Goal: Task Accomplishment & Management: Use online tool/utility

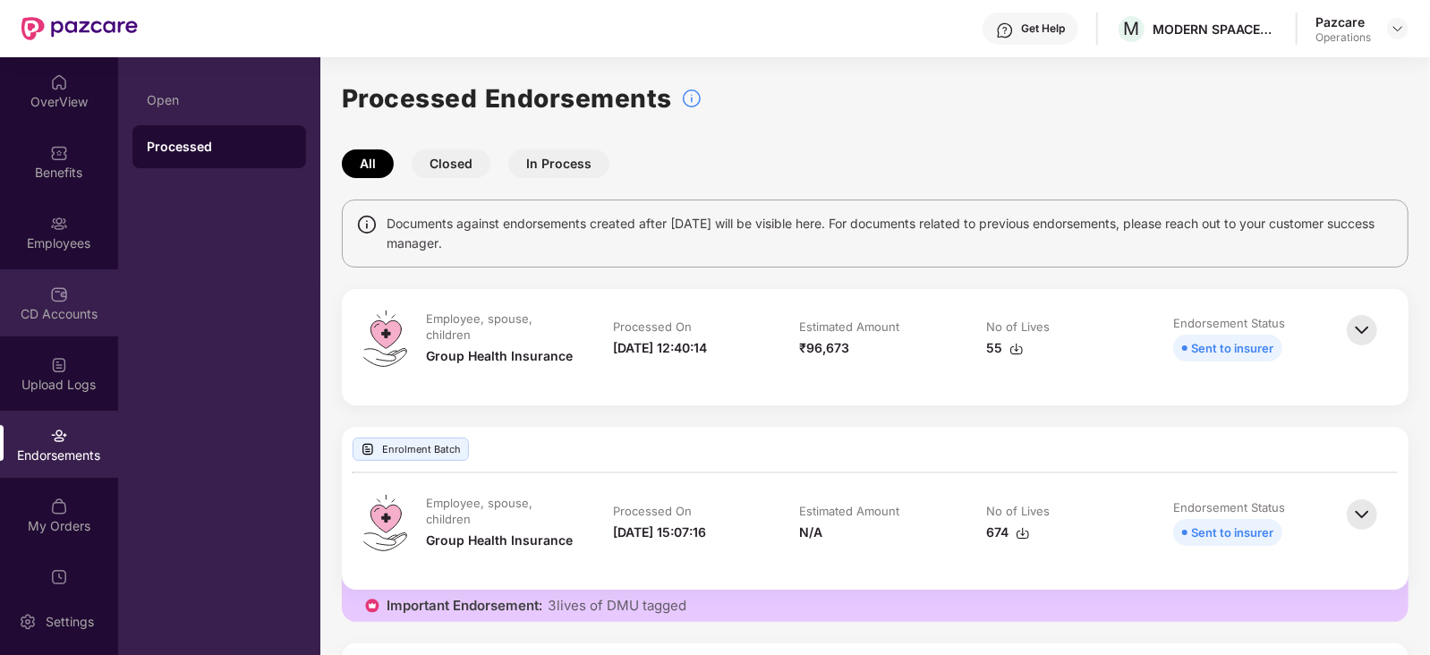
click at [40, 312] on div "CD Accounts" at bounding box center [59, 314] width 118 height 18
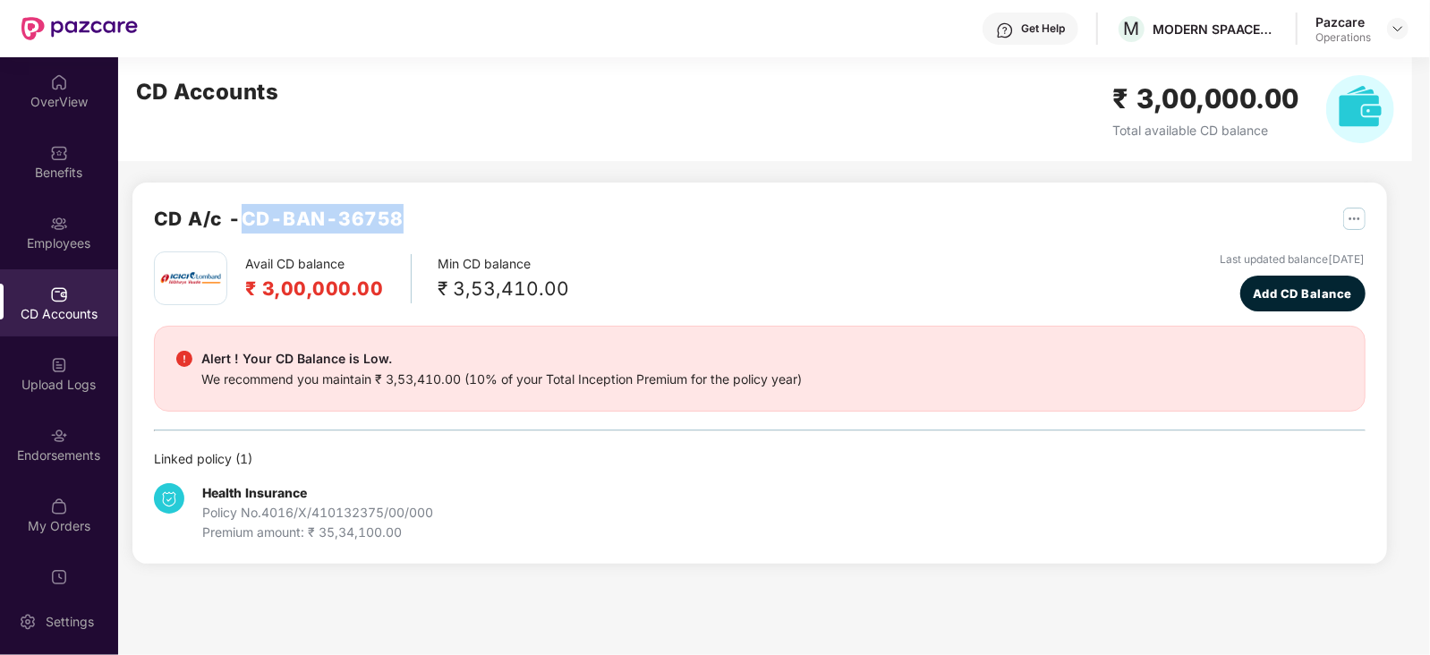
drag, startPoint x: 247, startPoint y: 219, endPoint x: 415, endPoint y: 212, distance: 168.4
click at [415, 212] on div "CD A/c - CD-BAN-36758" at bounding box center [760, 227] width 1212 height 47
copy h2 "CD-BAN-36758"
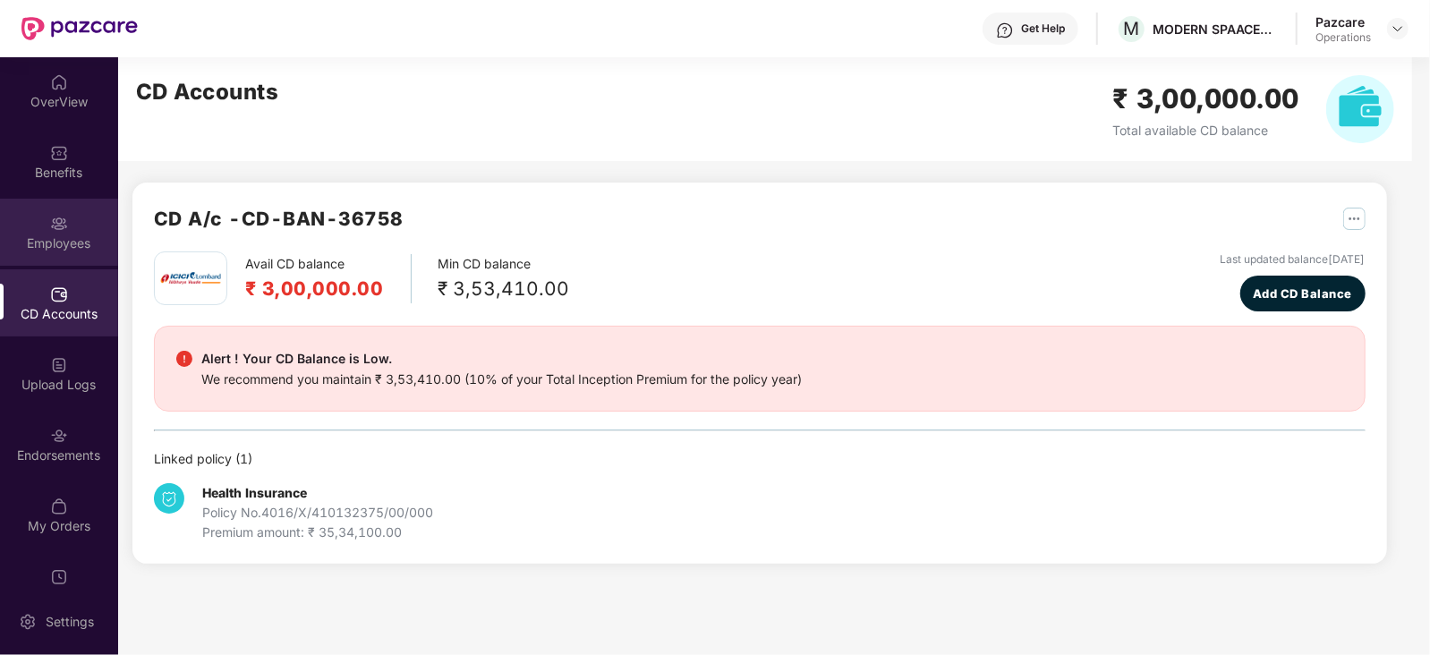
click at [87, 237] on div "Employees" at bounding box center [59, 244] width 118 height 18
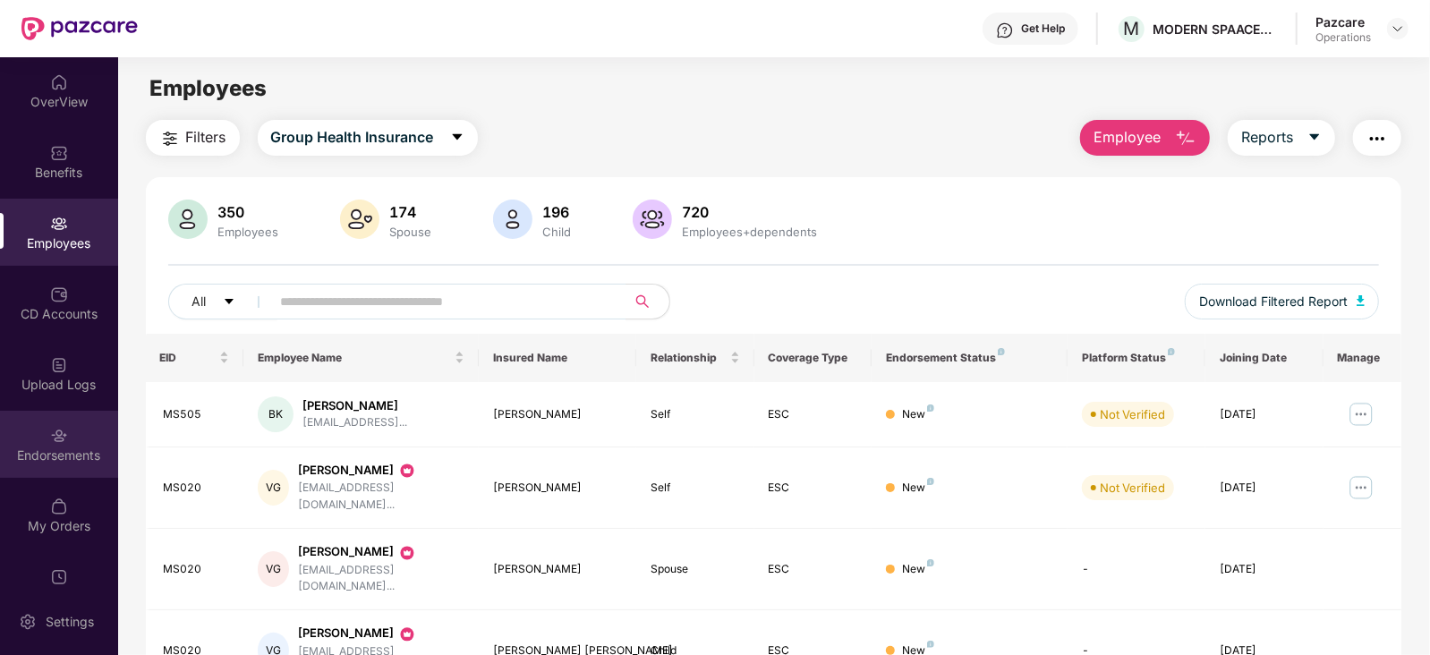
click at [61, 442] on img at bounding box center [59, 436] width 18 height 18
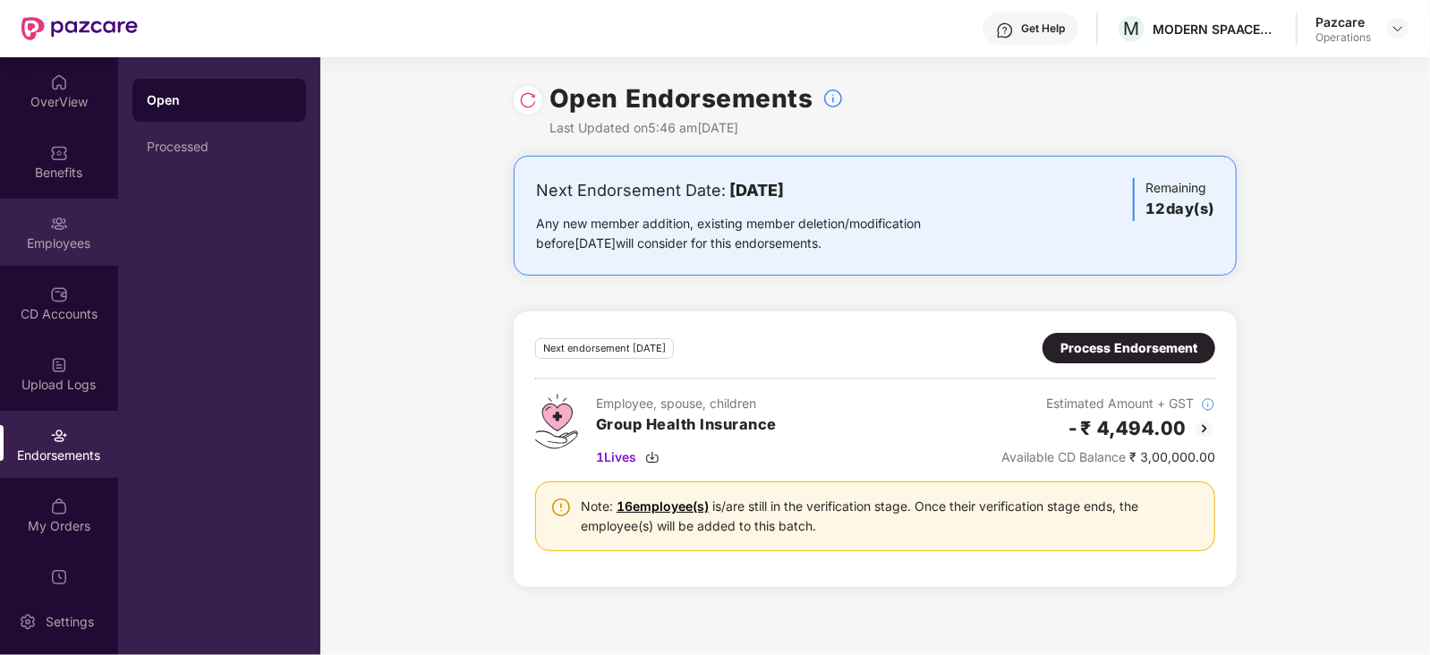
click at [75, 227] on div "Employees" at bounding box center [59, 232] width 118 height 67
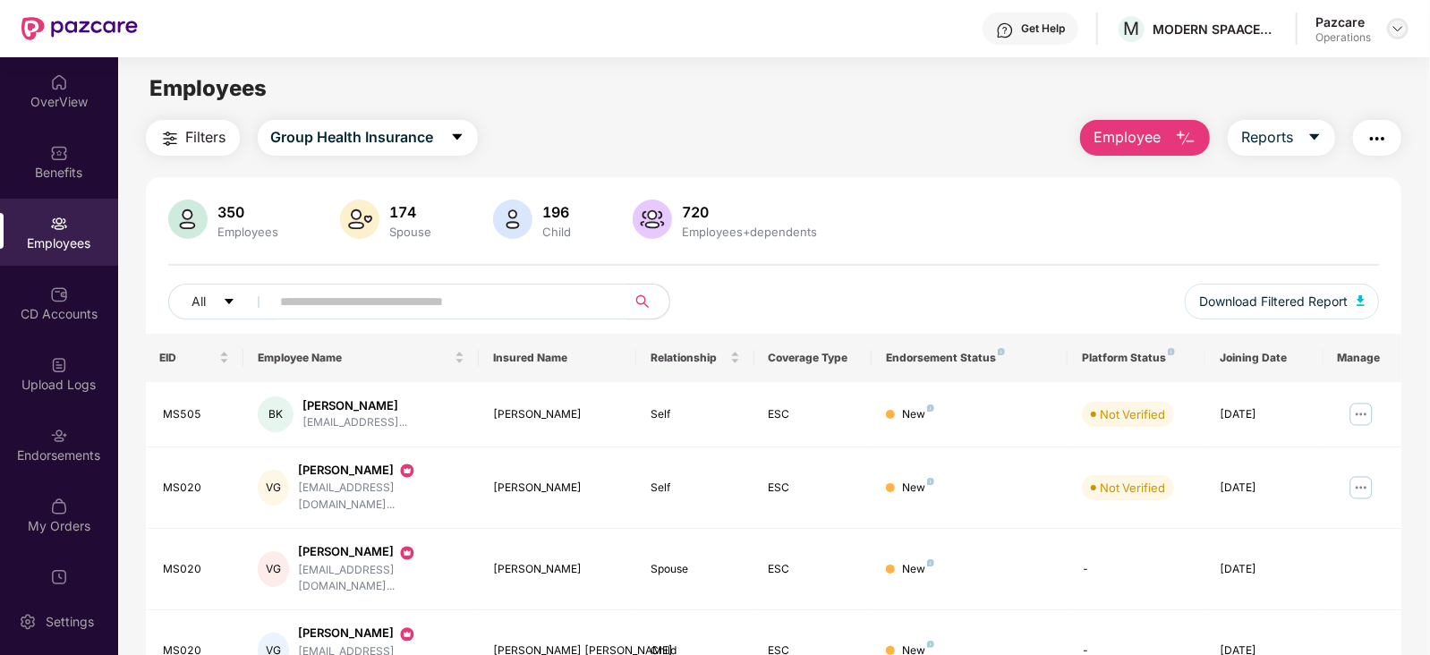
click at [1394, 18] on div at bounding box center [1398, 28] width 21 height 21
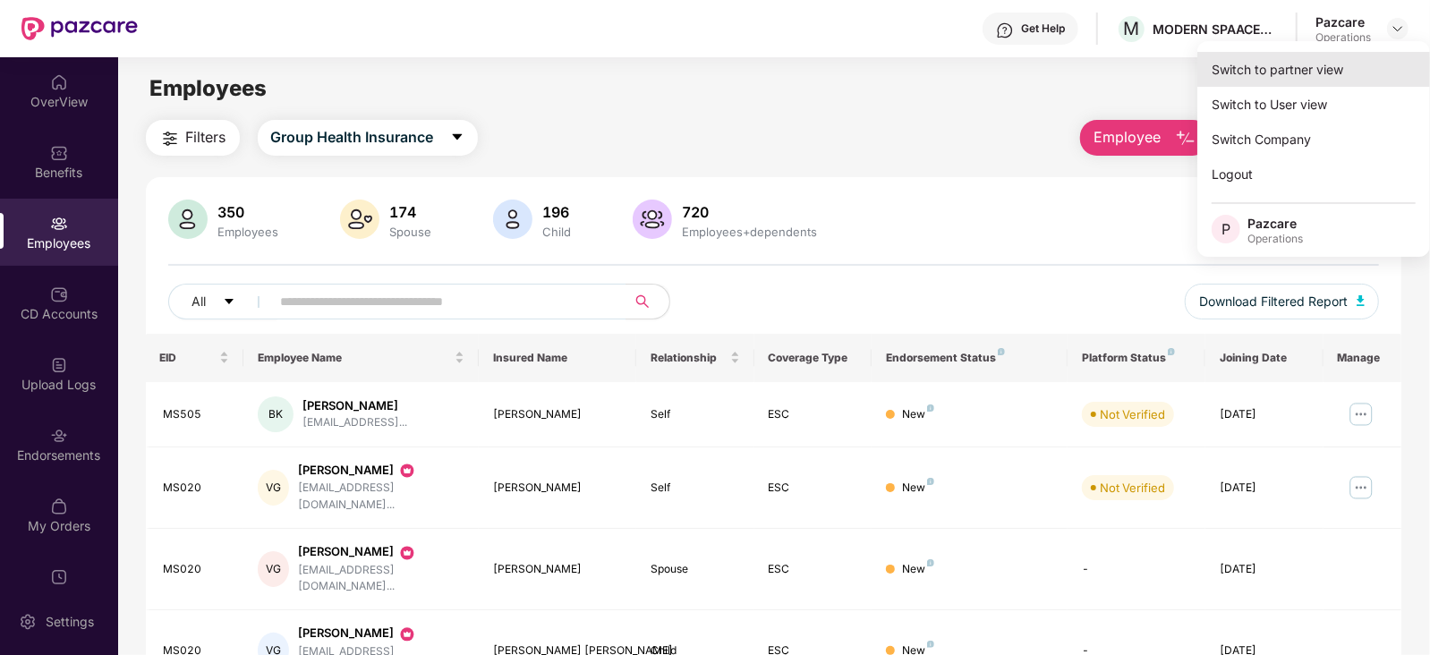
click at [1261, 84] on div "Switch to partner view" at bounding box center [1314, 69] width 233 height 35
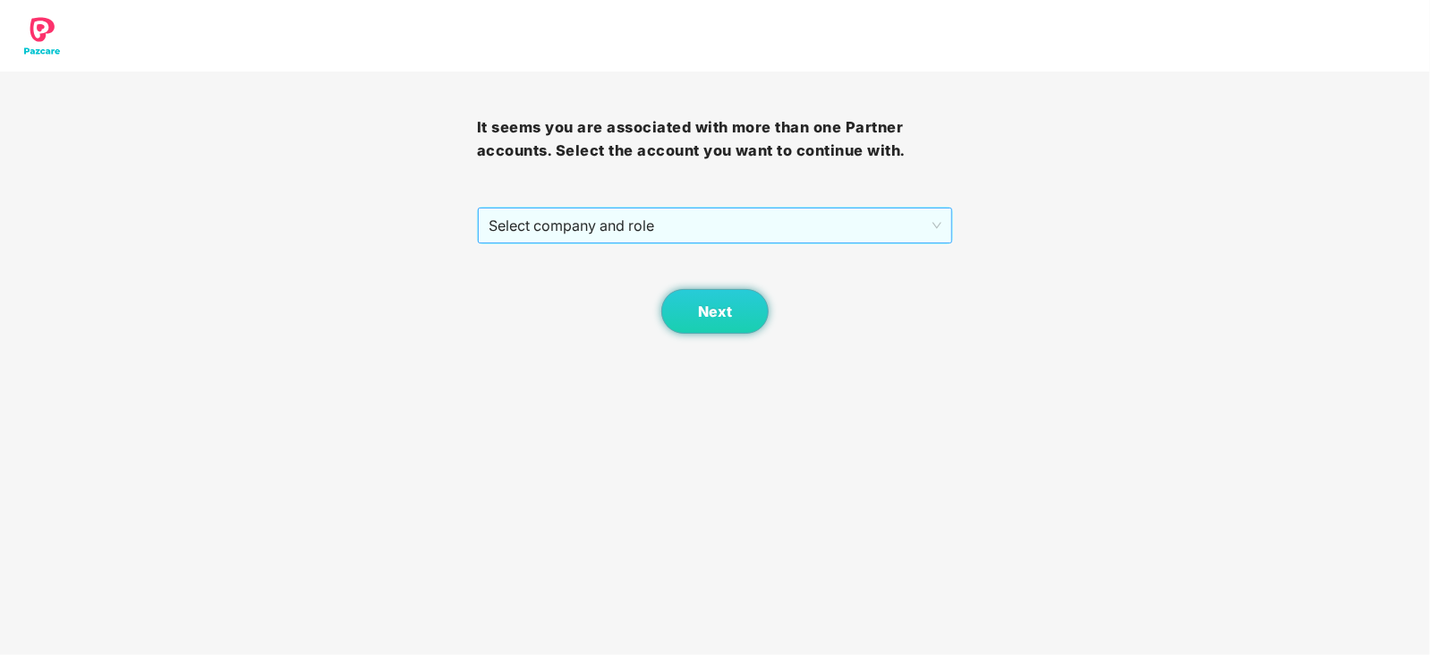
click at [611, 237] on span "Select company and role" at bounding box center [716, 226] width 454 height 34
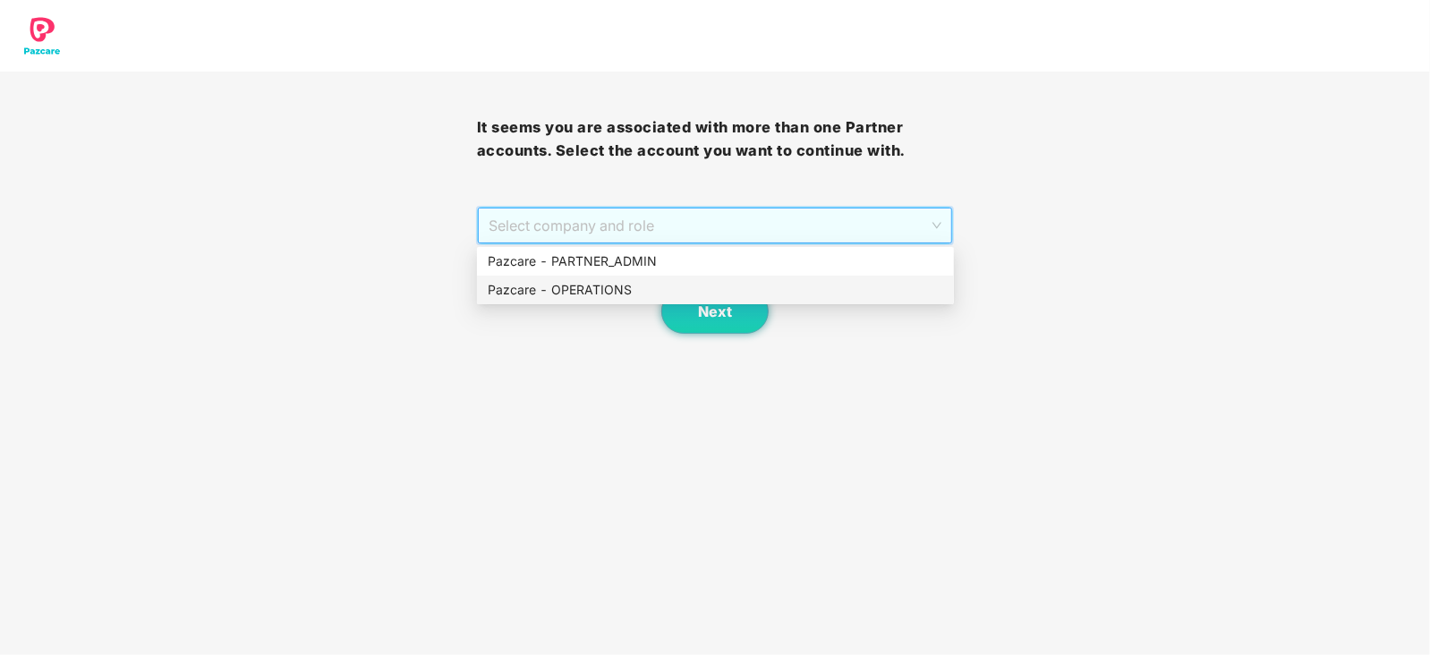
click at [582, 286] on div "Pazcare - OPERATIONS" at bounding box center [716, 290] width 456 height 20
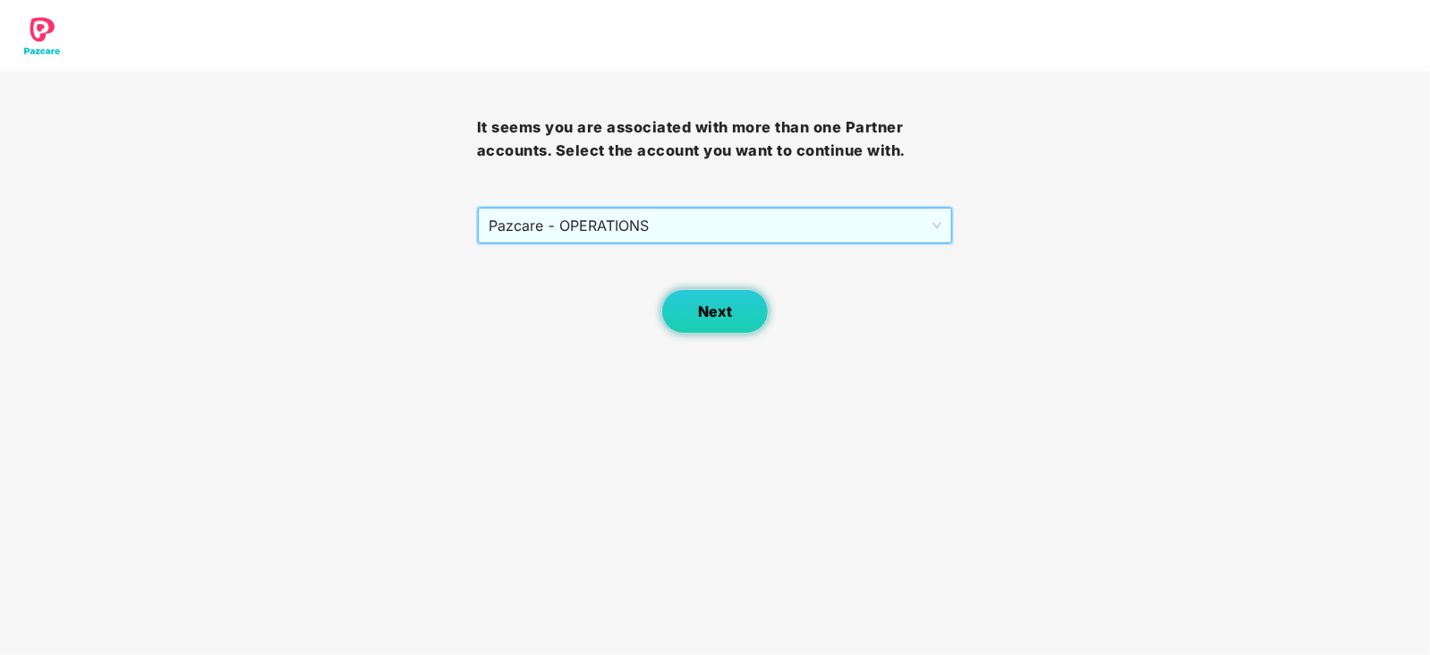
click at [724, 325] on button "Next" at bounding box center [715, 311] width 107 height 45
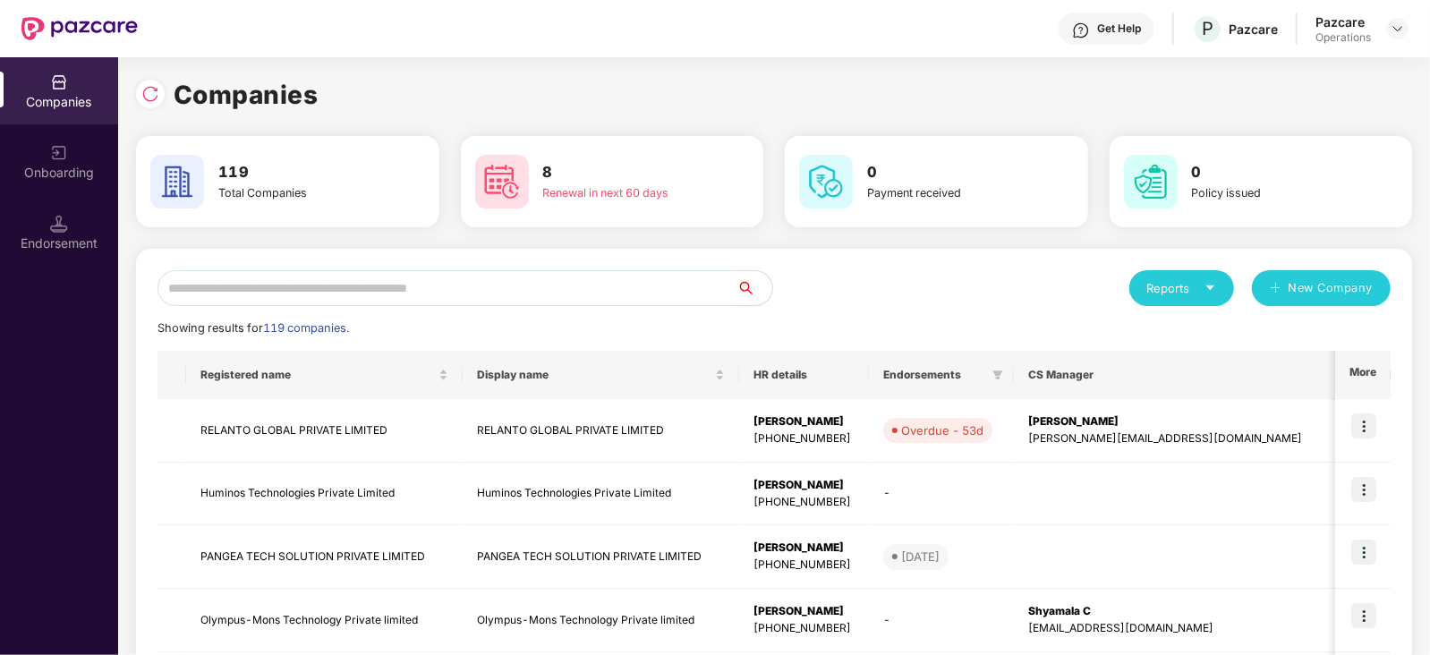
click at [463, 288] on input "text" at bounding box center [447, 288] width 579 height 36
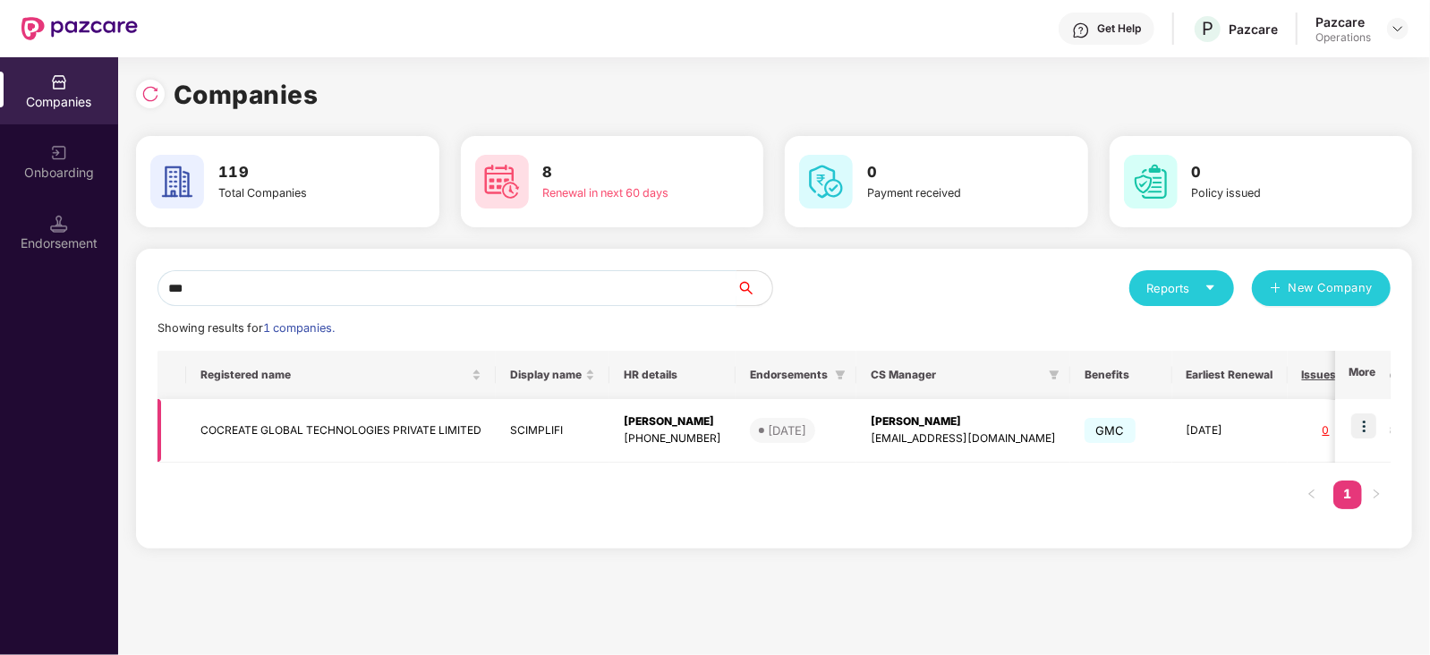
type input "***"
click at [1372, 433] on img at bounding box center [1364, 426] width 25 height 25
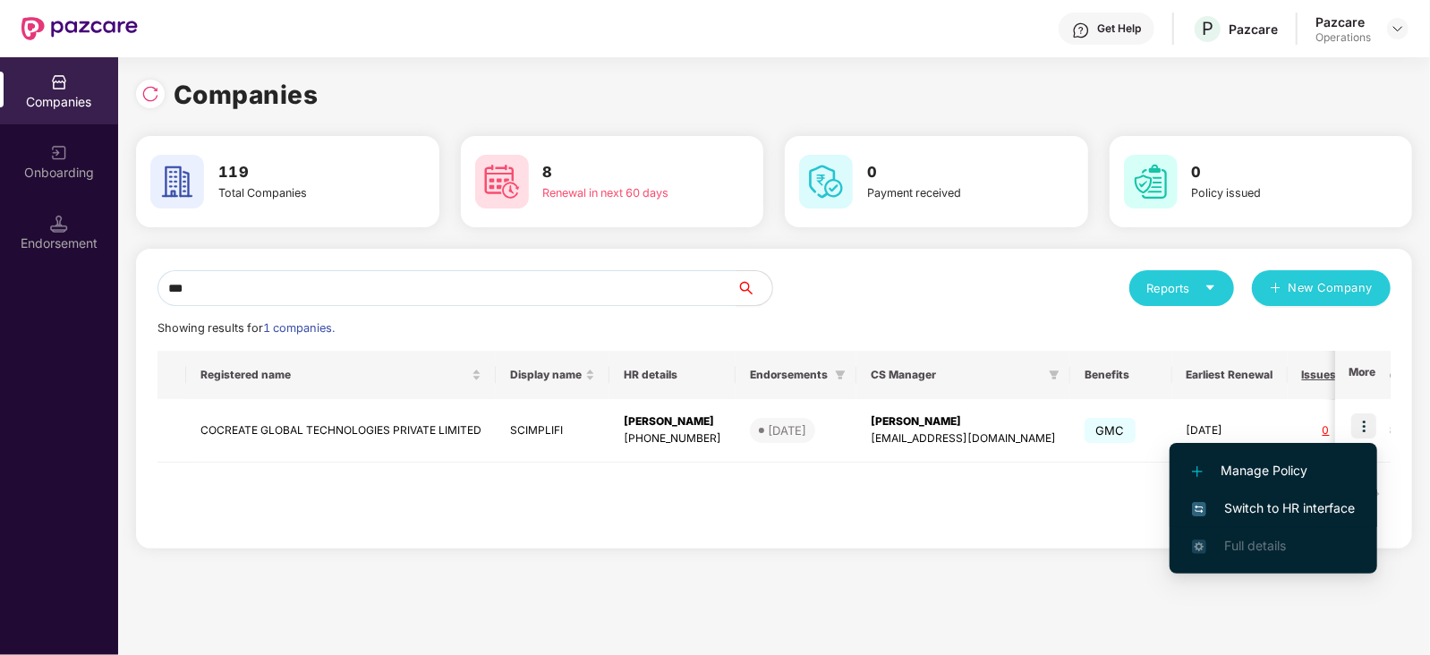
click at [1307, 511] on span "Switch to HR interface" at bounding box center [1273, 509] width 163 height 20
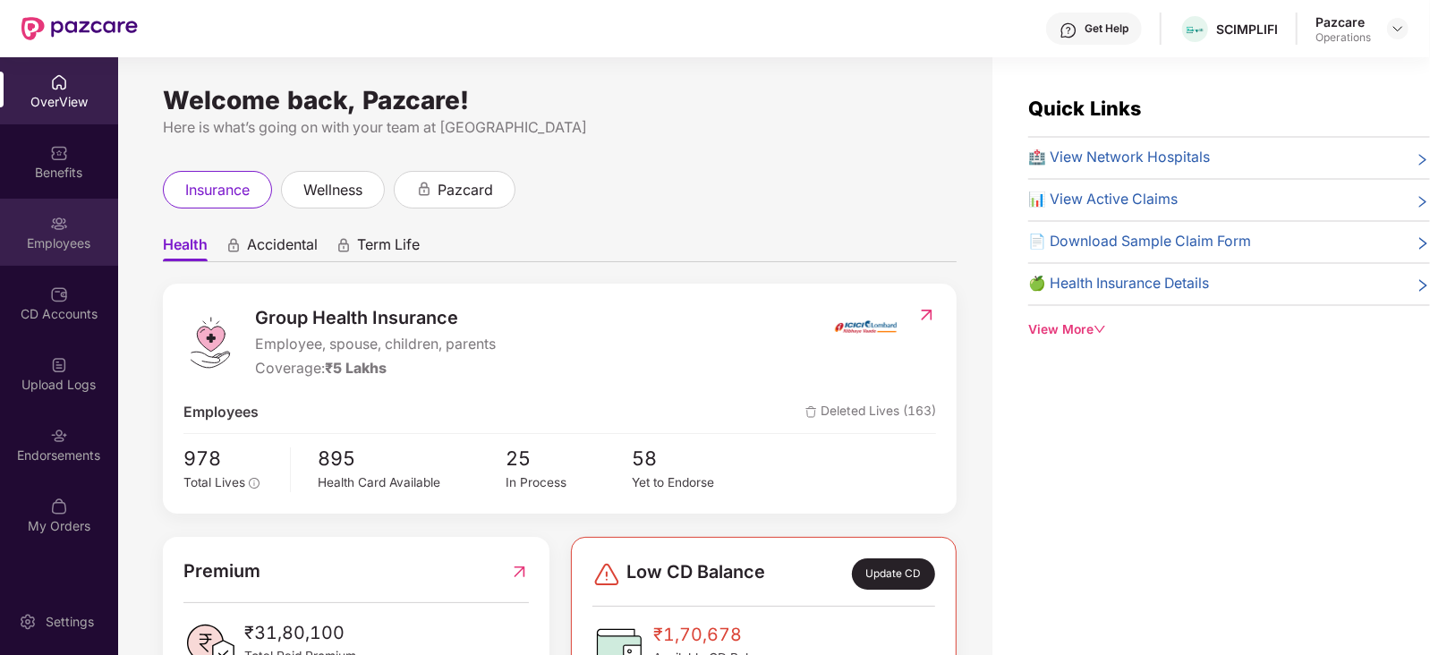
click at [64, 248] on div "Employees" at bounding box center [59, 244] width 118 height 18
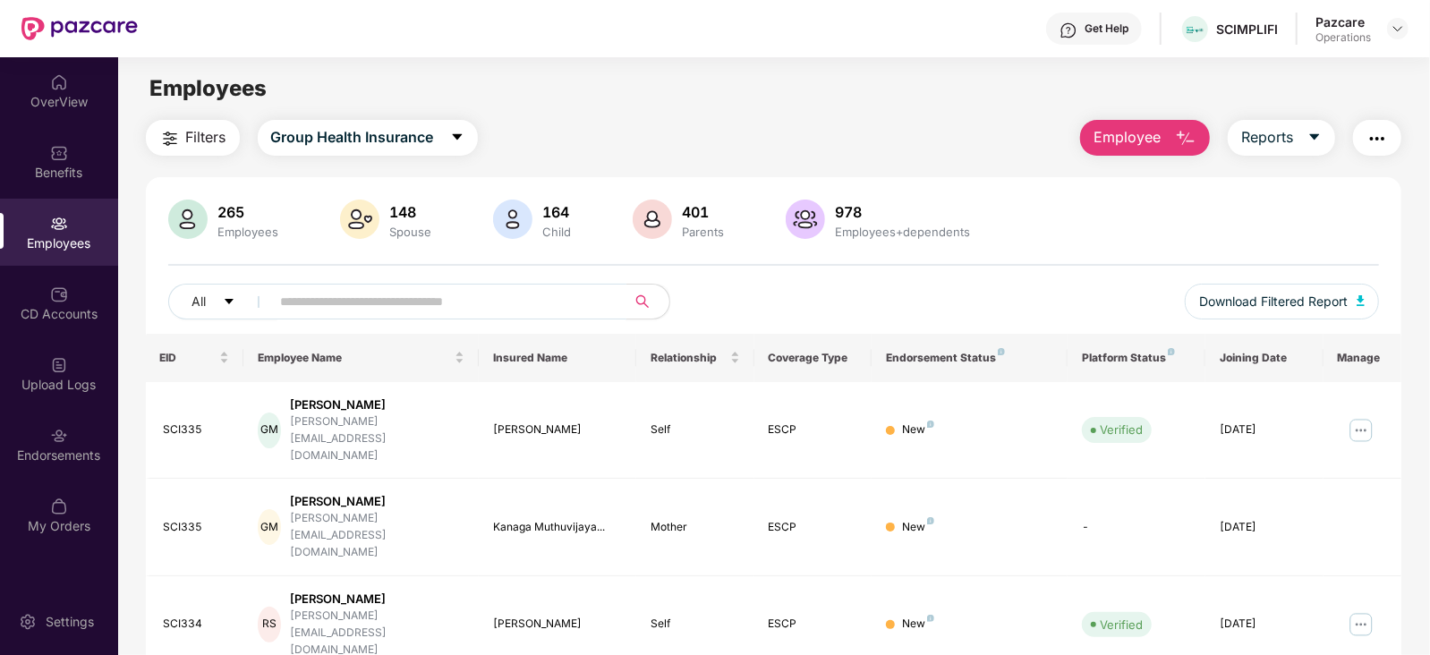
click at [412, 293] on input "text" at bounding box center [441, 301] width 321 height 27
paste input "********"
type input "********"
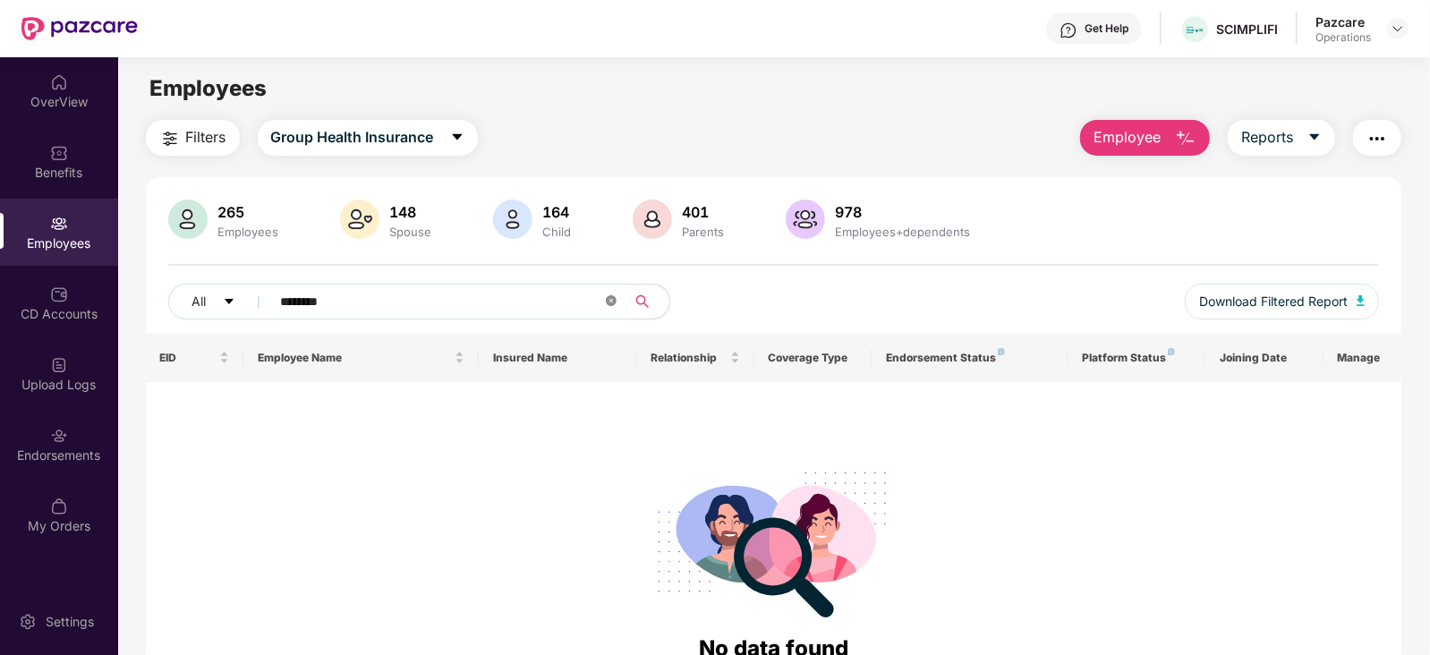
click at [609, 304] on icon "close-circle" at bounding box center [611, 300] width 11 height 11
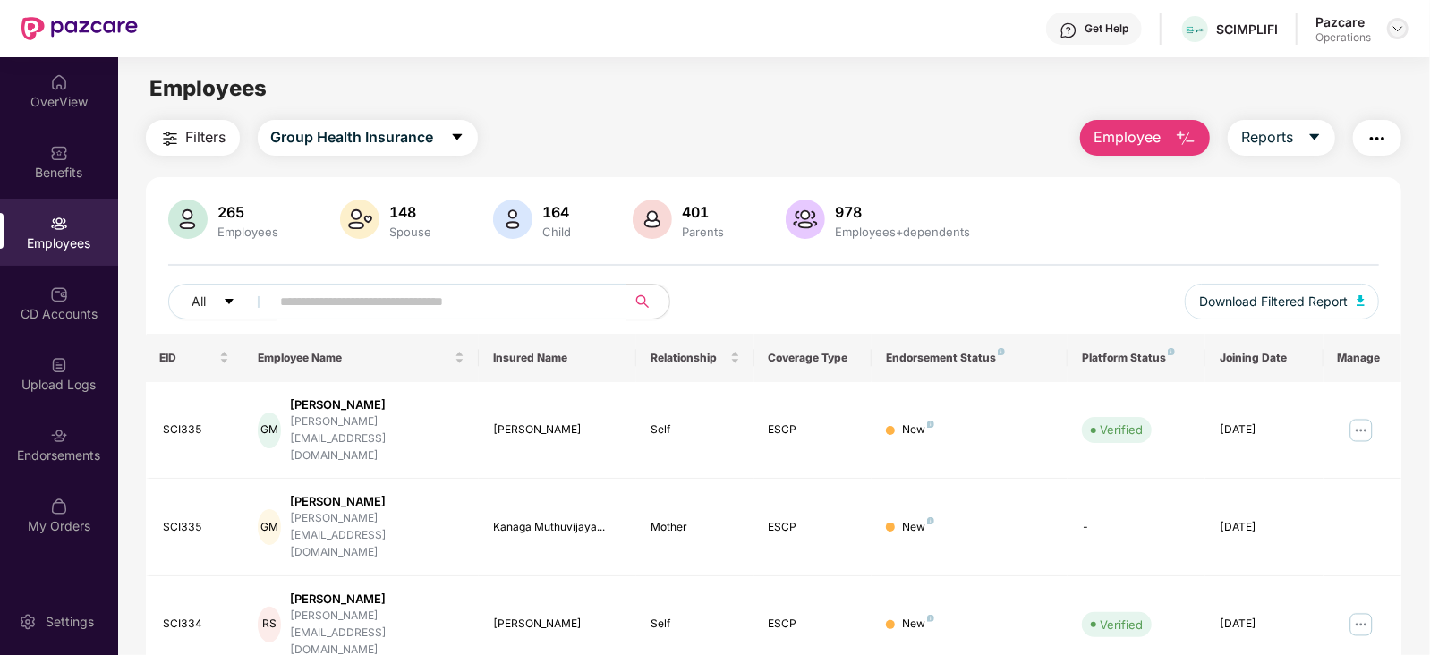
click at [1400, 34] on img at bounding box center [1398, 28] width 14 height 14
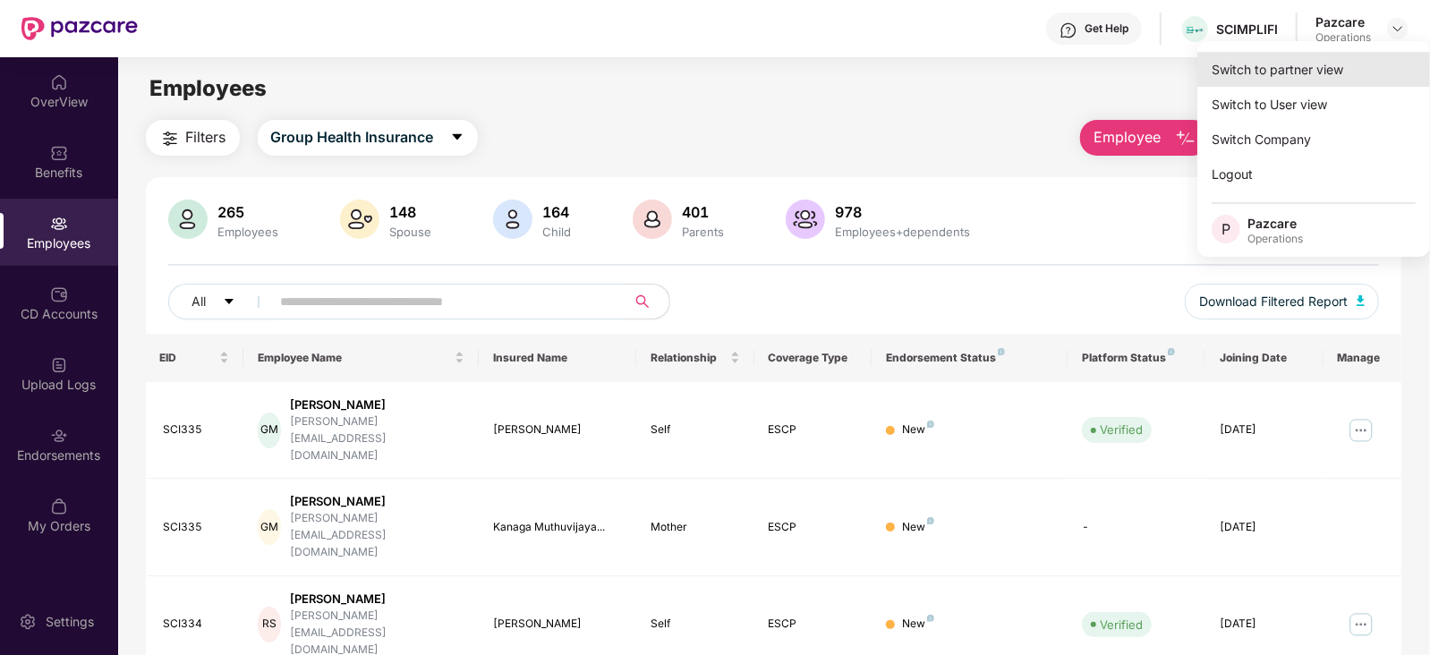
click at [1302, 61] on div "Switch to partner view" at bounding box center [1314, 69] width 233 height 35
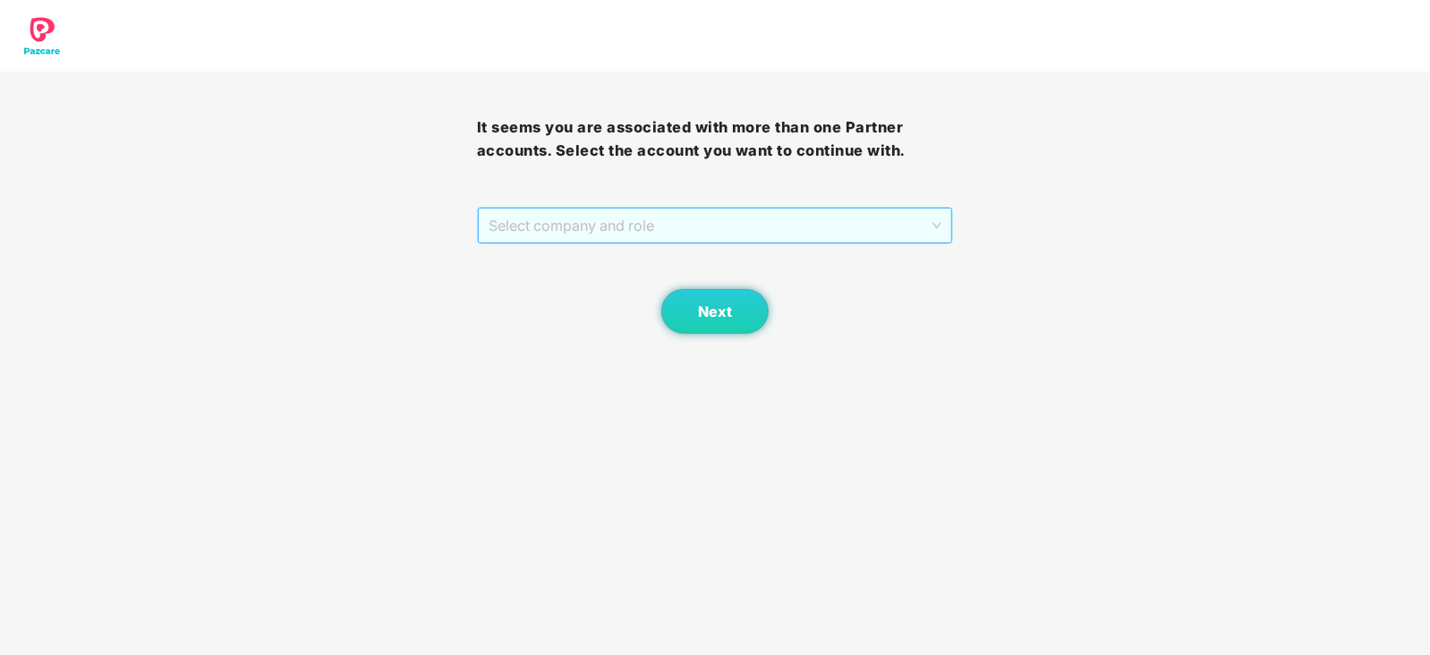
click at [694, 230] on span "Select company and role" at bounding box center [716, 226] width 454 height 34
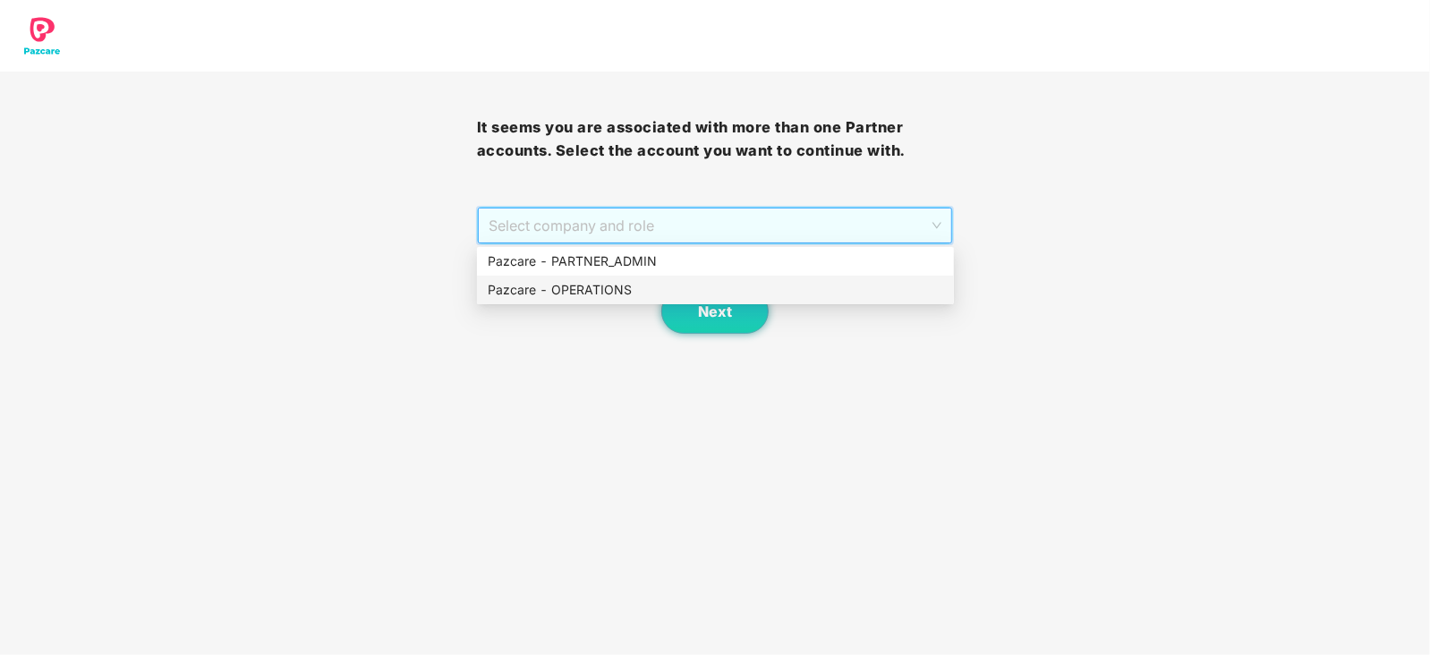
click at [576, 301] on div "Pazcare - OPERATIONS" at bounding box center [715, 290] width 477 height 29
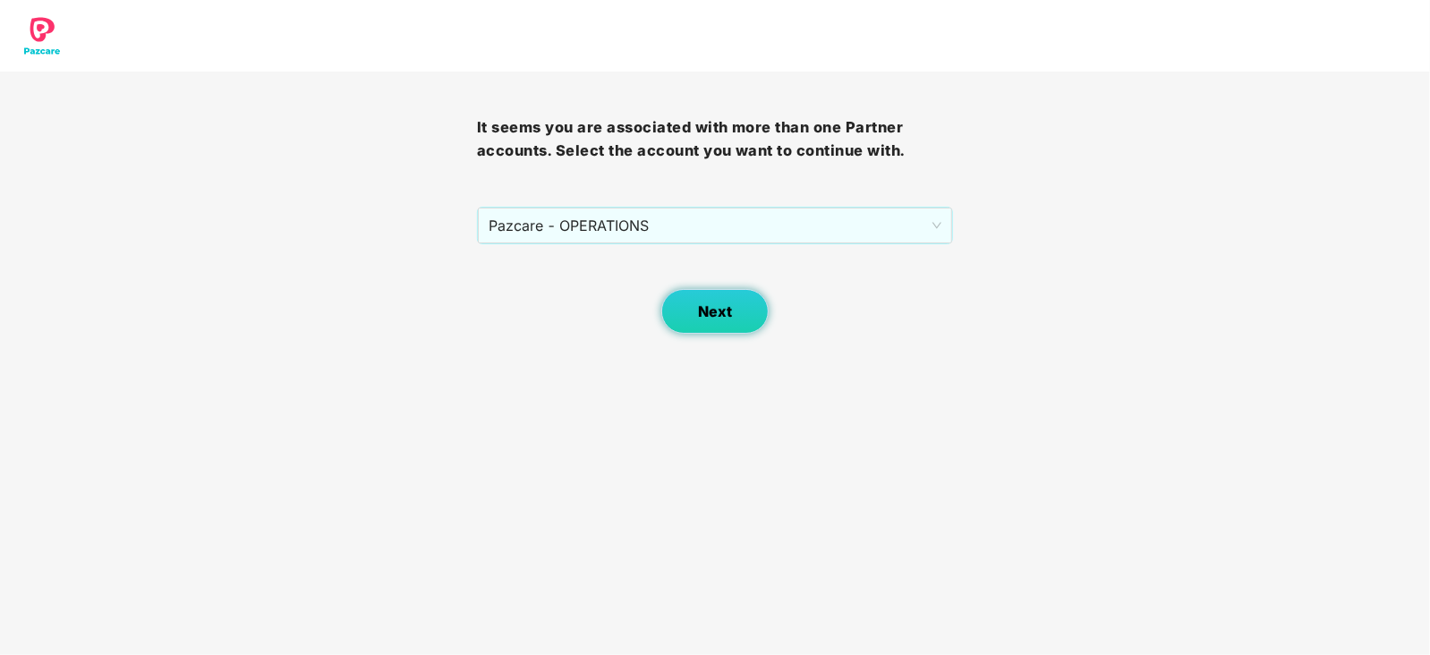
click at [722, 326] on button "Next" at bounding box center [715, 311] width 107 height 45
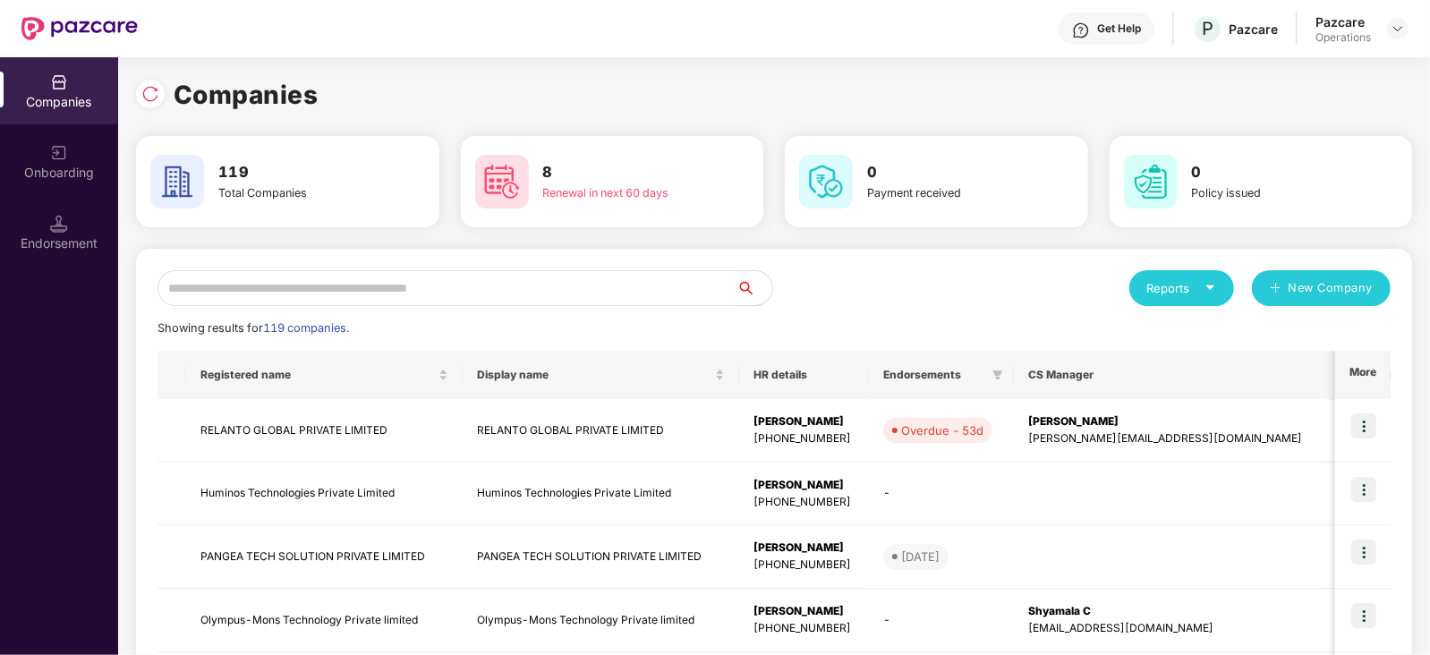
click at [510, 286] on input "text" at bounding box center [447, 288] width 579 height 36
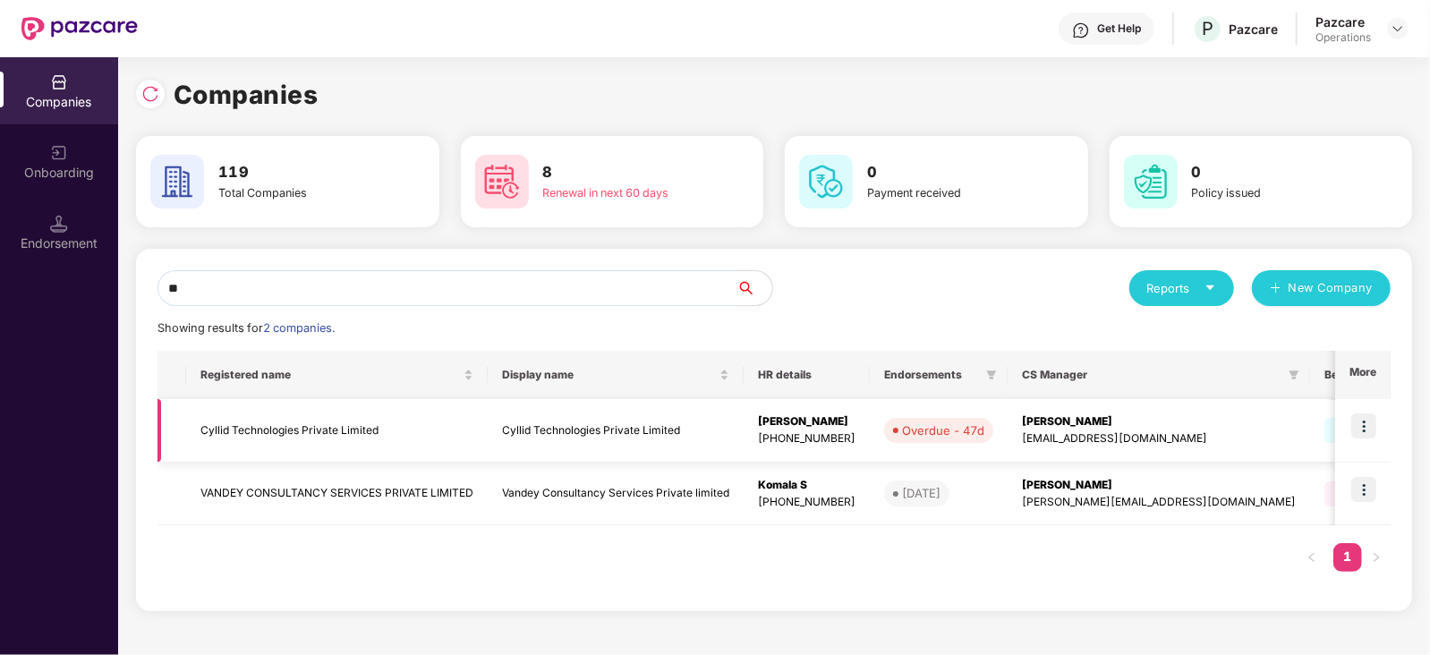
type input "**"
click at [1361, 423] on img at bounding box center [1364, 426] width 25 height 25
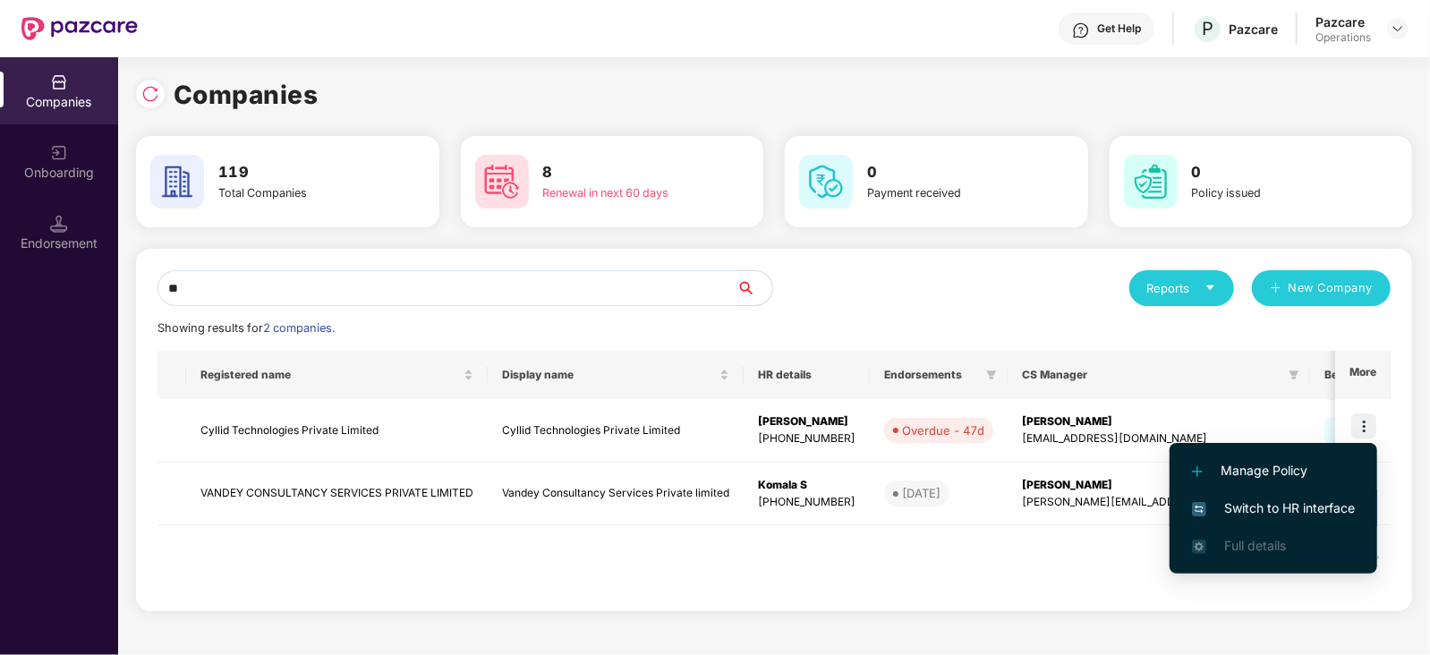
click at [1285, 505] on span "Switch to HR interface" at bounding box center [1273, 509] width 163 height 20
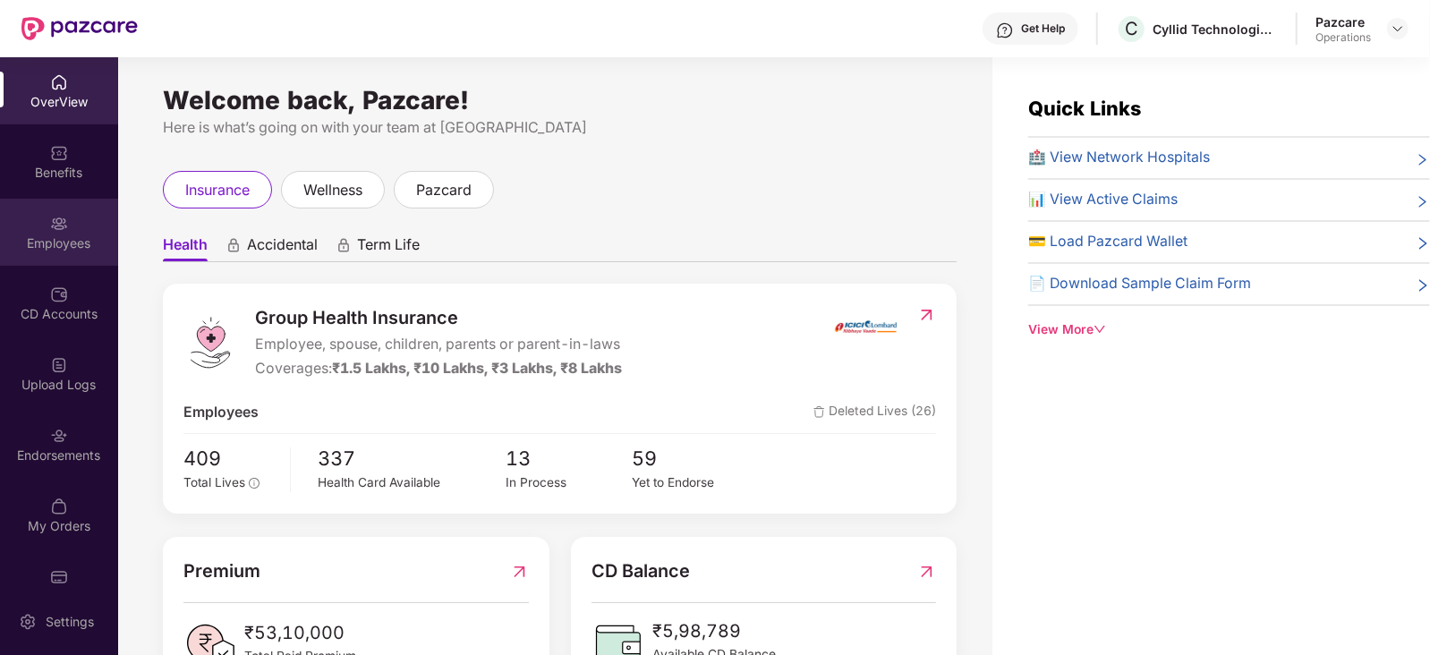
click at [42, 249] on div "Employees" at bounding box center [59, 244] width 118 height 18
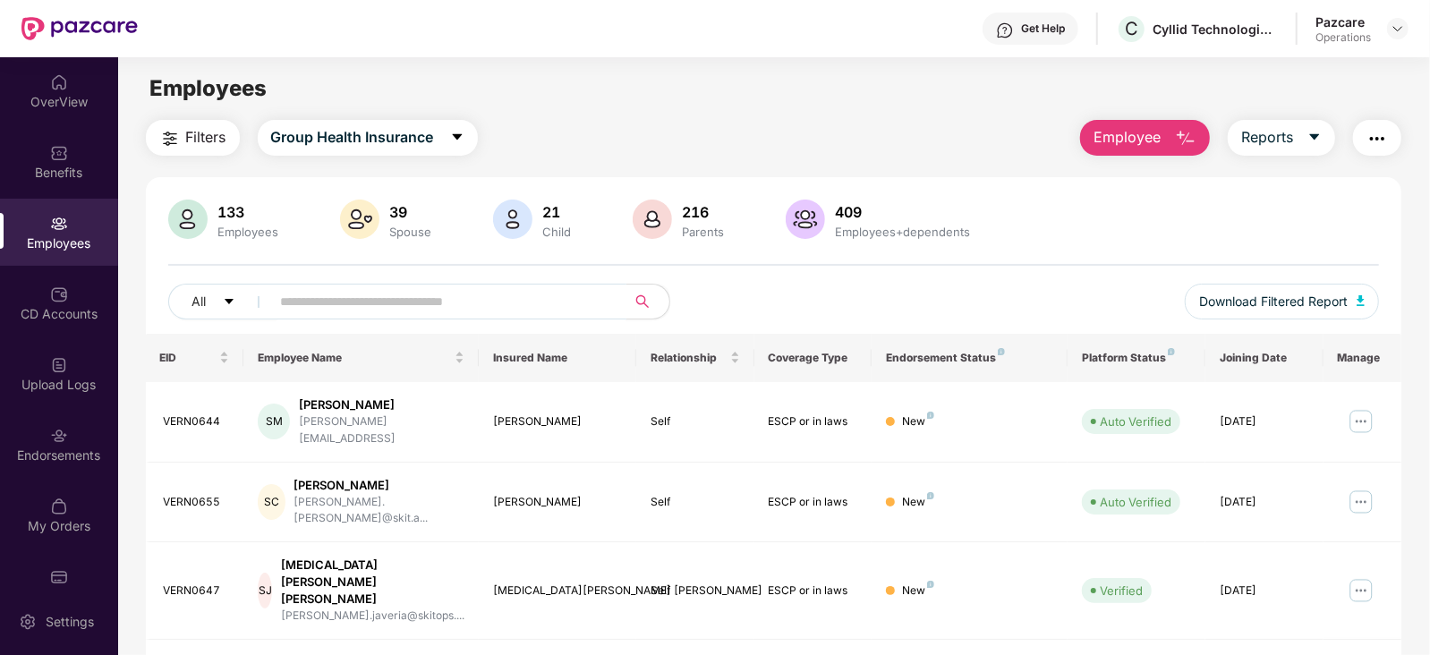
click at [299, 307] on input "text" at bounding box center [441, 301] width 321 height 27
paste input "********"
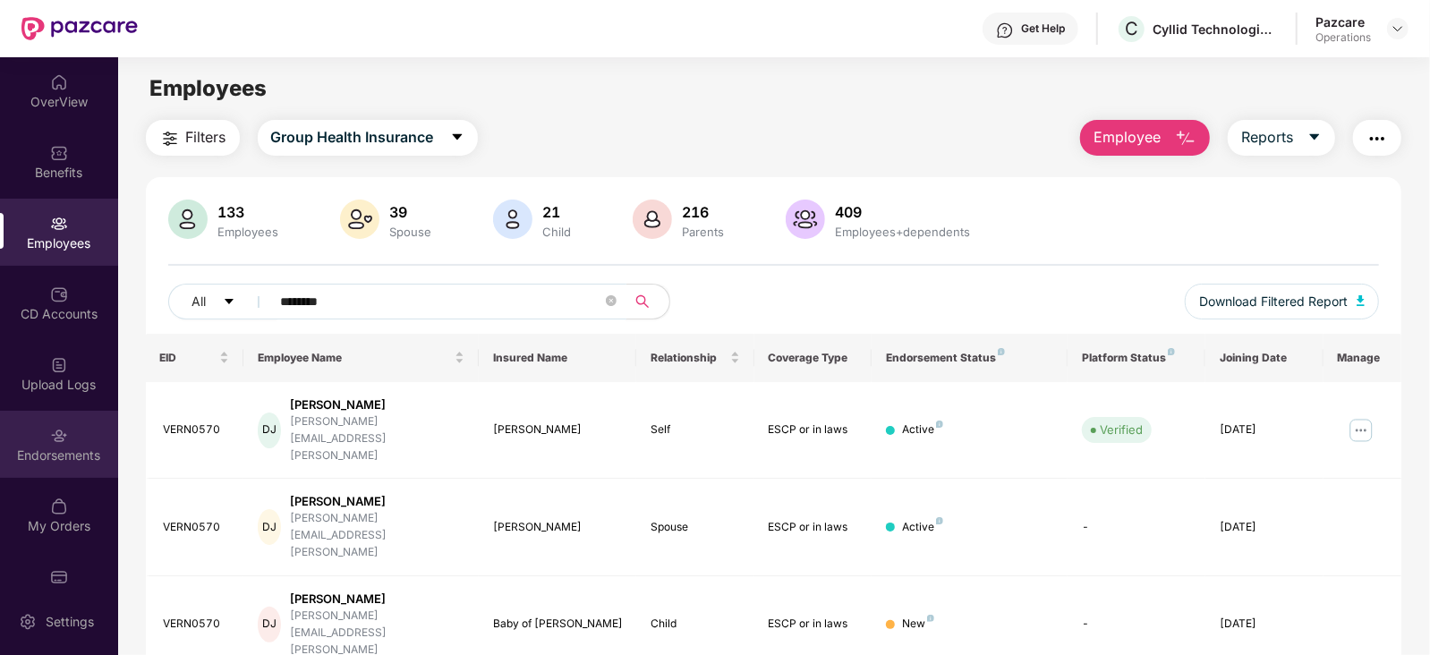
type input "********"
click at [30, 444] on div "Endorsements" at bounding box center [59, 444] width 118 height 67
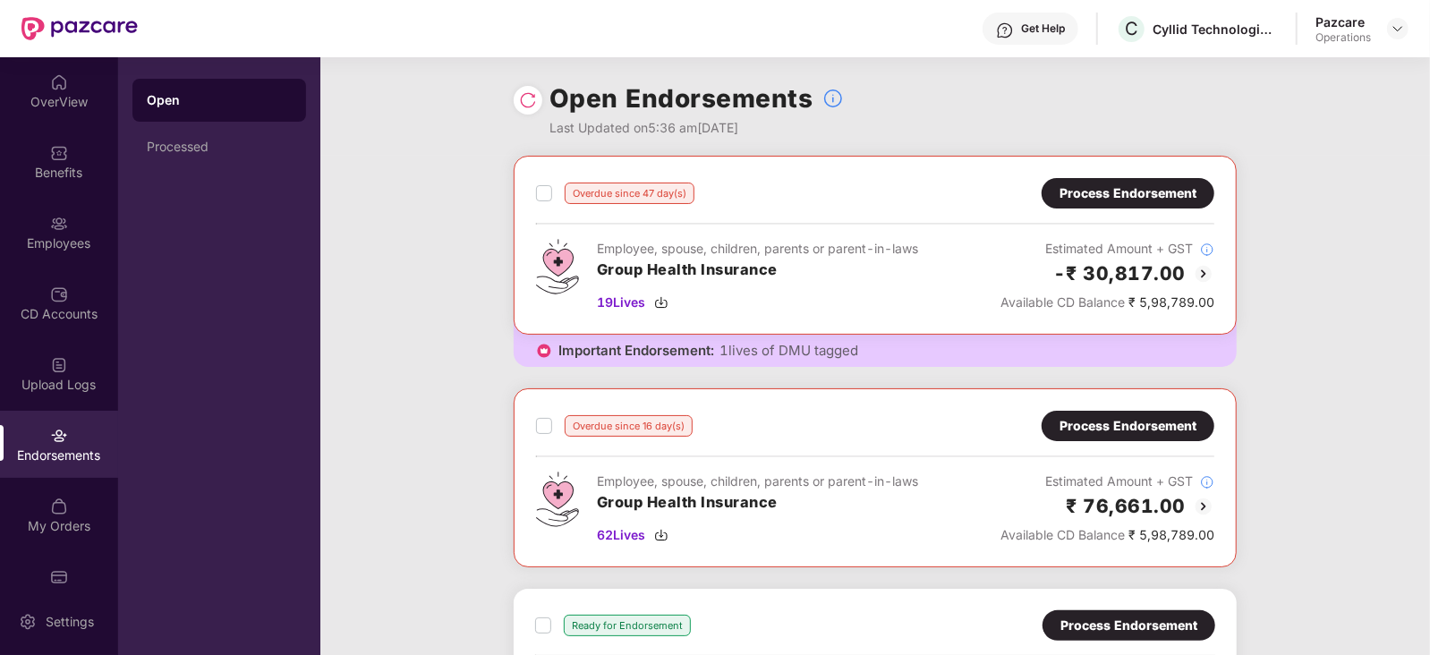
click at [1339, 423] on div "Overdue since 47 day(s) Process Endorsement Employee, spouse, children, parents…" at bounding box center [875, 473] width 1110 height 634
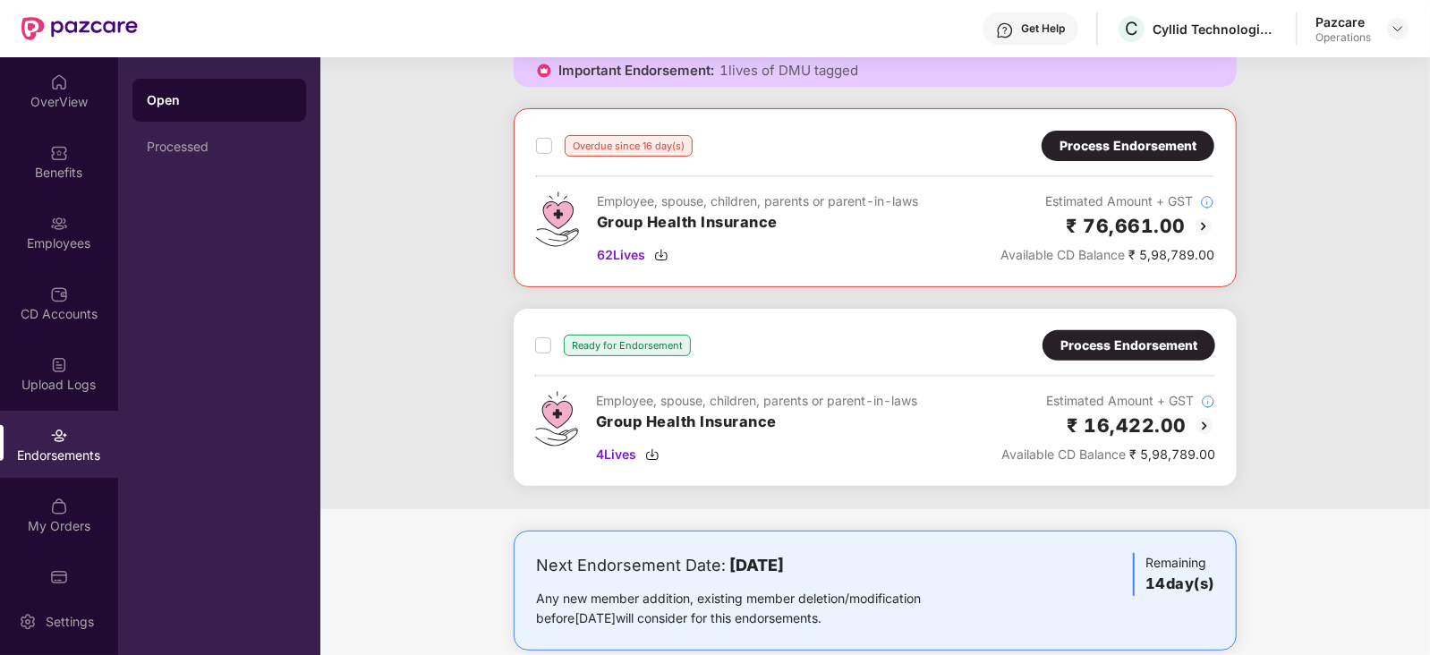
scroll to position [310, 0]
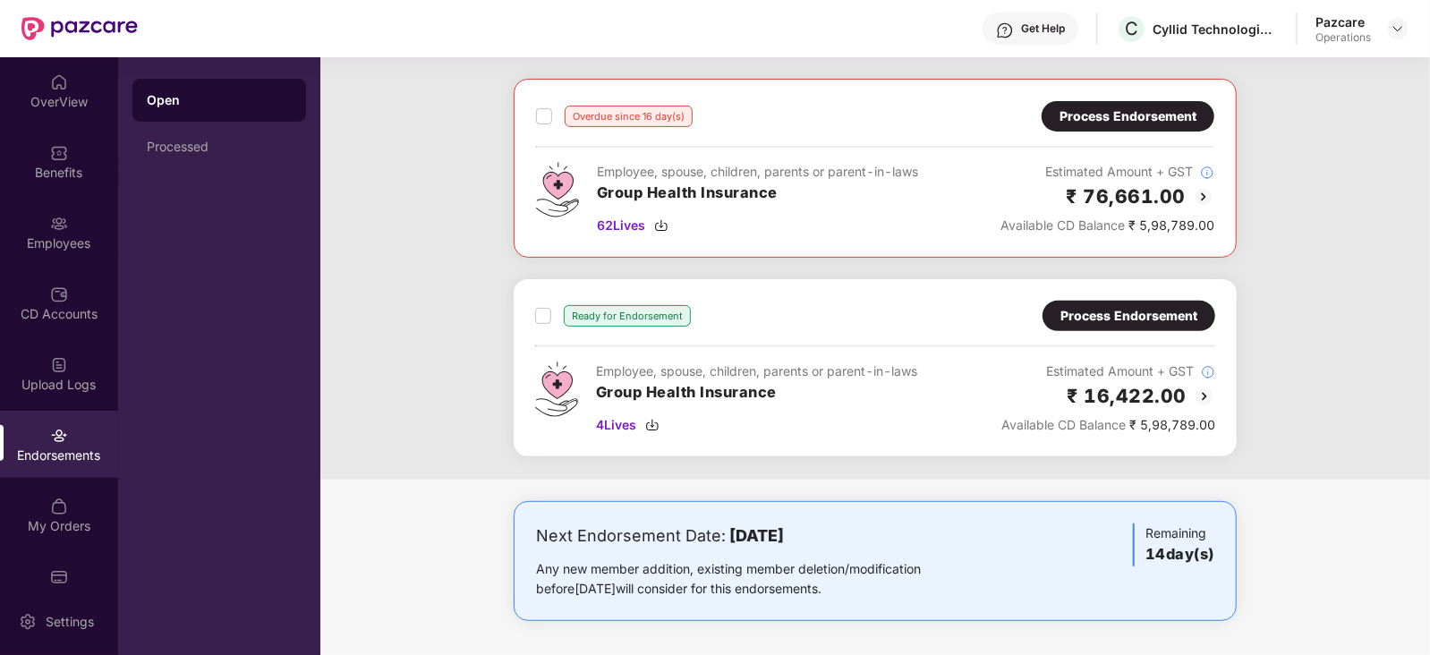
click at [1148, 320] on div "Process Endorsement" at bounding box center [1129, 316] width 137 height 20
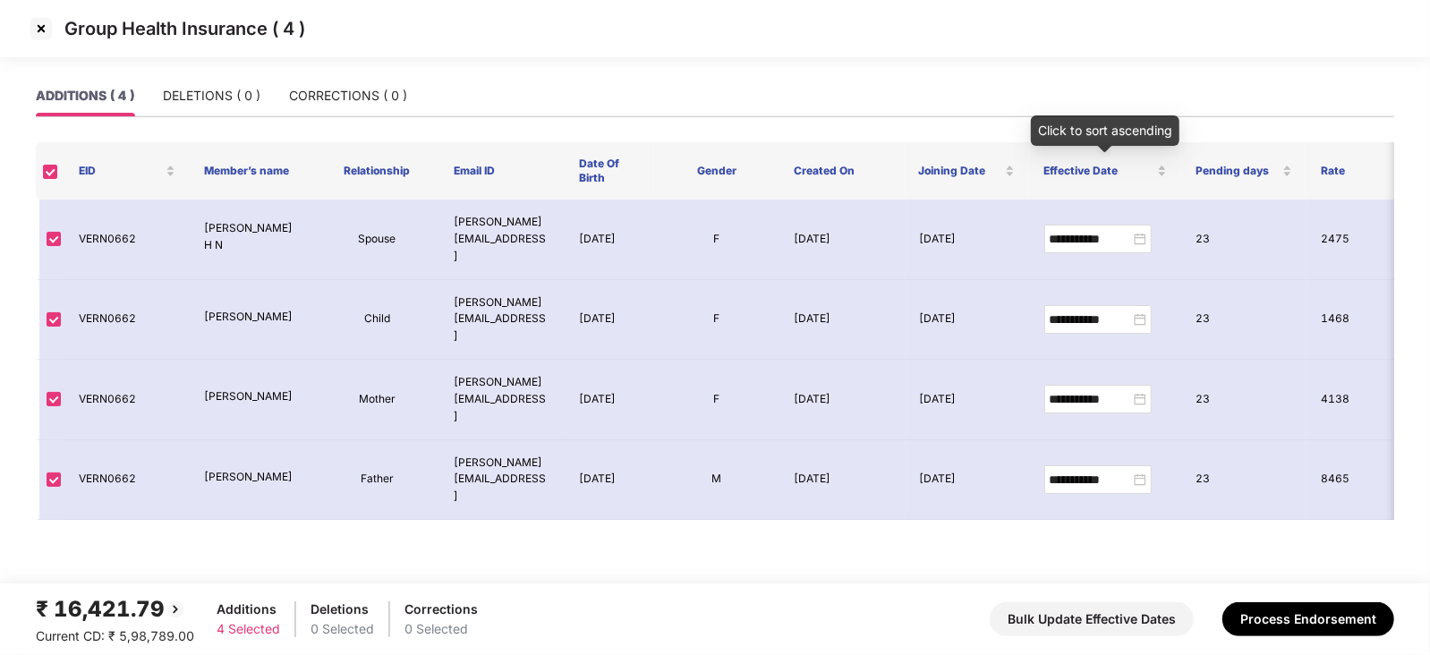
click at [1111, 126] on div "Click to sort ascending" at bounding box center [1105, 130] width 149 height 30
click at [33, 20] on img at bounding box center [41, 28] width 29 height 29
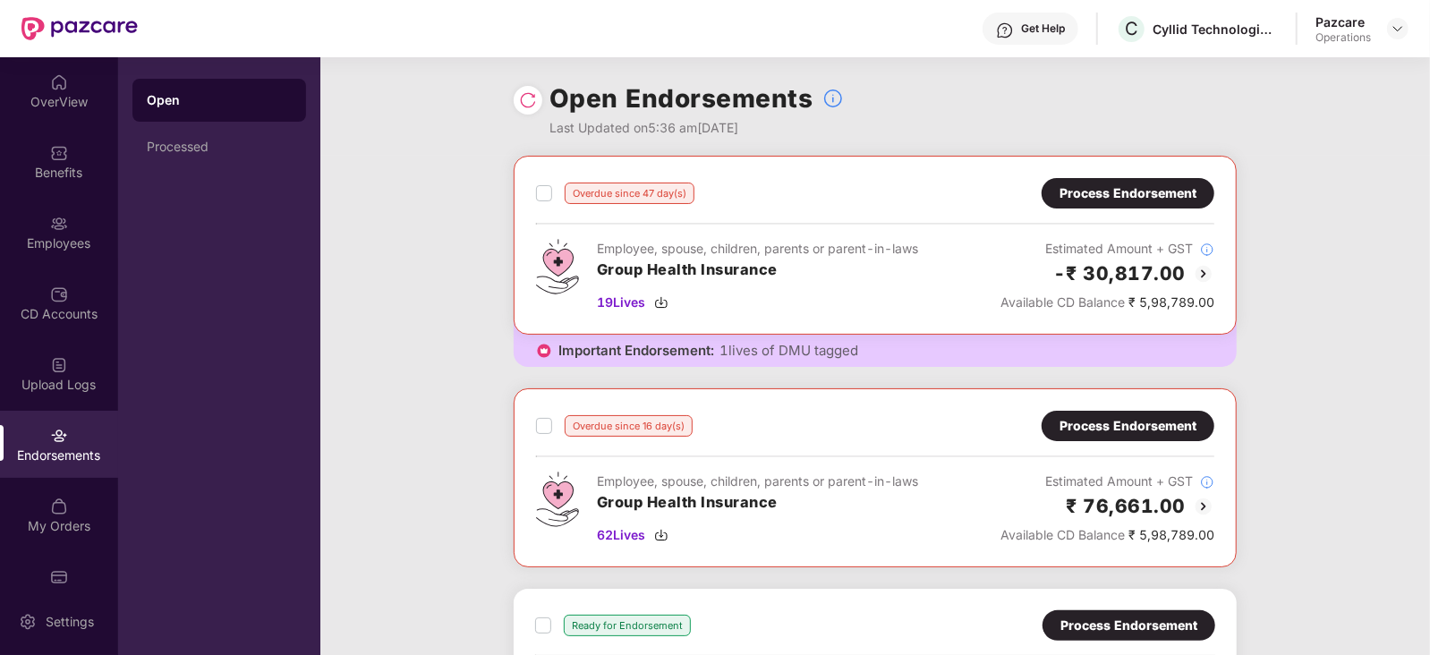
click at [1135, 416] on div "Process Endorsement" at bounding box center [1128, 426] width 137 height 20
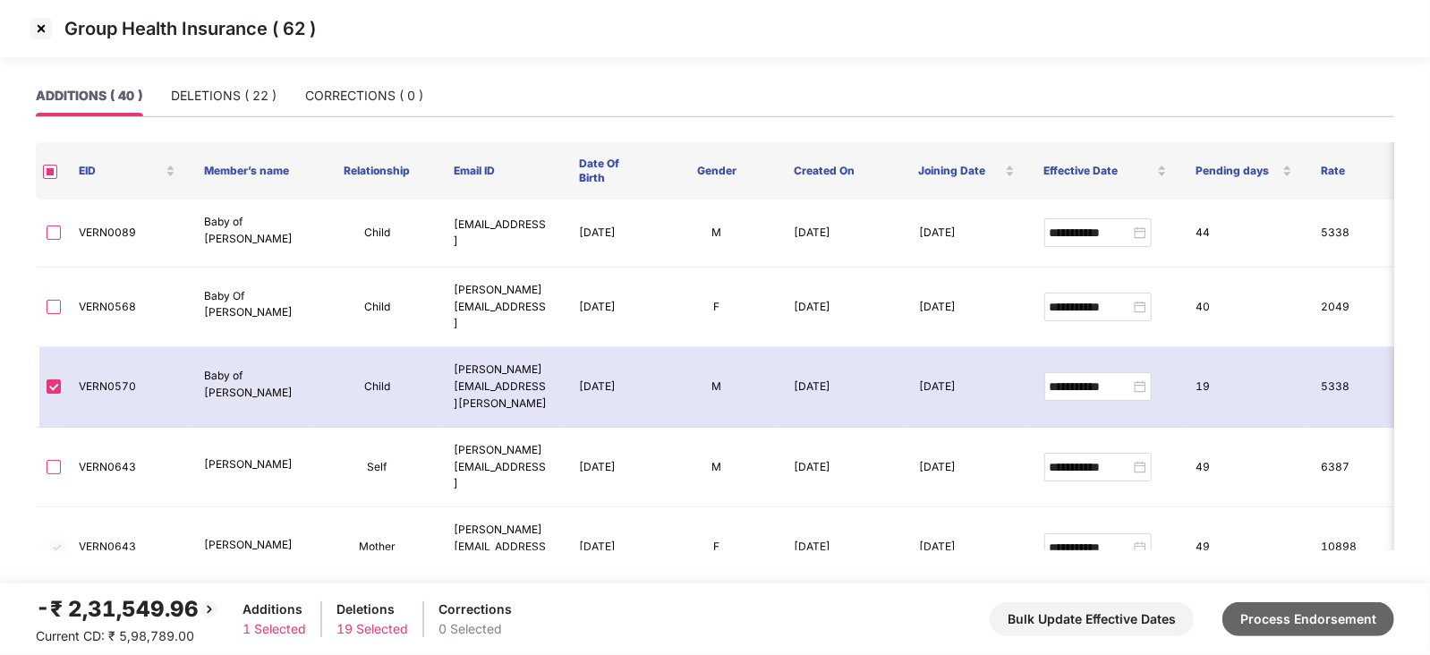
click at [1313, 624] on button "Process Endorsement" at bounding box center [1309, 619] width 172 height 34
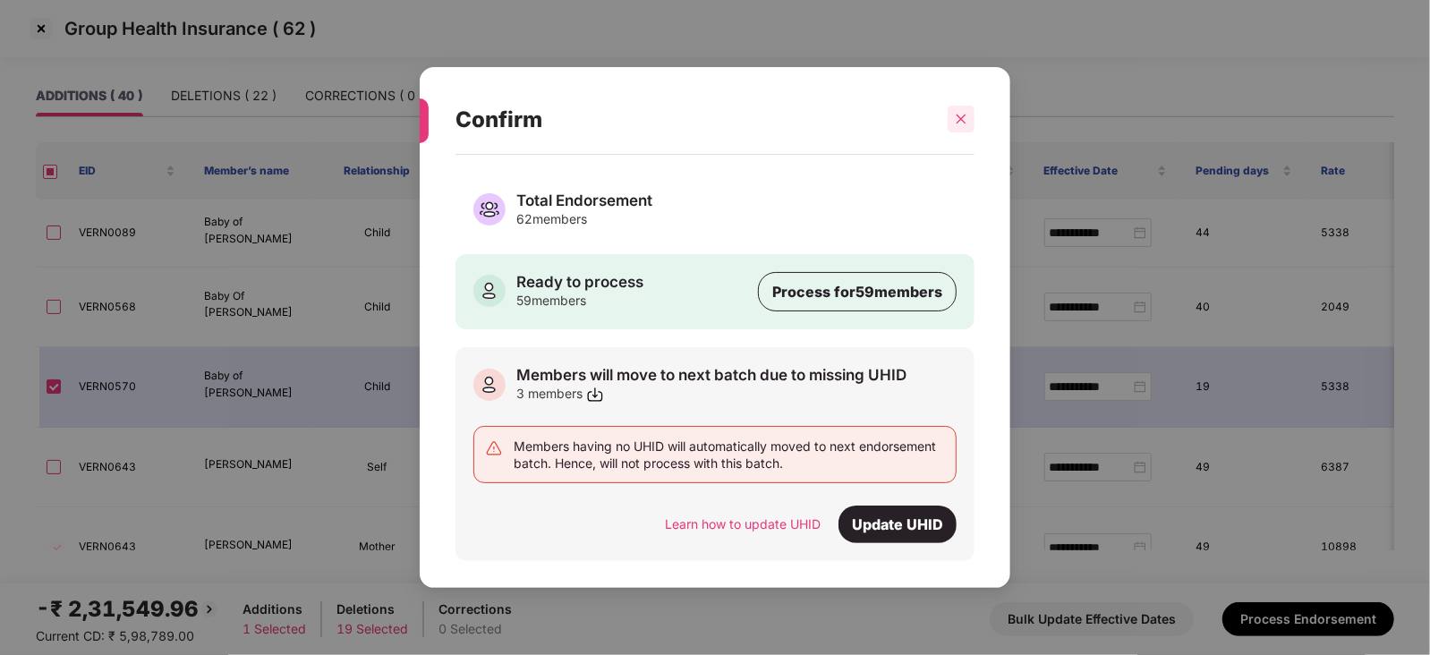
click at [958, 127] on div at bounding box center [961, 119] width 27 height 27
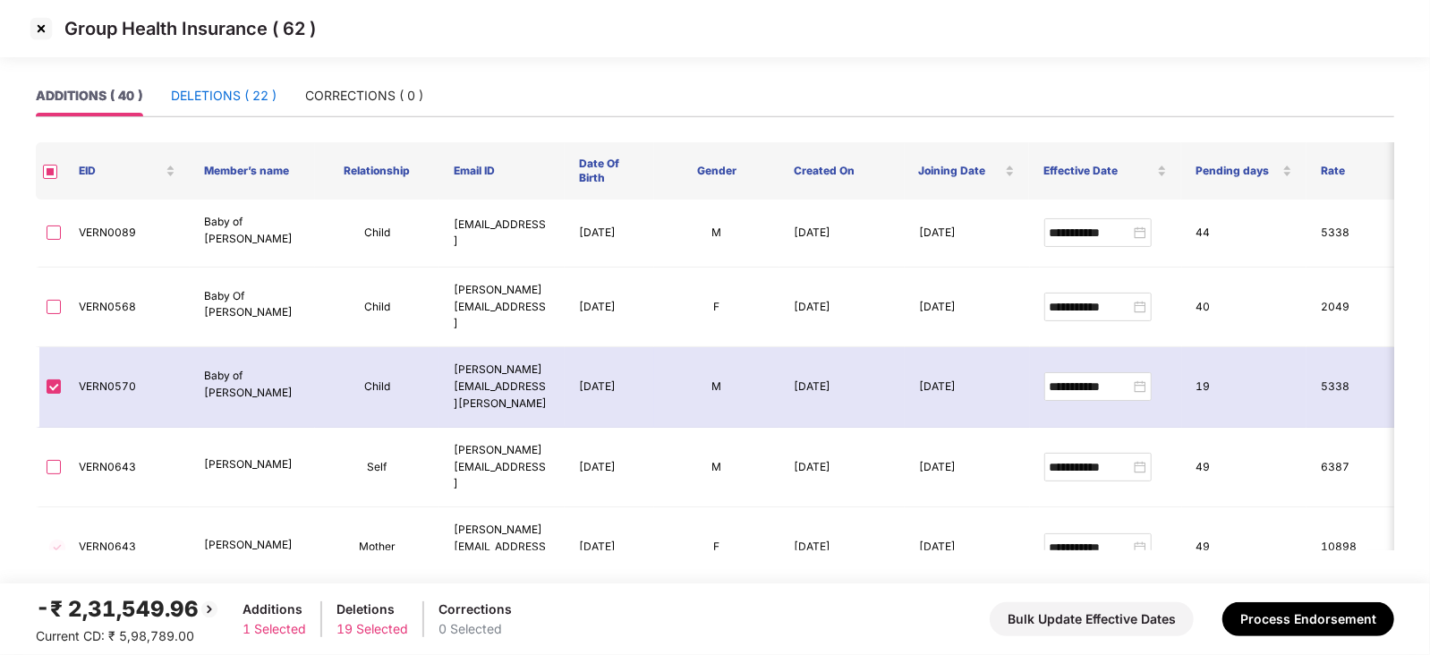
click at [276, 94] on div "DELETIONS ( 22 )" at bounding box center [224, 96] width 106 height 20
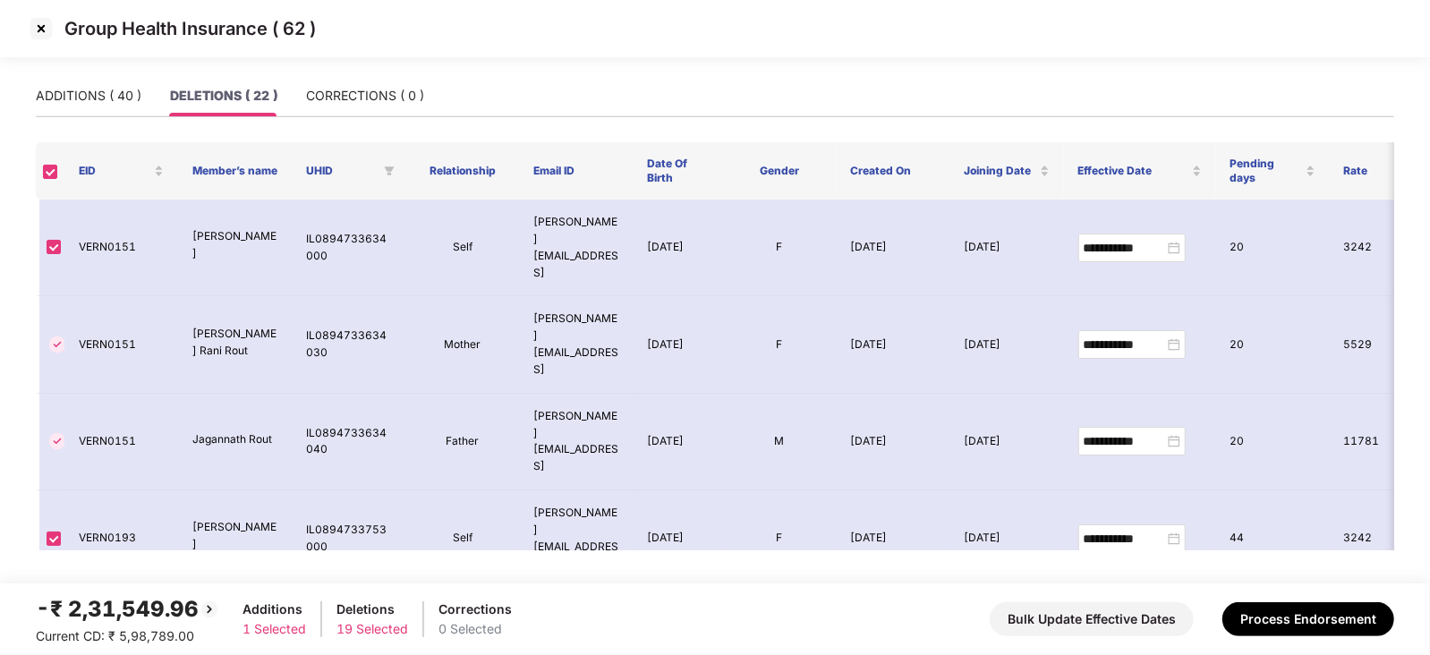
click at [40, 177] on th at bounding box center [50, 170] width 29 height 57
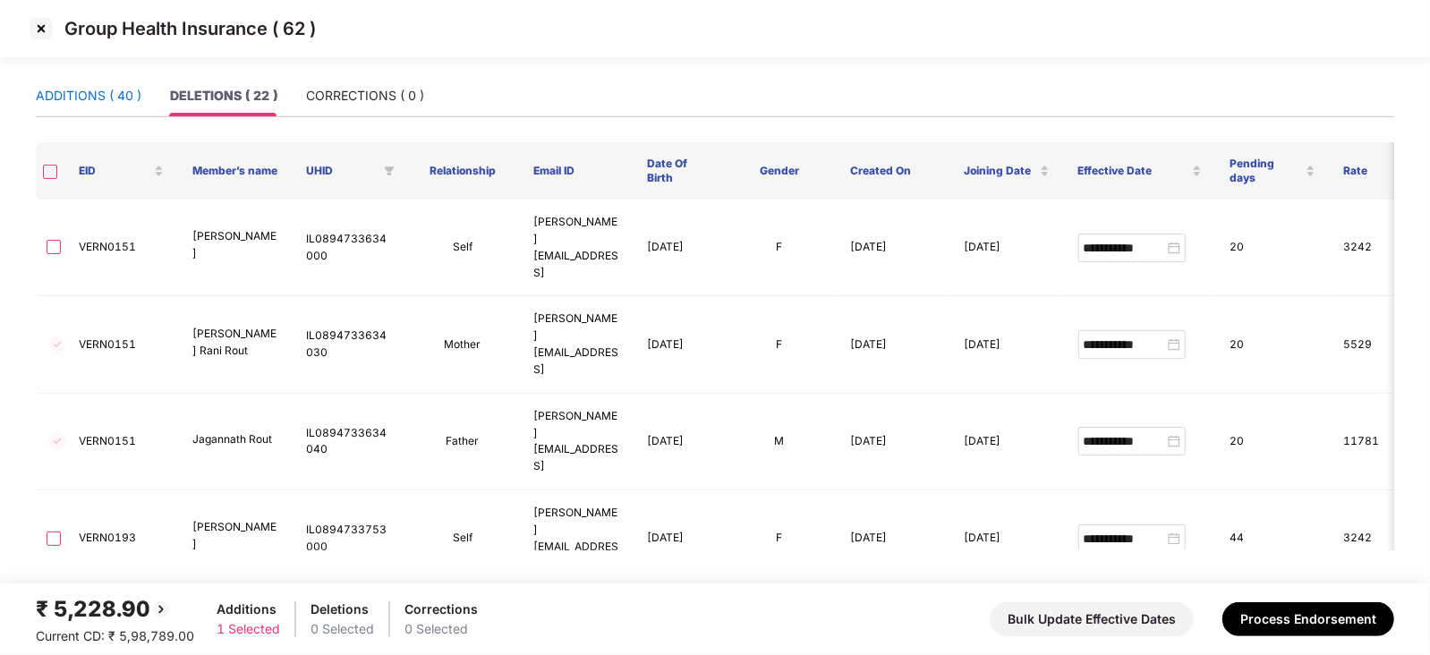
click at [123, 99] on div "ADDITIONS ( 40 )" at bounding box center [89, 96] width 106 height 20
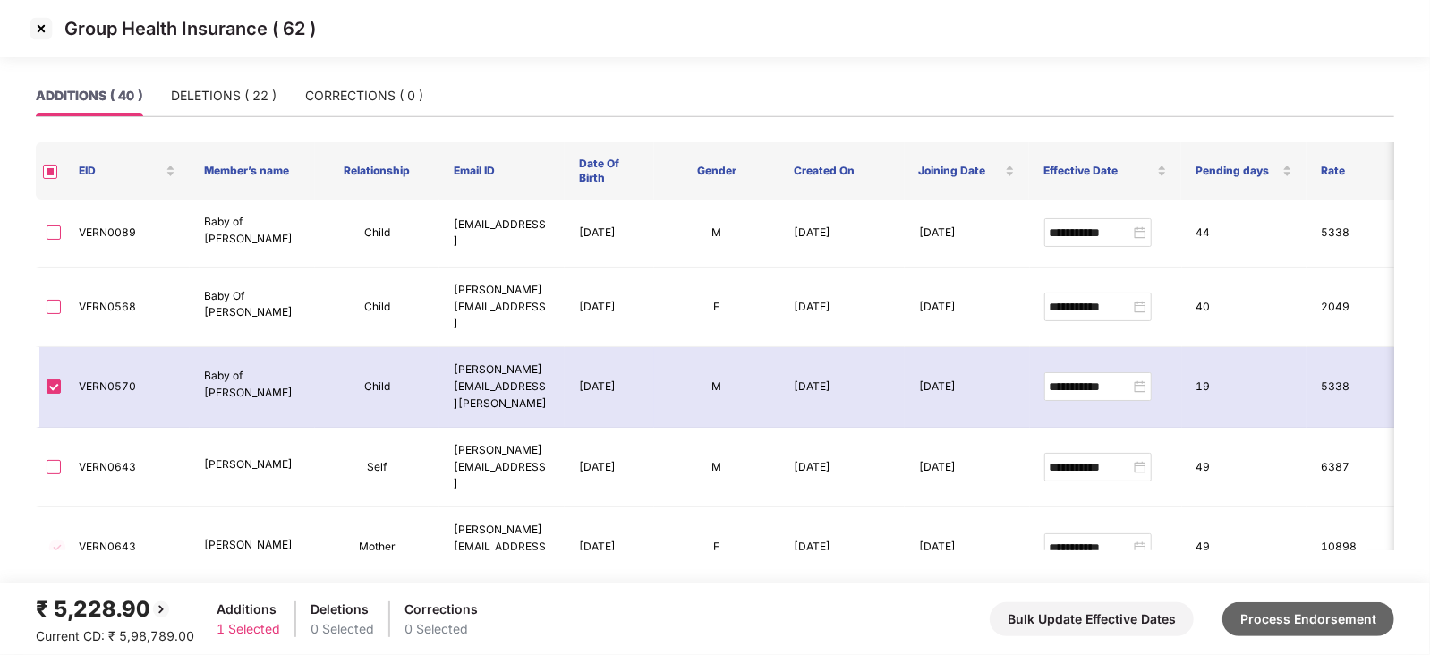
click at [1307, 615] on button "Process Endorsement" at bounding box center [1309, 619] width 172 height 34
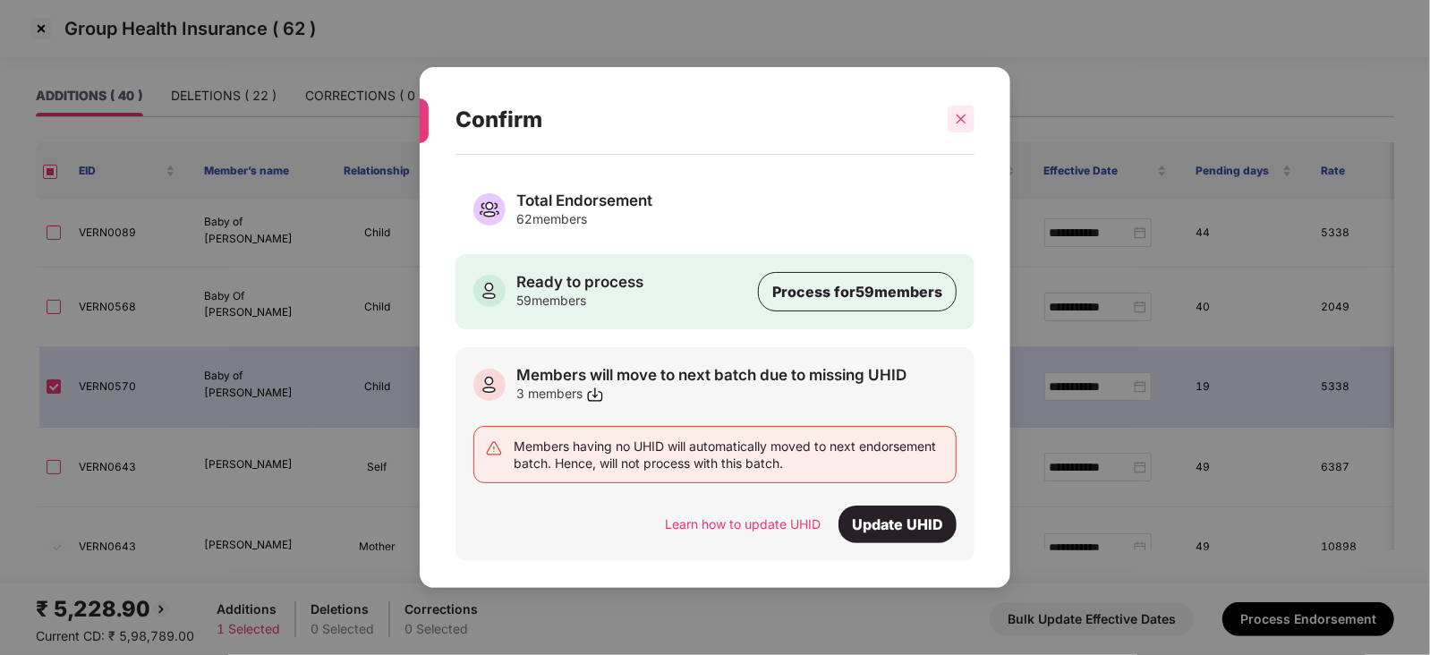
click at [961, 130] on div at bounding box center [961, 119] width 27 height 27
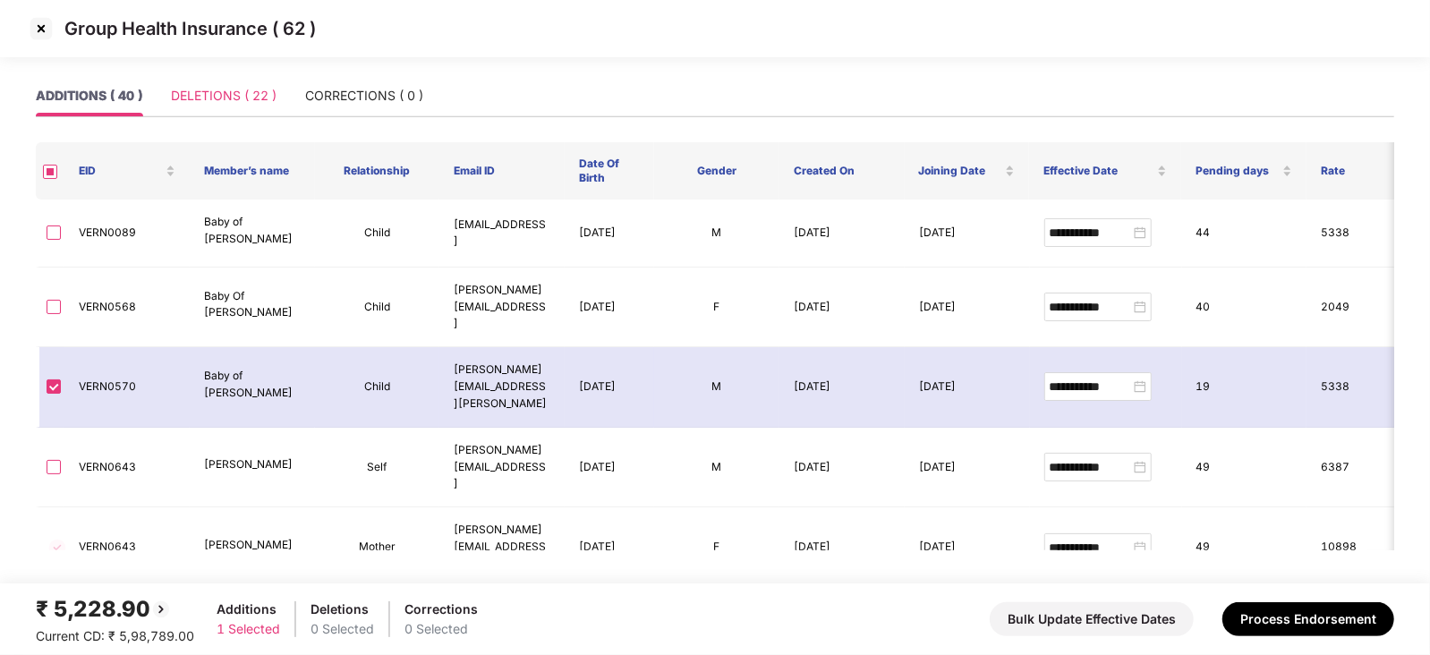
click at [225, 106] on div "DELETIONS ( 22 )" at bounding box center [224, 95] width 106 height 41
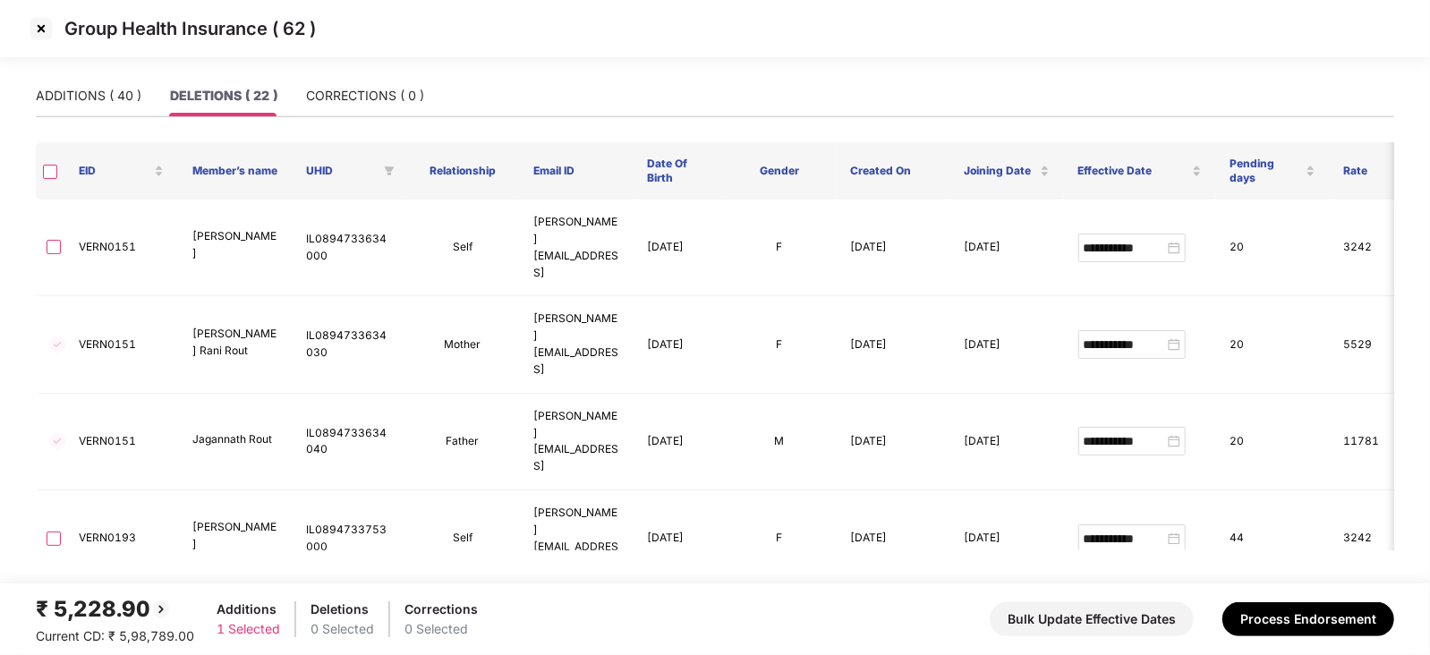
click at [40, 169] on th at bounding box center [50, 170] width 29 height 57
click at [116, 82] on div "ADDITIONS ( 40 )" at bounding box center [89, 95] width 106 height 41
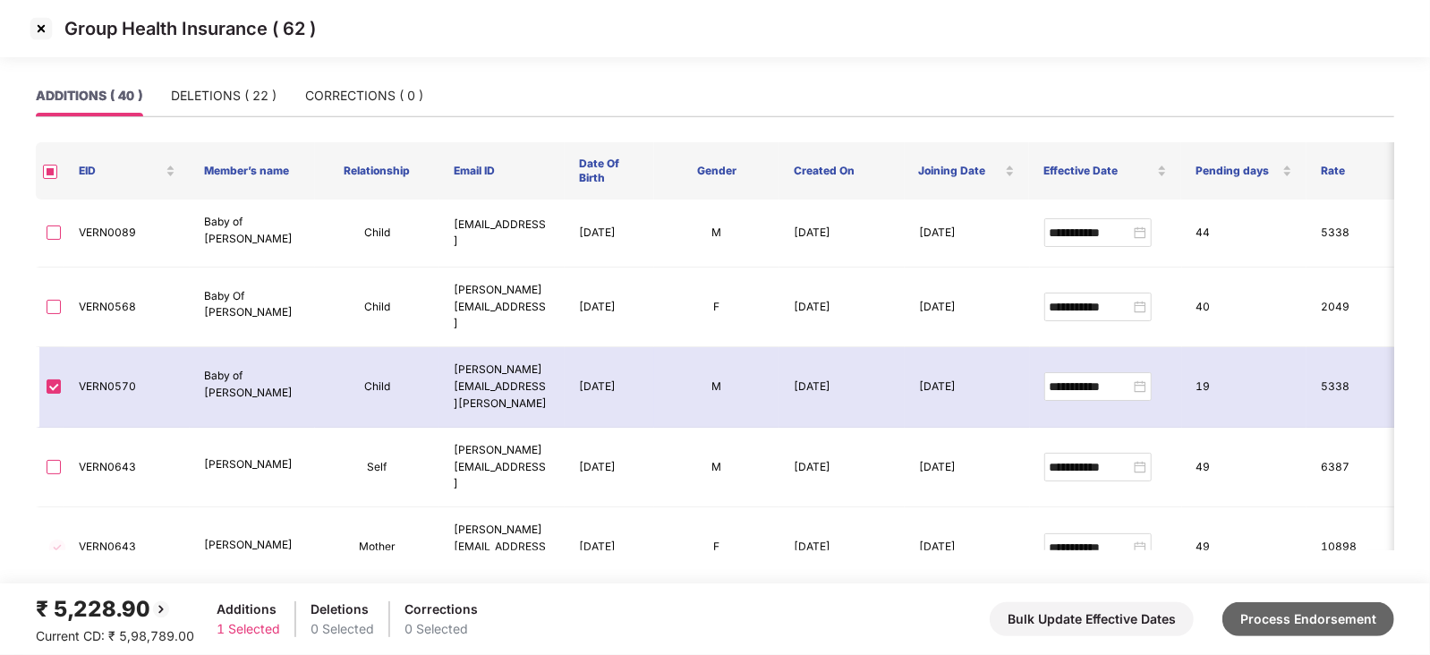
click at [1300, 628] on button "Process Endorsement" at bounding box center [1309, 619] width 172 height 34
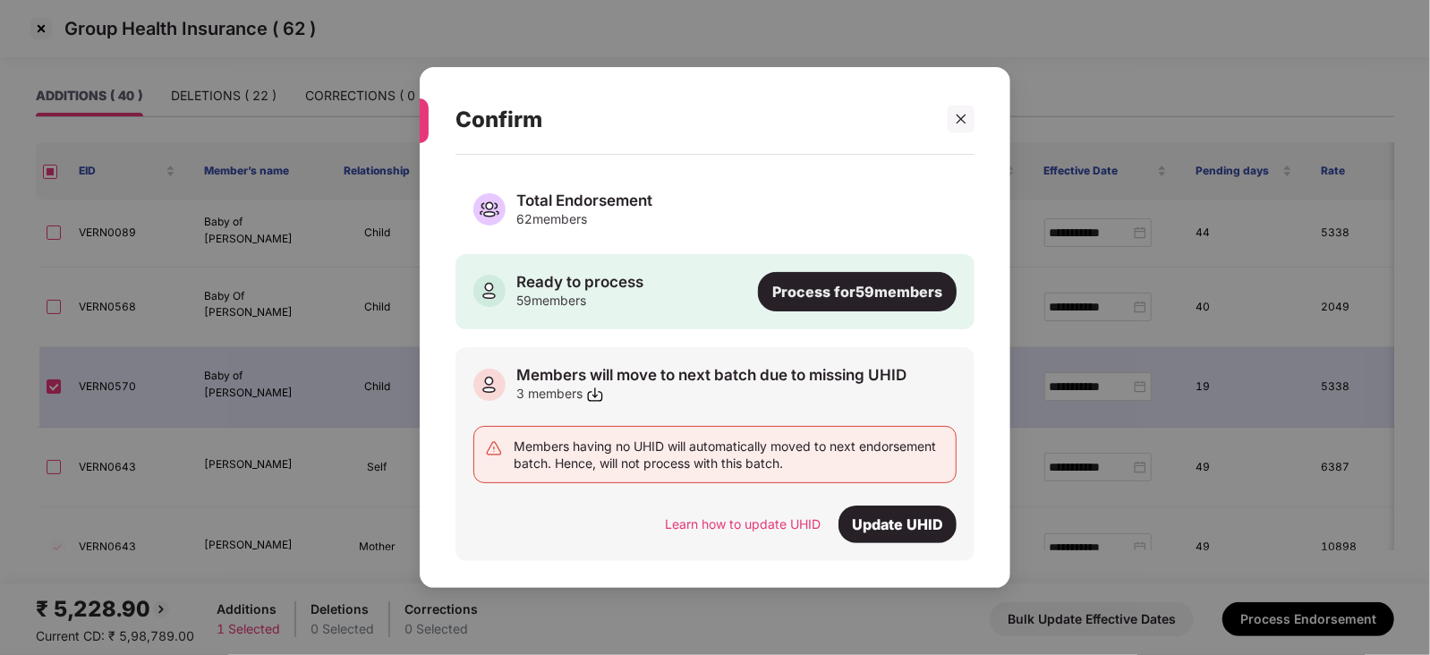
click at [853, 298] on div "Process for 59 members" at bounding box center [857, 291] width 199 height 39
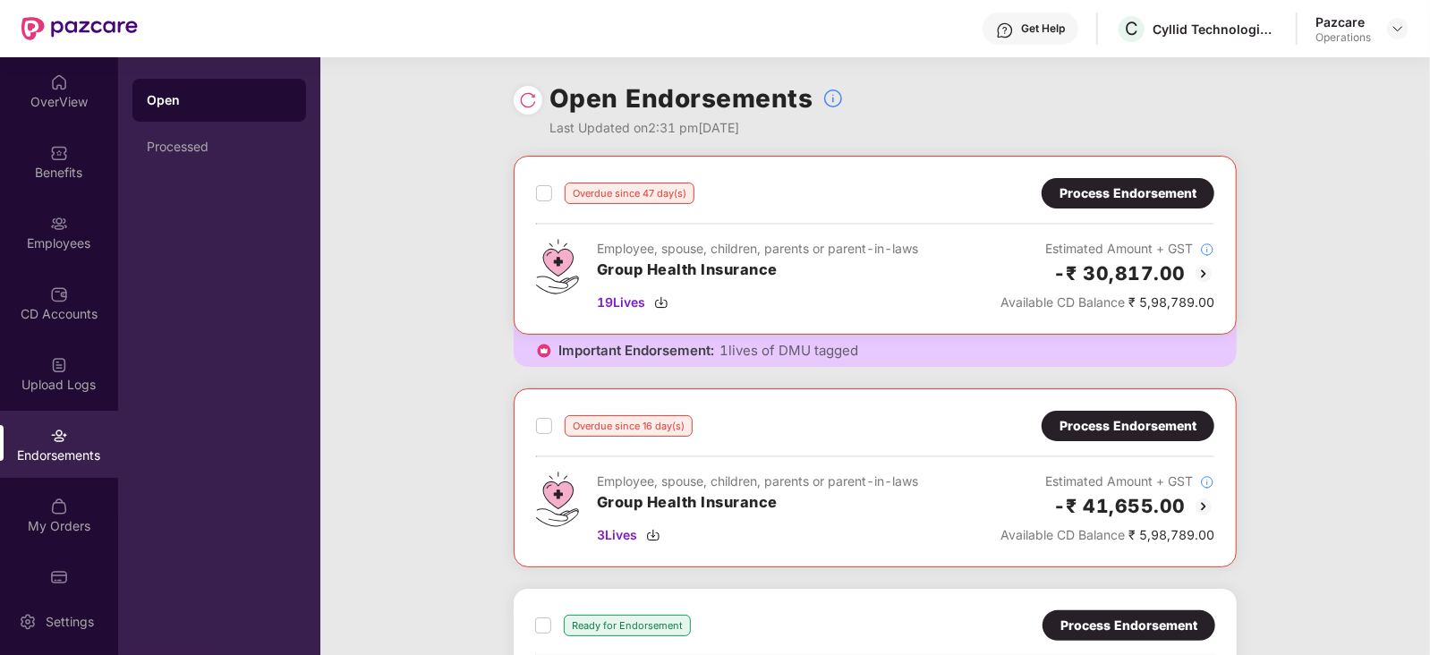
click at [450, 431] on div "Overdue since 47 day(s) Process Endorsement Employee, spouse, children, parents…" at bounding box center [875, 473] width 1110 height 634
click at [525, 98] on img at bounding box center [528, 100] width 18 height 18
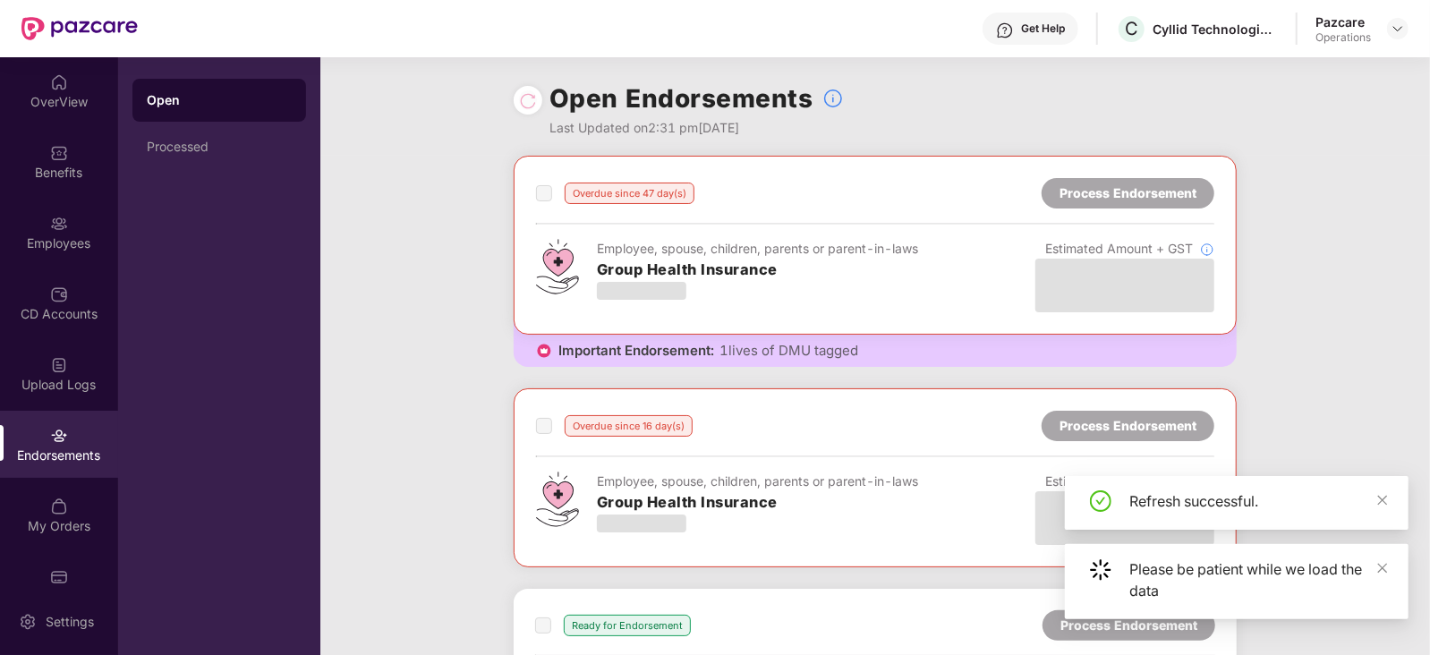
click at [465, 391] on div "Overdue since 47 day(s) Process Endorsement Employee, spouse, children, parents…" at bounding box center [875, 473] width 1110 height 634
click at [169, 147] on div "Processed" at bounding box center [219, 147] width 145 height 14
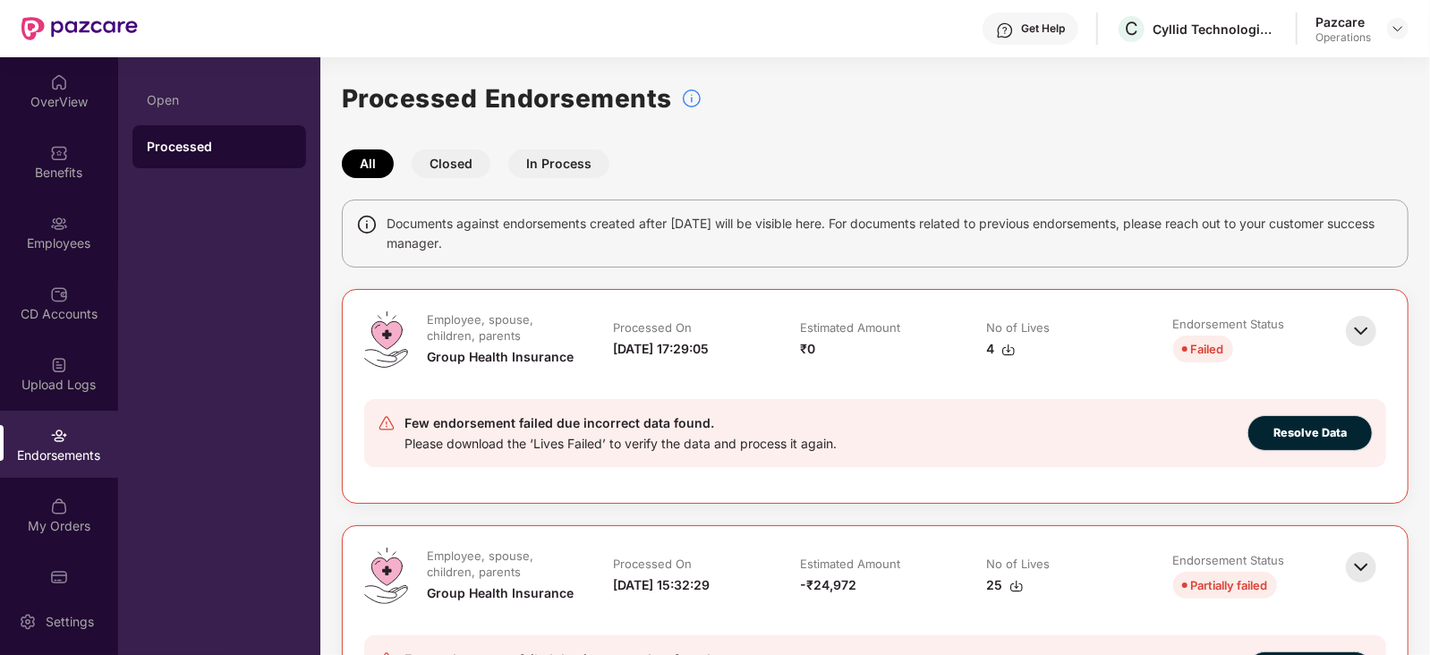
click at [977, 444] on div "Few endorsement failed due incorrect data found. Please download the ‘Lives Fai…" at bounding box center [793, 433] width 830 height 41
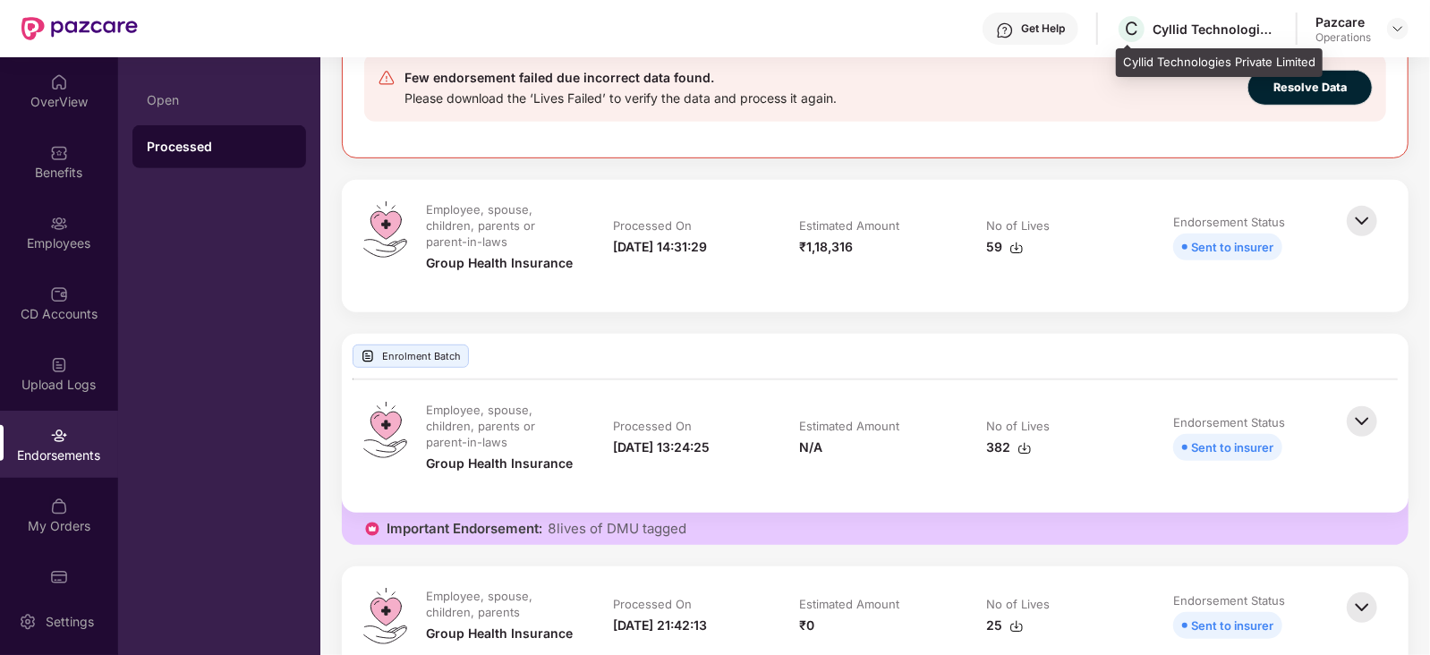
scroll to position [582, 0]
click at [1012, 250] on img at bounding box center [1017, 248] width 14 height 14
click at [1405, 18] on div at bounding box center [1398, 28] width 21 height 21
click at [1389, 33] on div at bounding box center [1398, 28] width 21 height 21
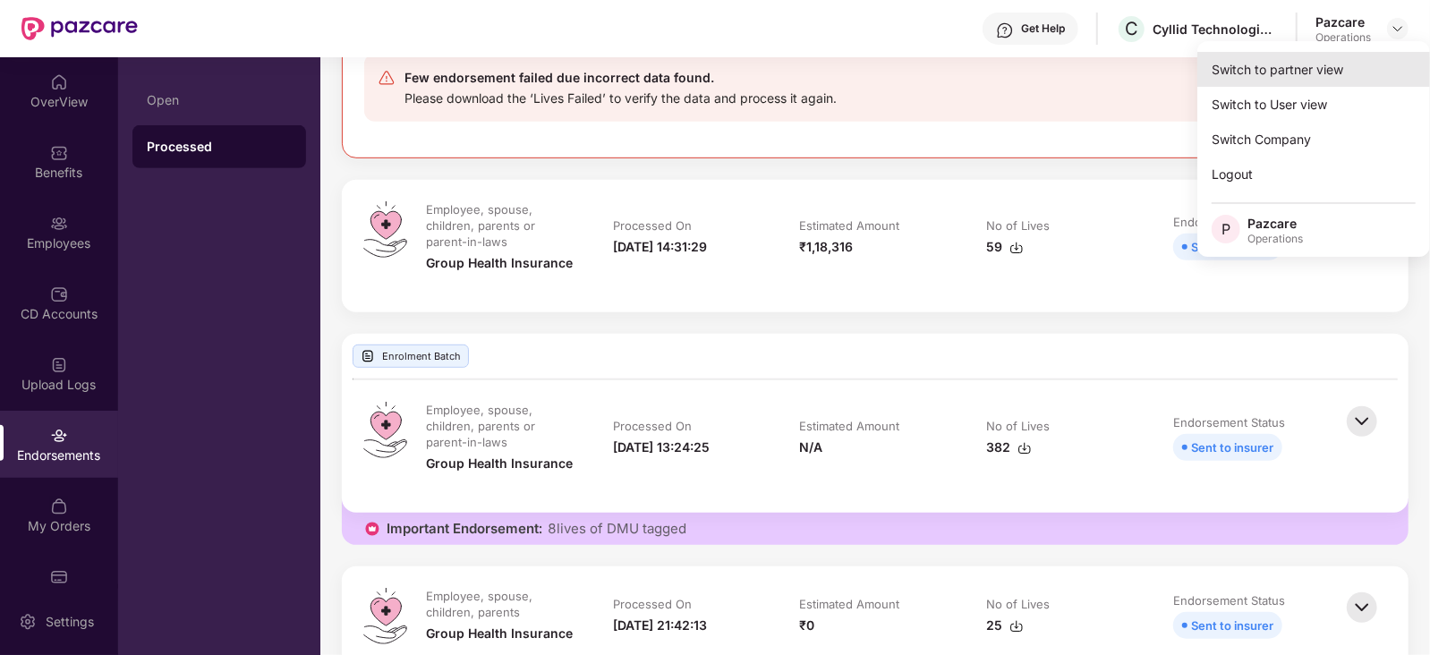
click at [1302, 76] on div "Switch to partner view" at bounding box center [1314, 69] width 233 height 35
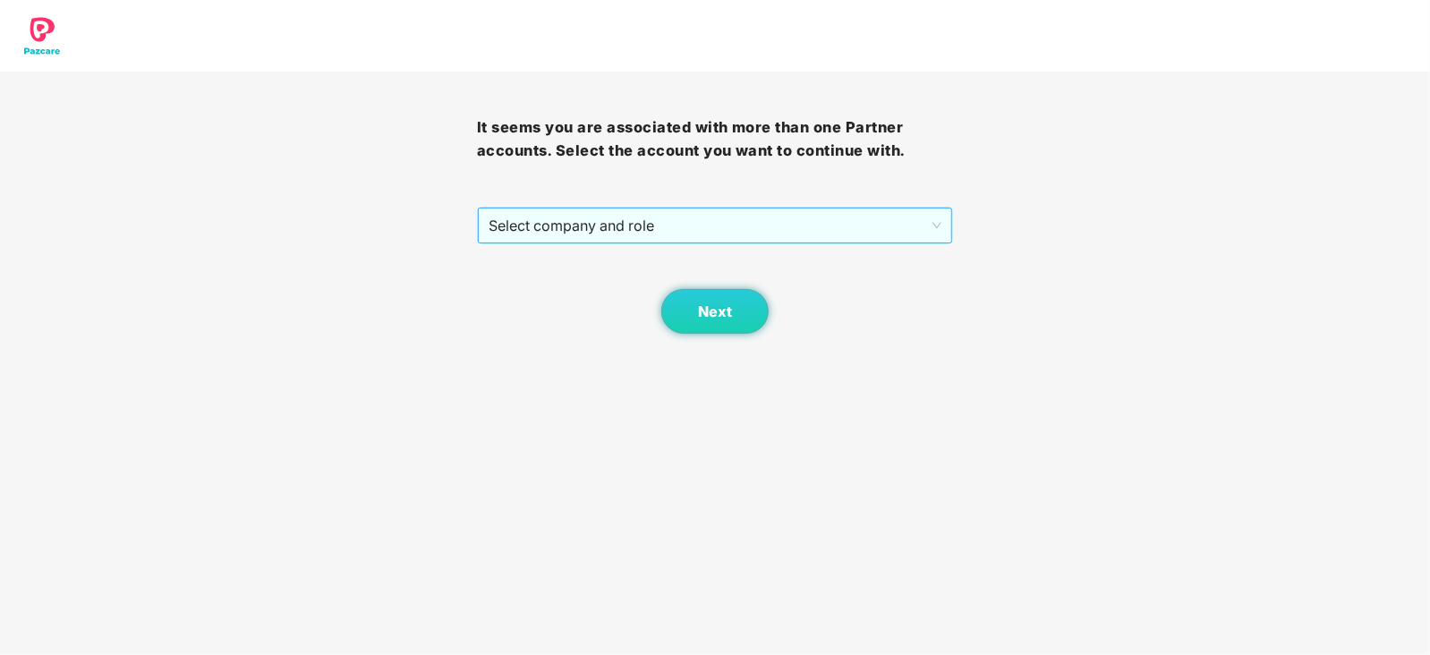
click at [593, 222] on span "Select company and role" at bounding box center [716, 226] width 454 height 34
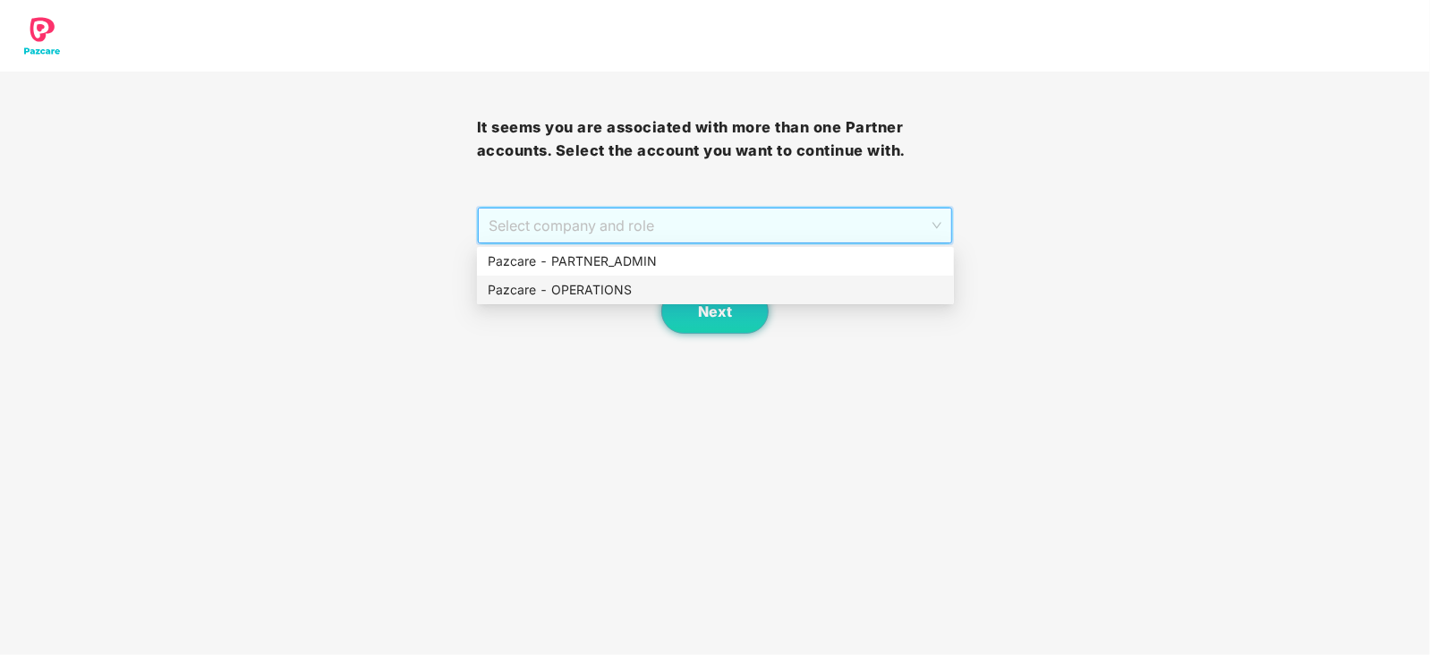
click at [559, 285] on div "Pazcare - OPERATIONS" at bounding box center [716, 290] width 456 height 20
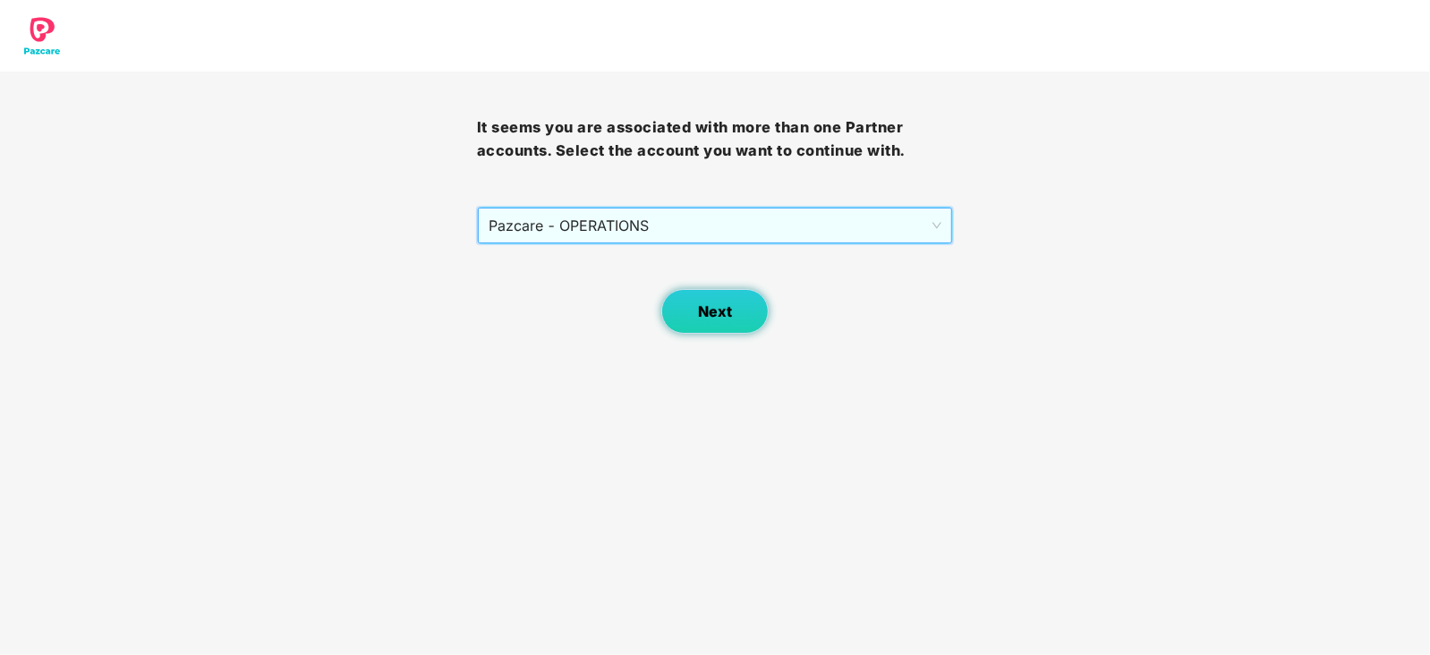
click at [691, 303] on button "Next" at bounding box center [715, 311] width 107 height 45
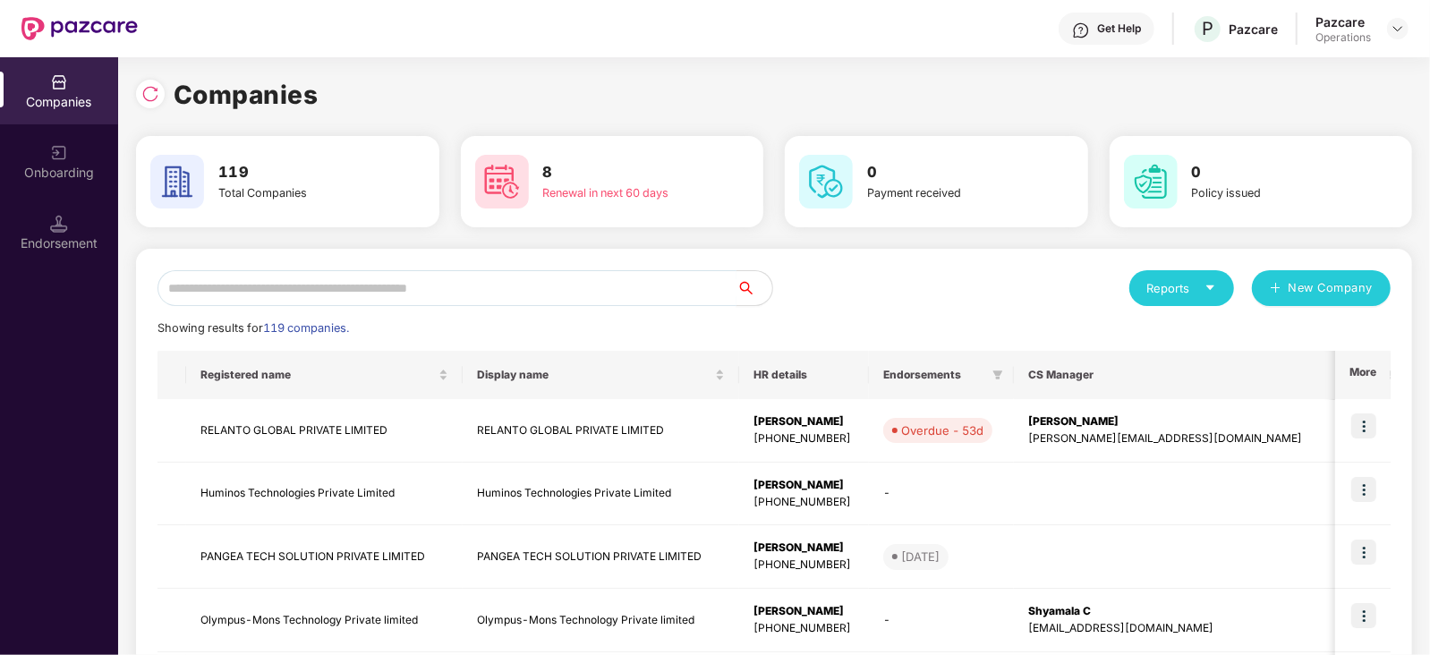
click at [573, 277] on input "text" at bounding box center [447, 288] width 579 height 36
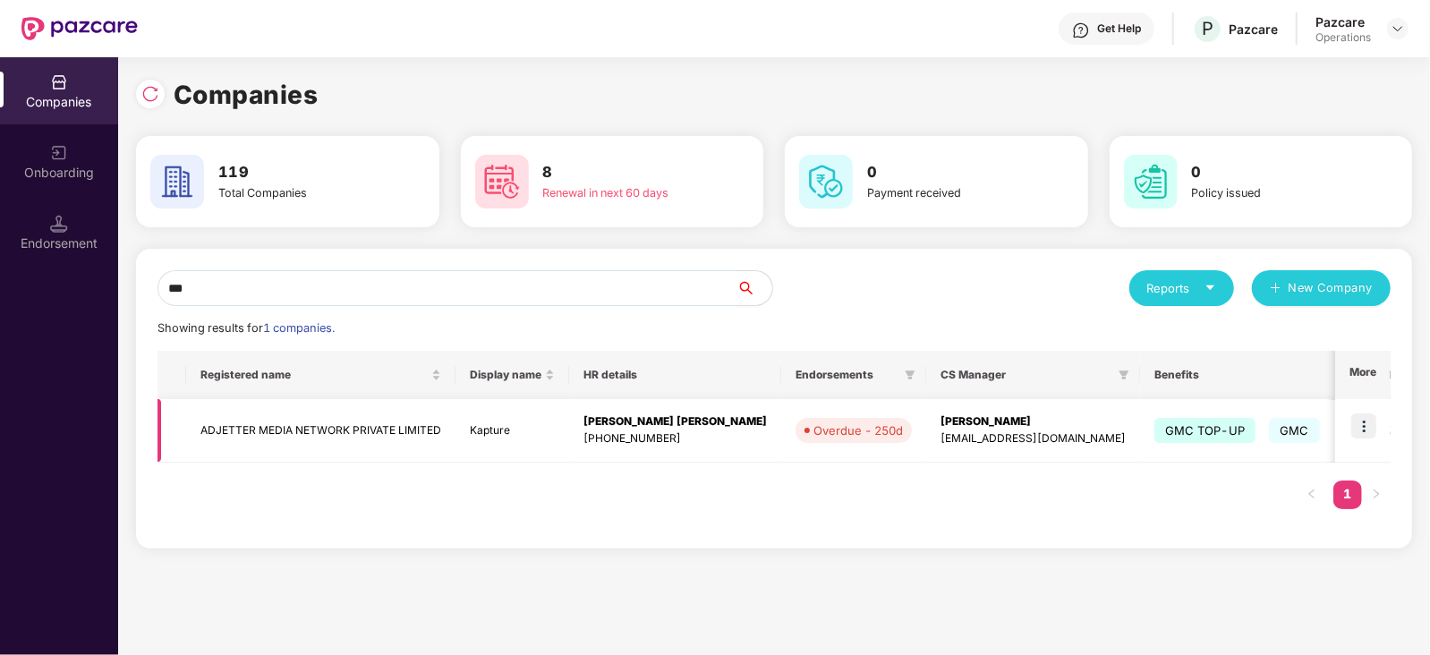
type input "***"
click at [1363, 421] on img at bounding box center [1364, 426] width 25 height 25
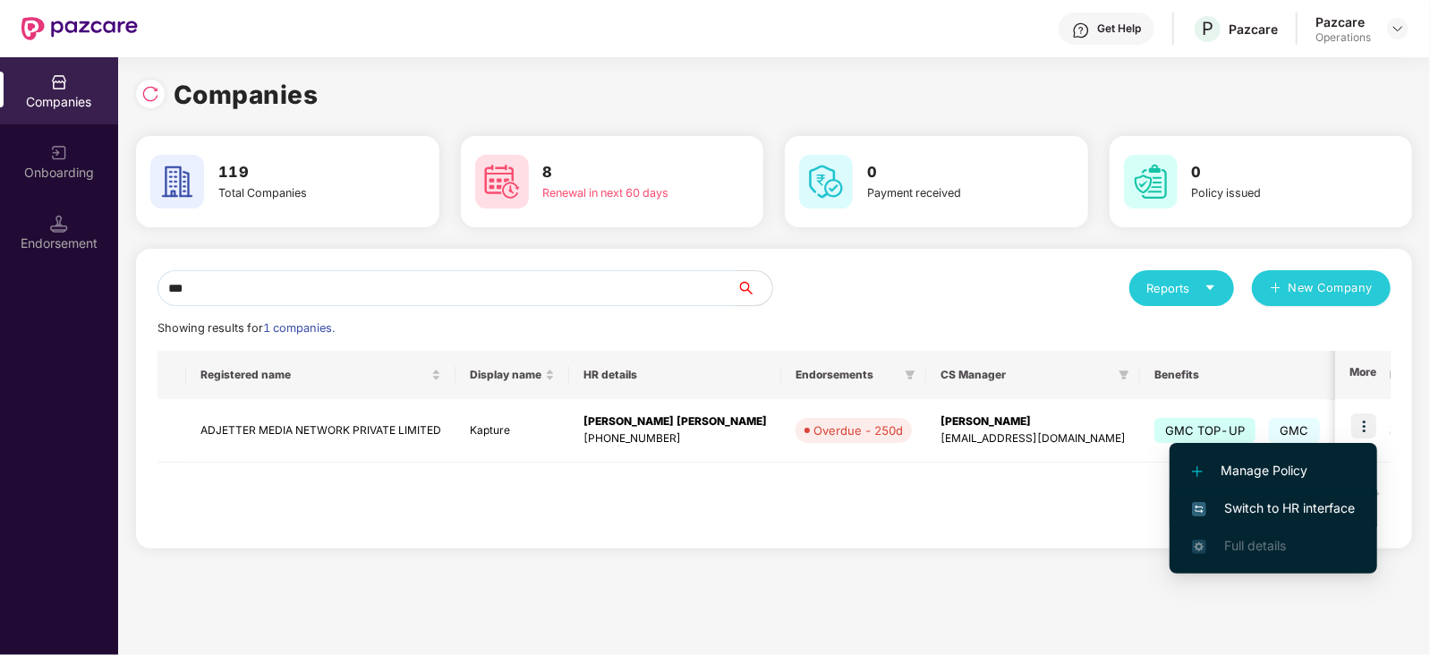
click at [1310, 500] on span "Switch to HR interface" at bounding box center [1273, 509] width 163 height 20
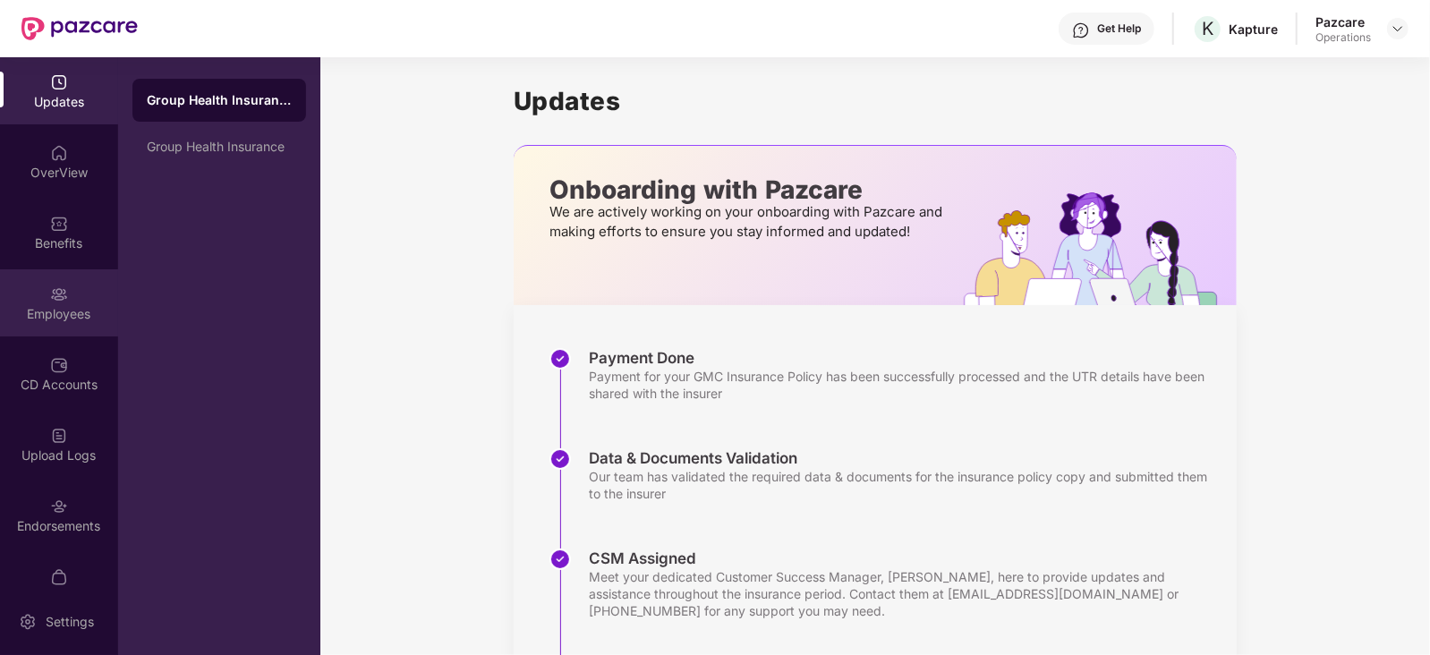
click at [56, 314] on div "Employees" at bounding box center [59, 314] width 118 height 18
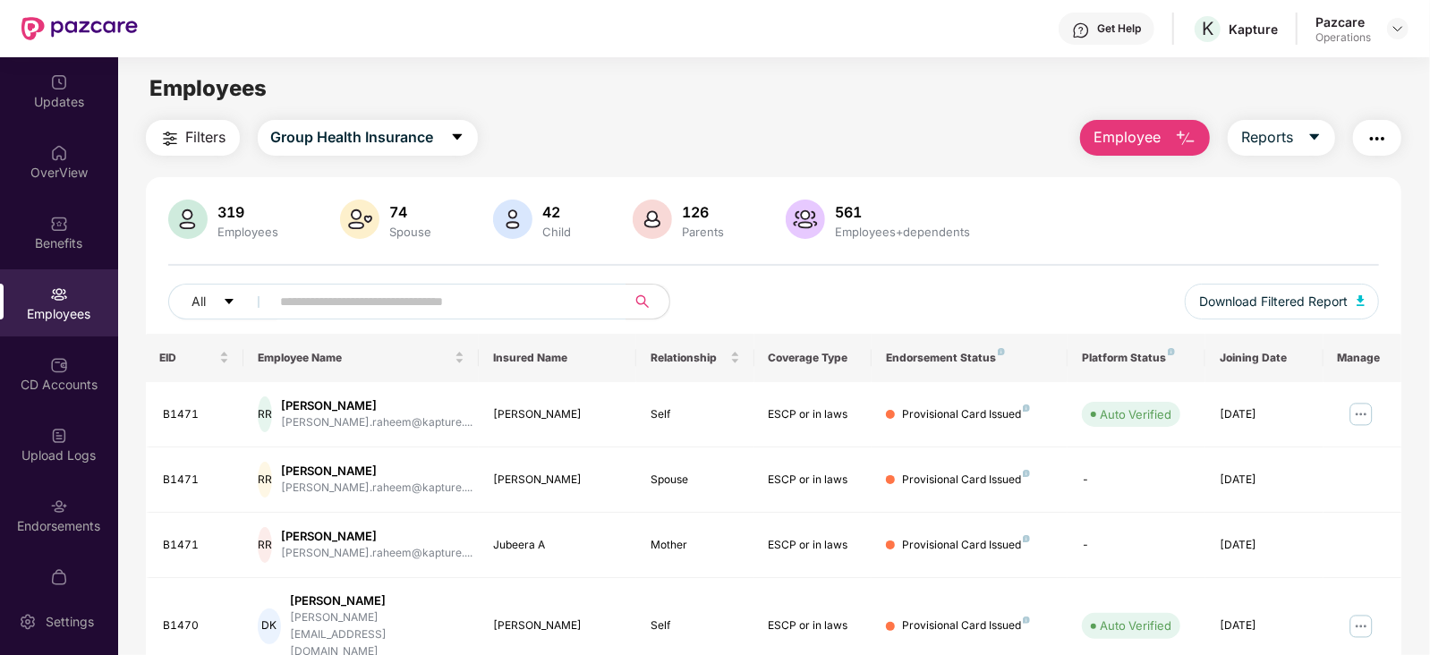
click at [448, 282] on div "319 Employees 74 Spouse 42 Child 126 Parents 561 Employees+dependents All Downl…" at bounding box center [774, 267] width 1257 height 134
click at [440, 292] on input "text" at bounding box center [441, 301] width 321 height 27
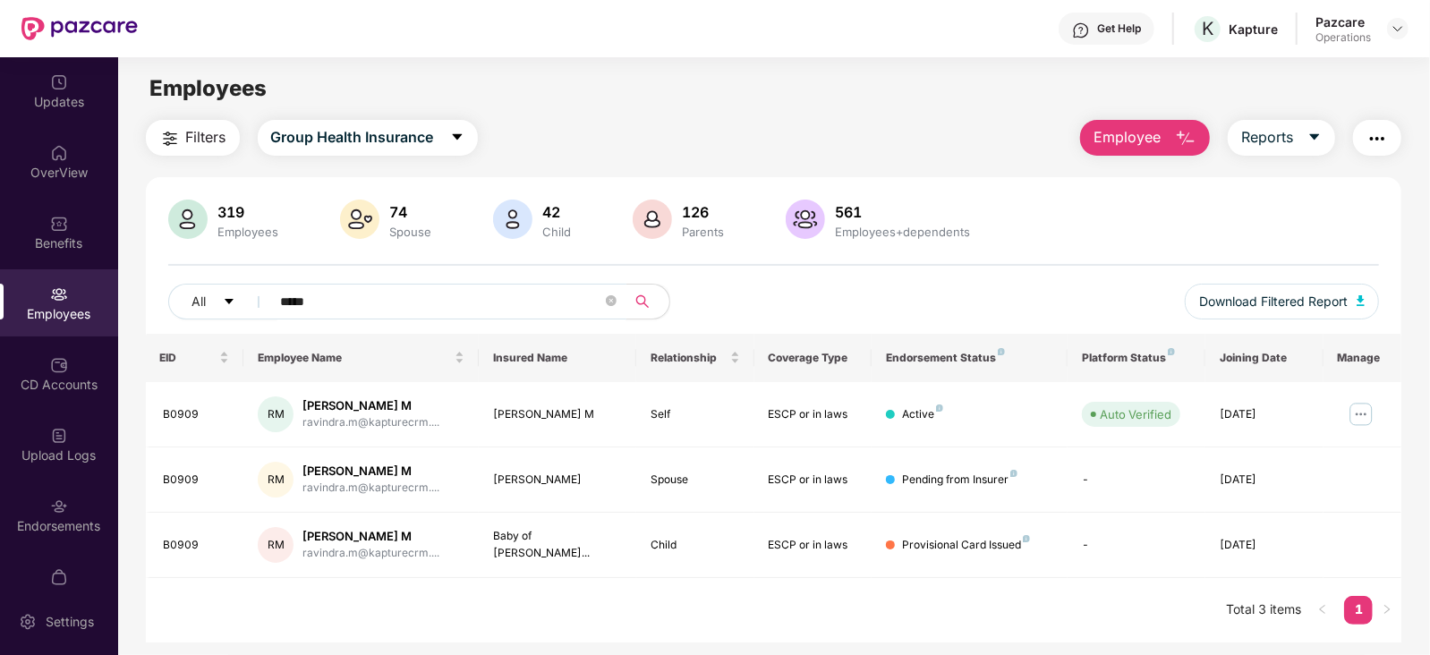
type input "*****"
click at [1396, 29] on img at bounding box center [1398, 28] width 14 height 14
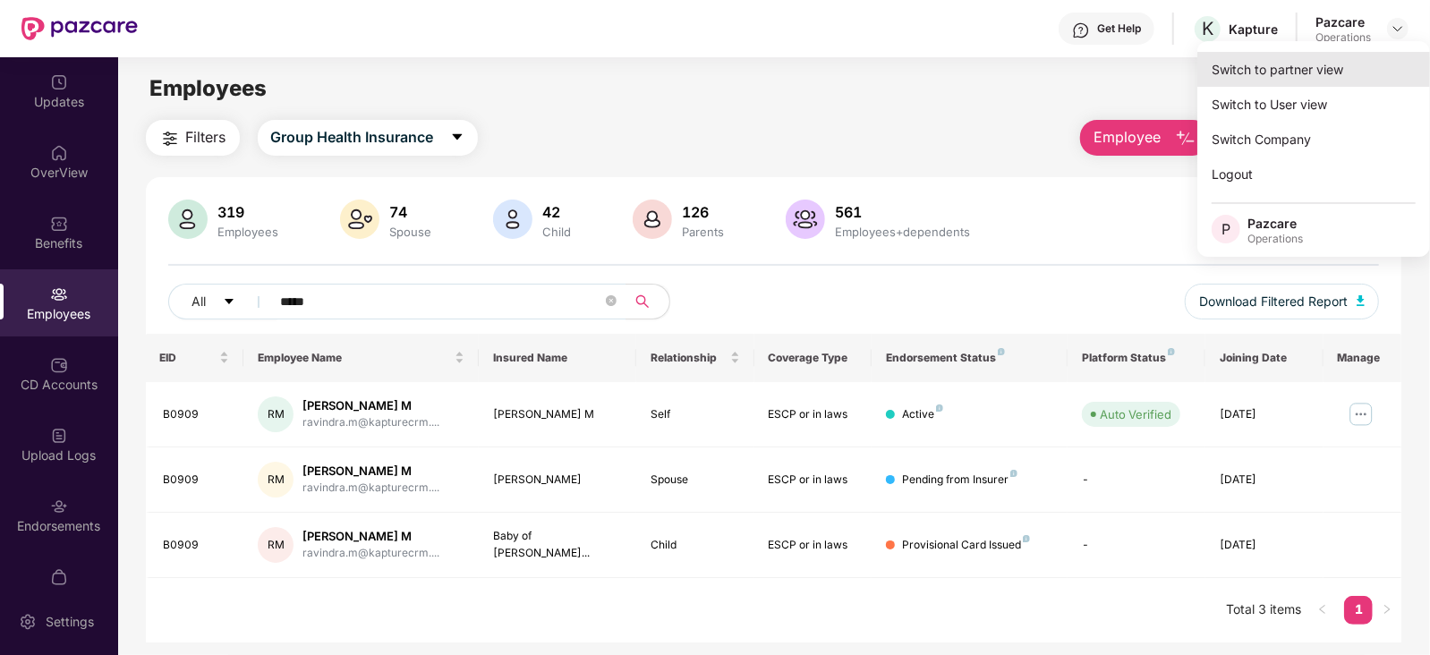
click at [1304, 76] on div "Switch to partner view" at bounding box center [1314, 69] width 233 height 35
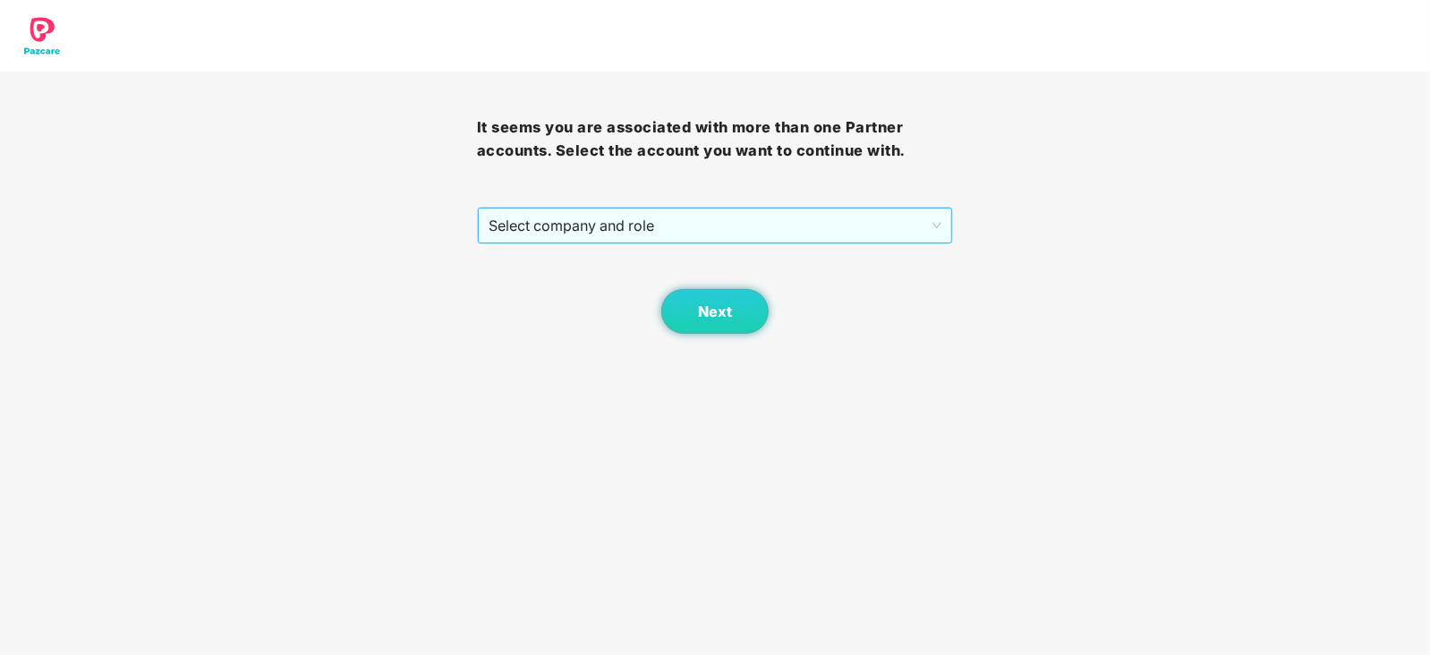
click at [705, 235] on span "Select company and role" at bounding box center [716, 226] width 454 height 34
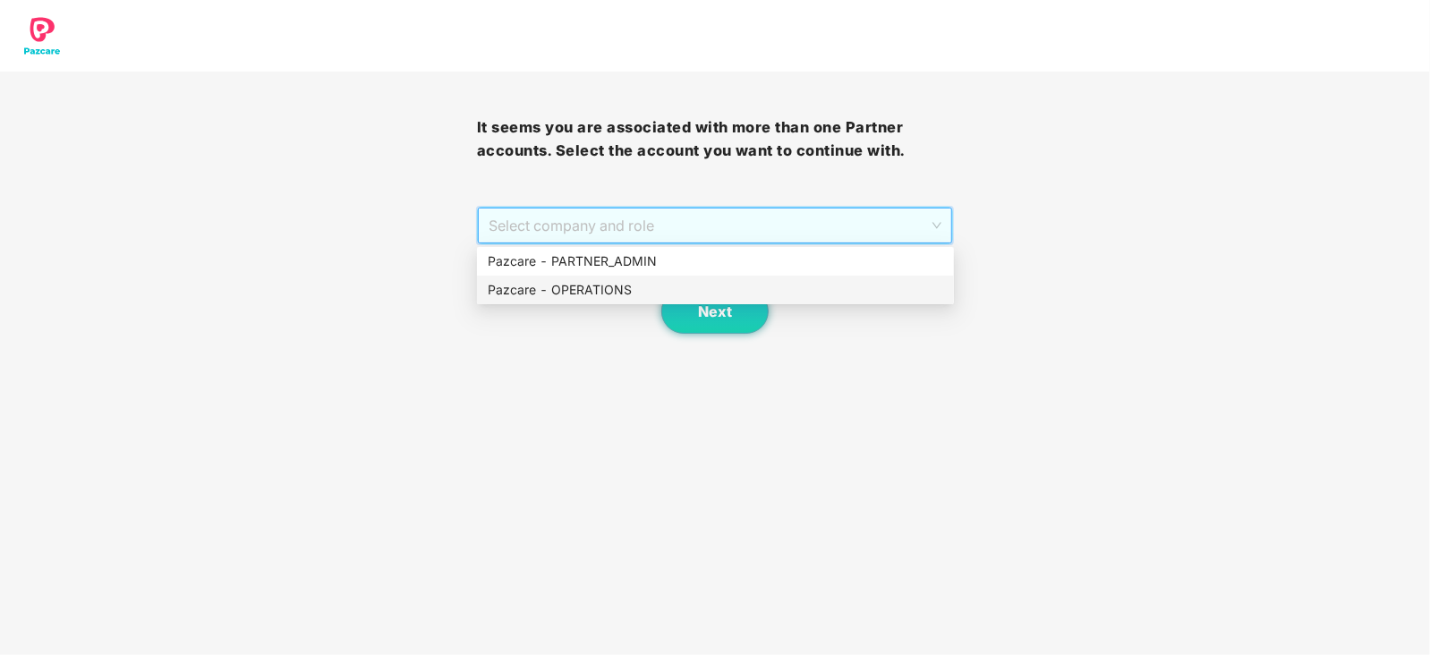
click at [591, 297] on div "Pazcare - OPERATIONS" at bounding box center [716, 290] width 456 height 20
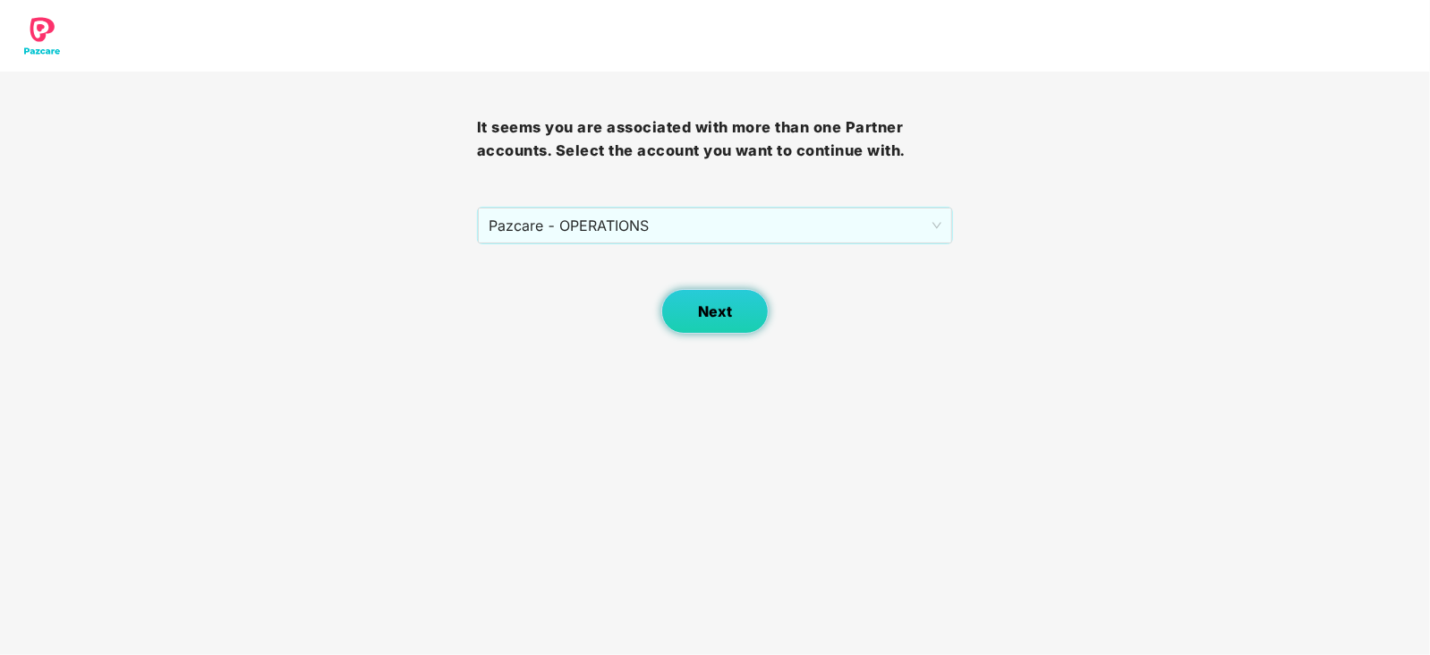
click at [719, 297] on button "Next" at bounding box center [715, 311] width 107 height 45
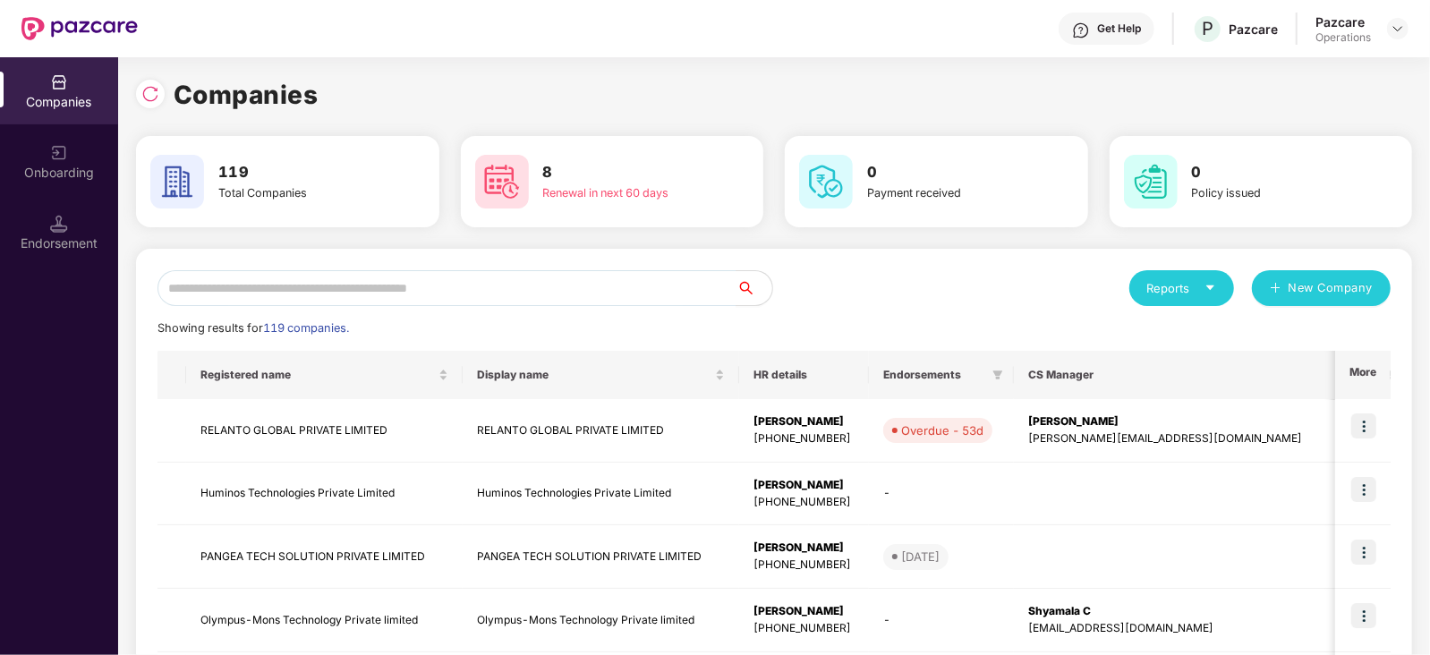
click at [76, 258] on div "Endorsement" at bounding box center [59, 232] width 118 height 67
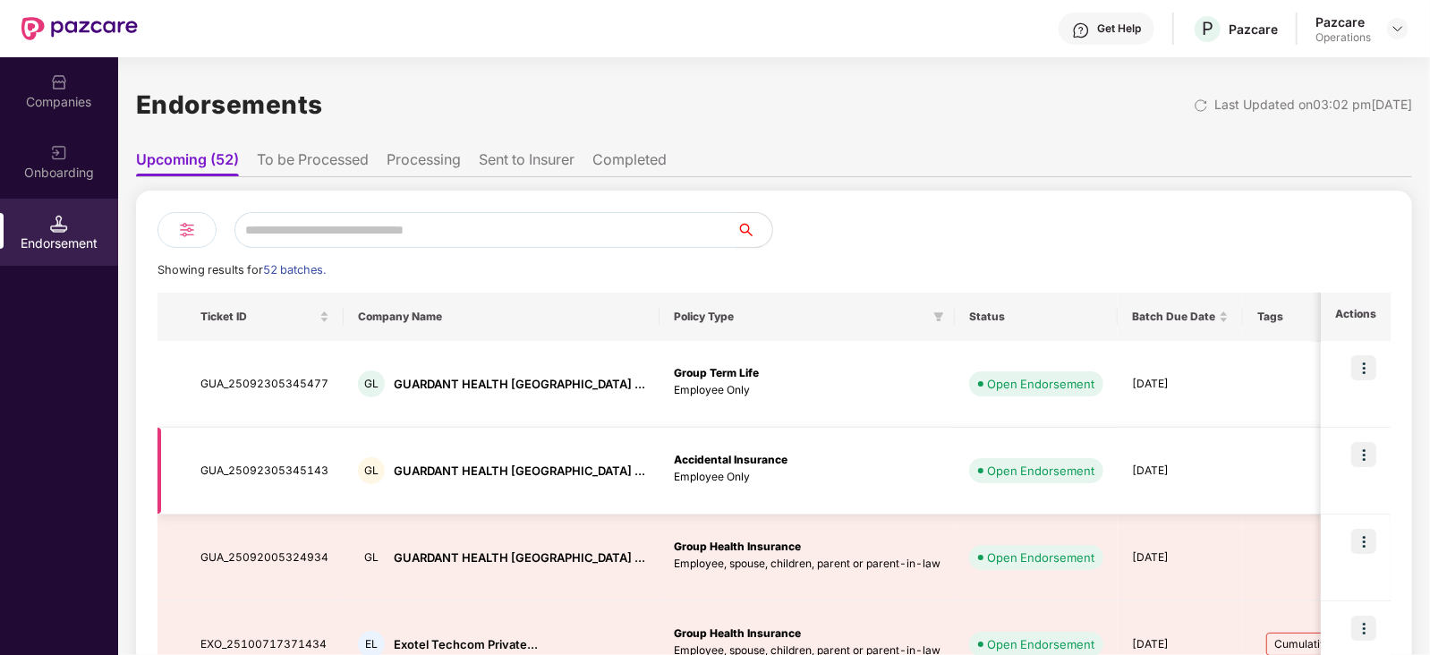
click at [1294, 449] on div at bounding box center [1370, 470] width 224 height 57
click at [354, 163] on li "To be Processed" at bounding box center [313, 163] width 112 height 26
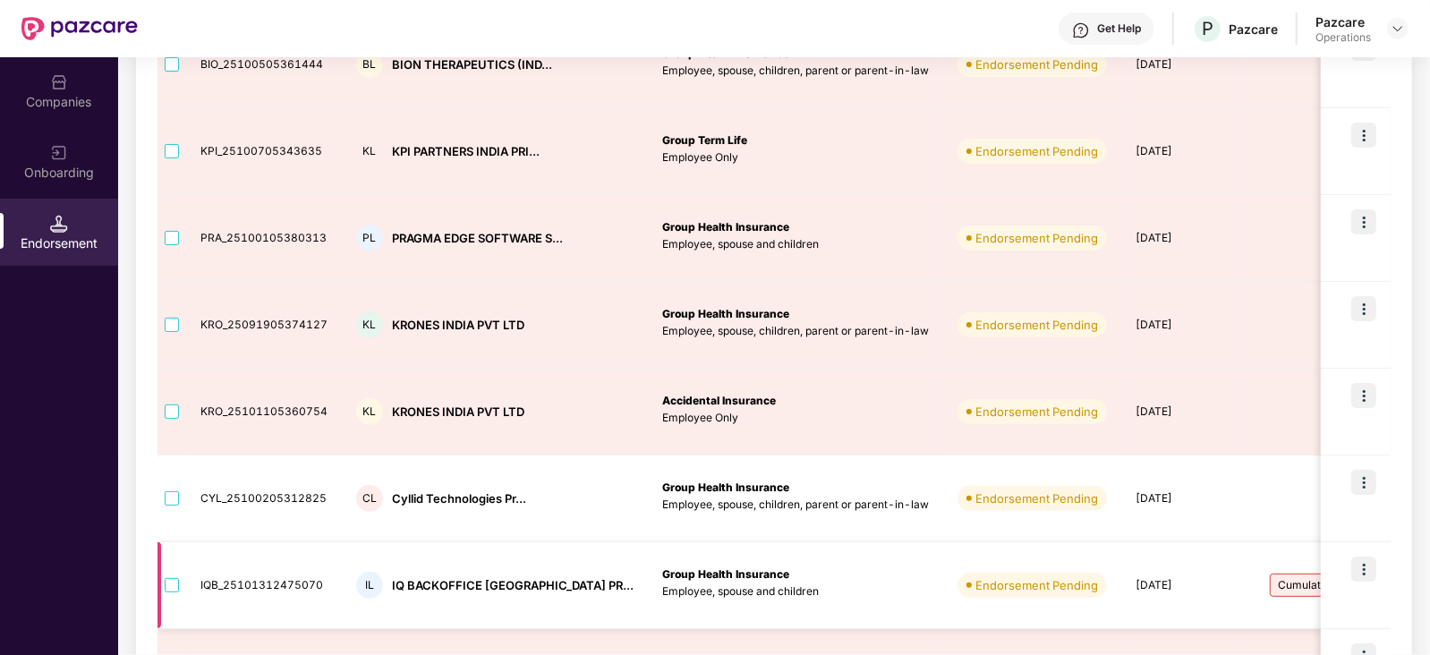
scroll to position [402, 0]
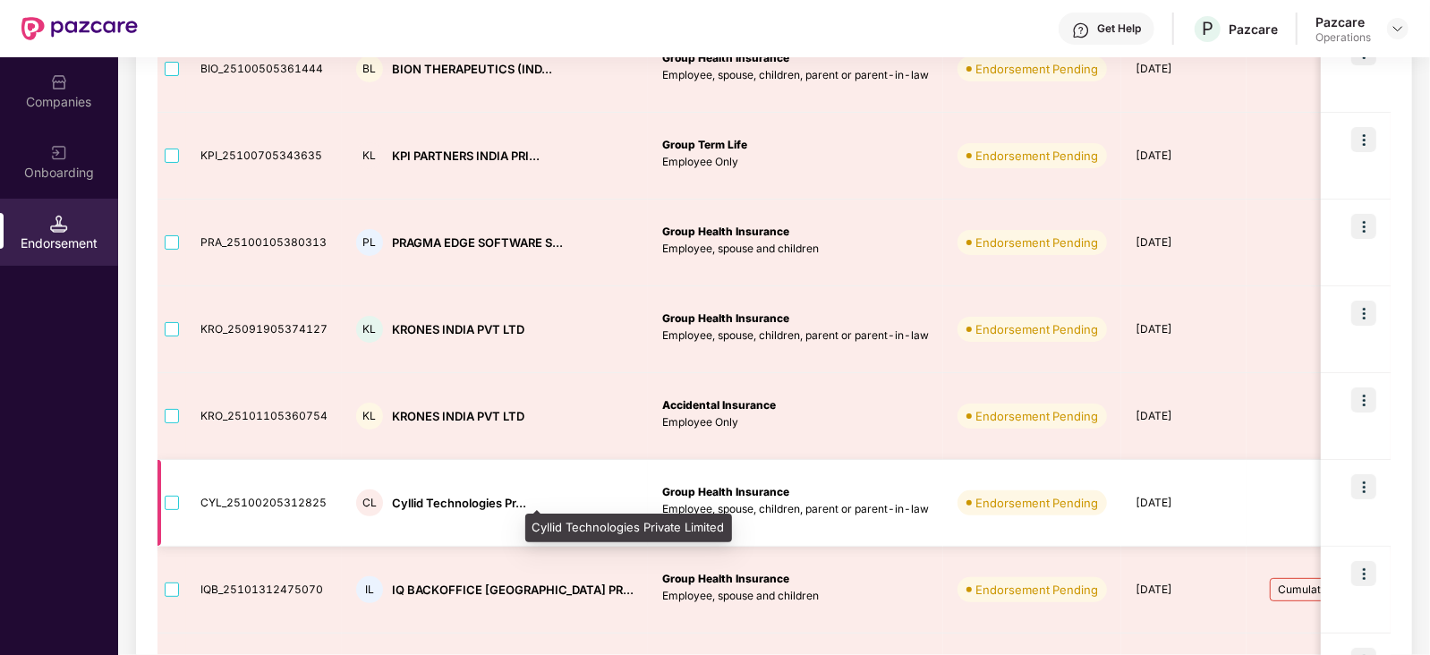
click at [457, 496] on div "Cyllid Technologies Pr..." at bounding box center [459, 503] width 134 height 17
drag, startPoint x: 457, startPoint y: 496, endPoint x: 419, endPoint y: 496, distance: 37.6
click at [419, 496] on div "Cyllid Technologies Pr..." at bounding box center [459, 503] width 134 height 17
copy div "Cyllid Technologies Pr..."
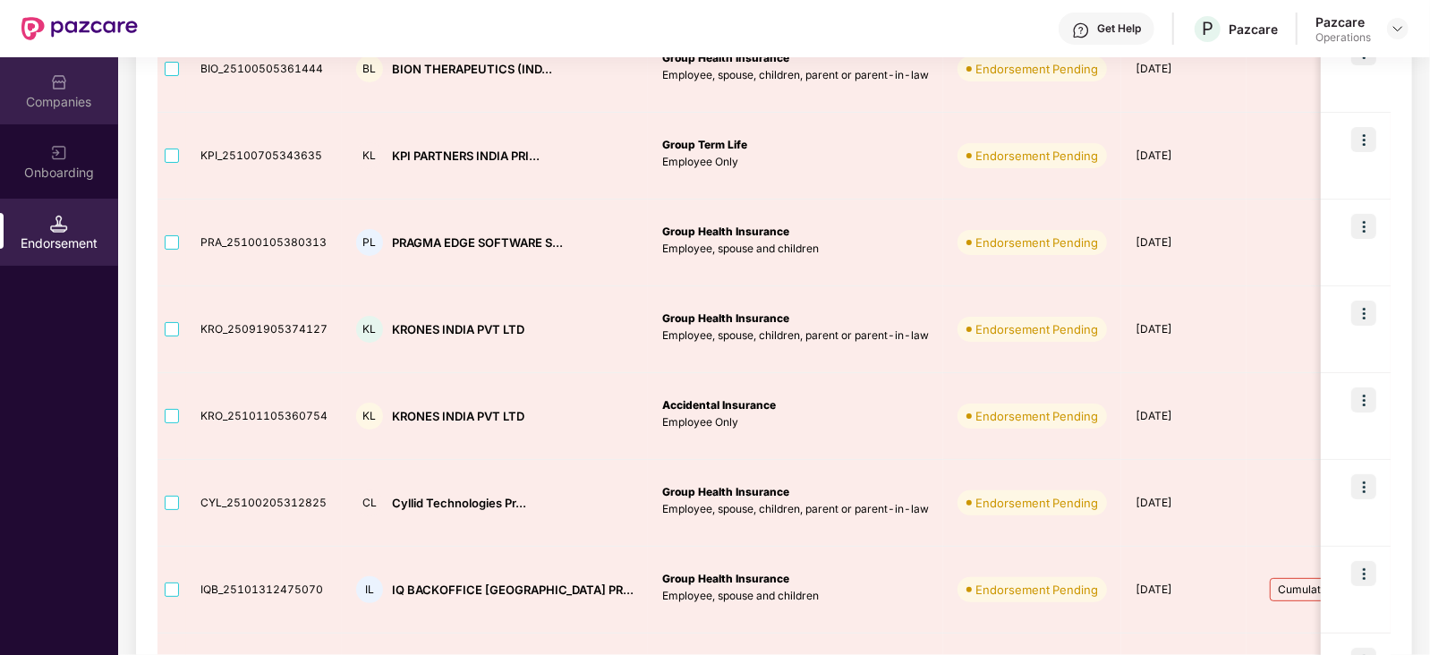
click at [68, 82] on div "Companies" at bounding box center [59, 90] width 118 height 67
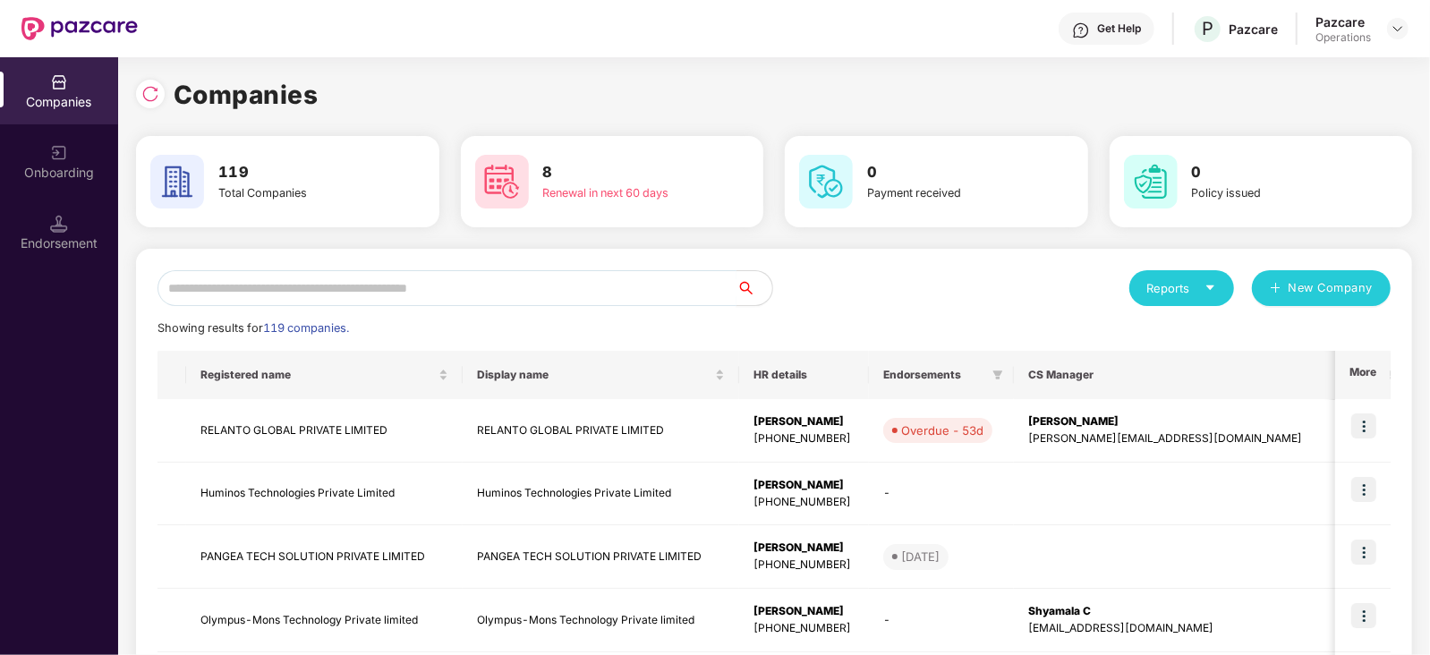
click at [254, 282] on input "text" at bounding box center [447, 288] width 579 height 36
paste input "**********"
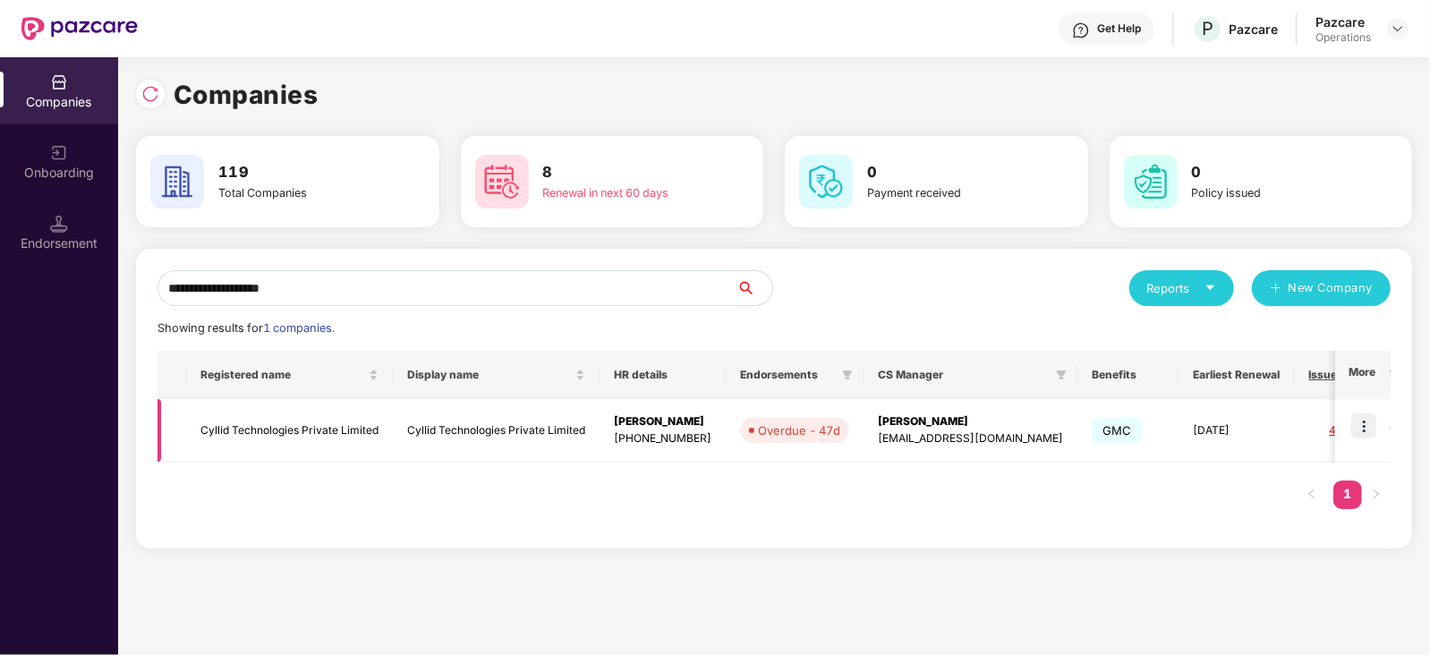
type input "**********"
click at [1365, 425] on img at bounding box center [1364, 426] width 25 height 25
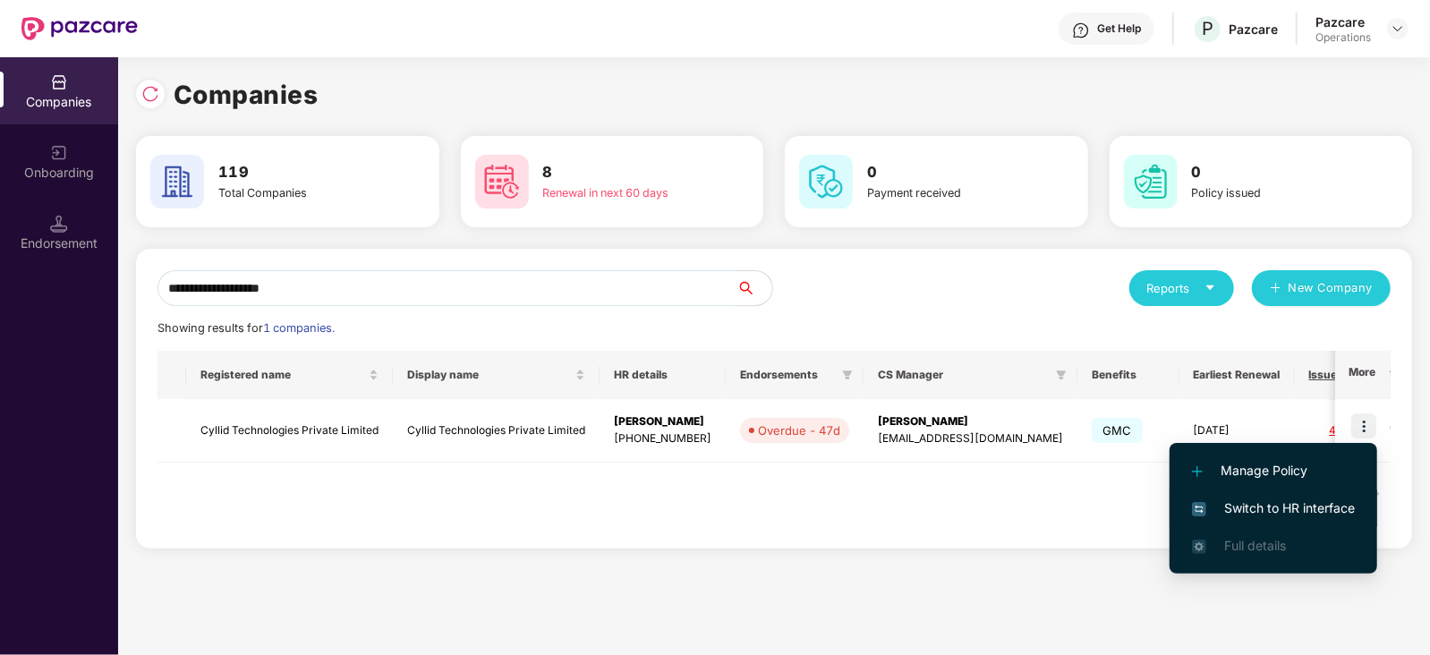
click at [1320, 499] on span "Switch to HR interface" at bounding box center [1273, 509] width 163 height 20
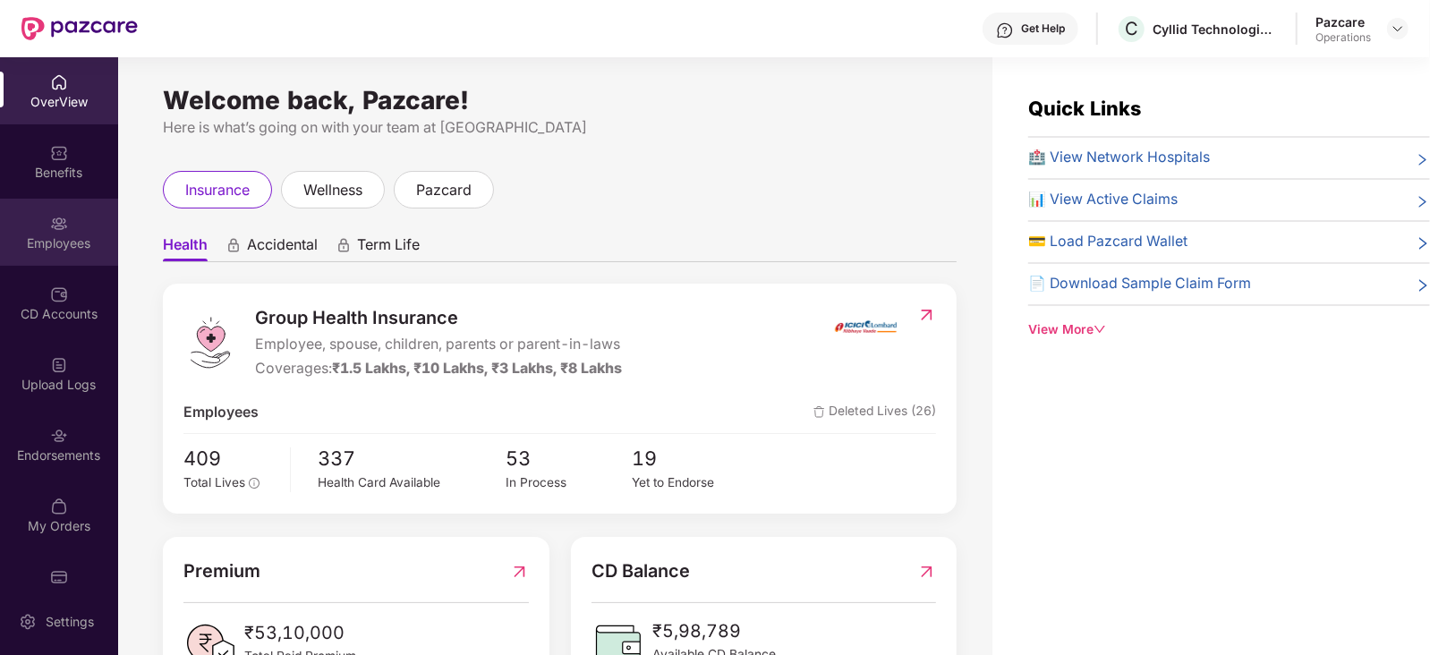
click at [72, 243] on div "Employees" at bounding box center [59, 244] width 118 height 18
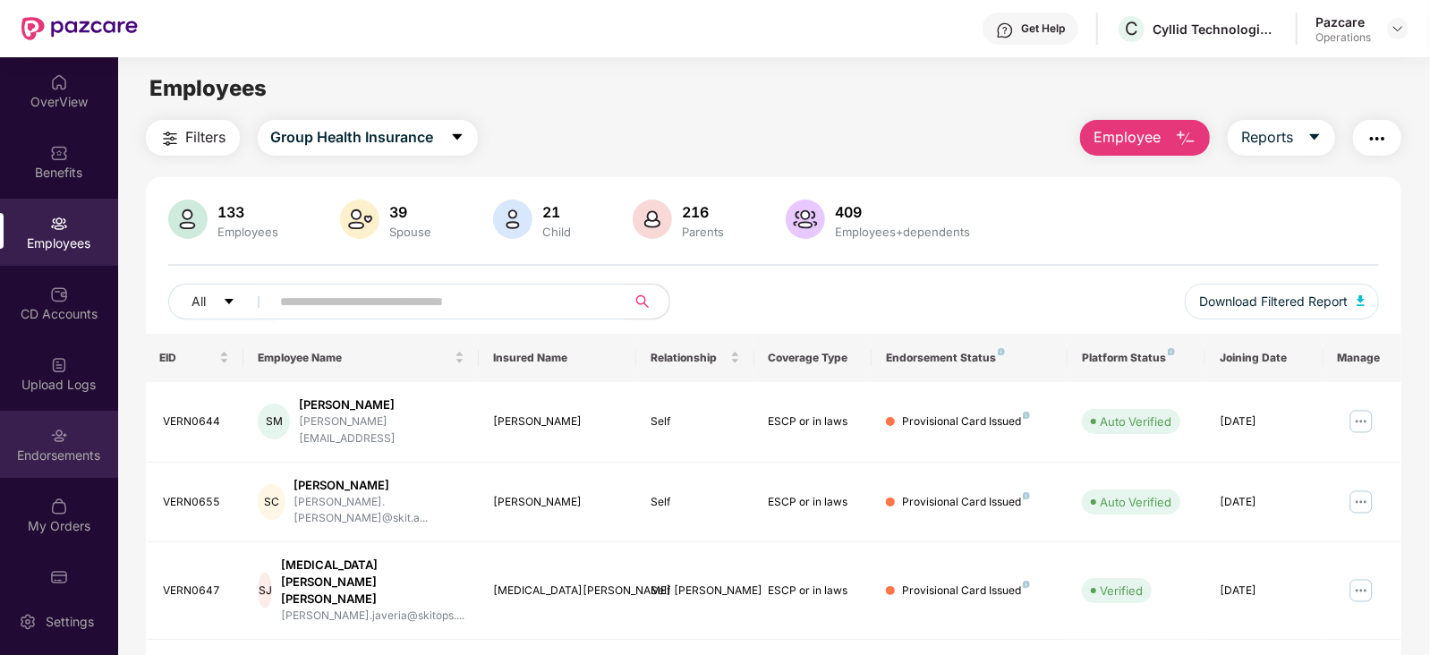
click at [40, 442] on div "Endorsements" at bounding box center [59, 444] width 118 height 67
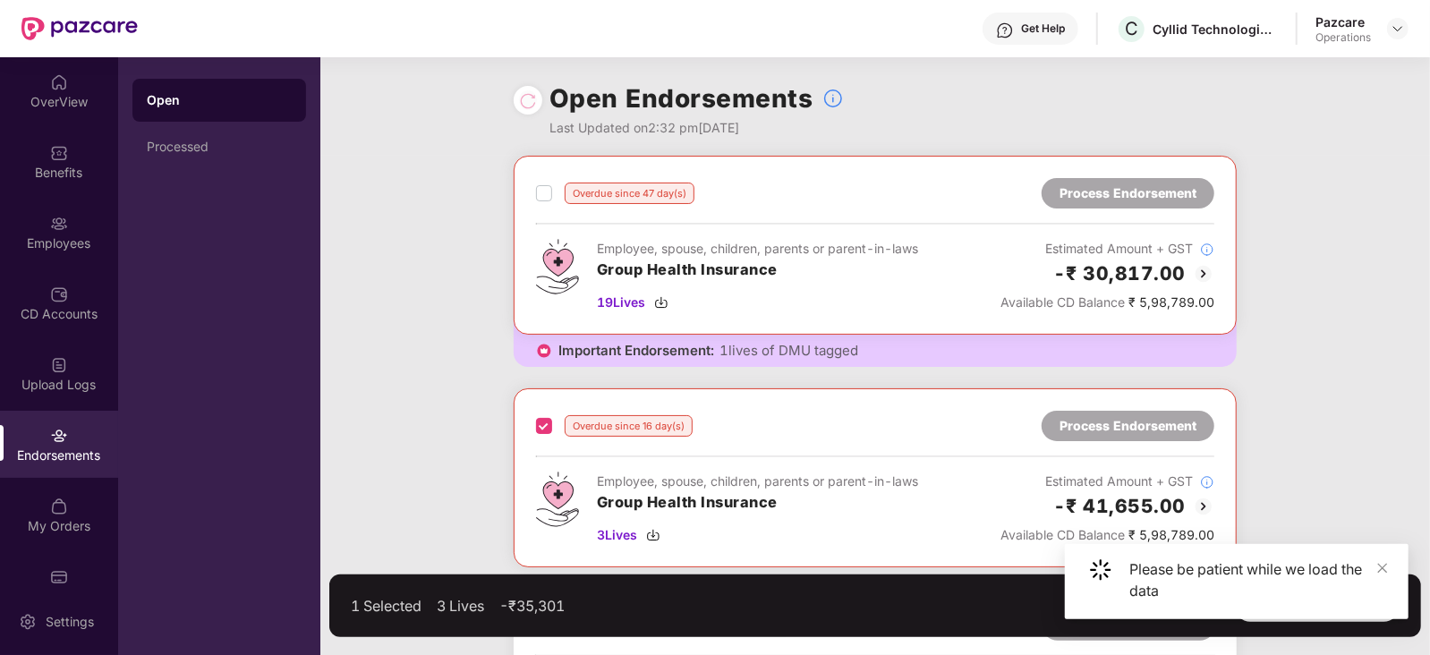
click at [546, 201] on label at bounding box center [544, 193] width 16 height 21
click at [1354, 373] on div "Overdue since 47 day(s) Process Endorsement Employee, spouse, children, parents…" at bounding box center [875, 473] width 1110 height 634
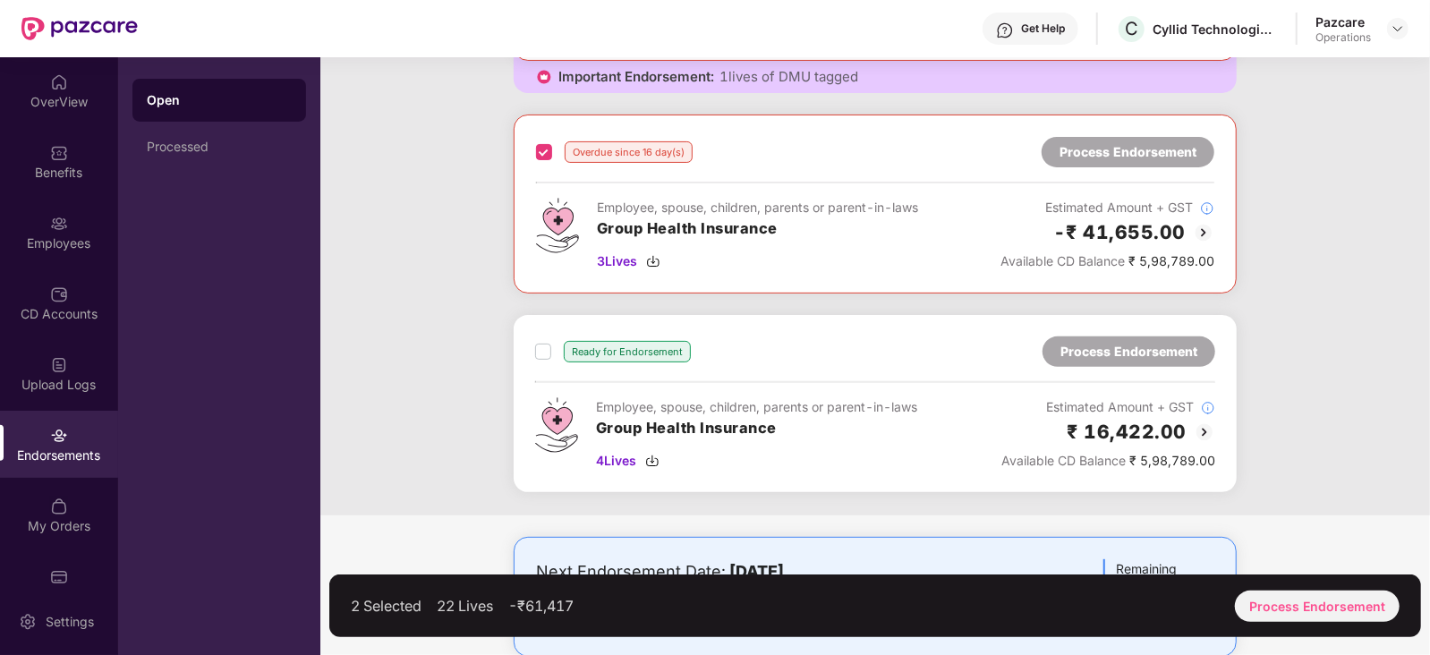
scroll to position [310, 0]
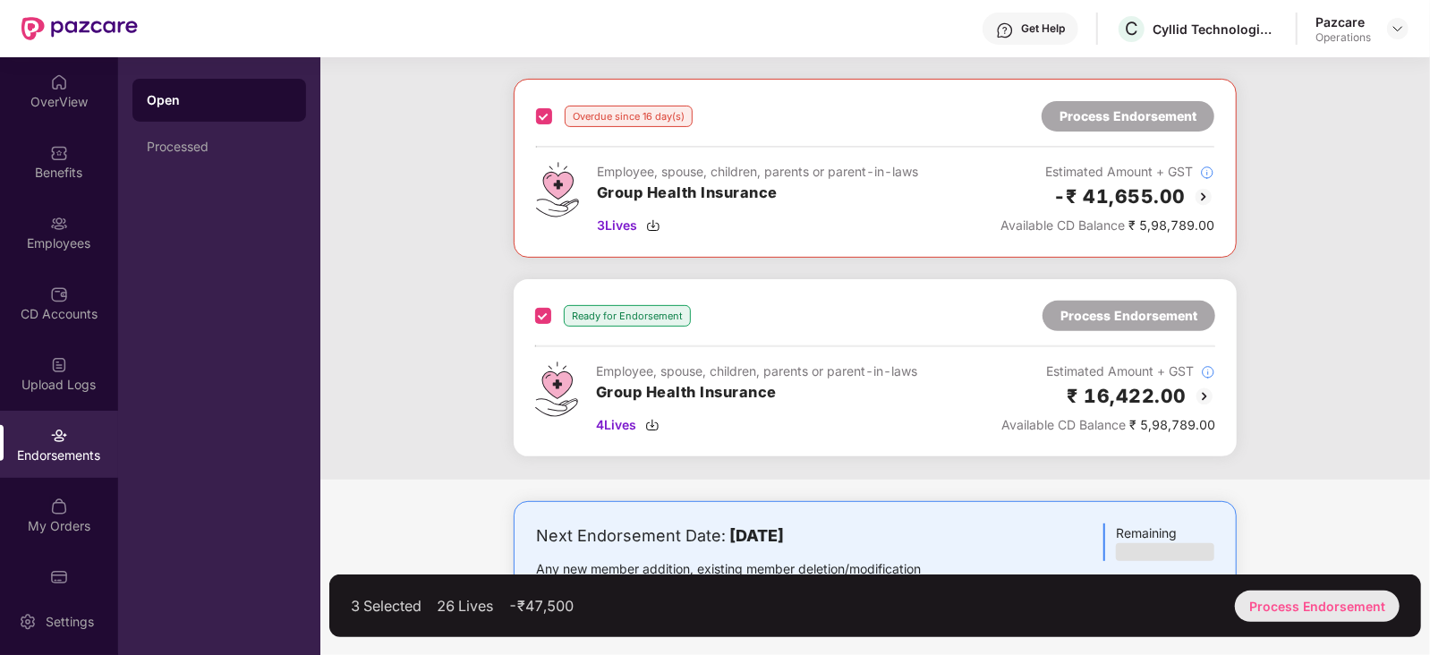
click at [1364, 615] on div "Process Endorsement" at bounding box center [1317, 606] width 165 height 31
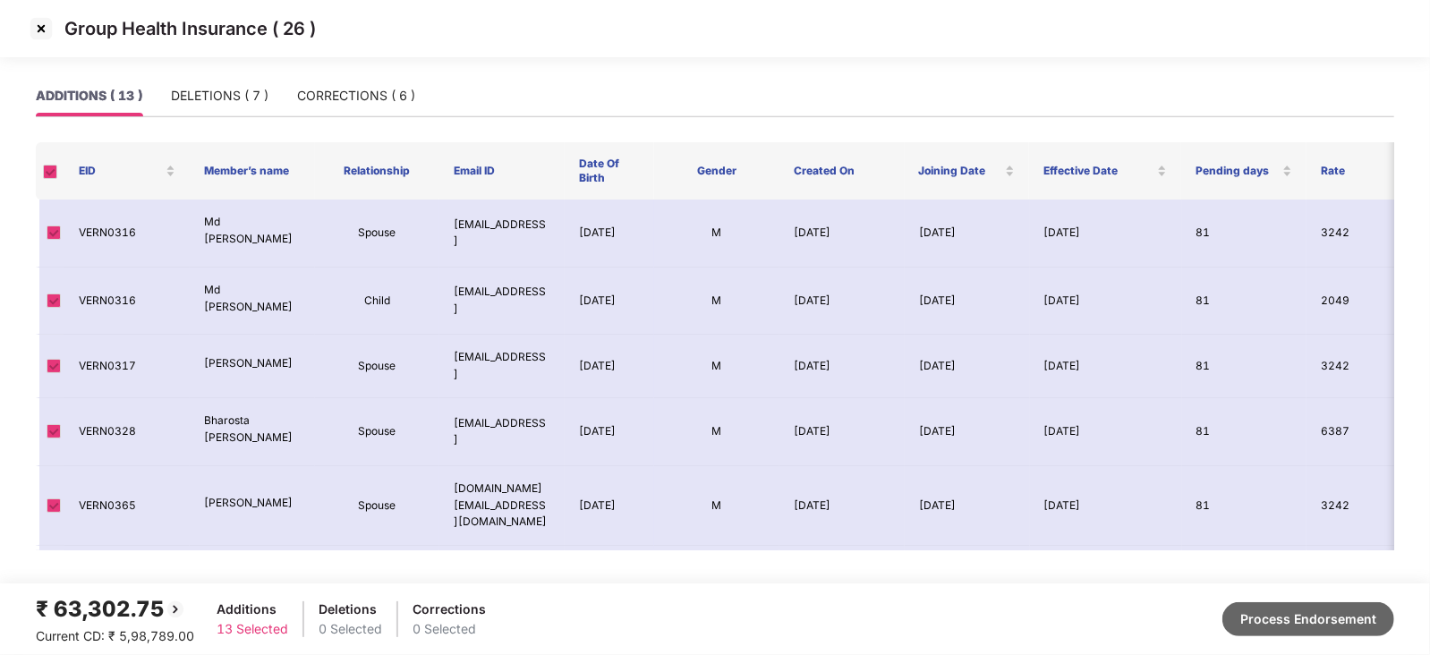
click at [1308, 612] on button "Process Endorsement" at bounding box center [1309, 619] width 172 height 34
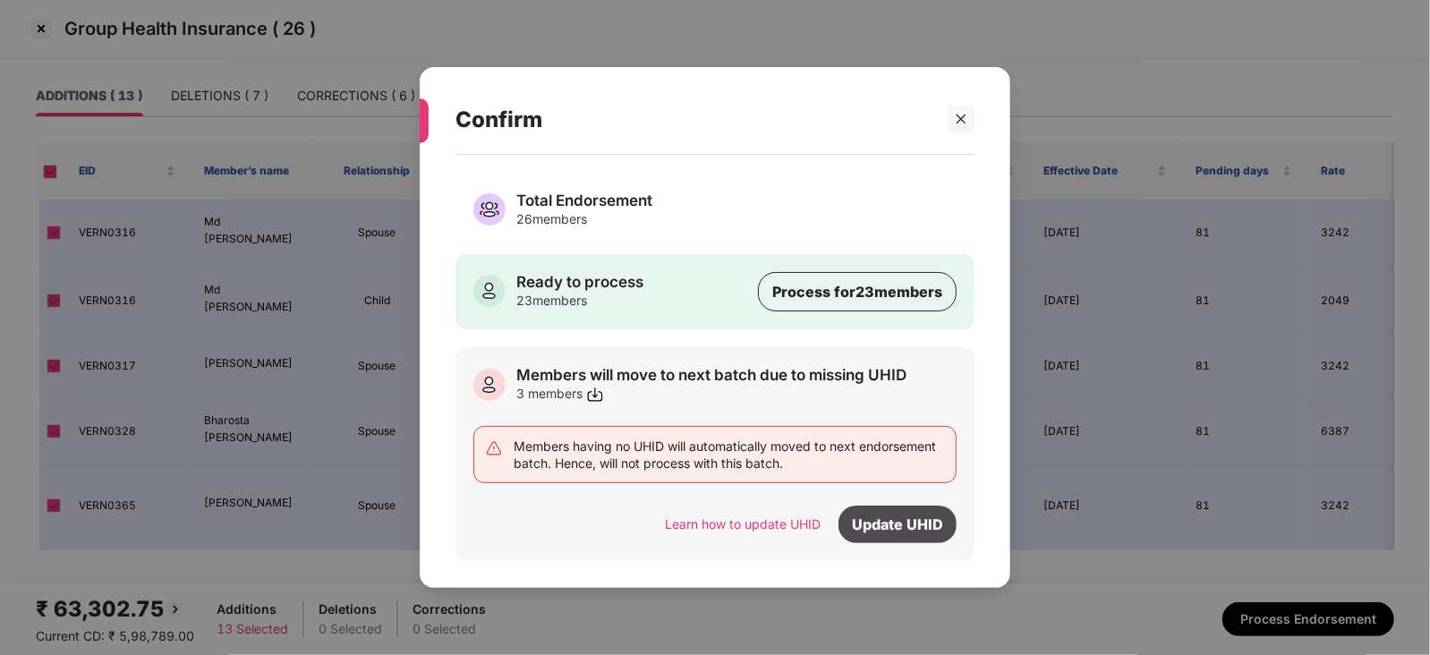
click at [878, 520] on div "Update UHID" at bounding box center [898, 525] width 118 height 38
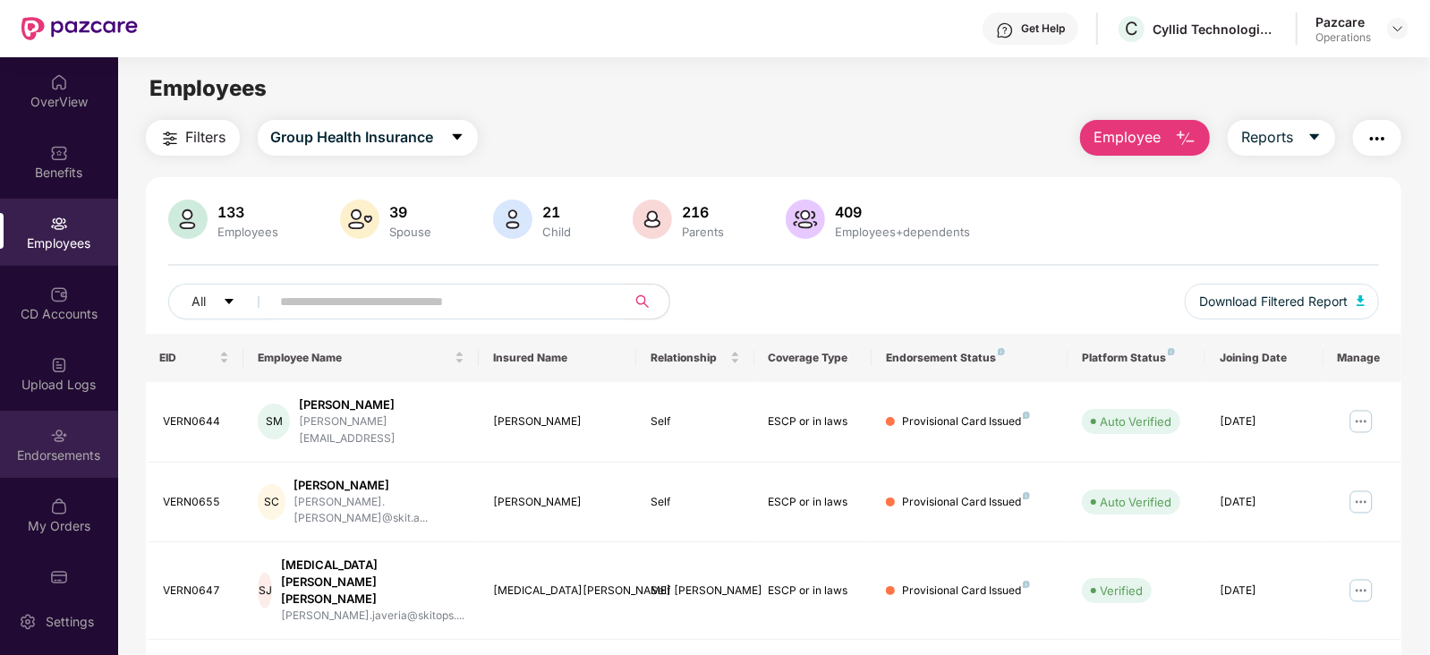
click at [60, 449] on div "Endorsements" at bounding box center [59, 456] width 118 height 18
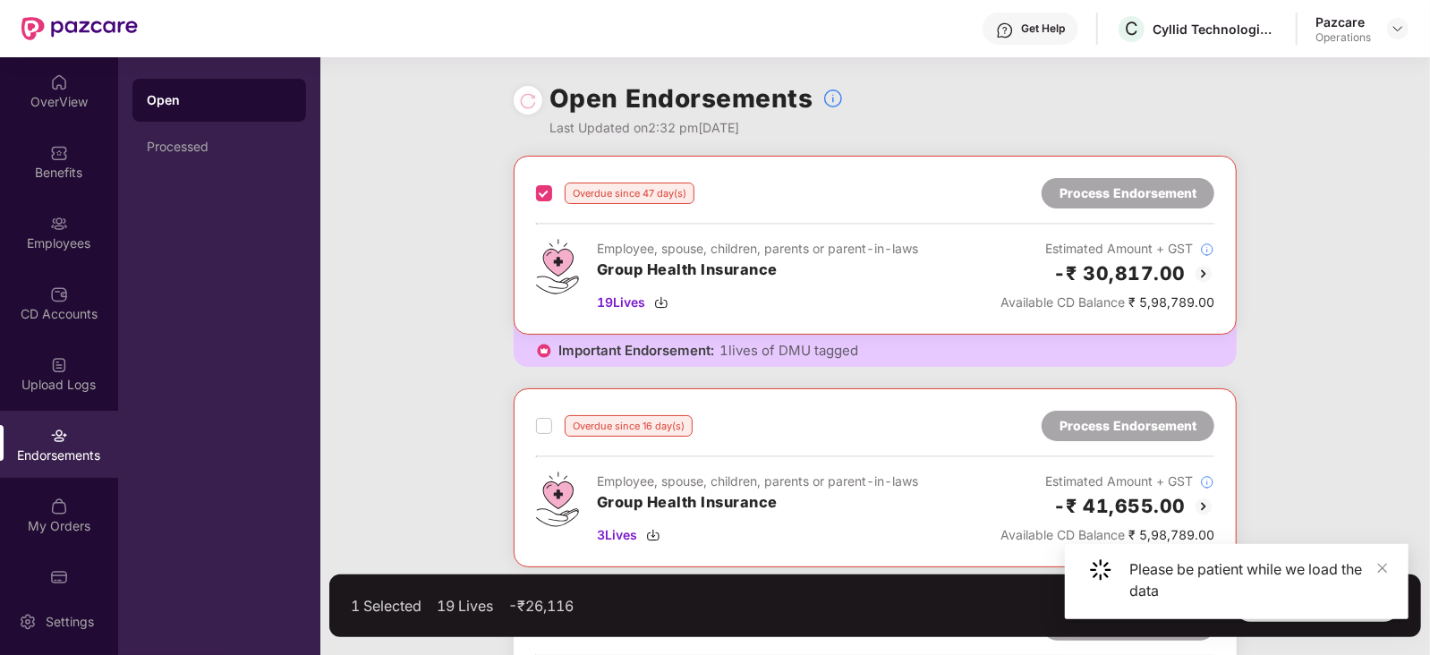
click at [542, 414] on div "Overdue since 16 day(s) Process Endorsement" at bounding box center [875, 426] width 679 height 30
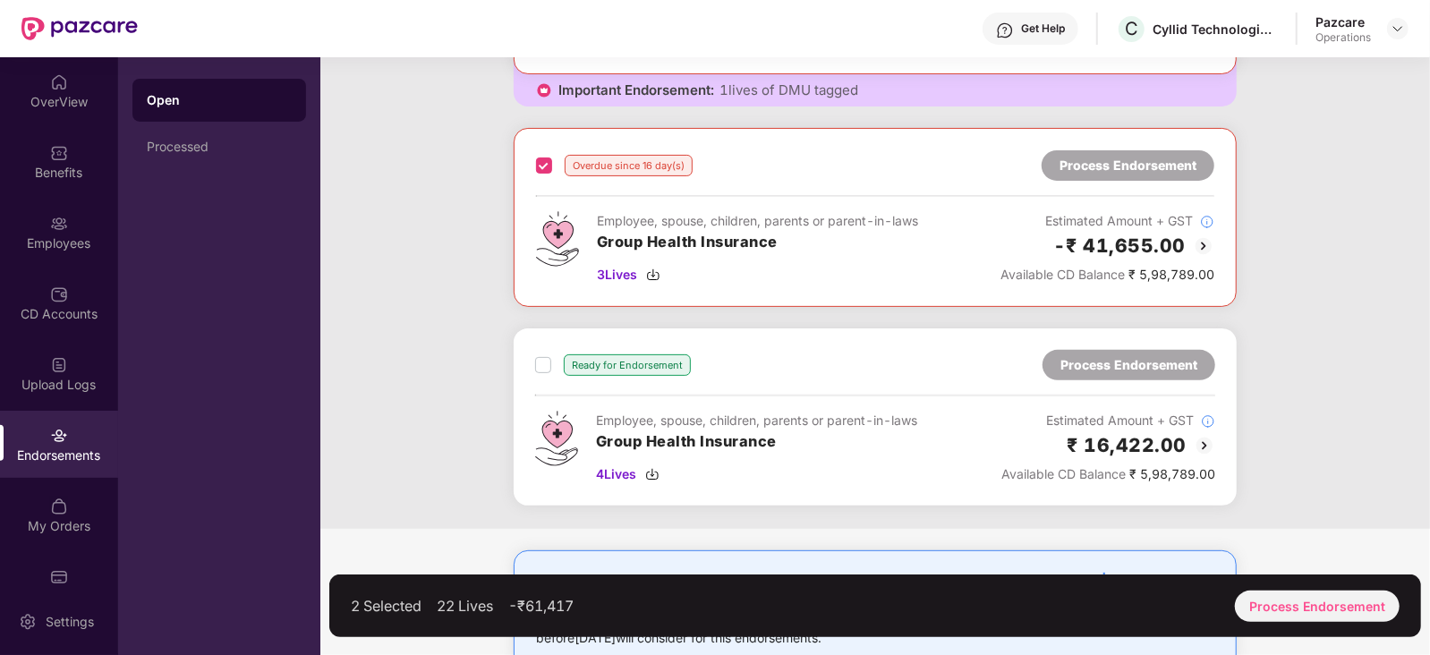
scroll to position [310, 0]
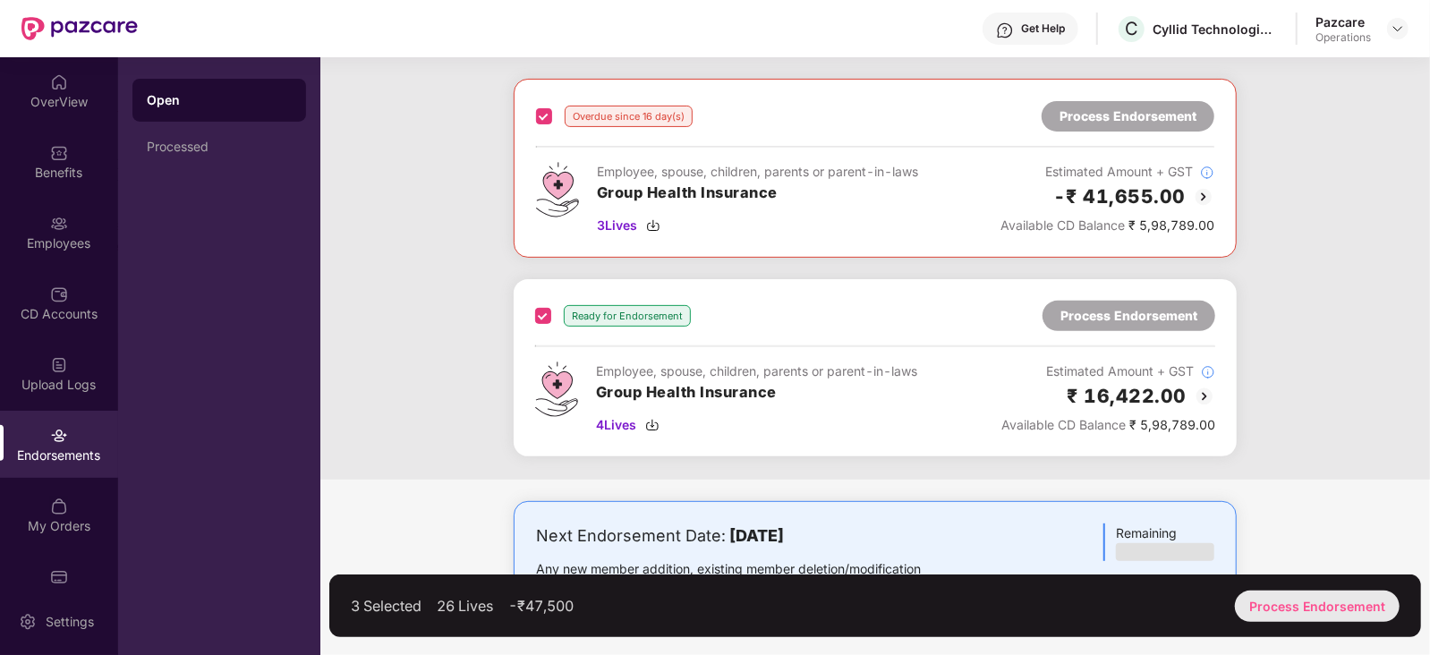
click at [1255, 602] on div "Process Endorsement" at bounding box center [1317, 606] width 165 height 31
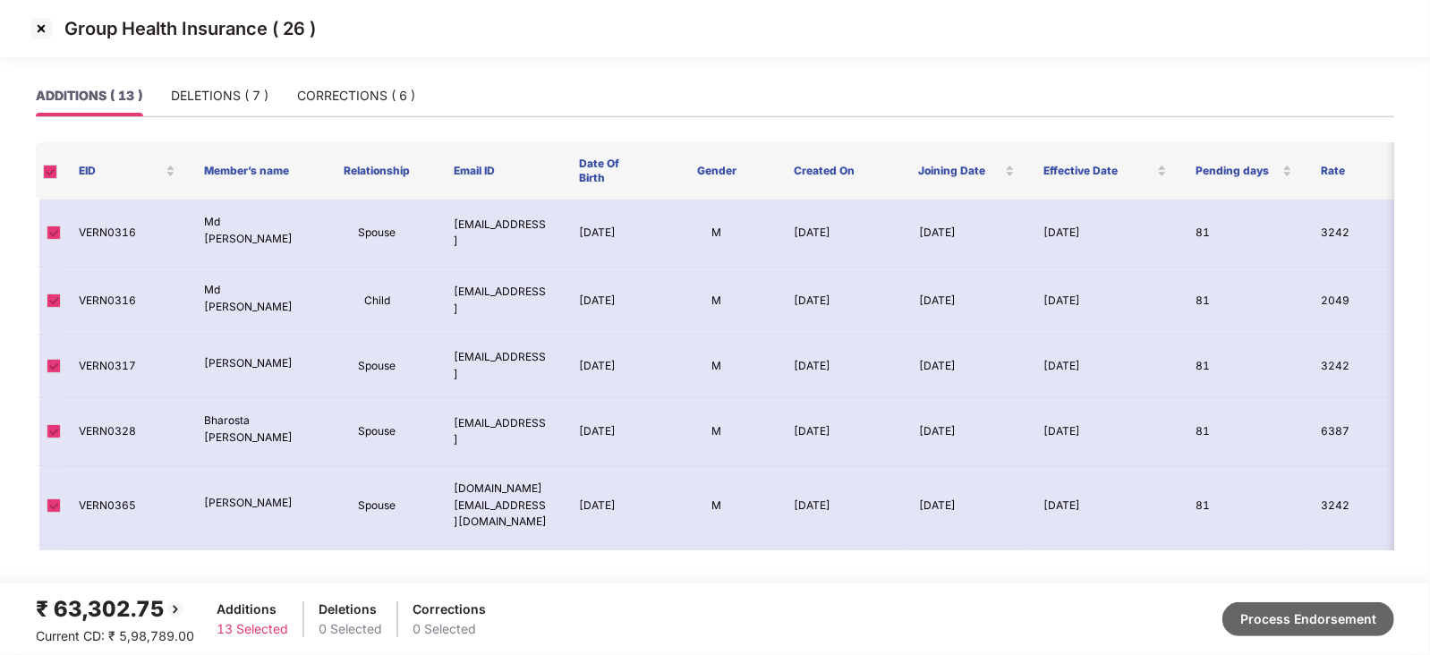
click at [1281, 619] on button "Process Endorsement" at bounding box center [1309, 619] width 172 height 34
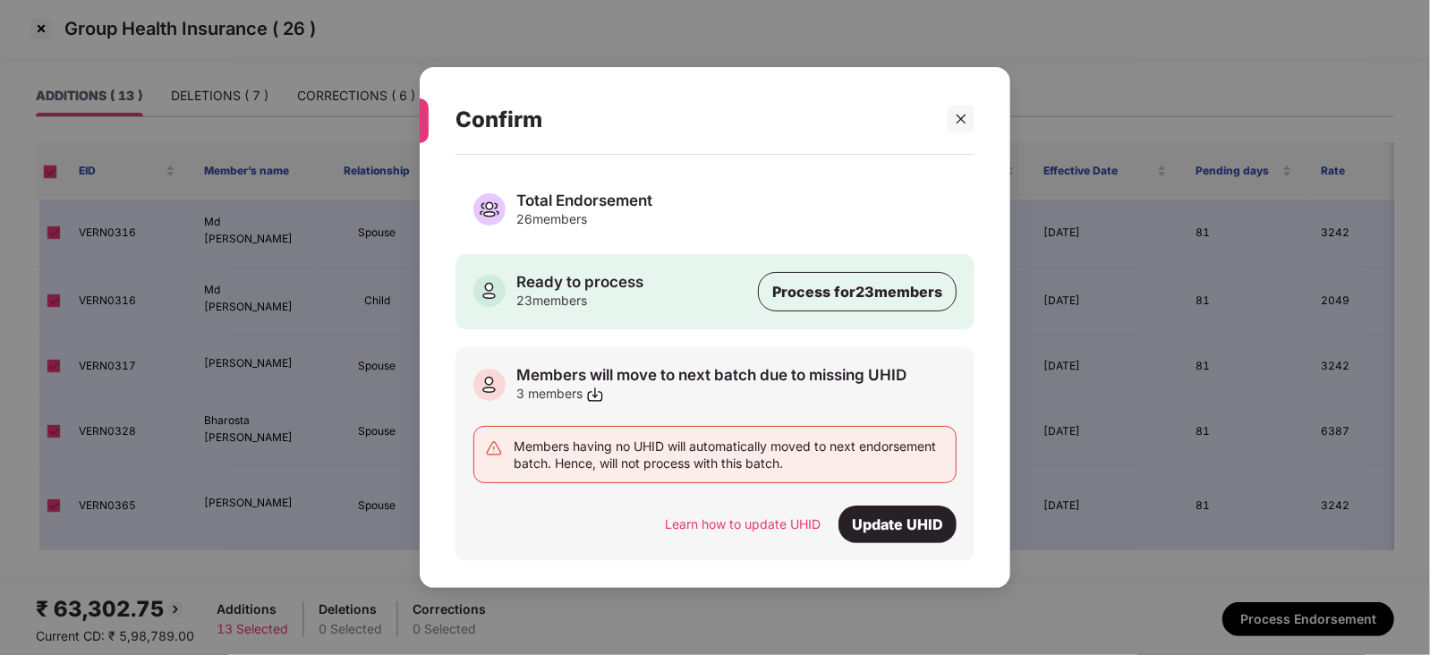
click at [593, 392] on img at bounding box center [595, 395] width 18 height 18
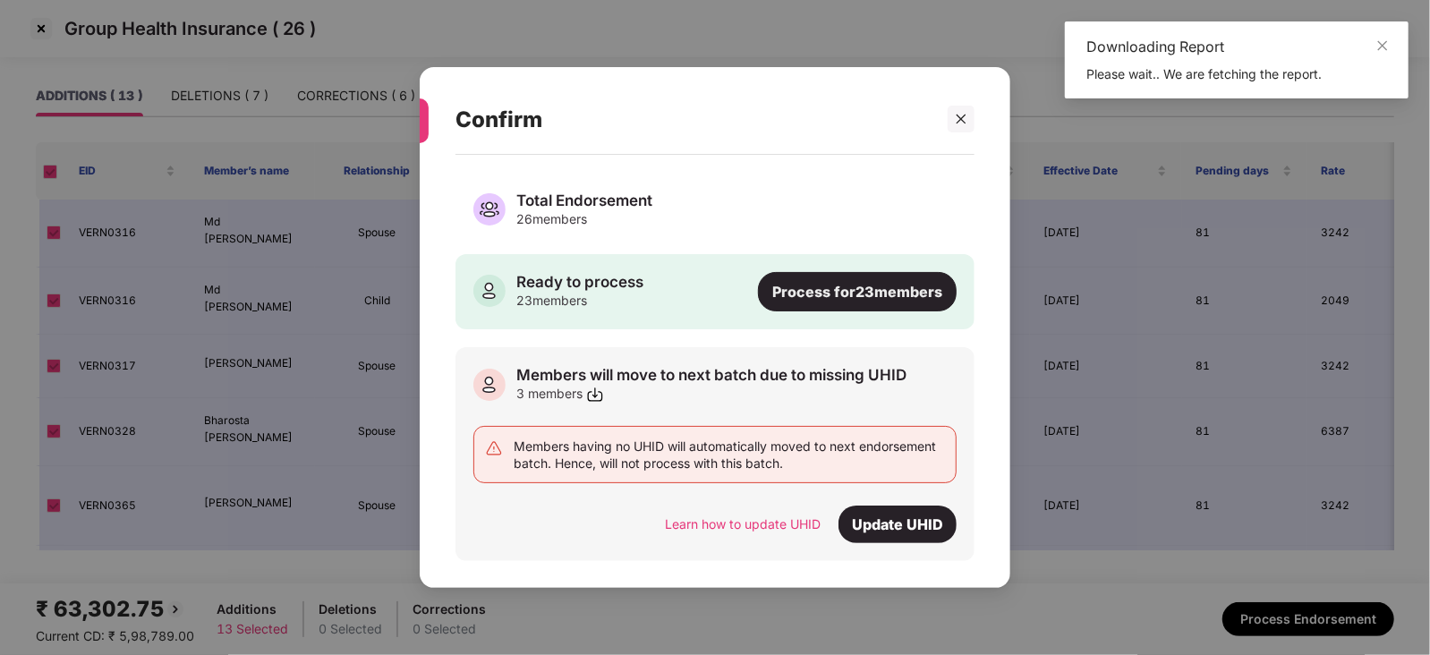
click at [882, 298] on div "Process for 23 members" at bounding box center [857, 291] width 199 height 39
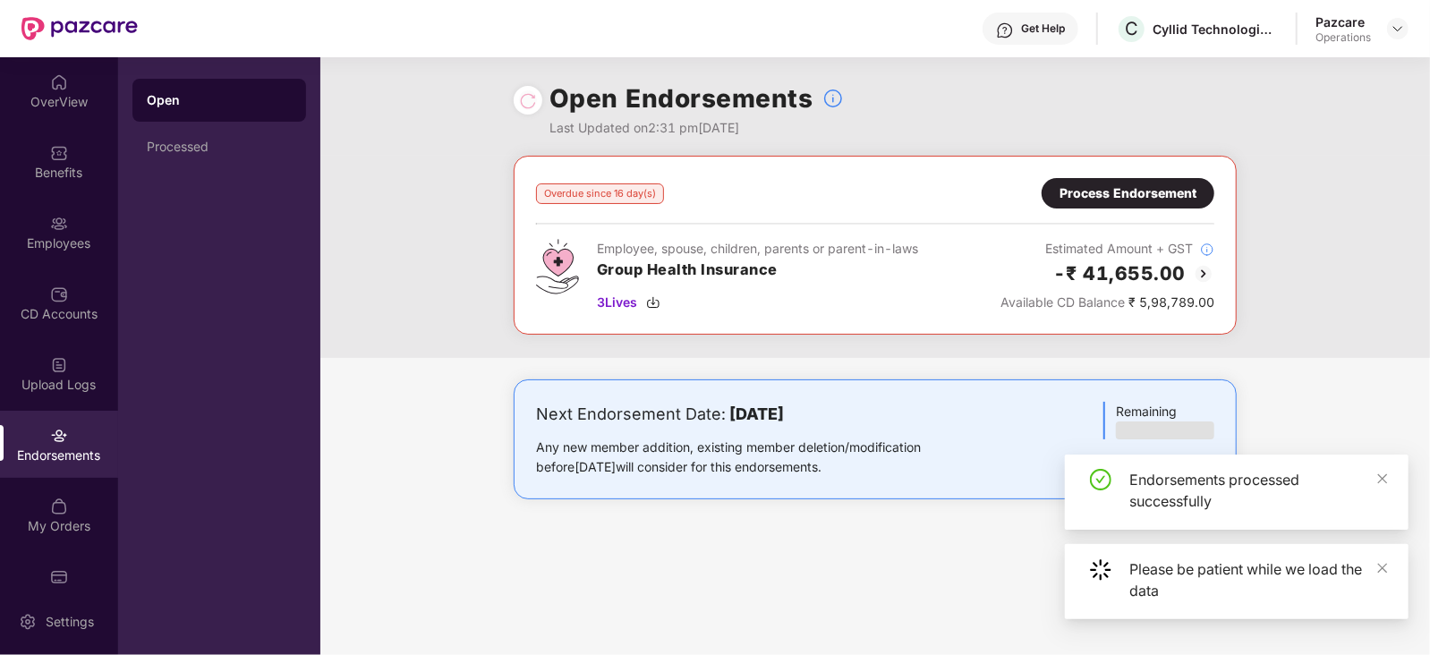
click at [1137, 190] on div "Process Endorsement" at bounding box center [1128, 194] width 137 height 20
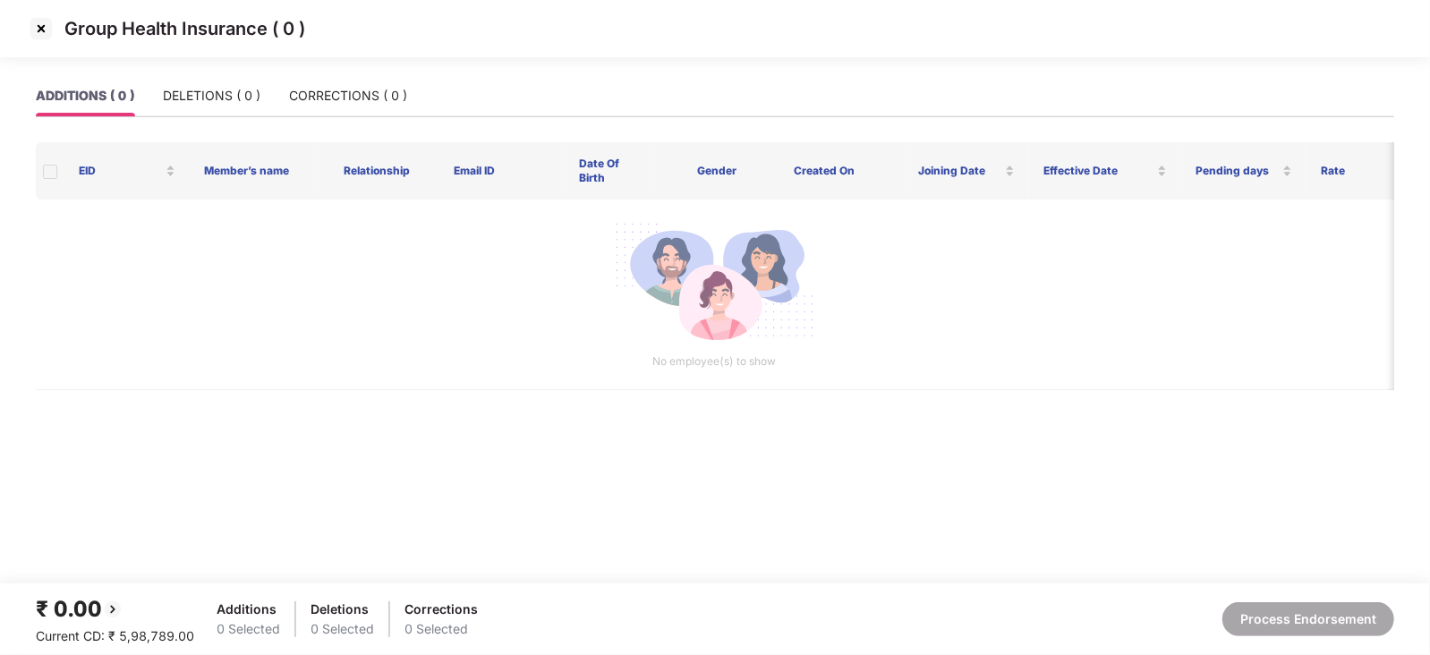
click at [45, 30] on img at bounding box center [41, 28] width 29 height 29
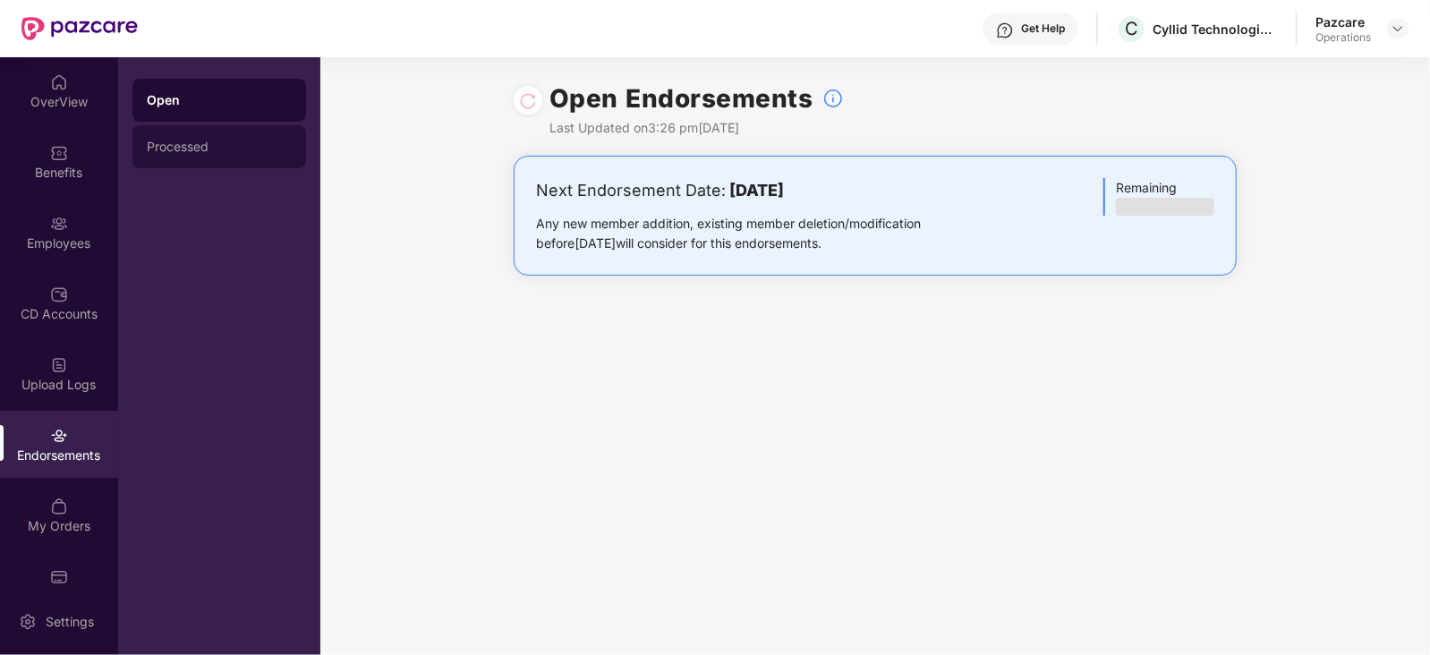
click at [191, 149] on div "Processed" at bounding box center [219, 147] width 145 height 14
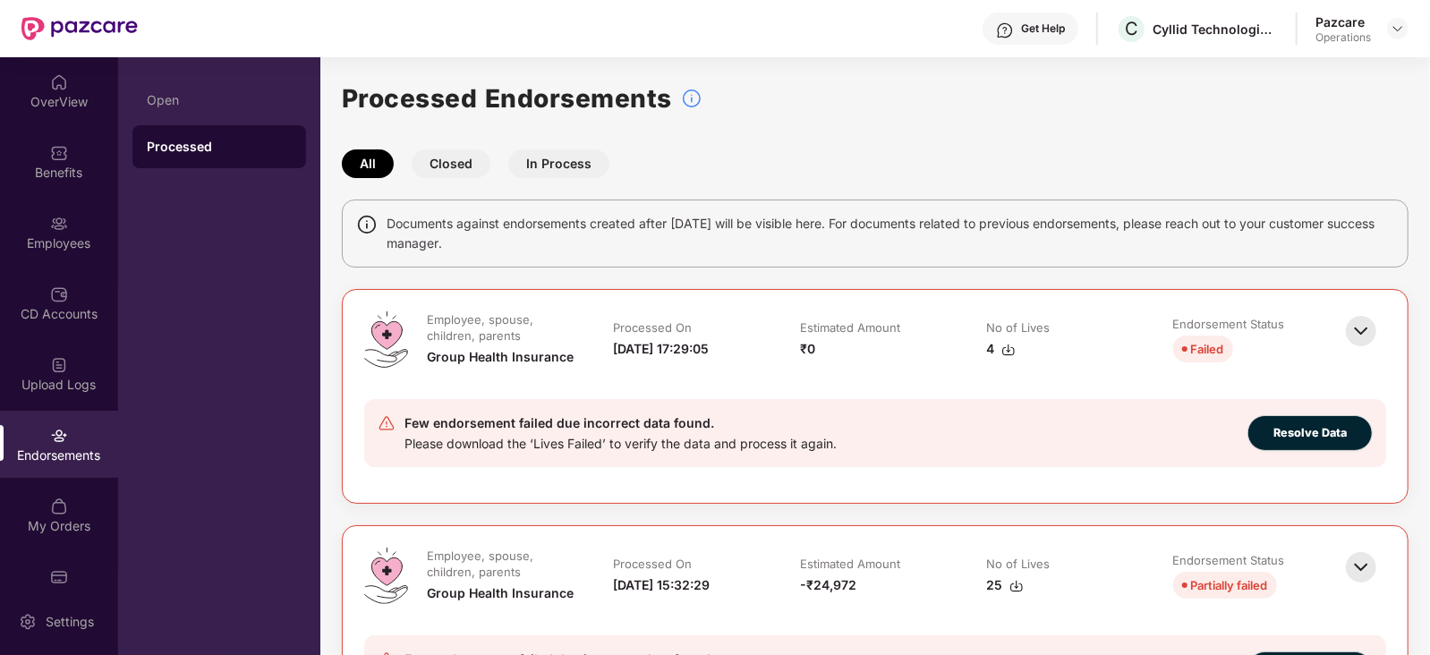
click at [679, 404] on div "Few endorsement failed due incorrect data found. Please download the ‘Lives Fai…" at bounding box center [875, 433] width 1022 height 68
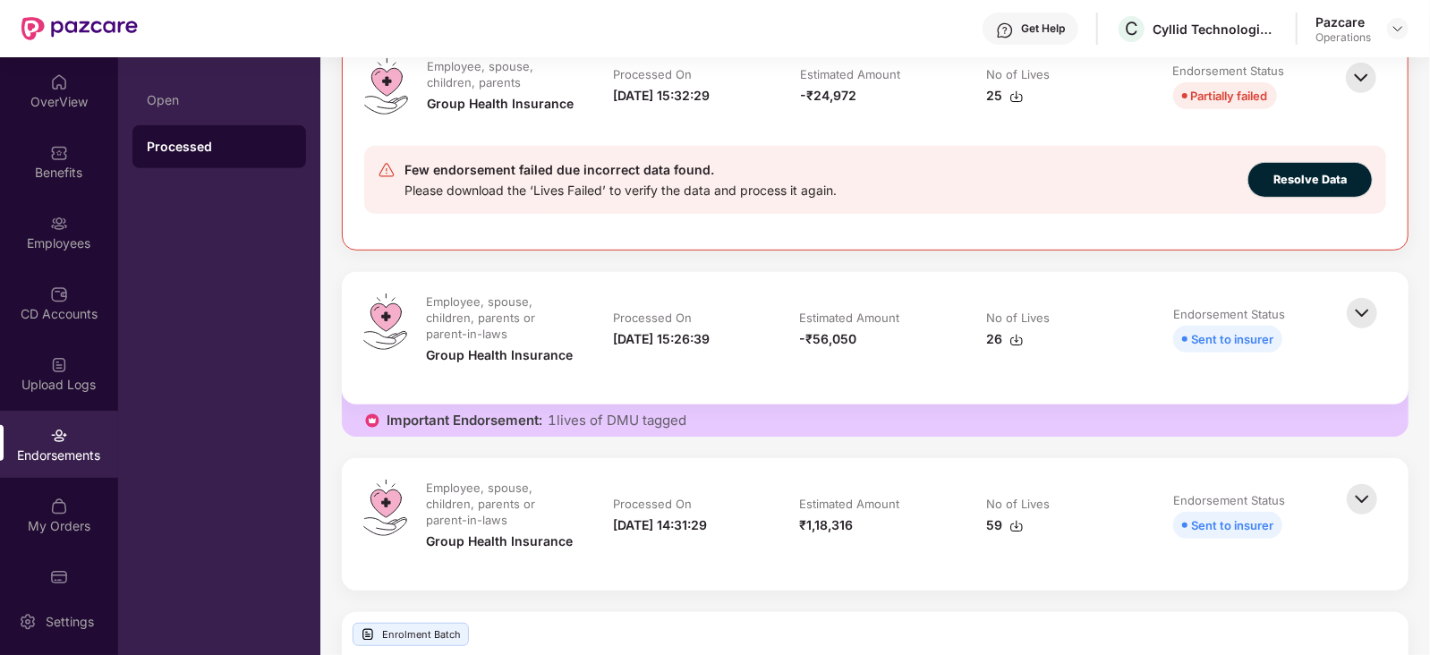
scroll to position [492, 0]
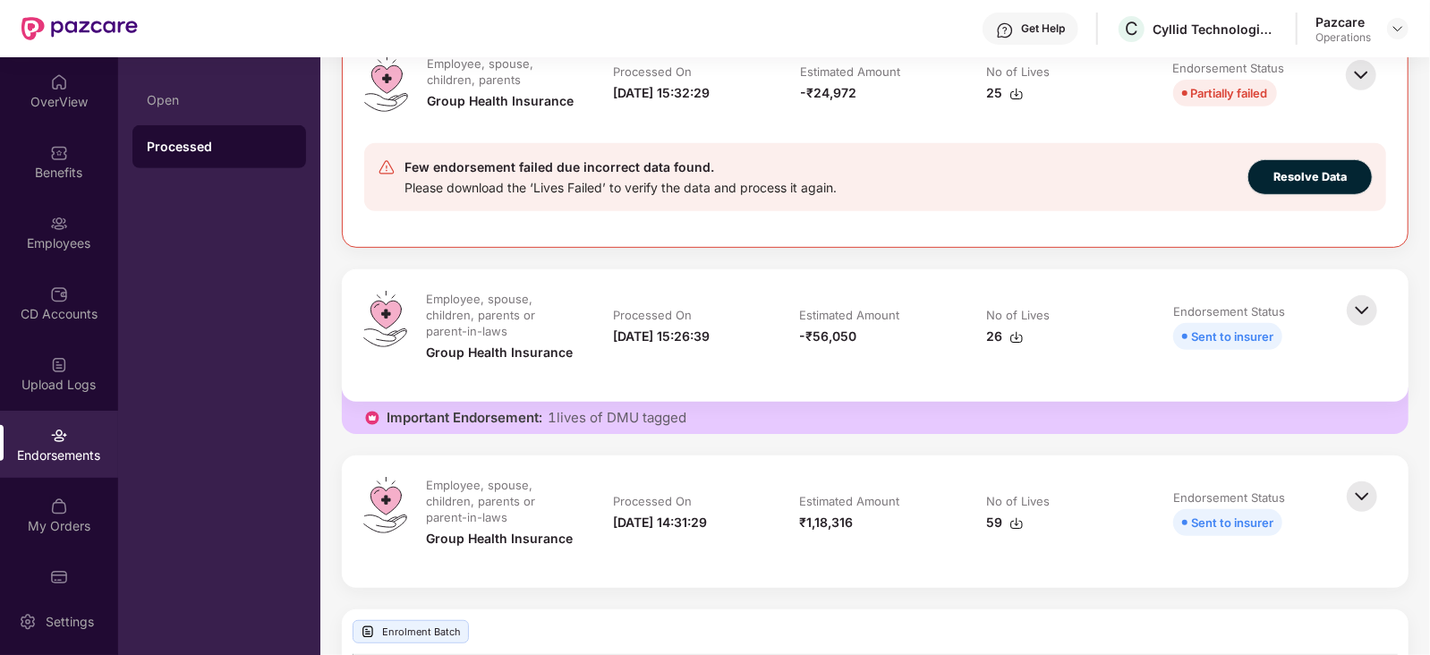
click at [1018, 334] on img at bounding box center [1017, 337] width 14 height 14
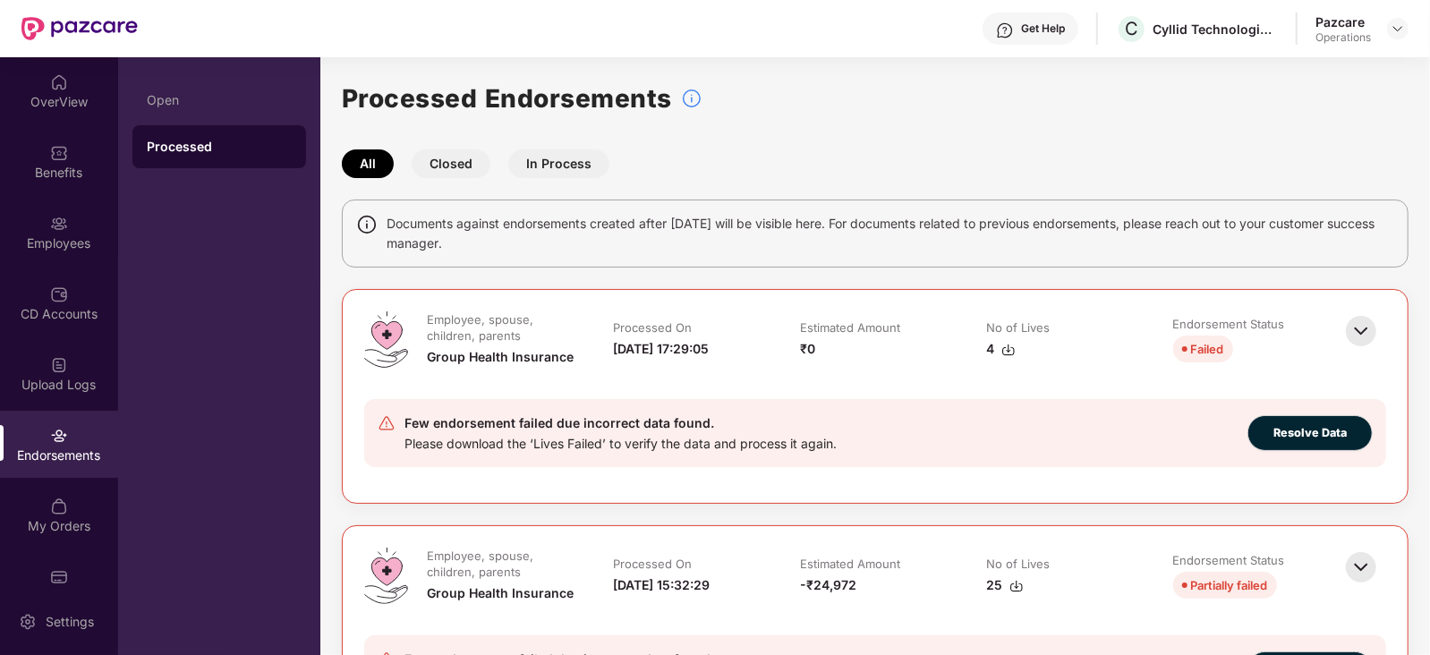
click at [782, 319] on td "Estimated Amount ₹0" at bounding box center [875, 348] width 186 height 73
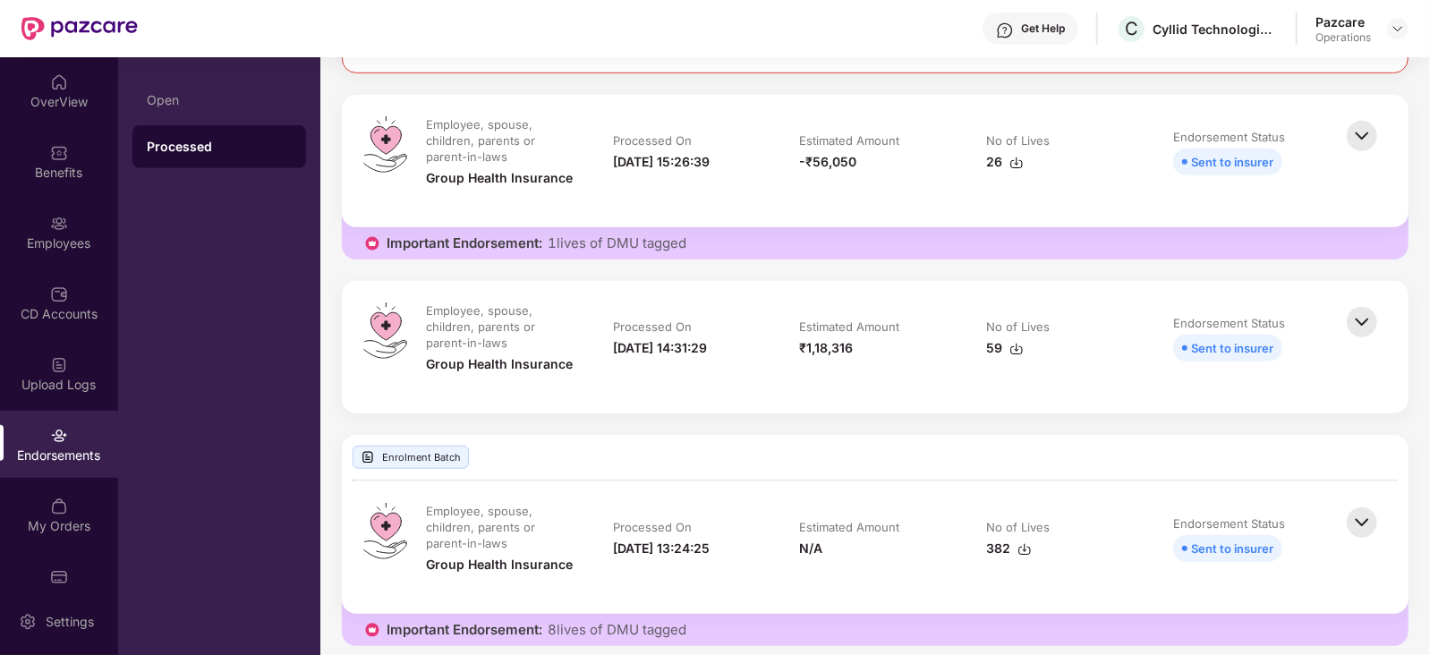
scroll to position [671, 0]
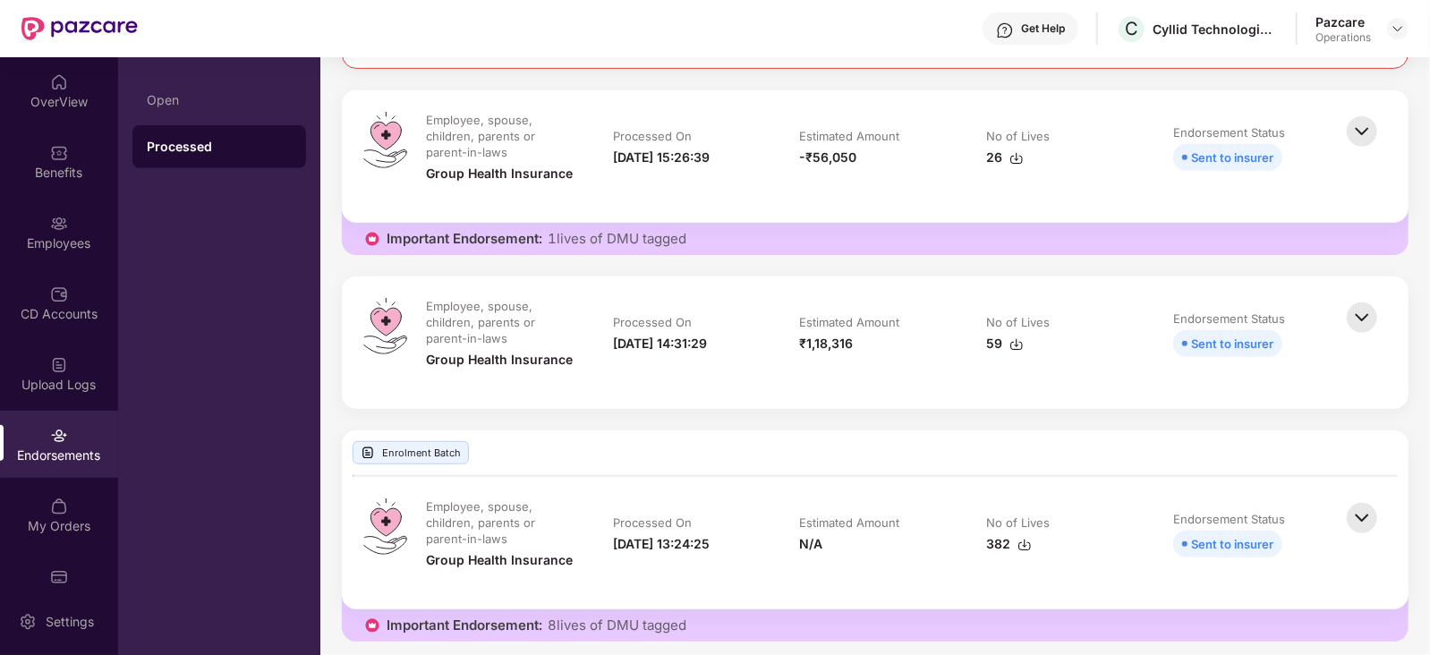
click at [1018, 347] on img at bounding box center [1017, 344] width 14 height 14
click at [937, 201] on div "Employee, spouse, children, parents or parent-in-laws Group Health Insurance Pr…" at bounding box center [875, 156] width 1067 height 132
click at [1015, 158] on img at bounding box center [1017, 158] width 14 height 14
click at [1348, 312] on img at bounding box center [1362, 317] width 39 height 39
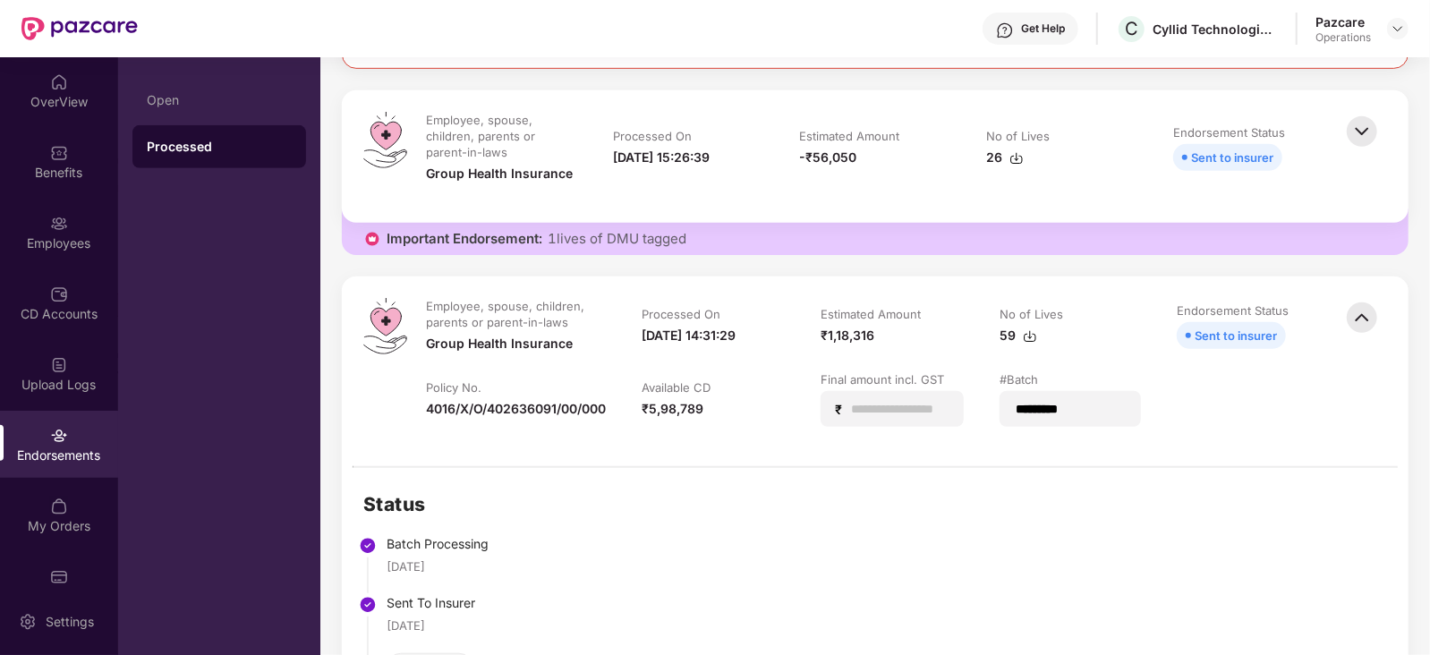
click at [1370, 137] on img at bounding box center [1362, 131] width 39 height 39
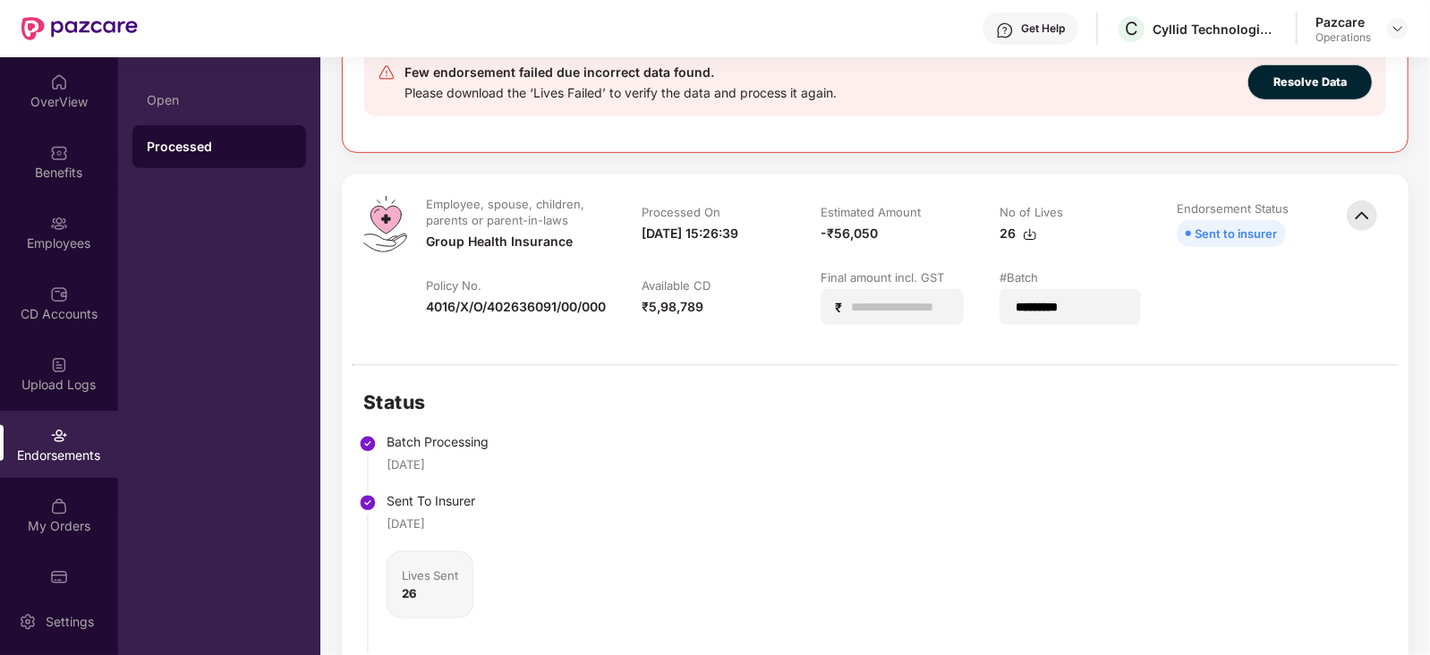
scroll to position [537, 0]
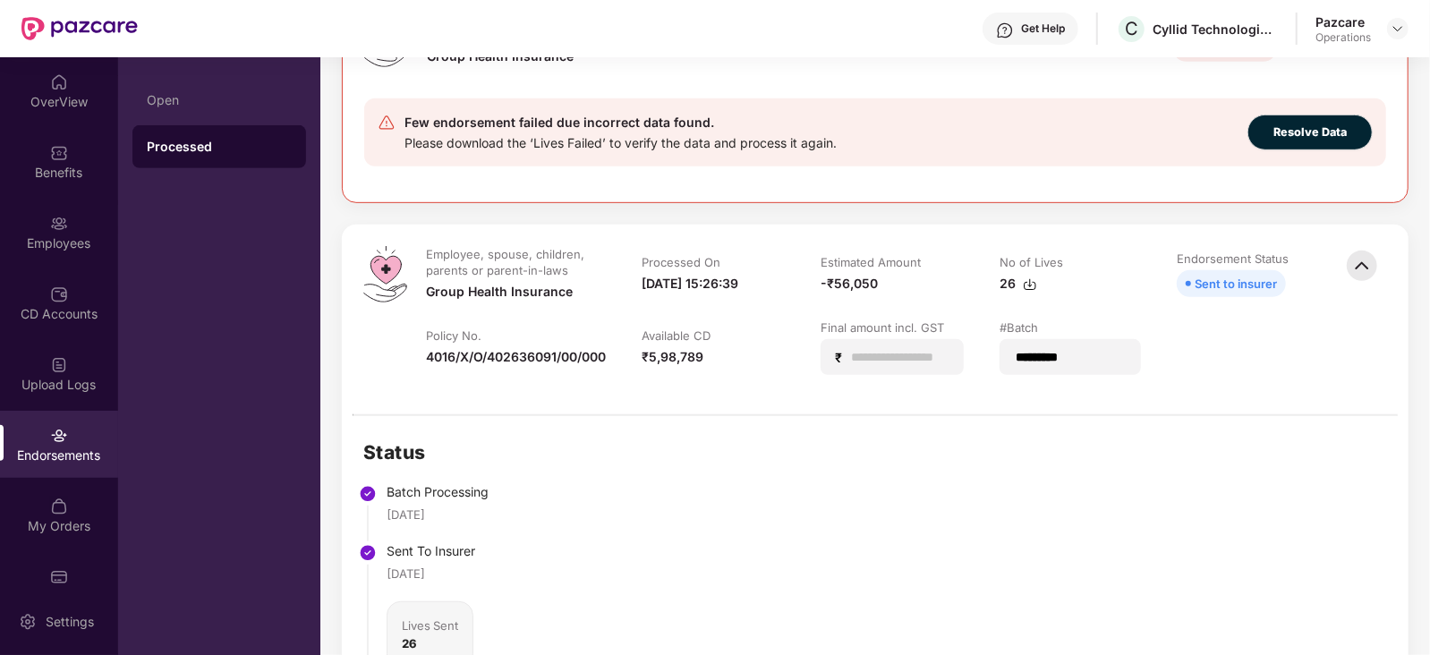
click at [1029, 284] on img at bounding box center [1030, 285] width 14 height 14
click at [1401, 38] on div at bounding box center [1398, 28] width 21 height 21
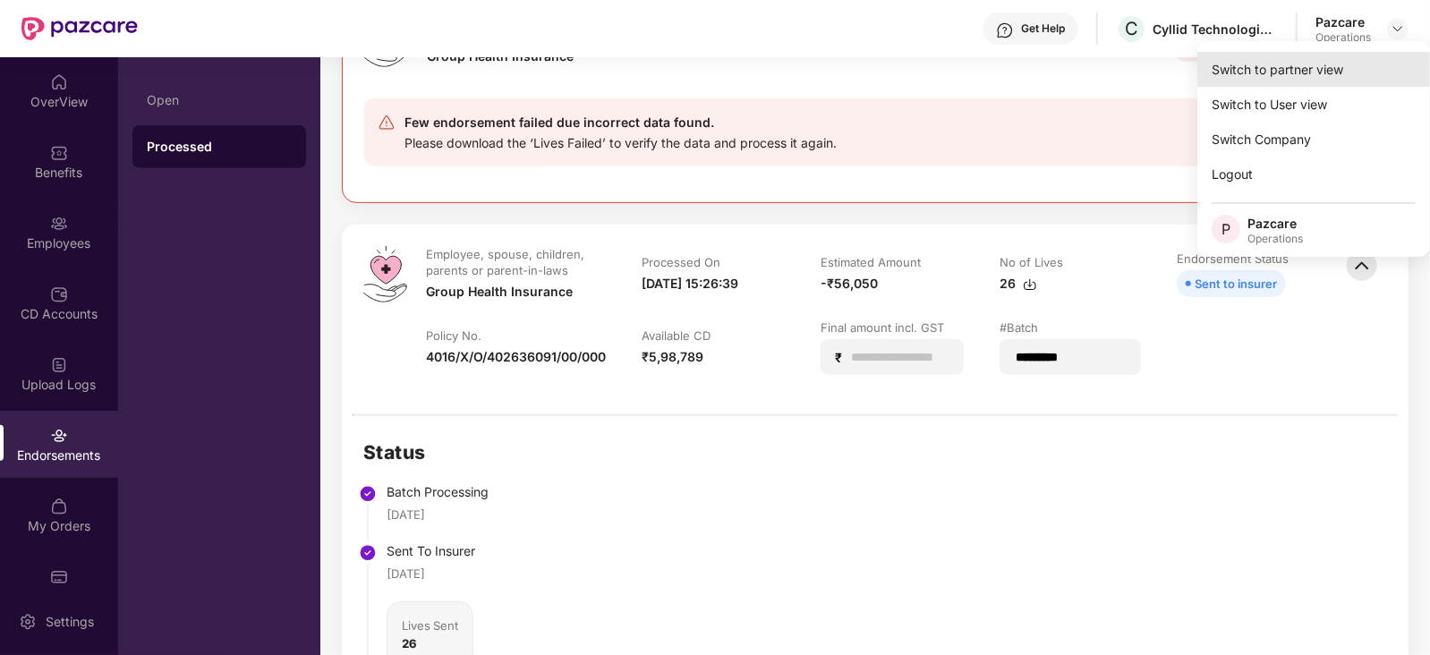
click at [1296, 76] on div "Switch to partner view" at bounding box center [1314, 69] width 233 height 35
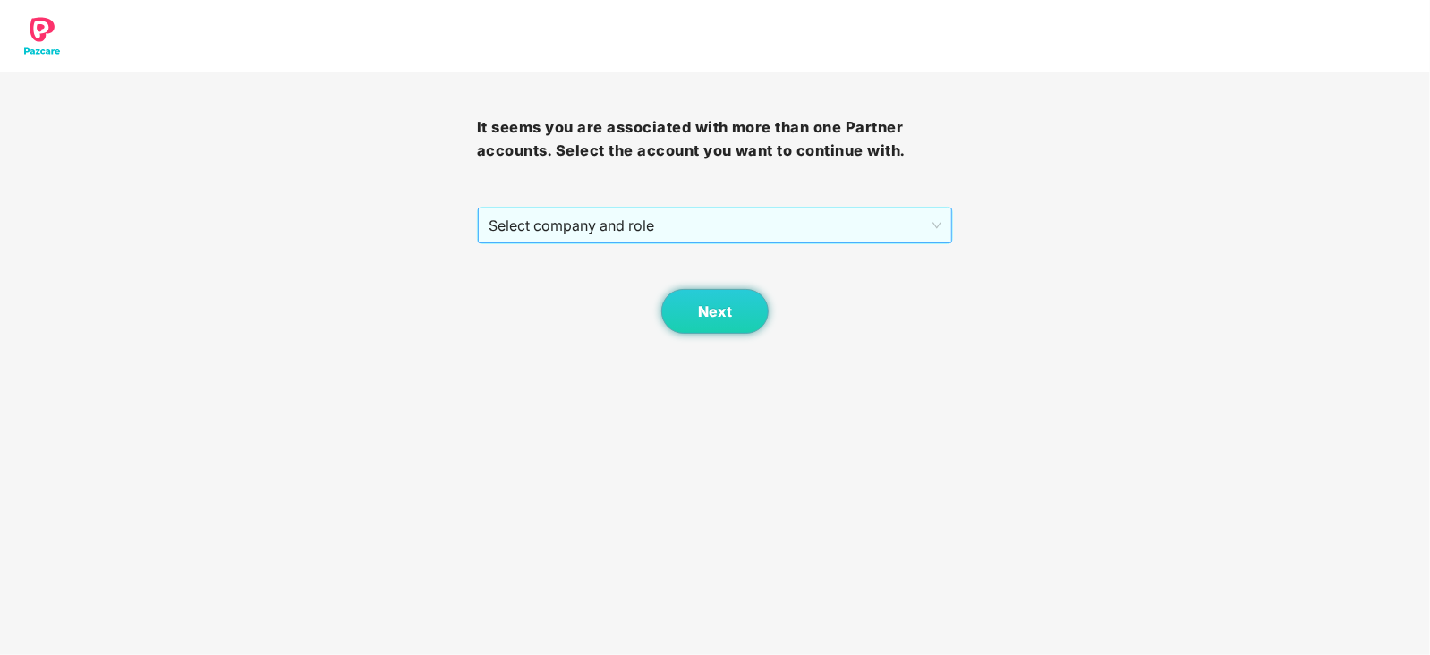
click at [696, 226] on span "Select company and role" at bounding box center [716, 226] width 454 height 34
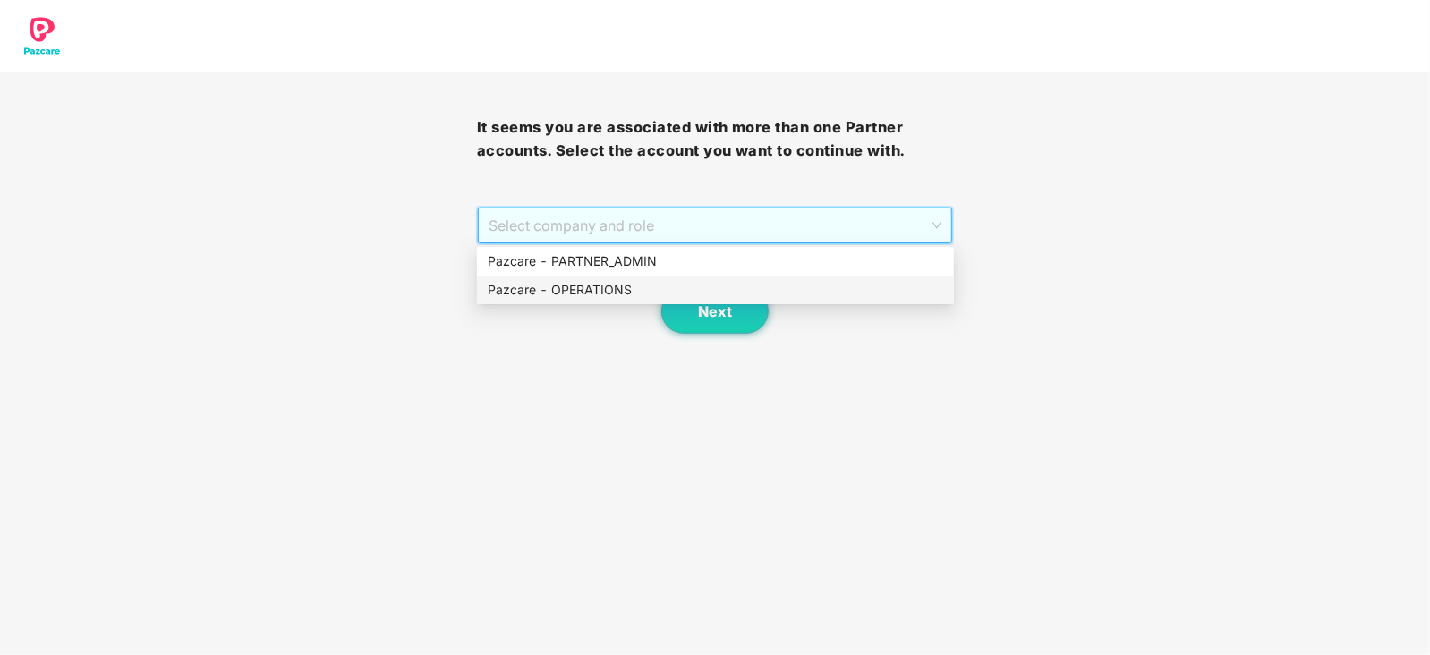
click at [640, 283] on div "Pazcare - OPERATIONS" at bounding box center [716, 290] width 456 height 20
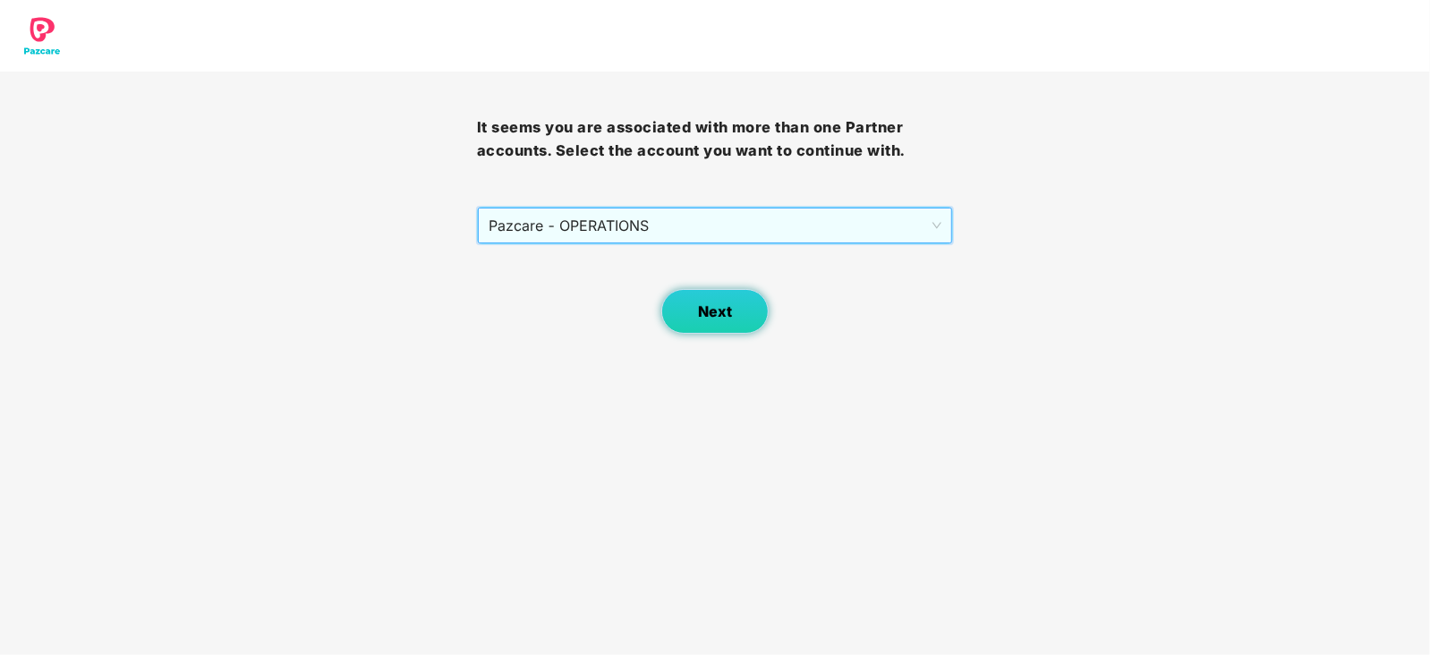
click at [714, 322] on button "Next" at bounding box center [715, 311] width 107 height 45
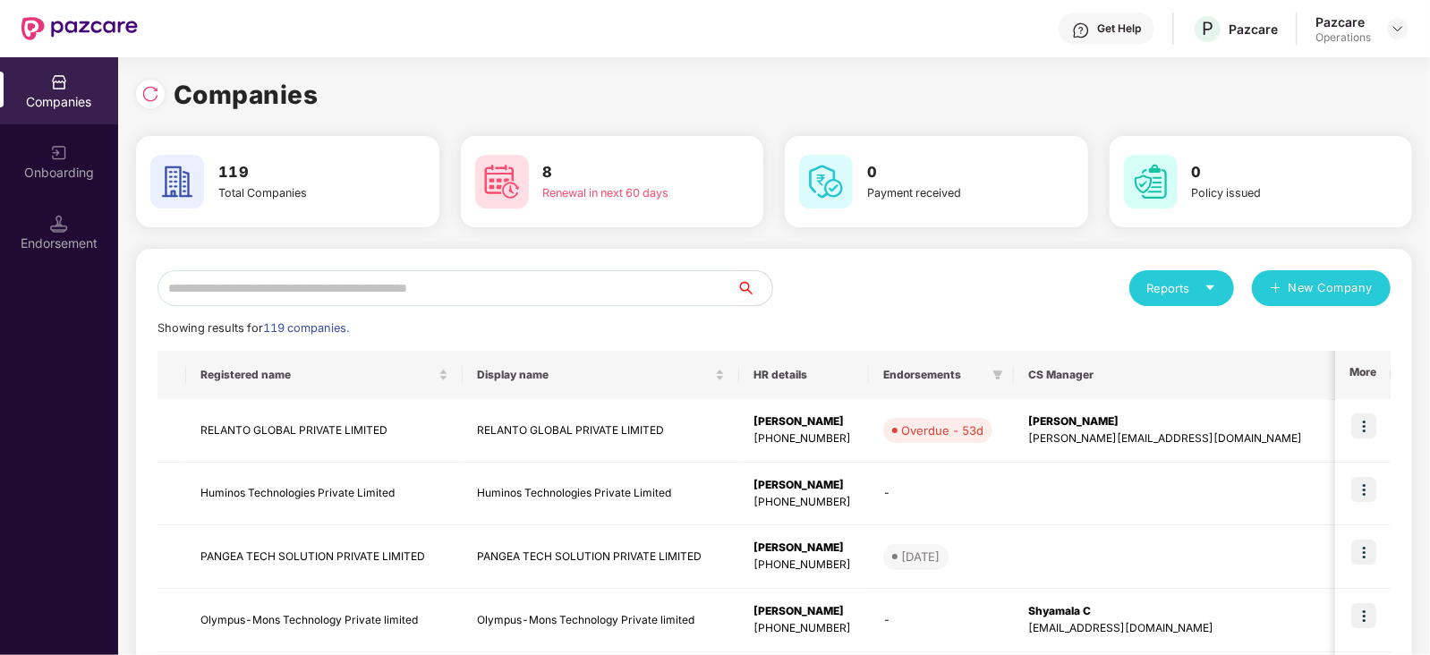
click at [474, 270] on input "text" at bounding box center [447, 288] width 579 height 36
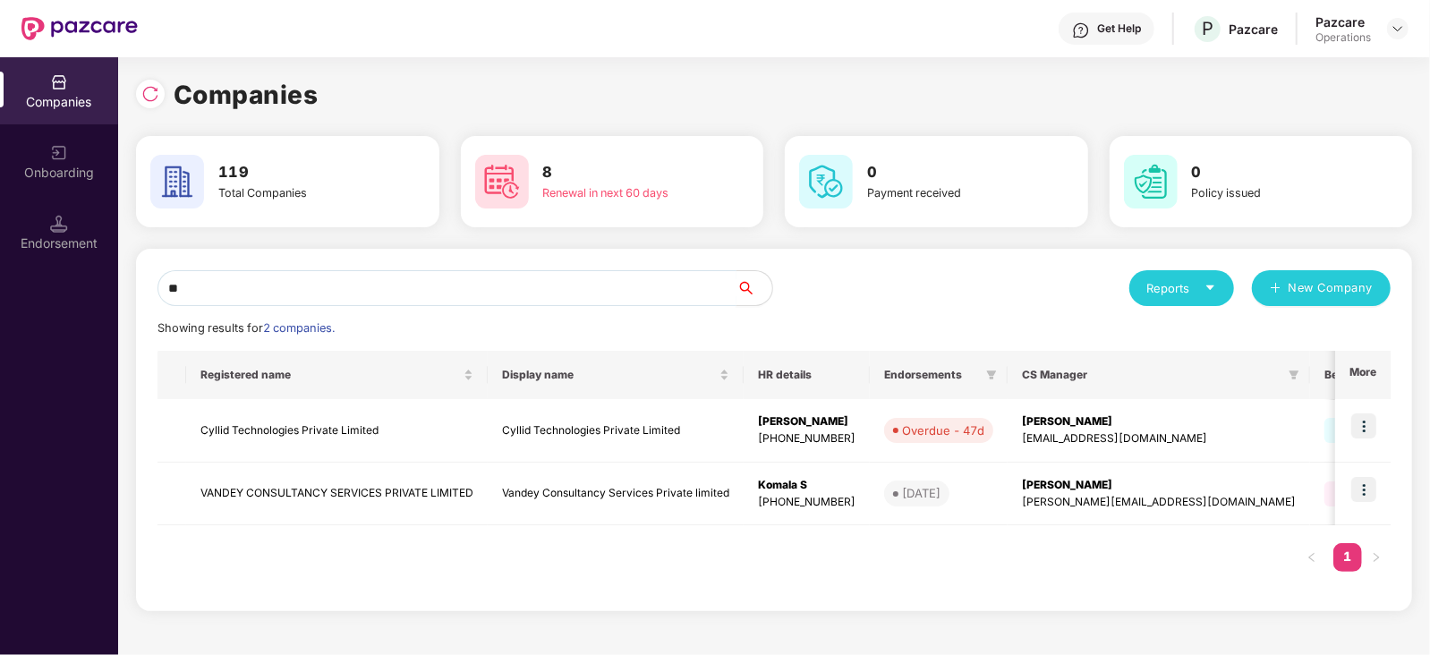
type input "**"
click at [72, 251] on div "Endorsement" at bounding box center [59, 244] width 118 height 18
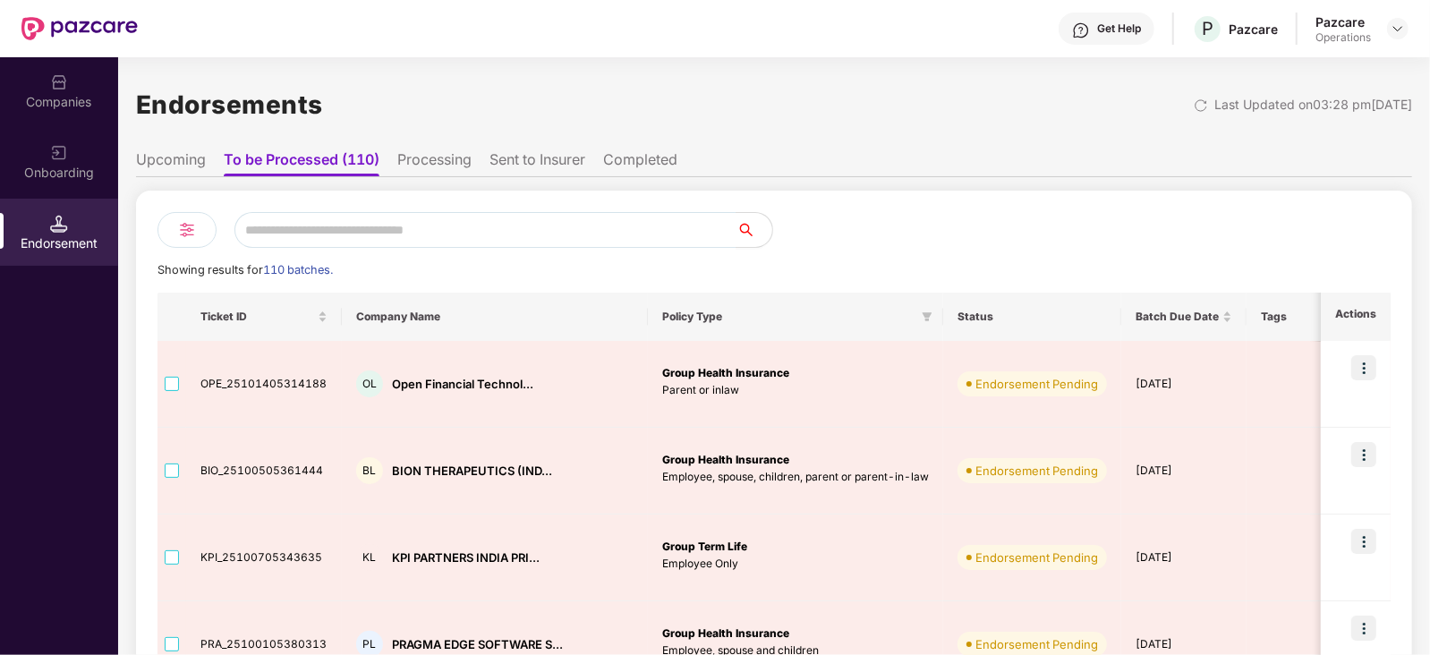
click at [455, 162] on li "Processing" at bounding box center [434, 163] width 74 height 26
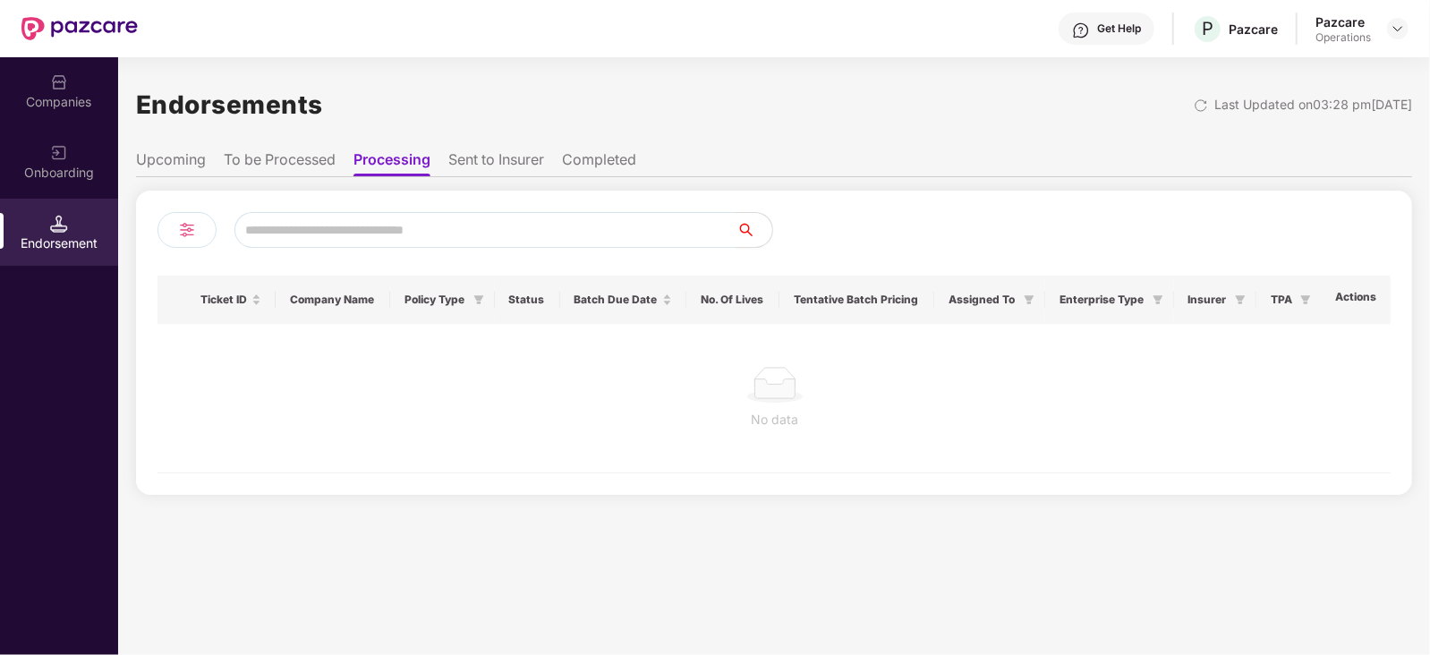
click at [524, 146] on ul "Upcoming To be Processed Processing Sent to Insurer Completed" at bounding box center [774, 159] width 1277 height 36
click at [522, 154] on li "Sent to Insurer" at bounding box center [496, 163] width 96 height 26
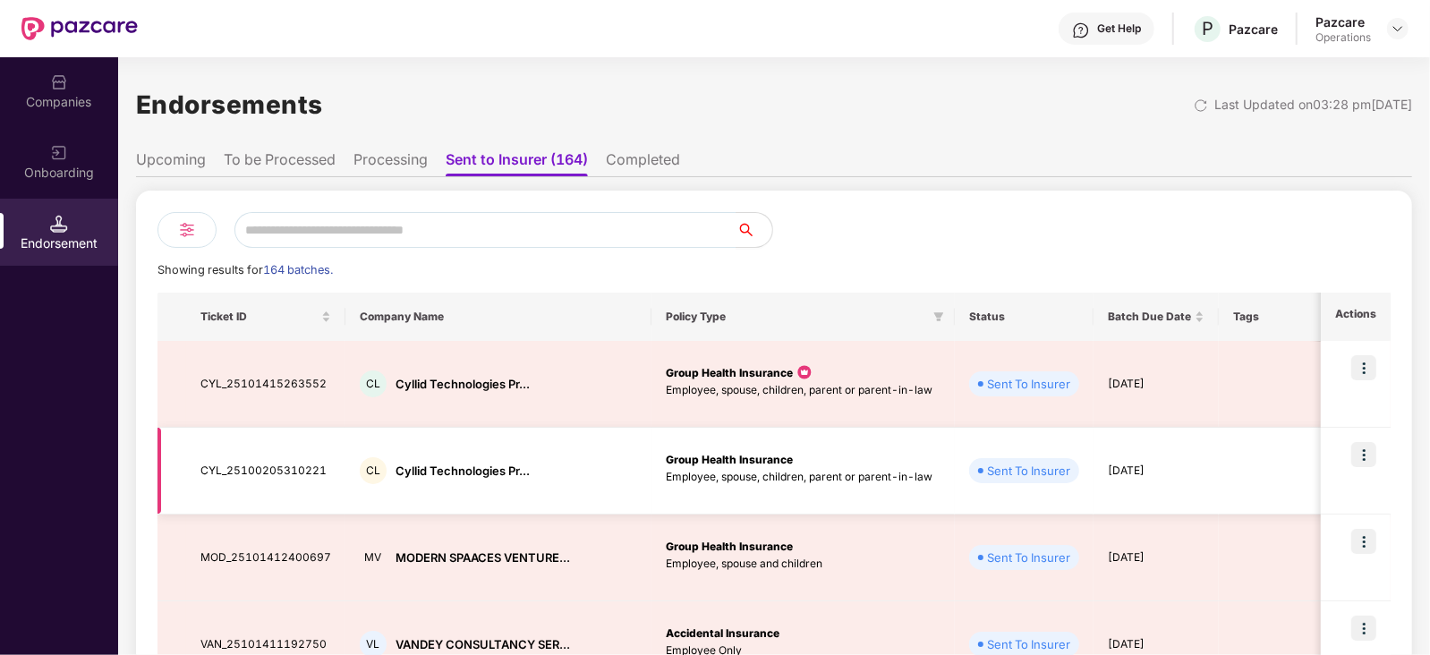
click at [1358, 457] on img at bounding box center [1364, 454] width 25 height 25
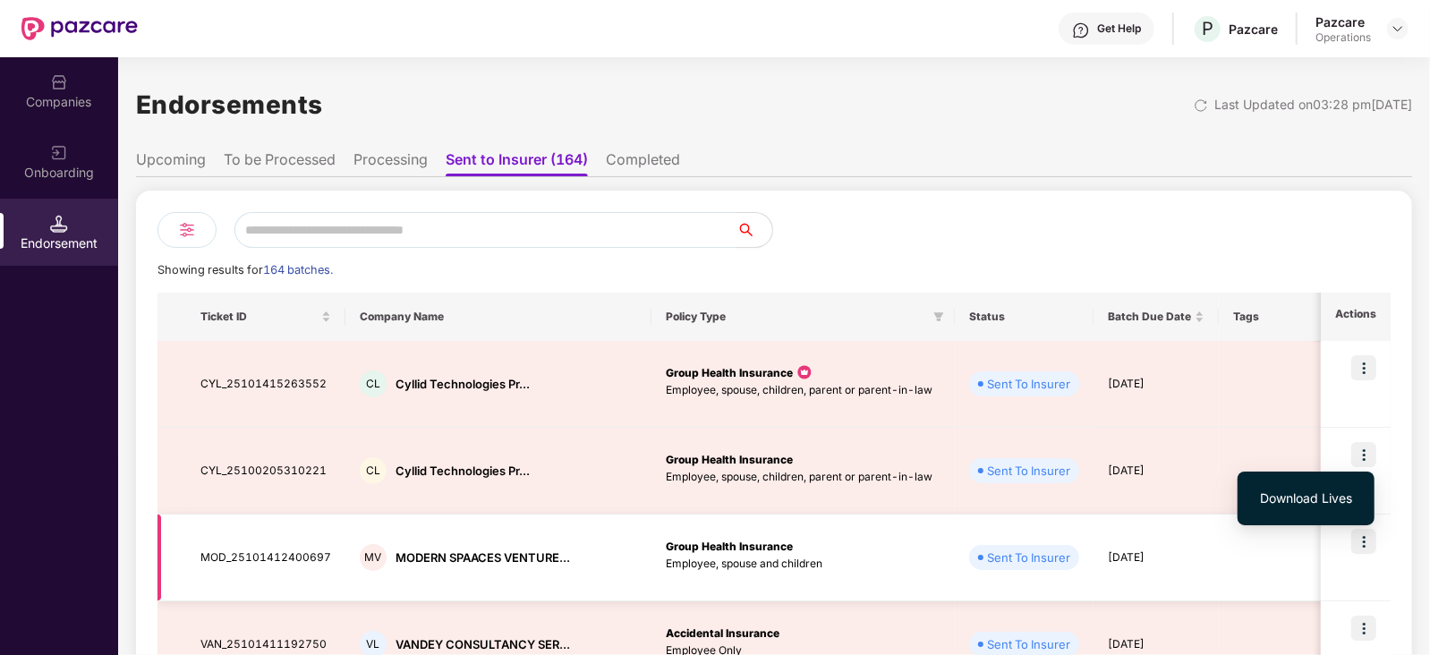
click at [1234, 543] on div at bounding box center [1346, 557] width 224 height 57
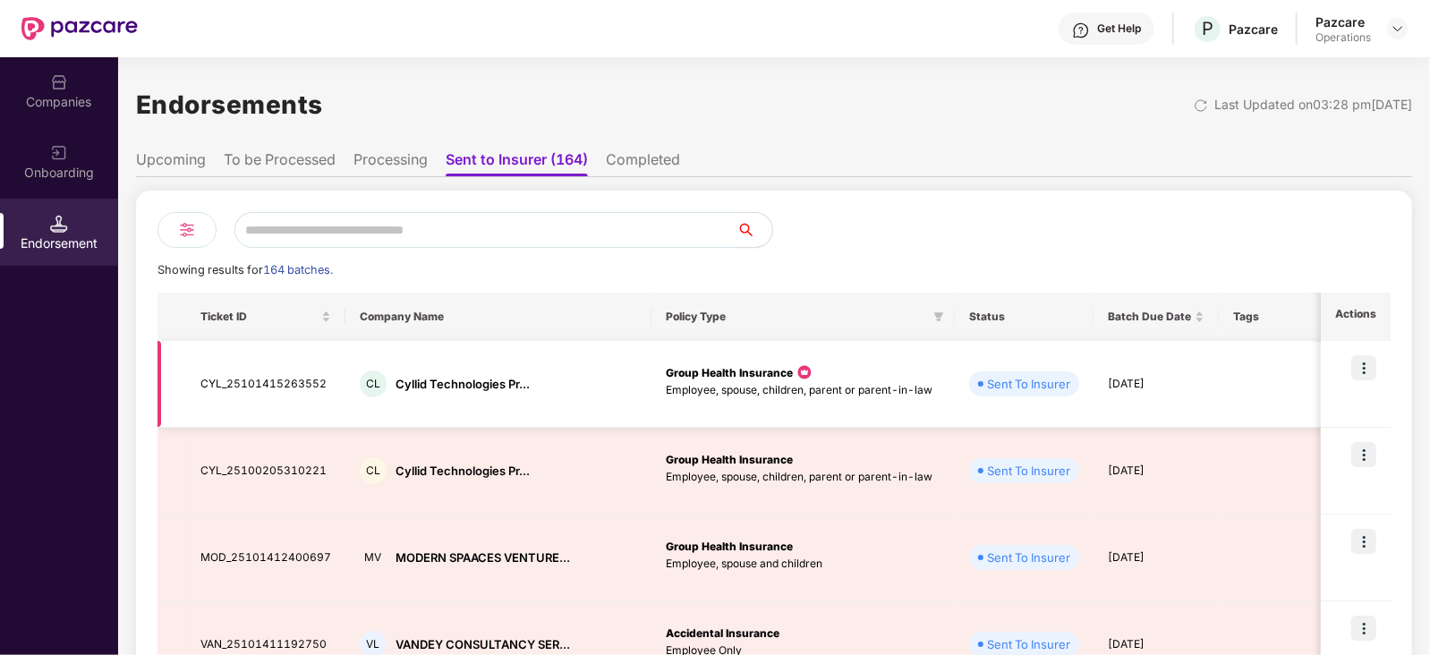
click at [1361, 370] on img at bounding box center [1364, 367] width 25 height 25
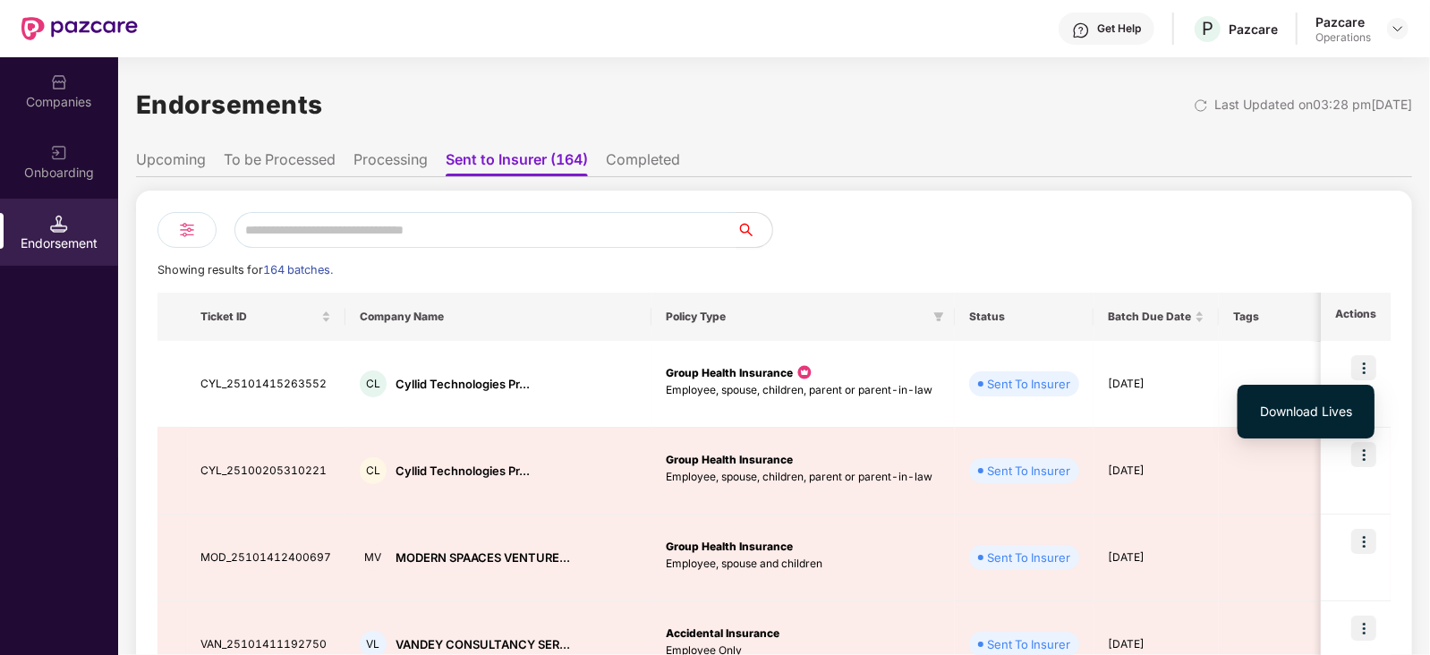
click at [1333, 408] on span "Download Lives" at bounding box center [1306, 412] width 92 height 20
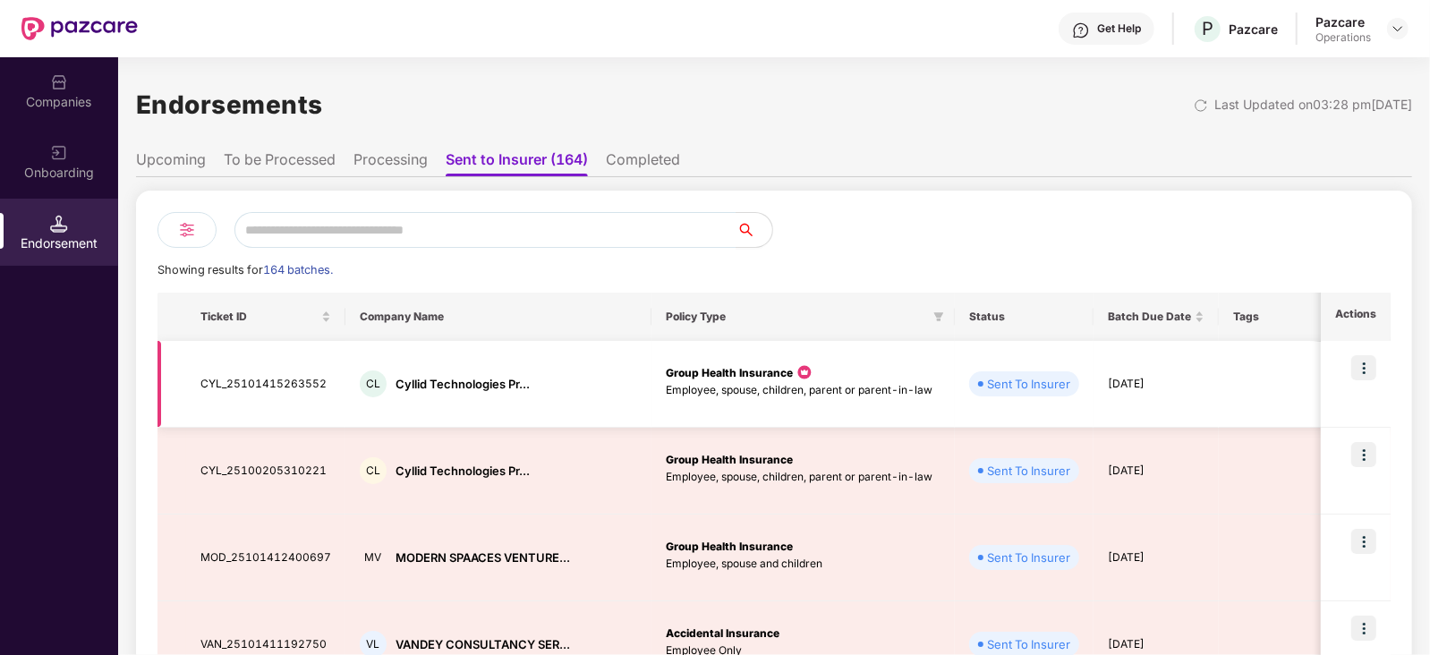
click at [1362, 370] on img at bounding box center [1364, 367] width 25 height 25
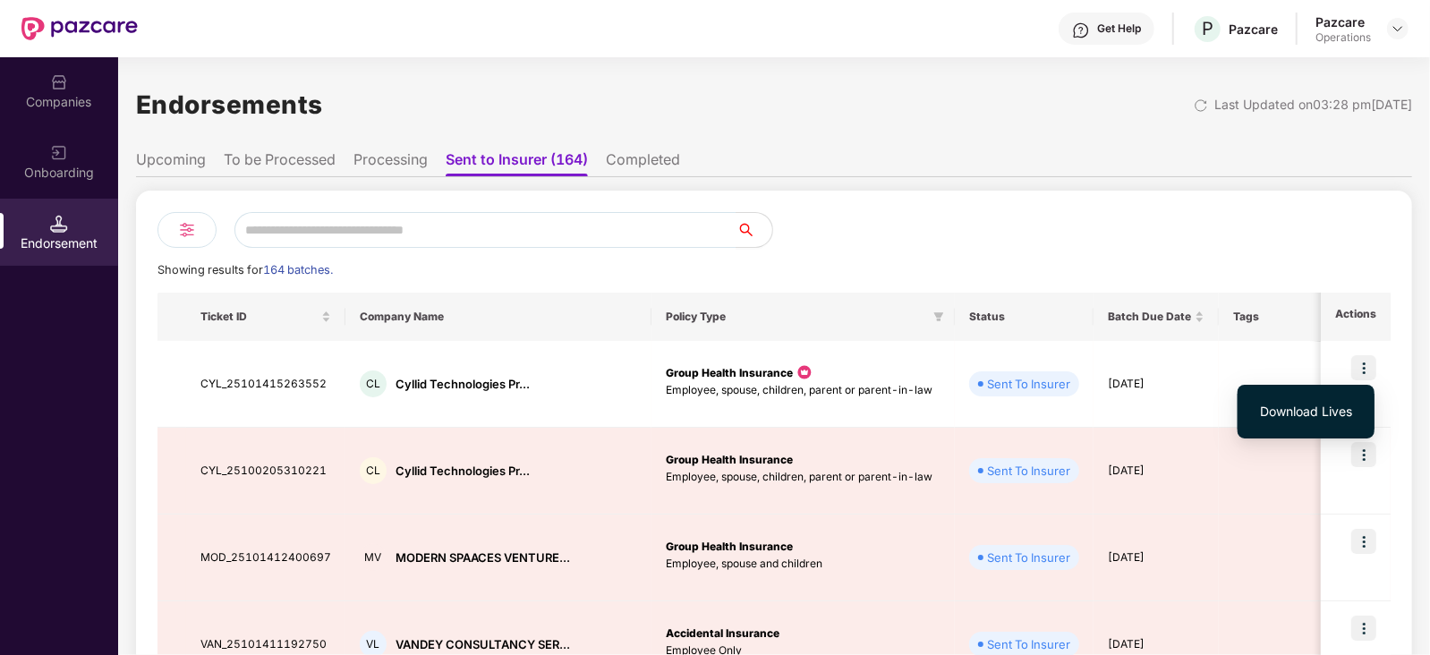
click at [1322, 423] on li "Download Lives" at bounding box center [1306, 412] width 137 height 36
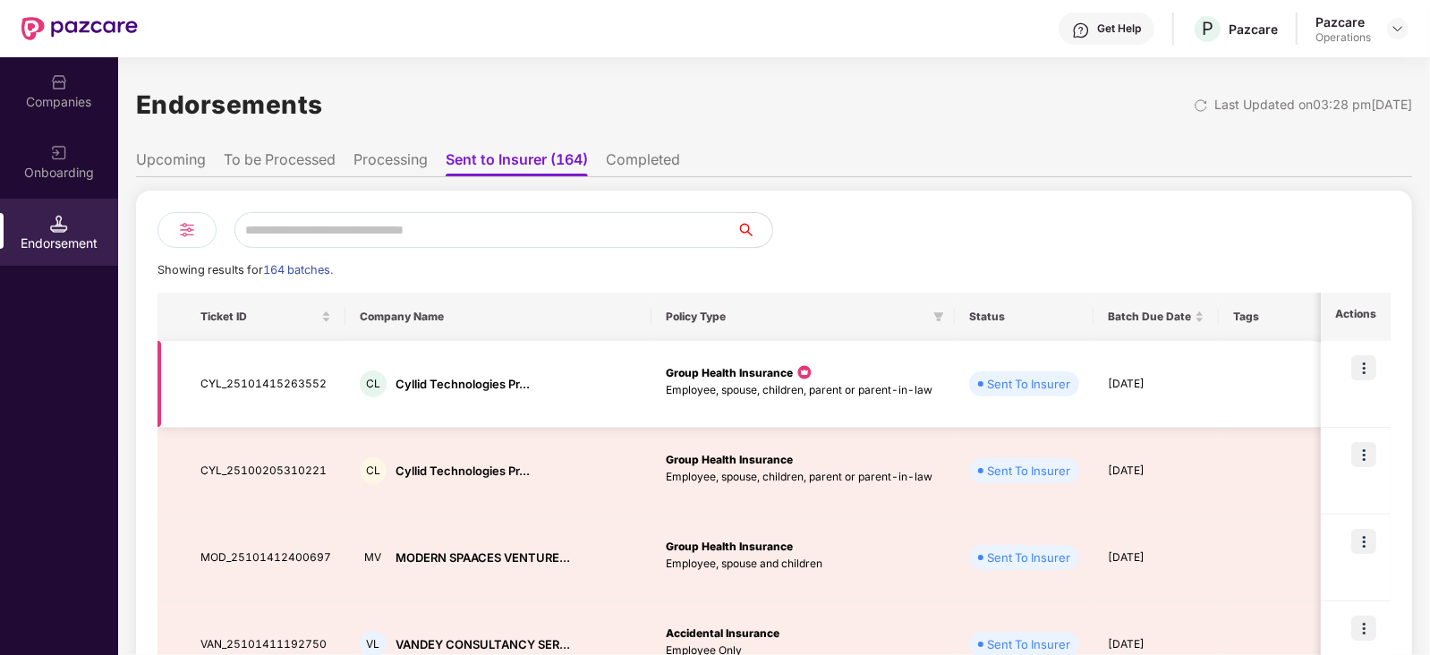
click at [1370, 371] on img at bounding box center [1364, 367] width 25 height 25
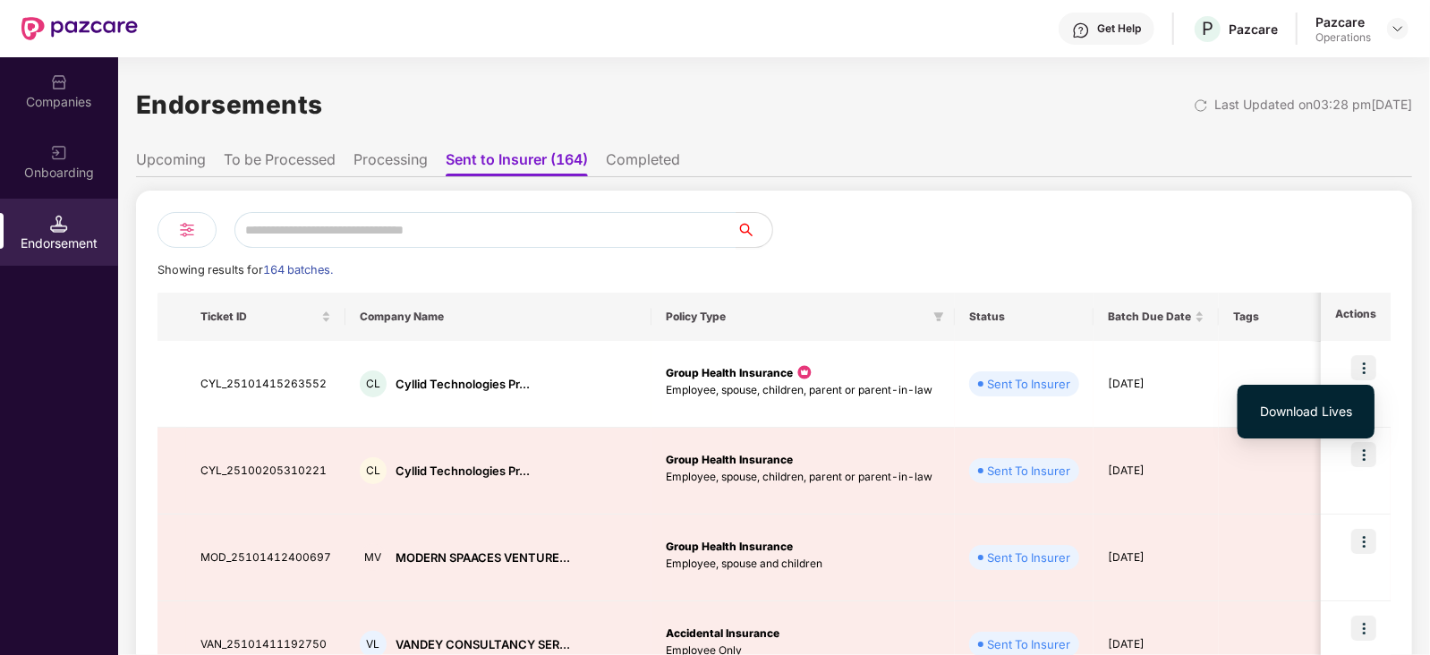
click at [1321, 412] on span "Download Lives" at bounding box center [1306, 412] width 92 height 20
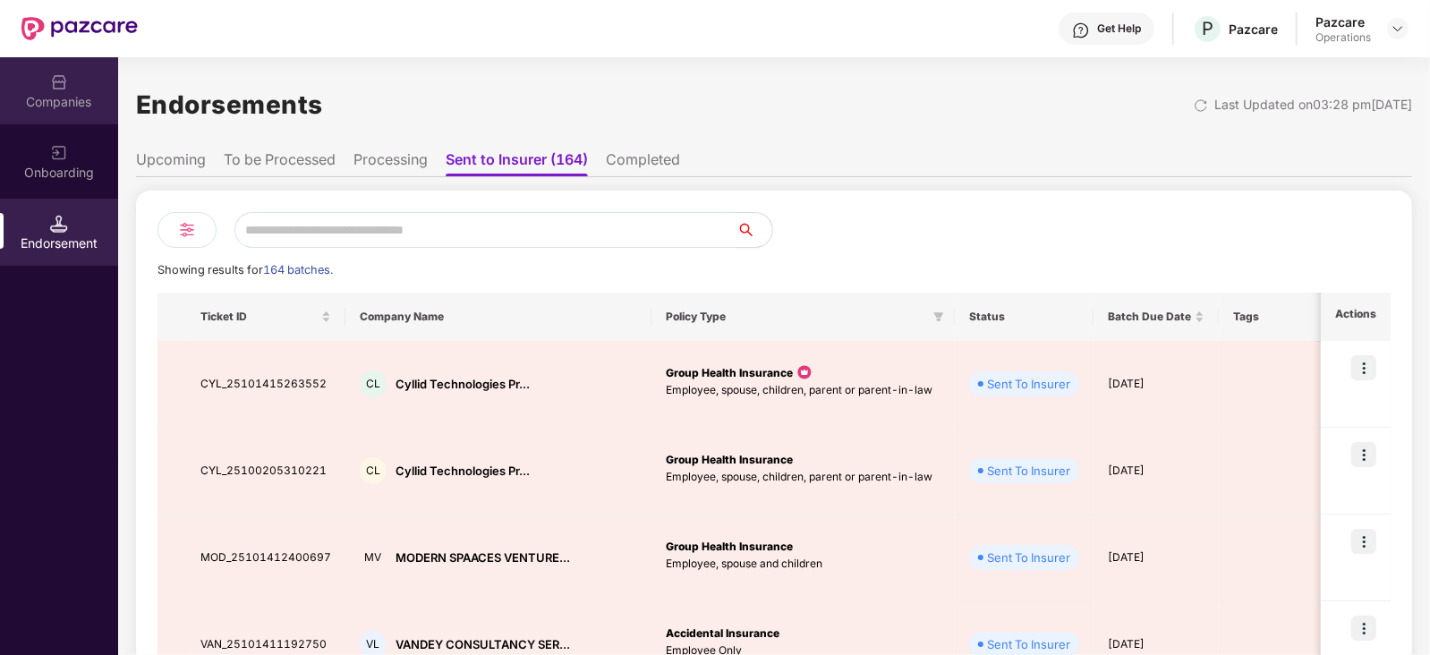
click at [78, 106] on div "Companies" at bounding box center [59, 102] width 118 height 18
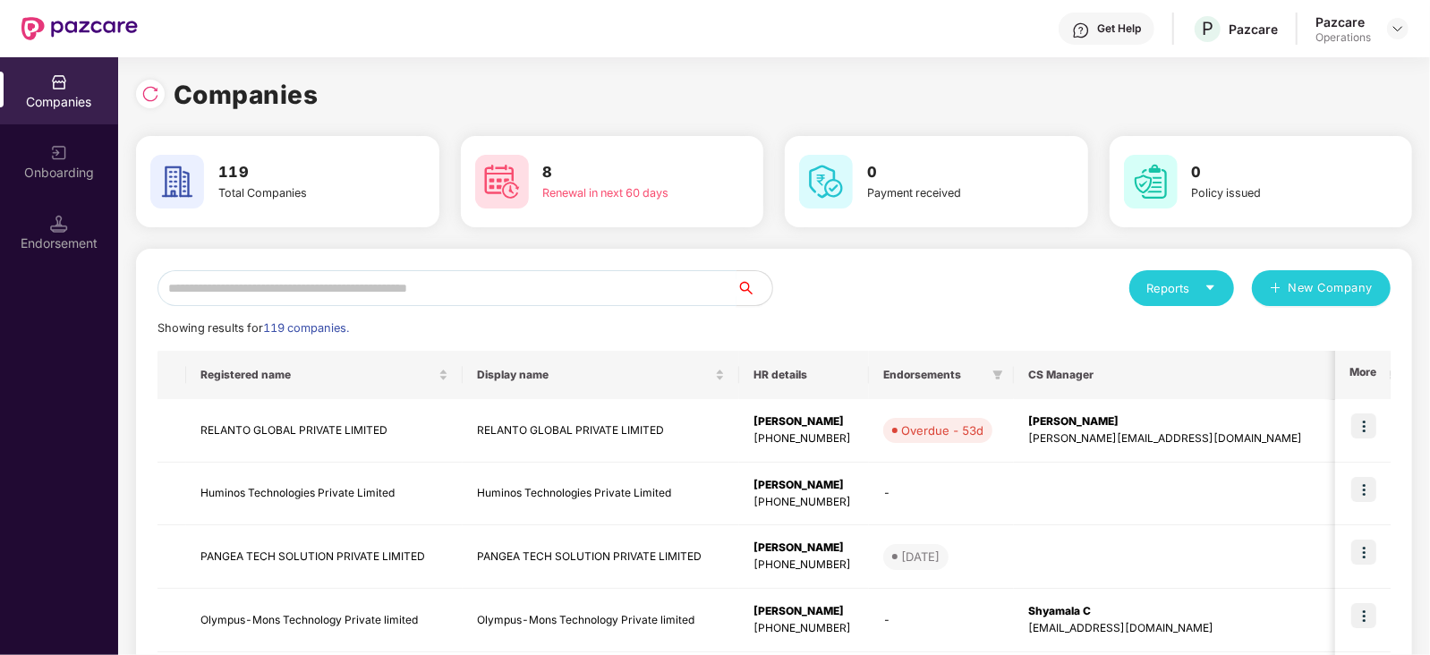
click at [429, 292] on input "text" at bounding box center [447, 288] width 579 height 36
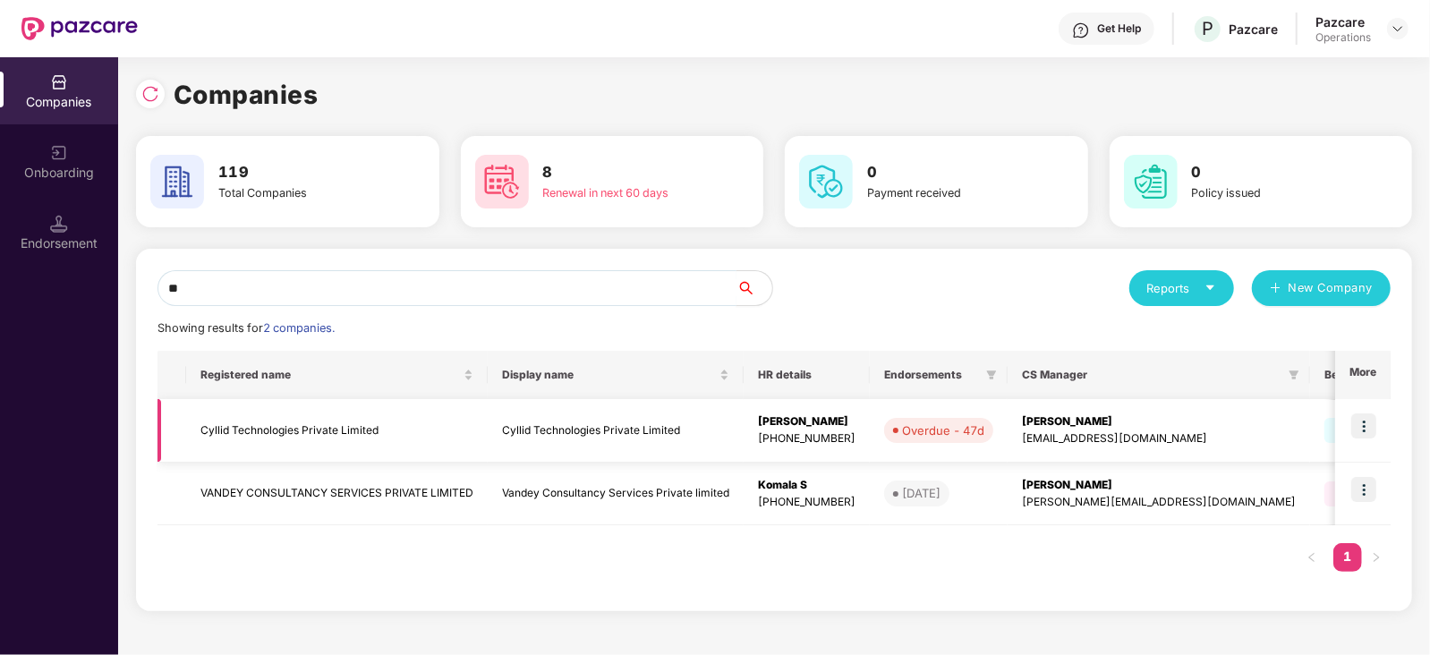
type input "**"
click at [1371, 435] on img at bounding box center [1364, 426] width 25 height 25
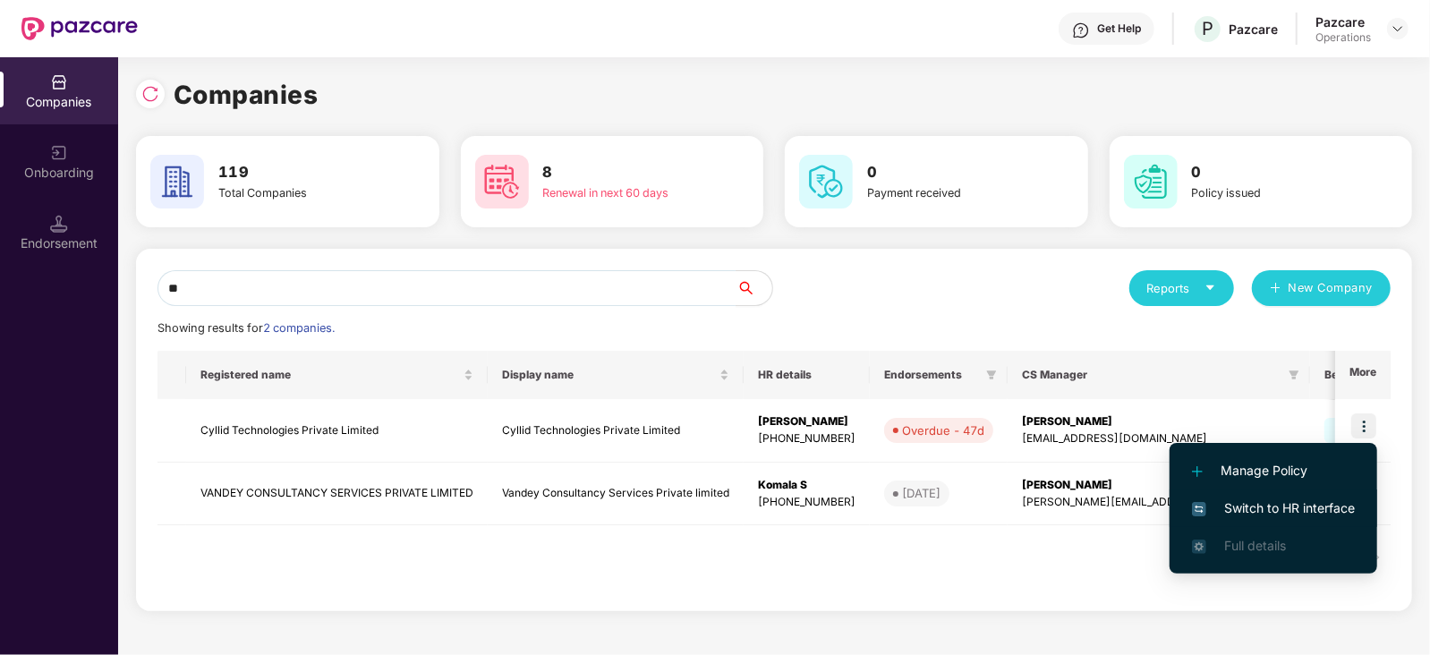
click at [1334, 503] on span "Switch to HR interface" at bounding box center [1273, 509] width 163 height 20
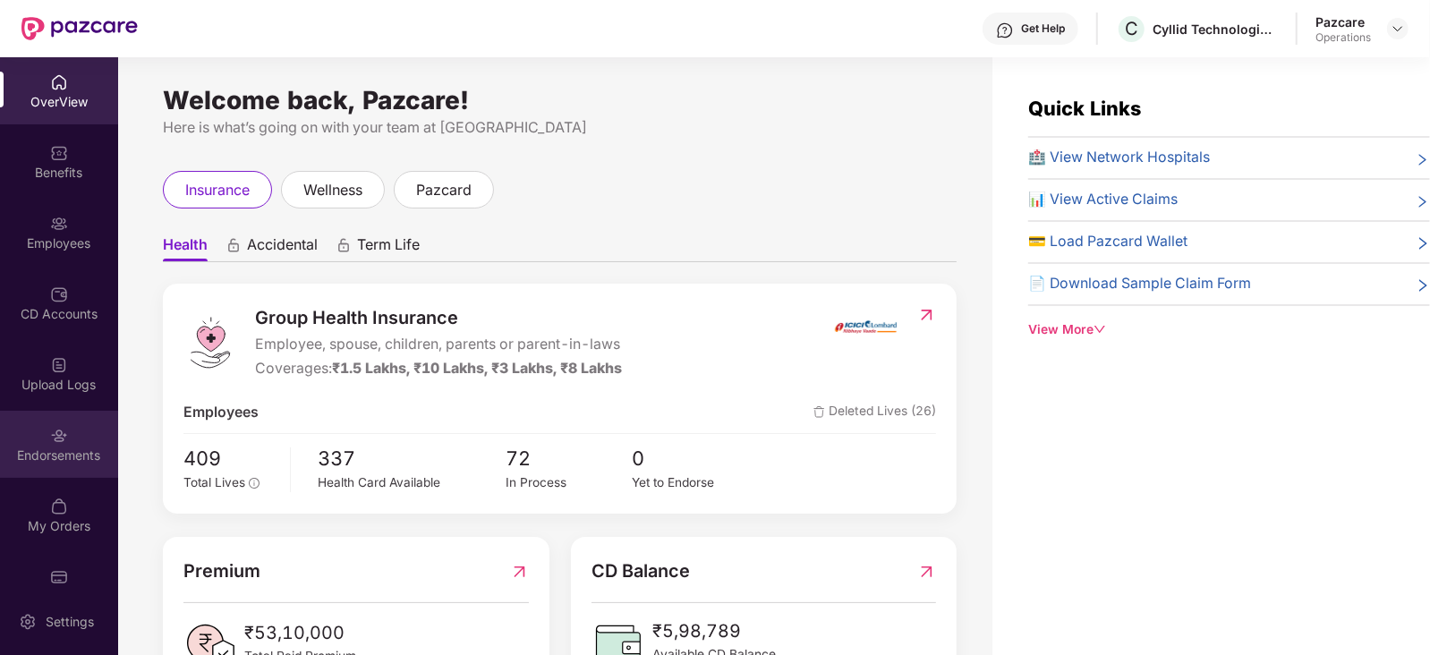
click at [64, 454] on div "Endorsements" at bounding box center [59, 456] width 118 height 18
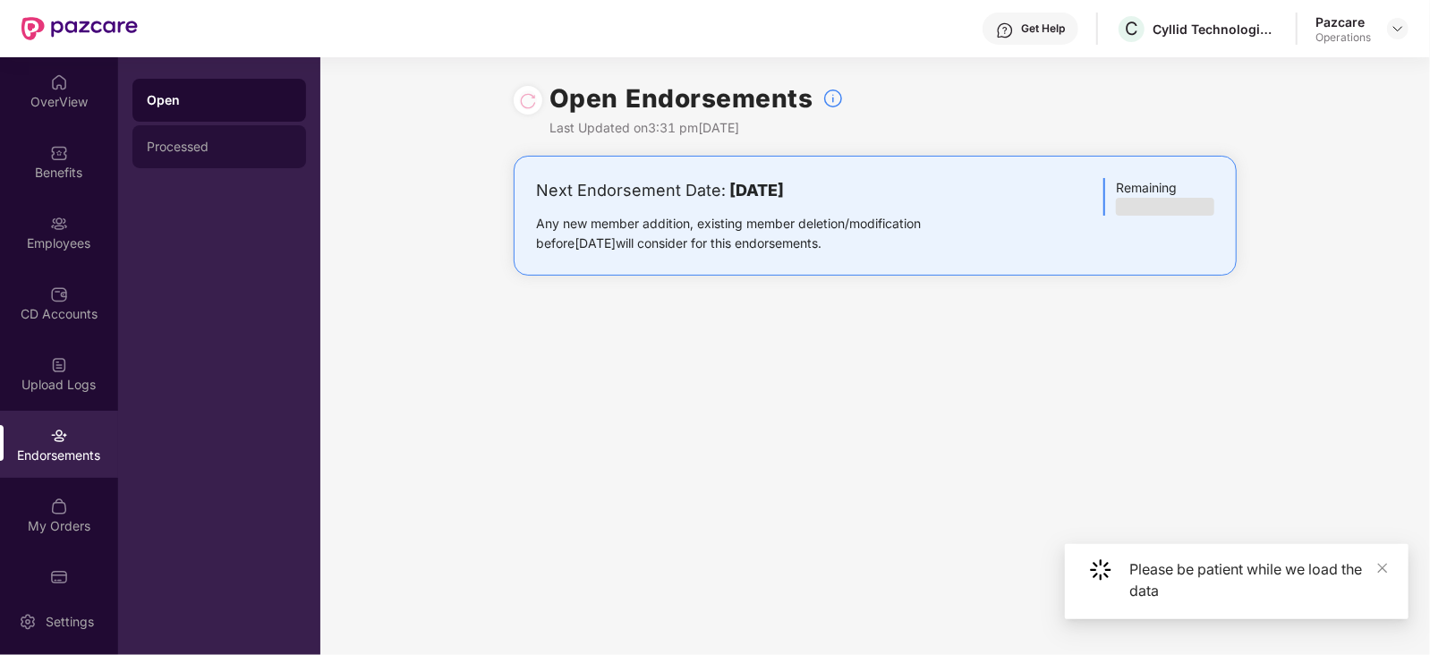
click at [206, 153] on div "Processed" at bounding box center [219, 147] width 145 height 14
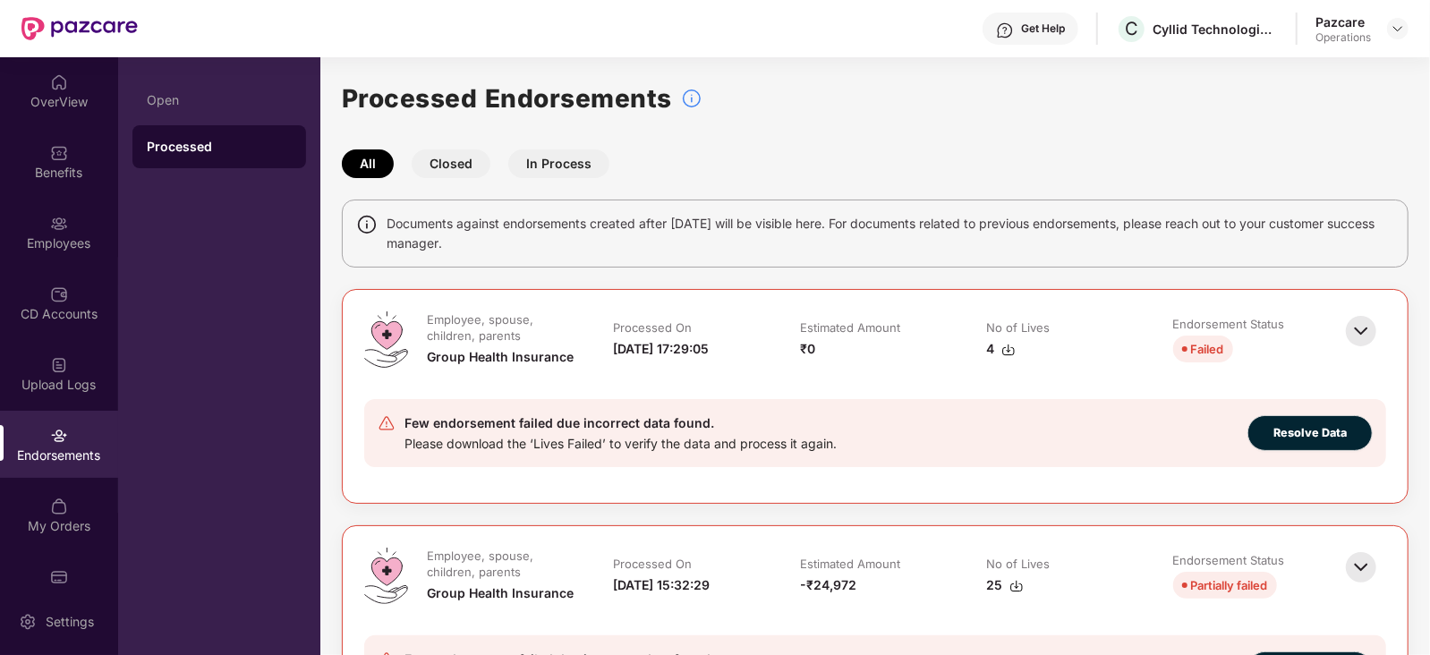
click at [1068, 431] on div "Few endorsement failed due incorrect data found. Please download the ‘Lives Fai…" at bounding box center [793, 433] width 830 height 41
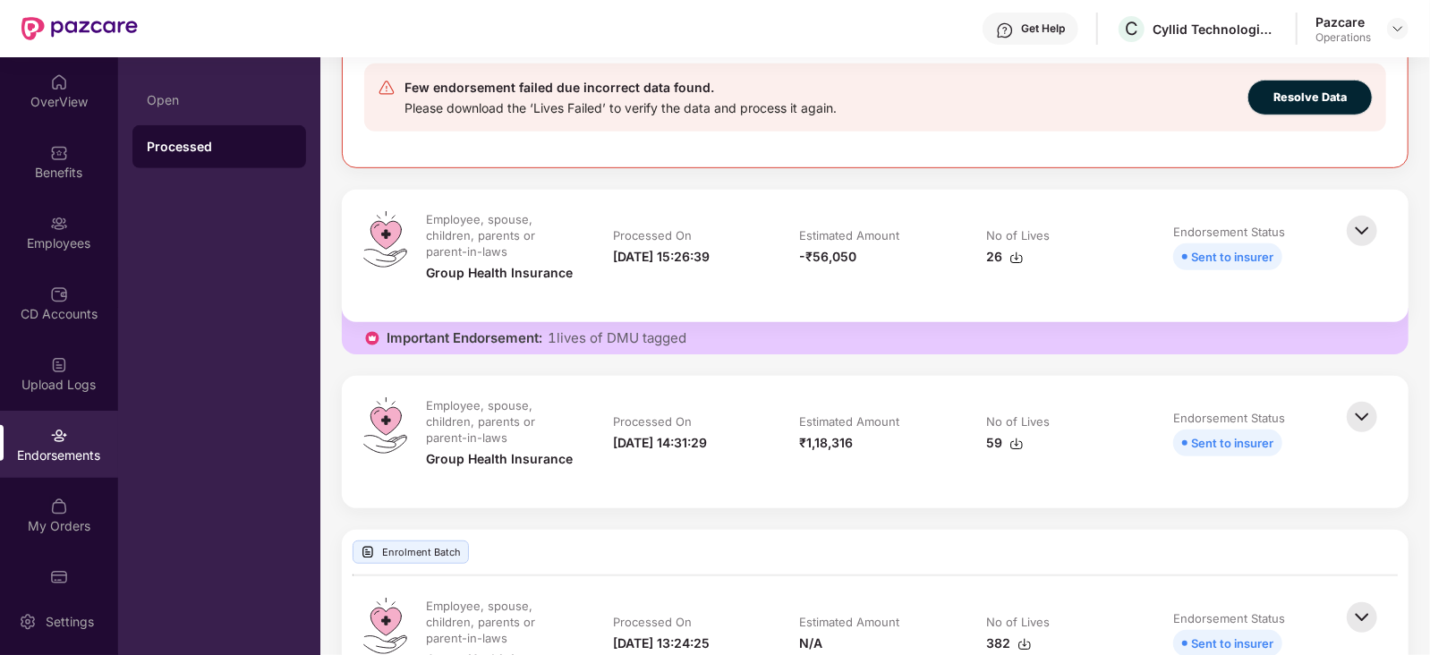
scroll to position [582, 0]
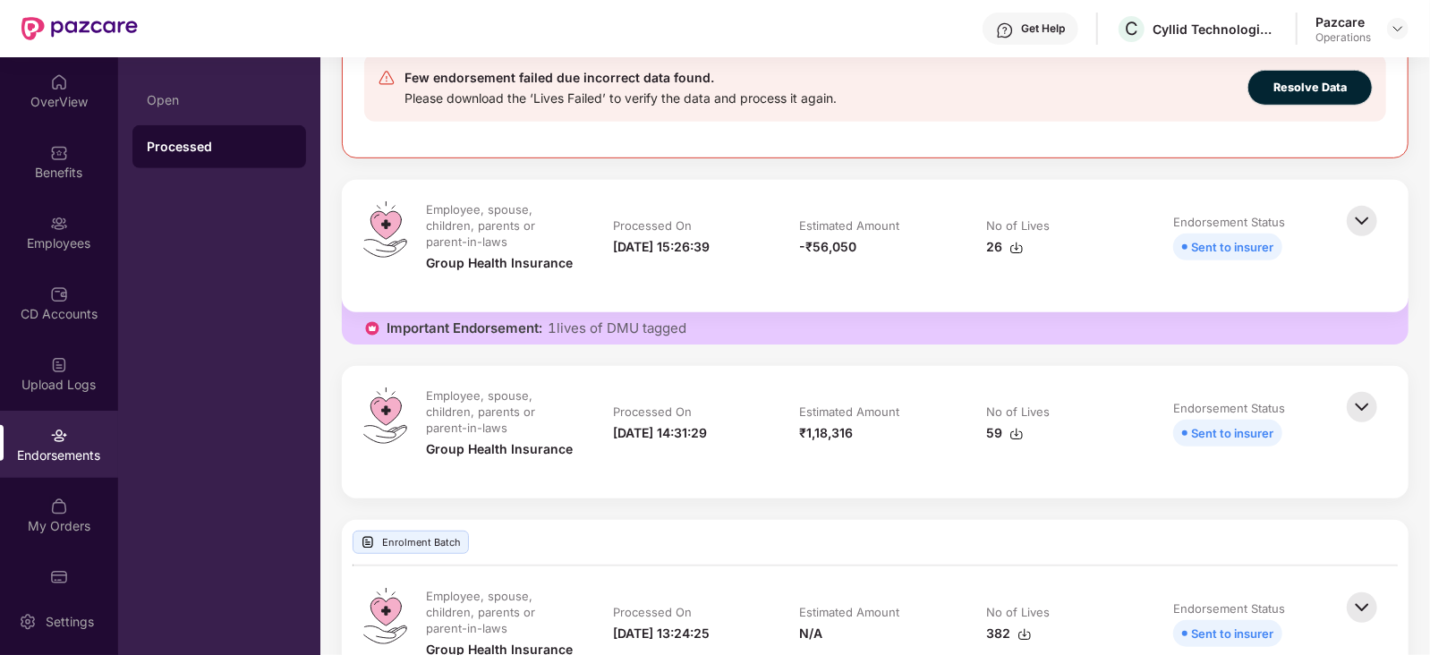
click at [1015, 249] on img at bounding box center [1017, 248] width 14 height 14
click at [1373, 221] on img at bounding box center [1362, 220] width 39 height 39
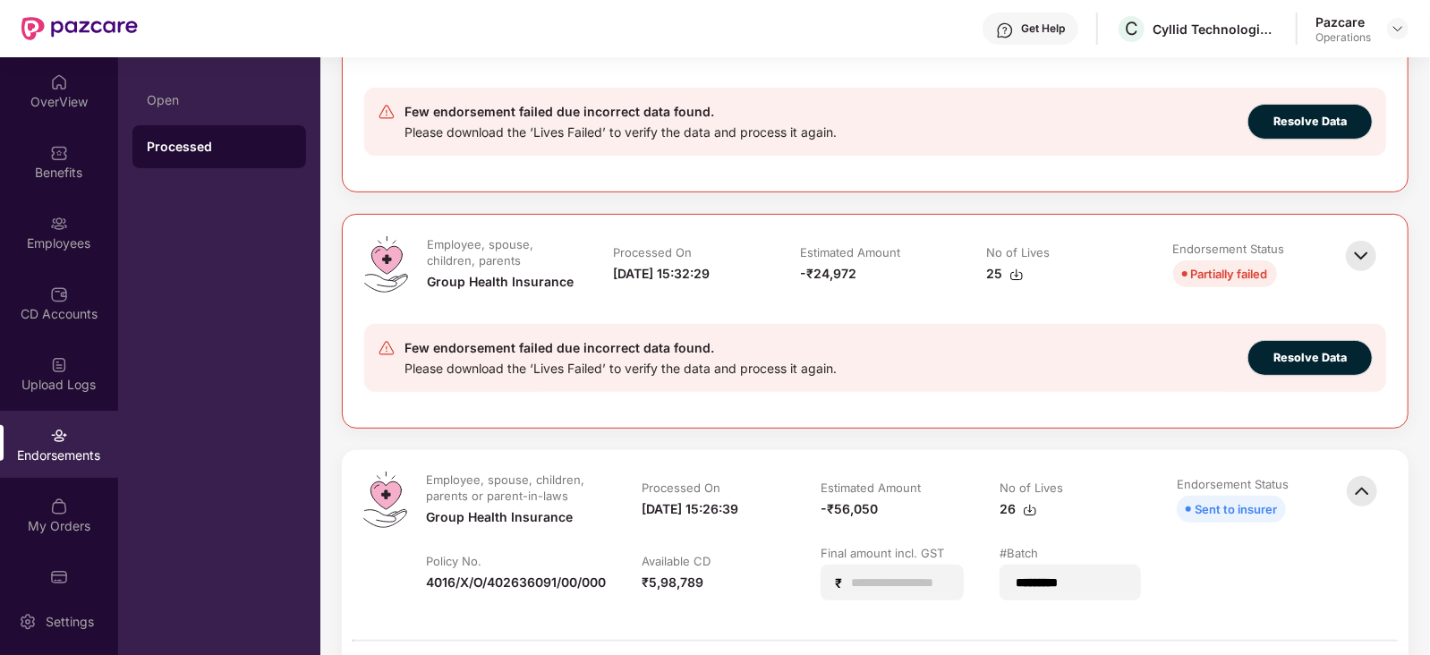
scroll to position [223, 0]
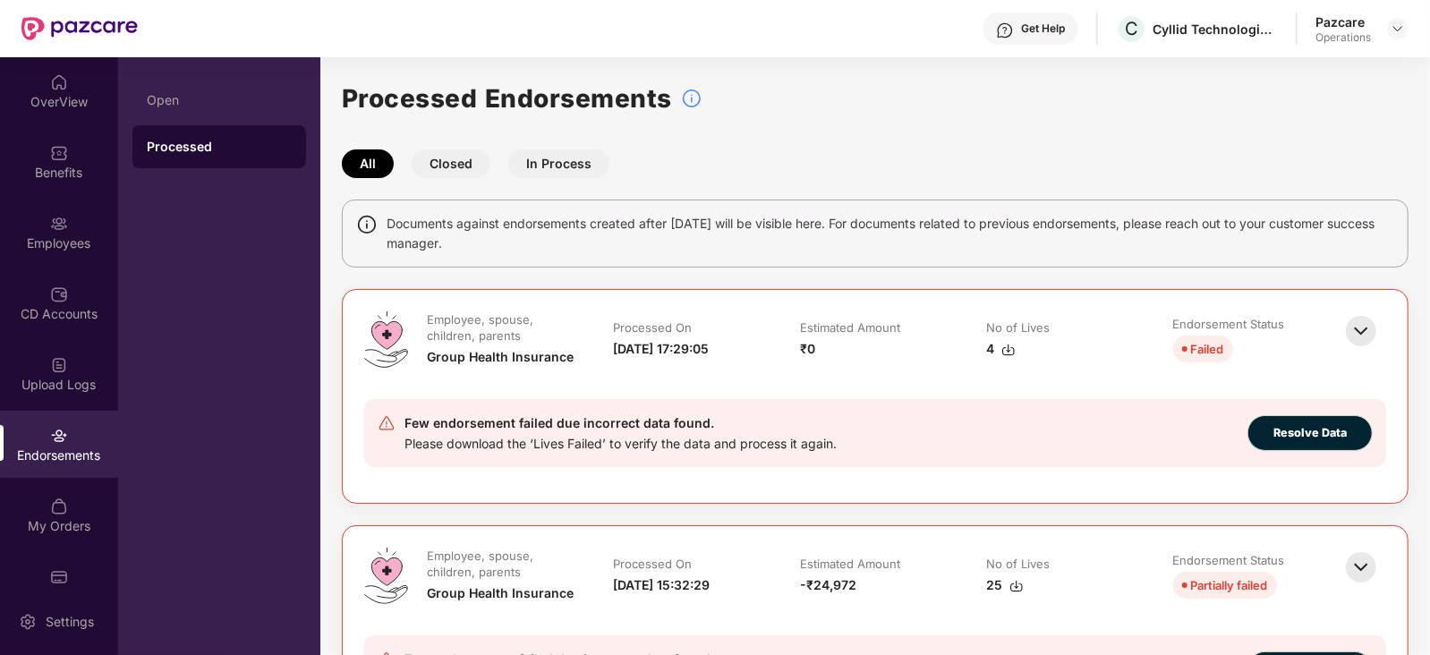
click at [859, 454] on div "Few endorsement failed due incorrect data found. Please download the ‘Lives Fai…" at bounding box center [875, 433] width 1022 height 68
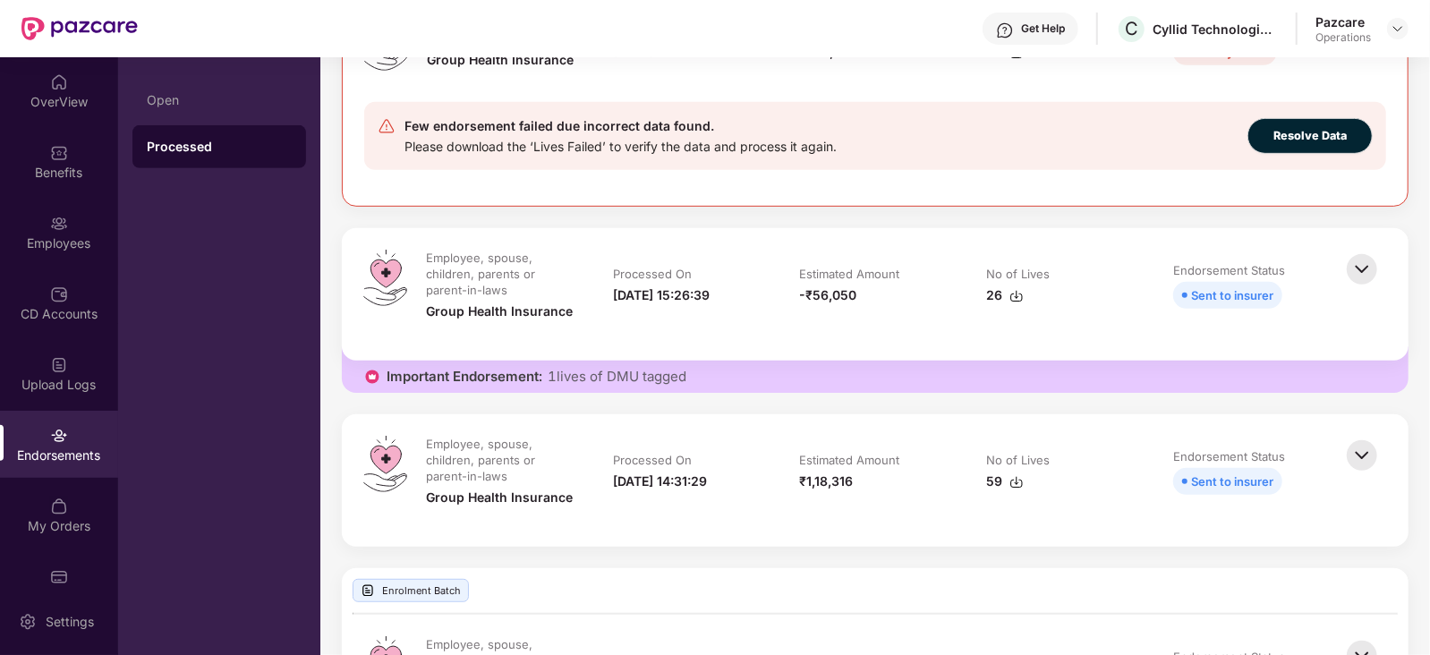
scroll to position [537, 0]
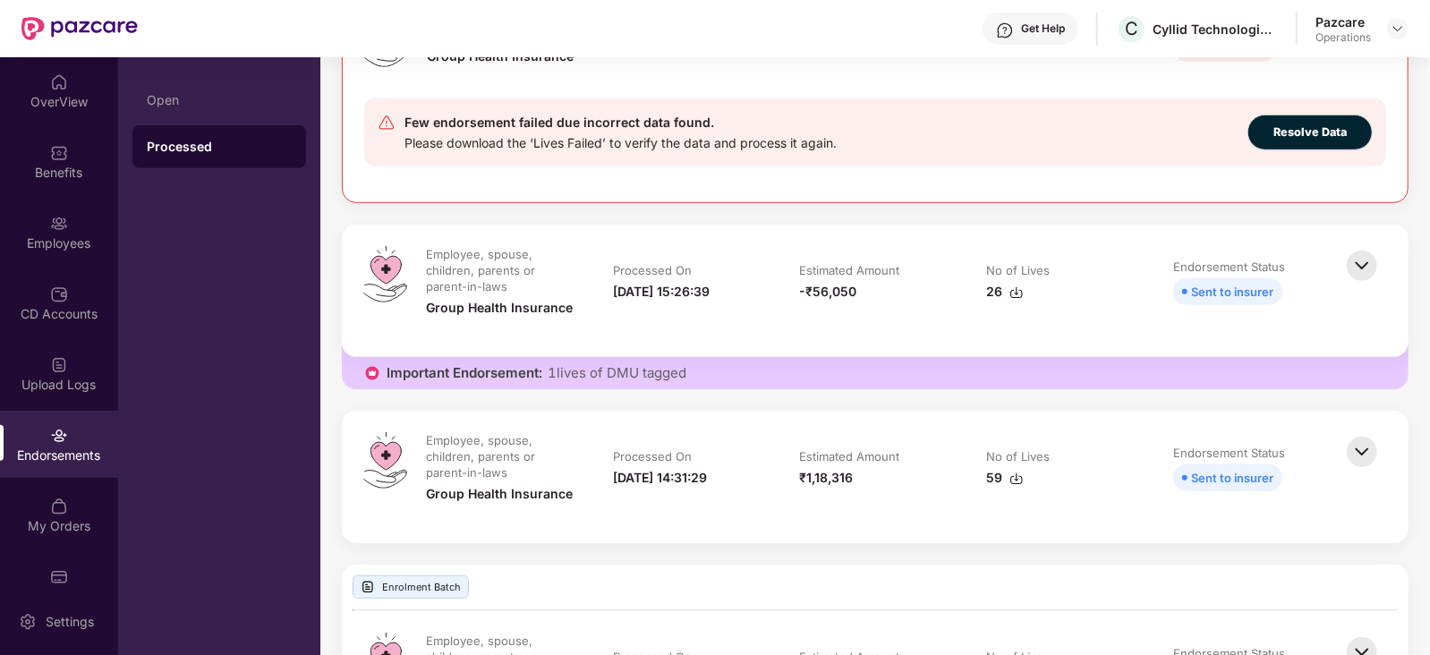
click at [1022, 286] on img at bounding box center [1017, 293] width 14 height 14
click at [63, 237] on div "Employees" at bounding box center [59, 244] width 118 height 18
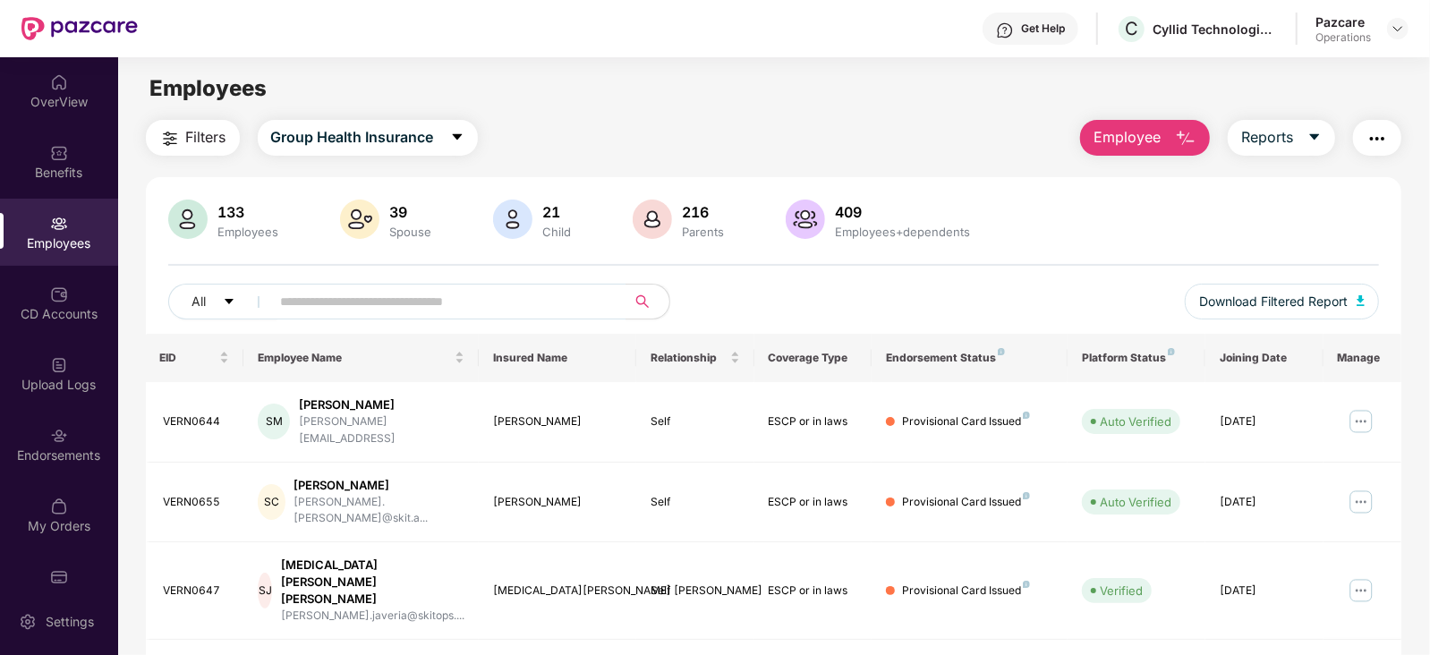
click at [202, 139] on span "Filters" at bounding box center [206, 137] width 40 height 22
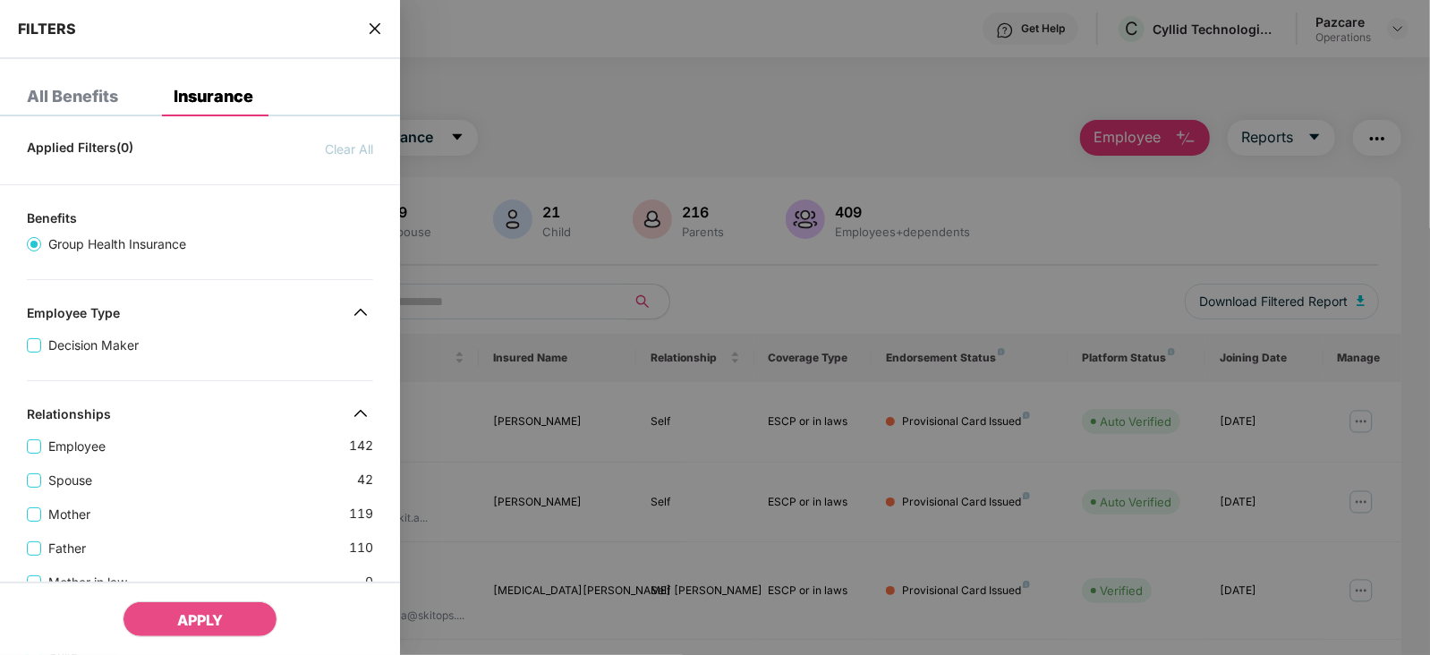
click at [212, 465] on div "Spouse 42" at bounding box center [200, 474] width 346 height 34
click at [112, 447] on span "Employee" at bounding box center [77, 447] width 72 height 20
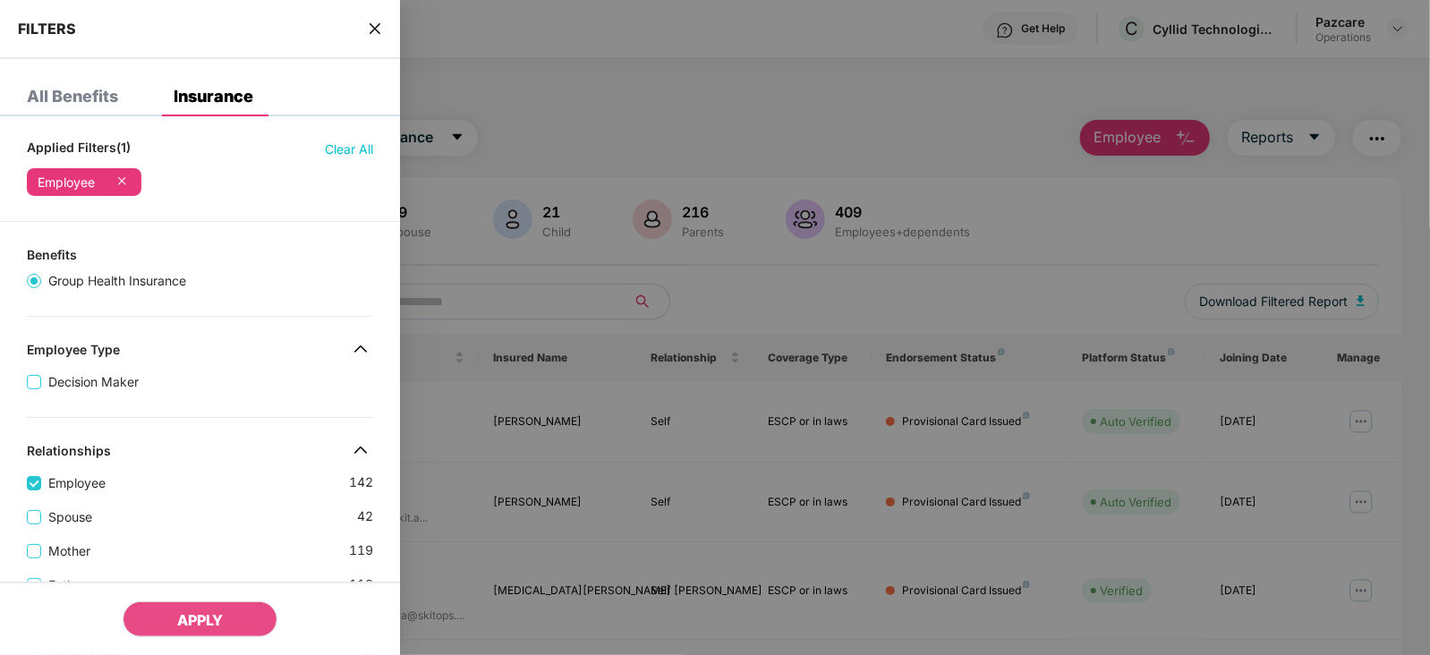
click at [175, 499] on div "Spouse 42" at bounding box center [200, 510] width 346 height 34
click at [58, 482] on span "Employee" at bounding box center [77, 484] width 72 height 20
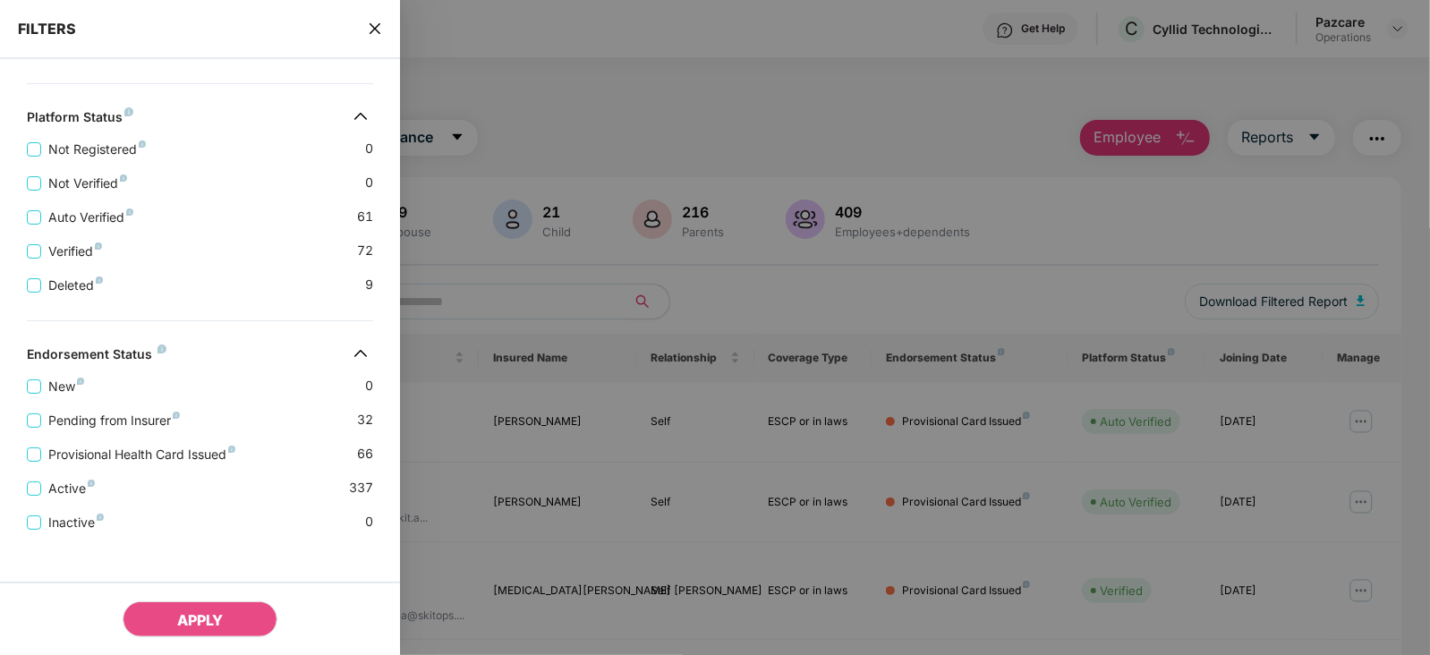
scroll to position [616, 0]
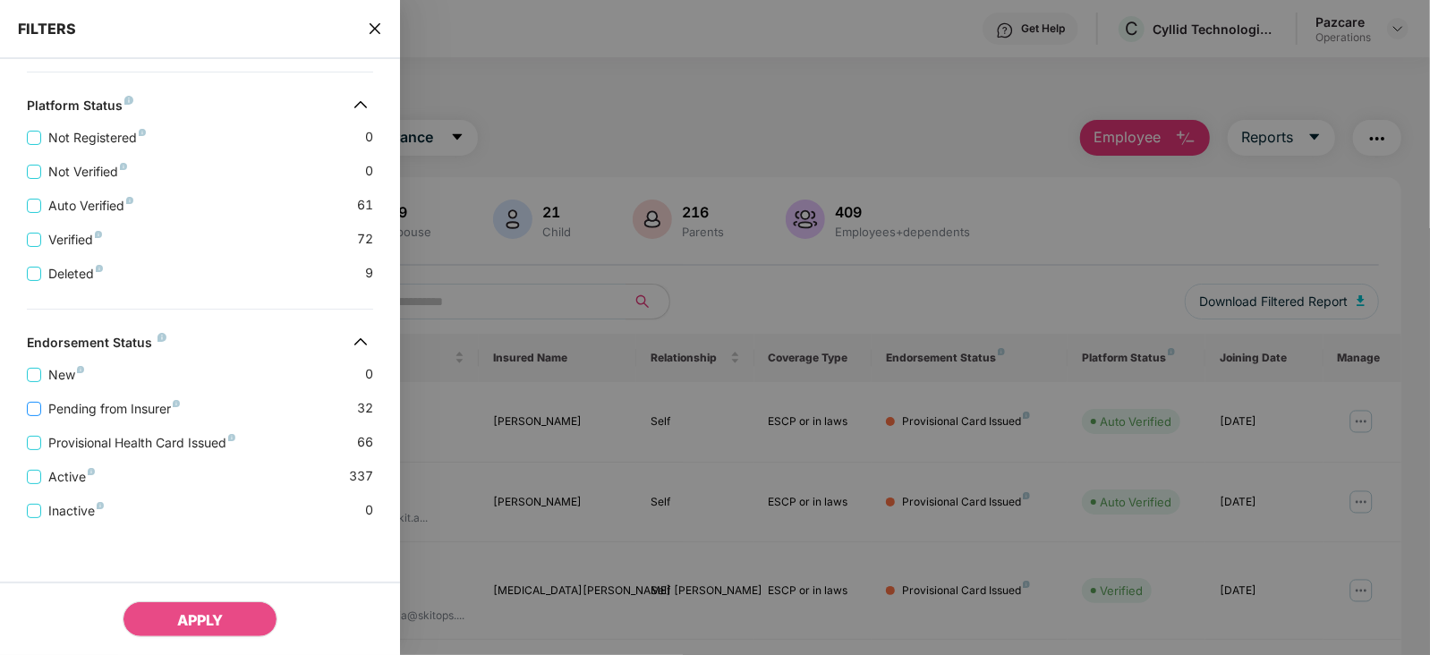
click at [114, 407] on span "Pending from Insurer" at bounding box center [114, 409] width 146 height 20
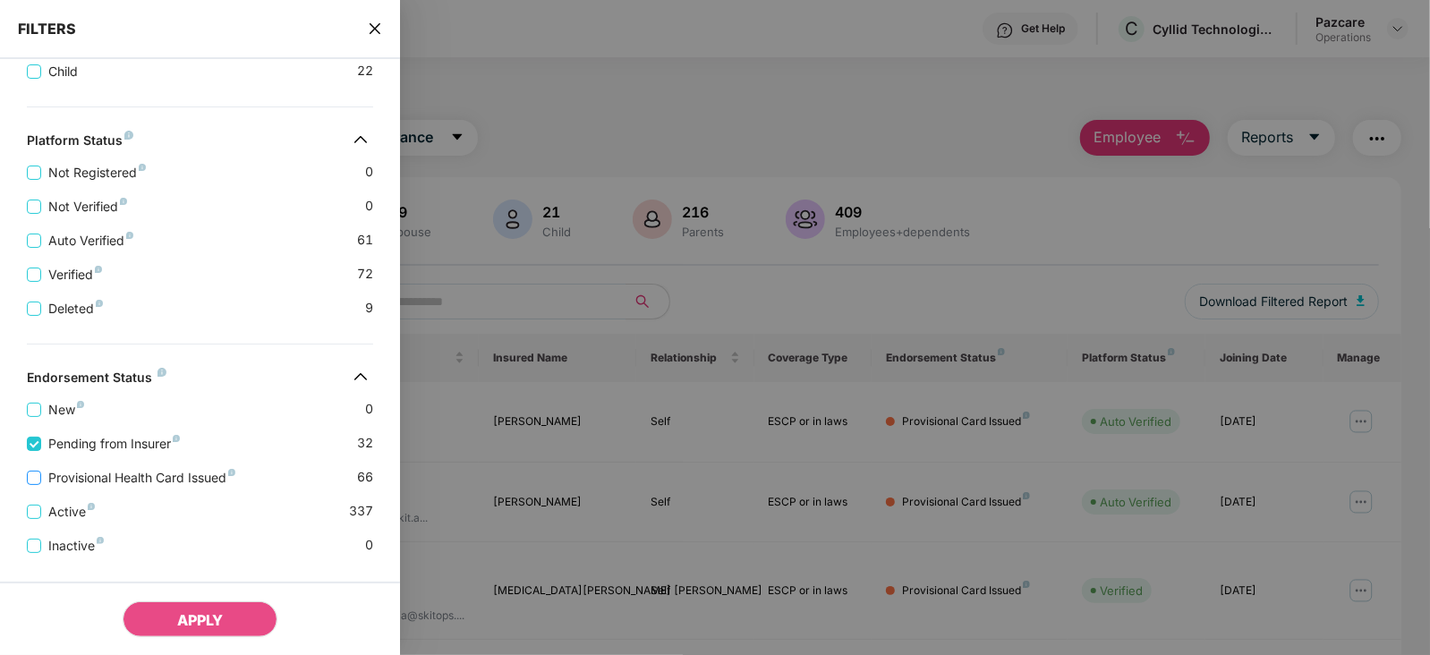
click at [125, 476] on span "Provisional Health Card Issued" at bounding box center [141, 478] width 201 height 20
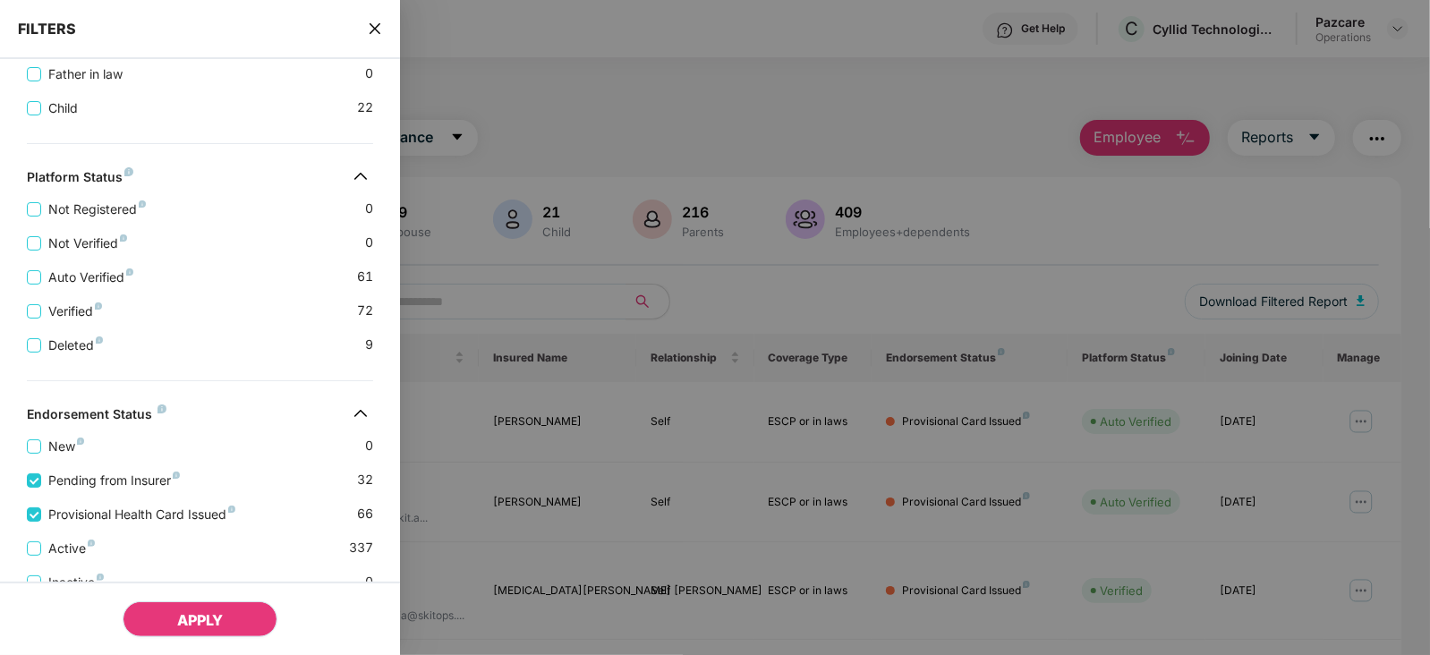
click at [175, 610] on button "APPLY" at bounding box center [200, 620] width 155 height 36
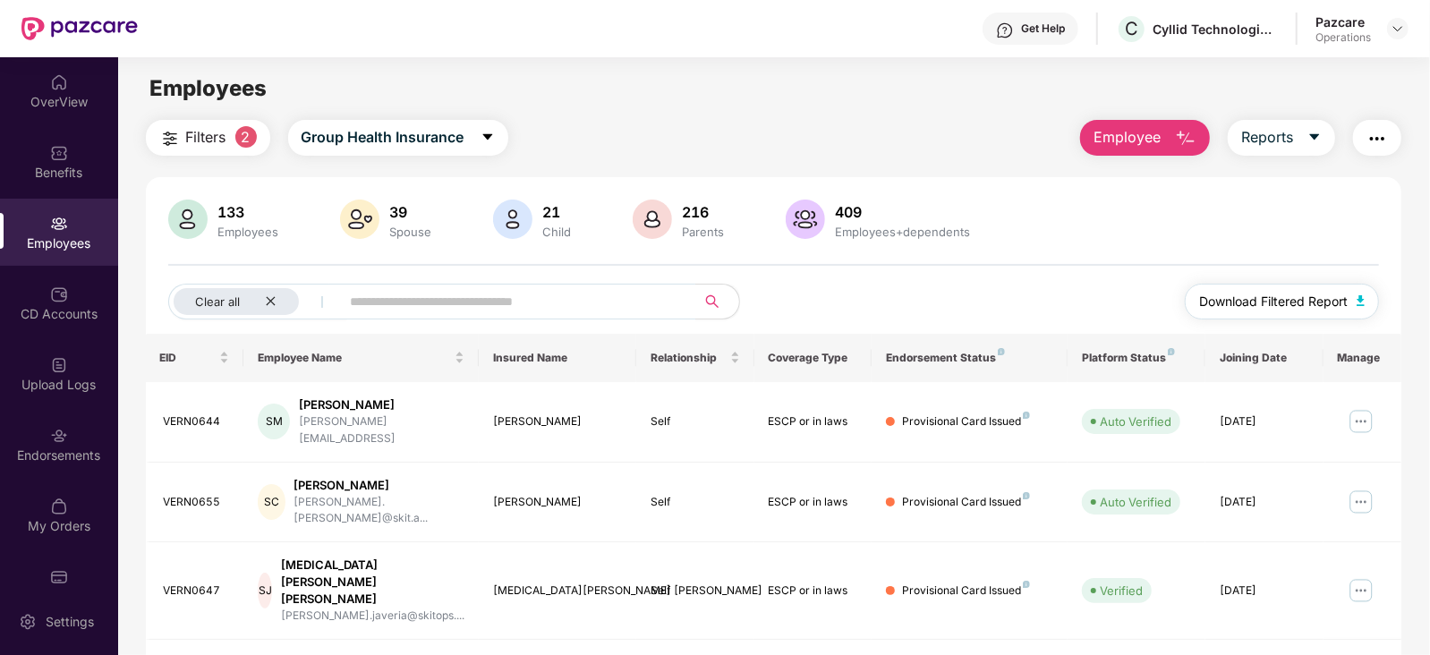
click at [1364, 300] on img "button" at bounding box center [1361, 300] width 9 height 11
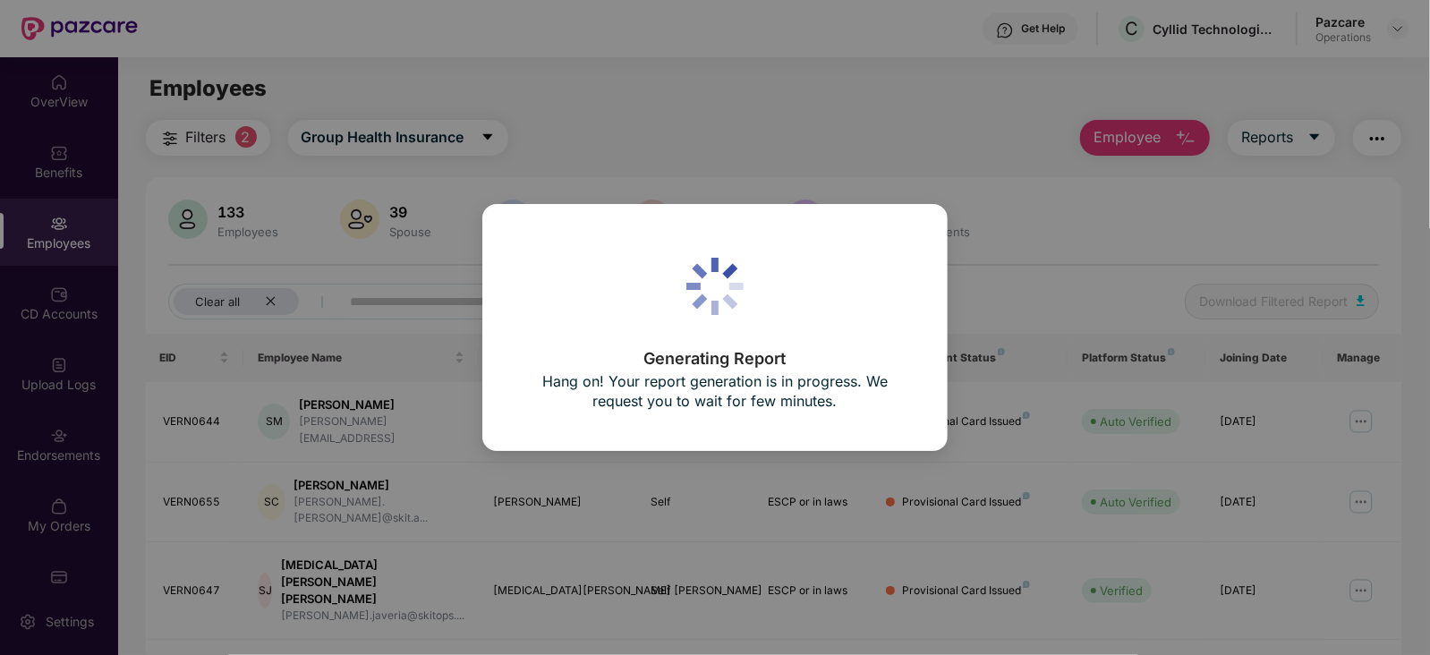
click at [609, 105] on div "Generating Report Hang on! Your report generation is in progress. We request yo…" at bounding box center [715, 327] width 1430 height 655
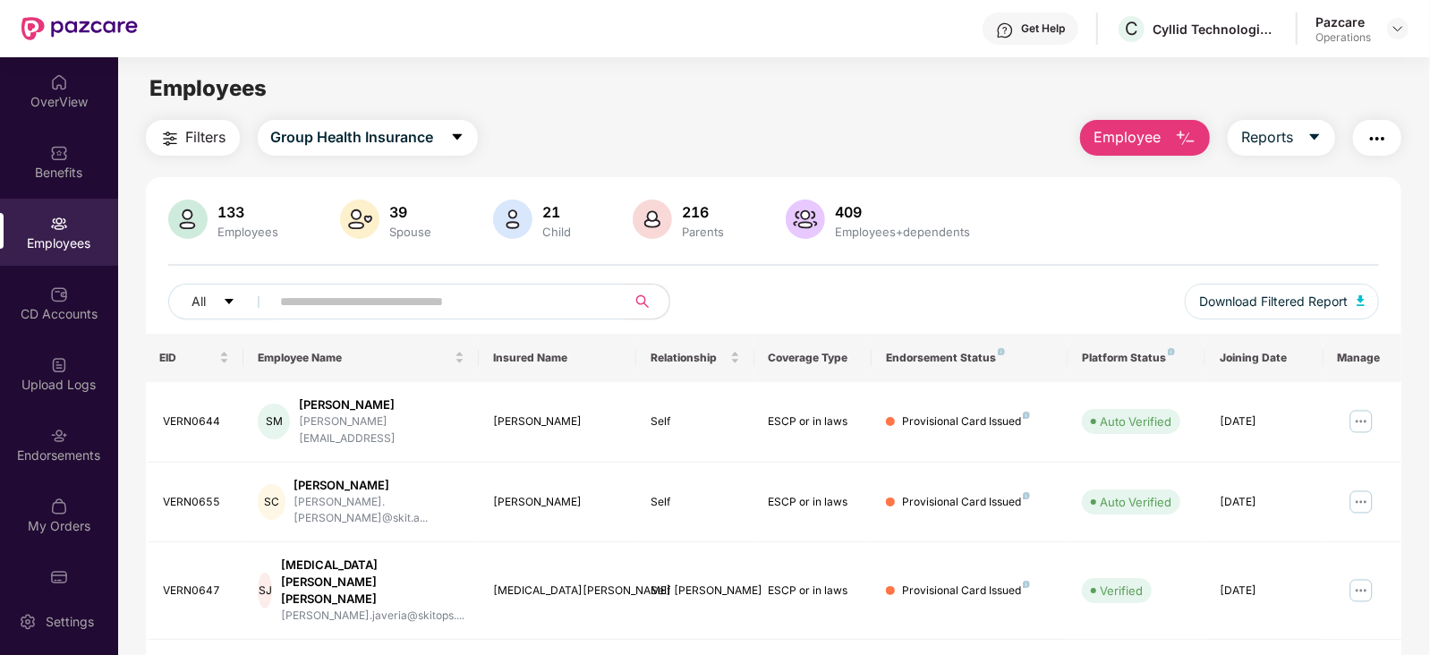
click at [193, 127] on span "Filters" at bounding box center [206, 137] width 40 height 22
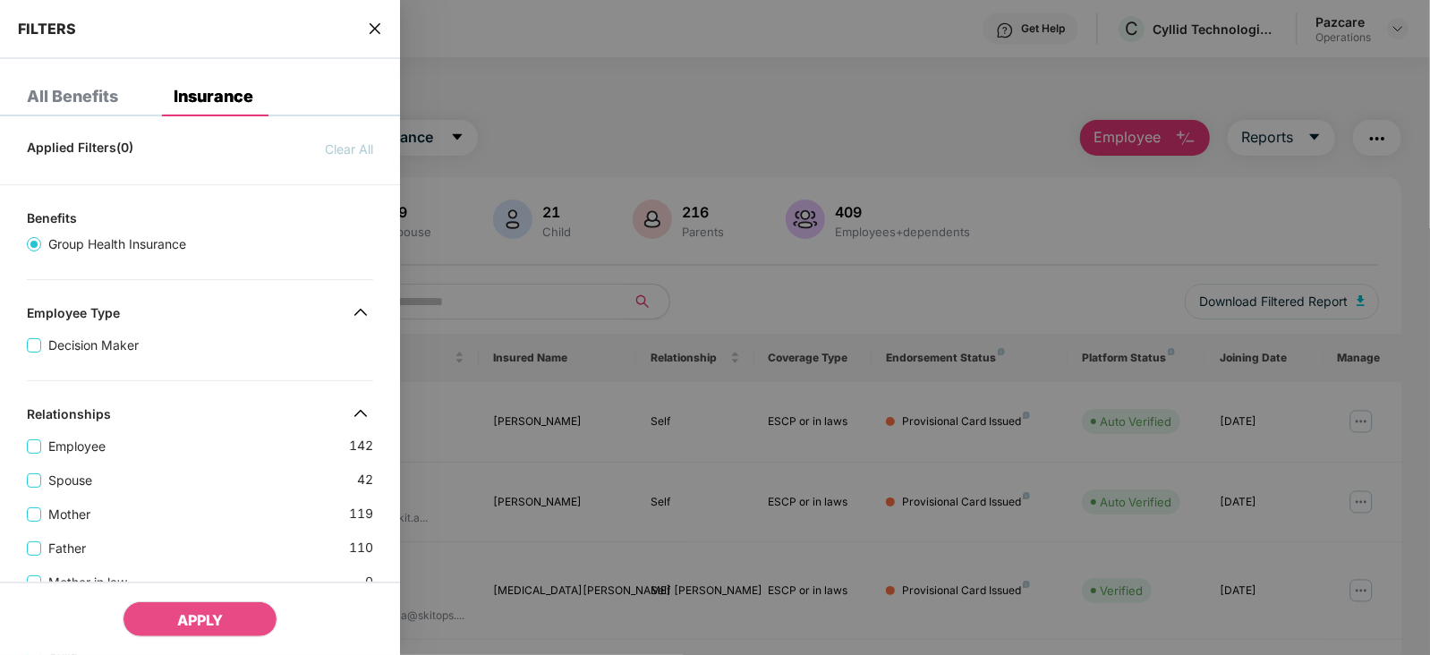
click at [197, 495] on div "Mother [DEMOGRAPHIC_DATA]" at bounding box center [200, 508] width 346 height 34
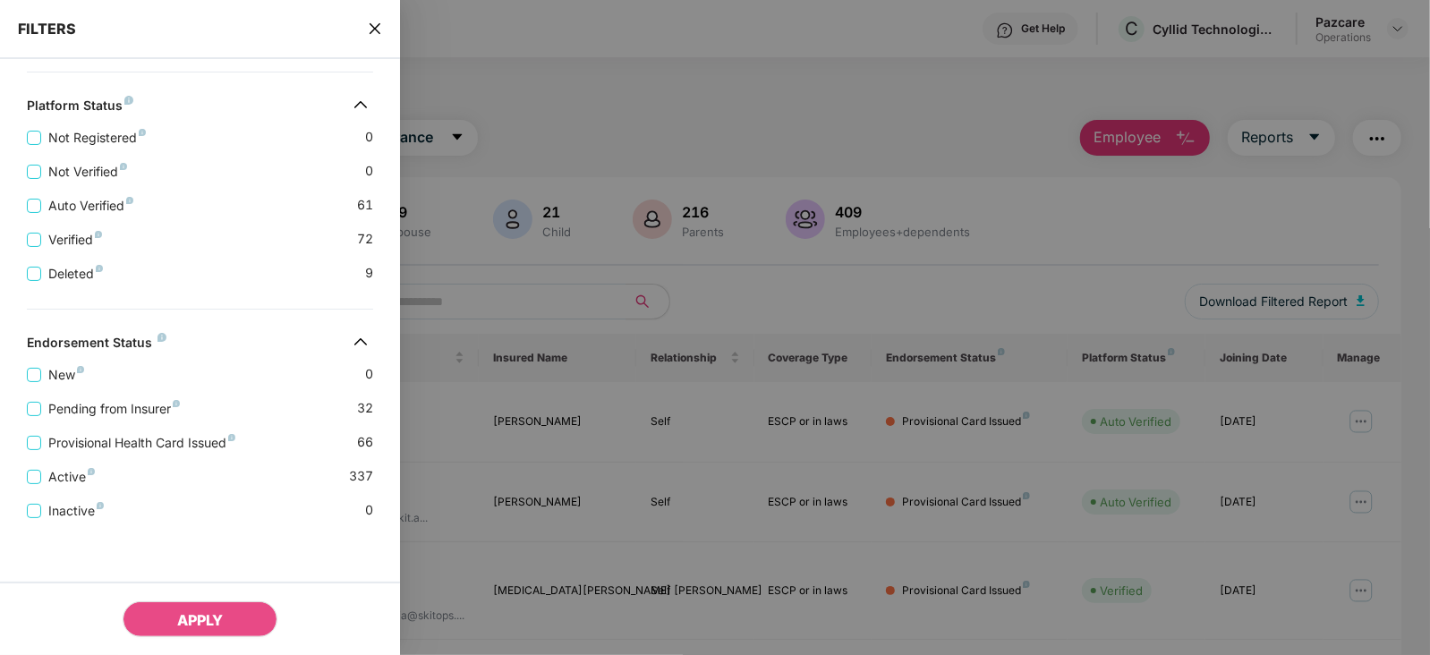
scroll to position [616, 0]
click at [134, 411] on span "Pending from Insurer" at bounding box center [114, 409] width 146 height 20
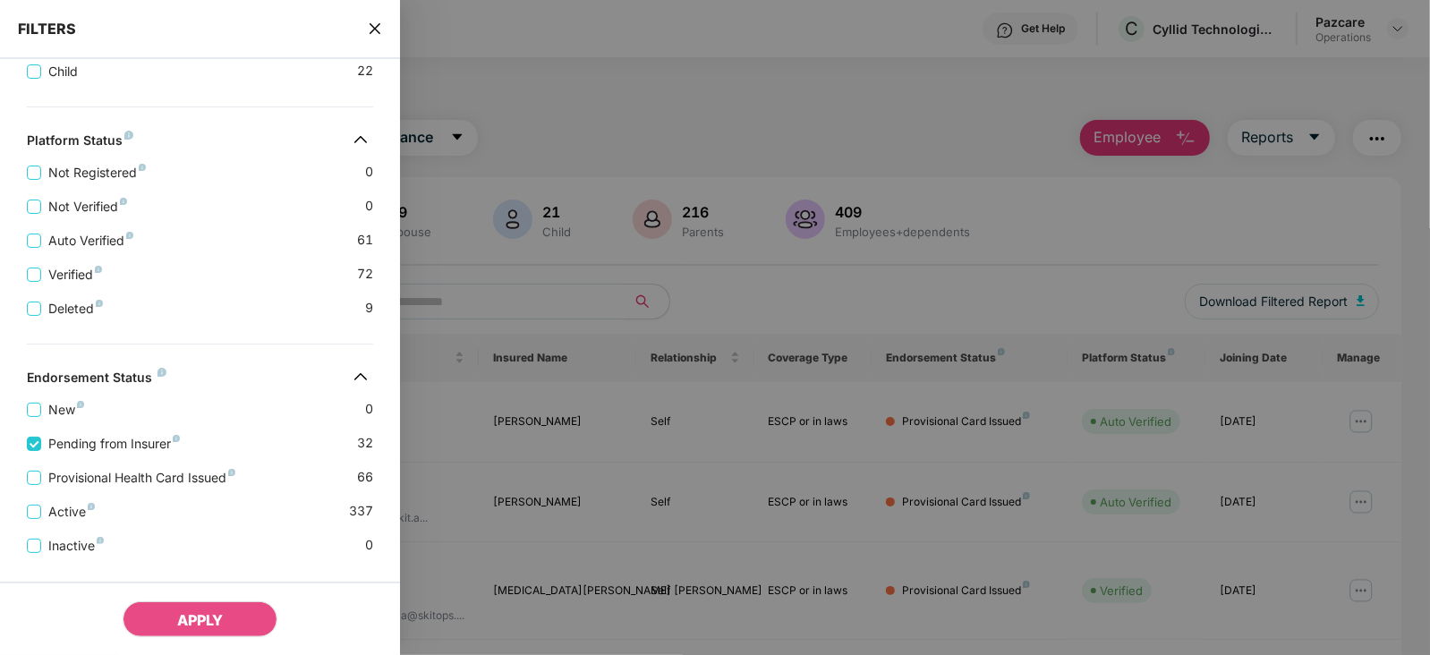
click at [124, 465] on div "Provisional Health Card Issued 66" at bounding box center [200, 471] width 346 height 34
click at [124, 476] on span "Provisional Health Card Issued" at bounding box center [141, 478] width 201 height 20
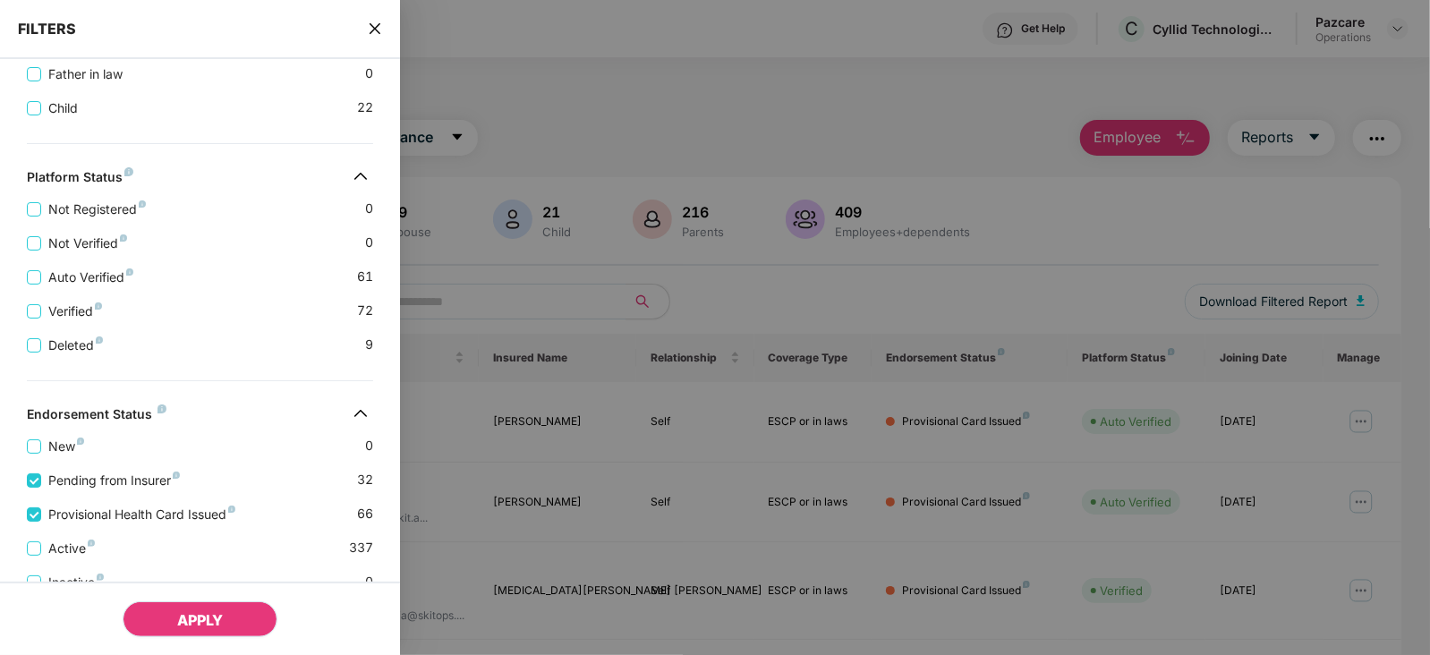
click at [194, 624] on span "APPLY" at bounding box center [200, 620] width 46 height 18
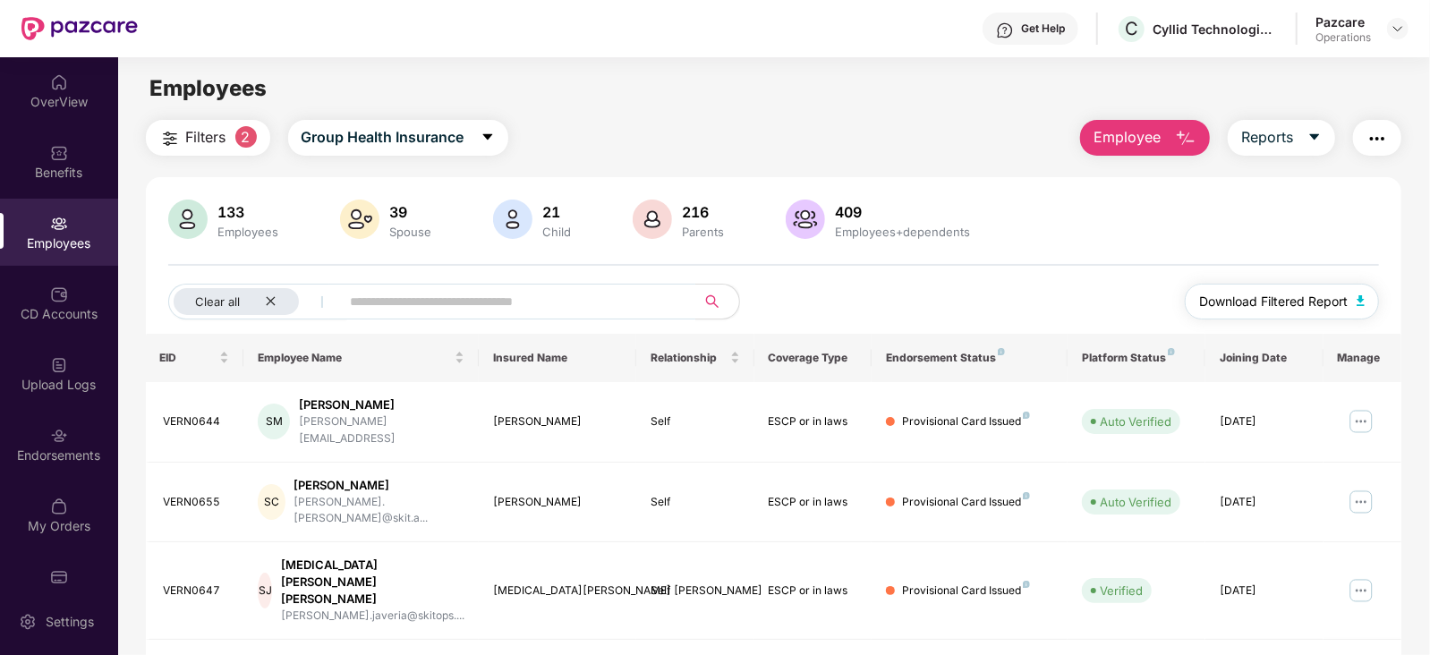
click at [1360, 292] on button "Download Filtered Report" at bounding box center [1282, 302] width 195 height 36
click at [222, 141] on span "Filters" at bounding box center [206, 137] width 40 height 22
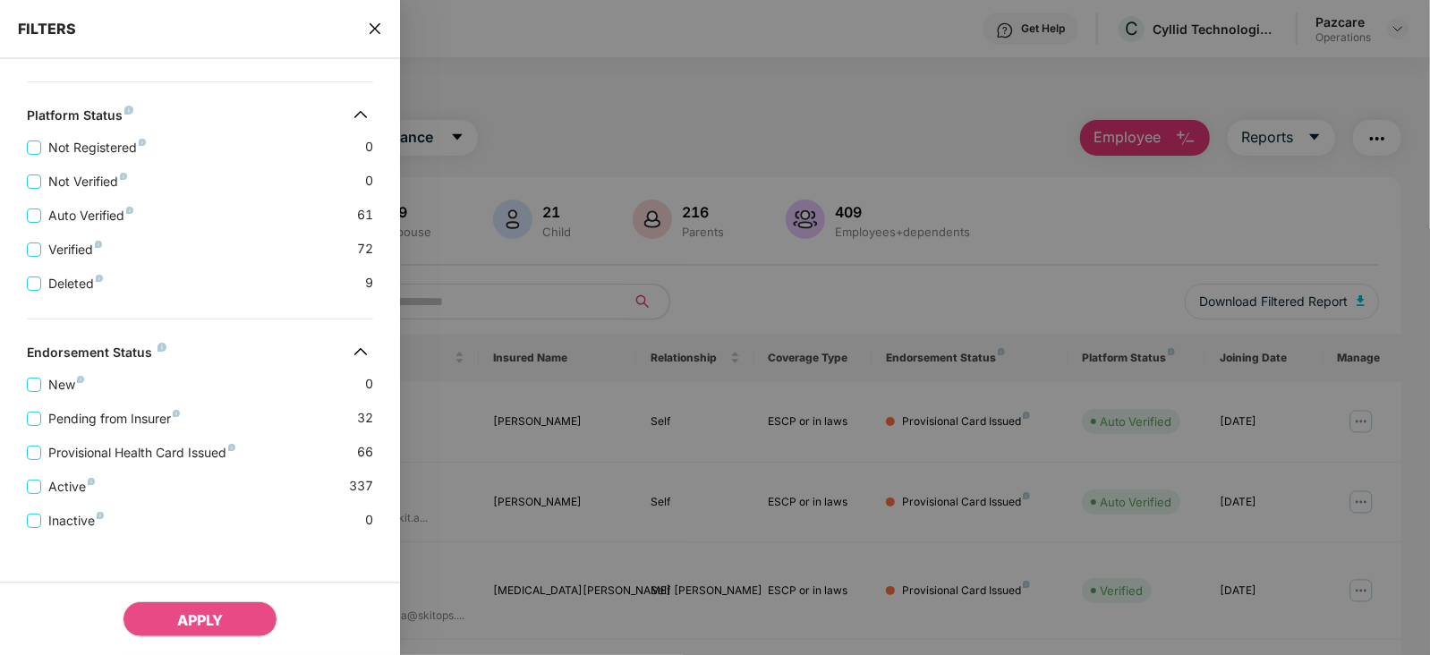
scroll to position [616, 0]
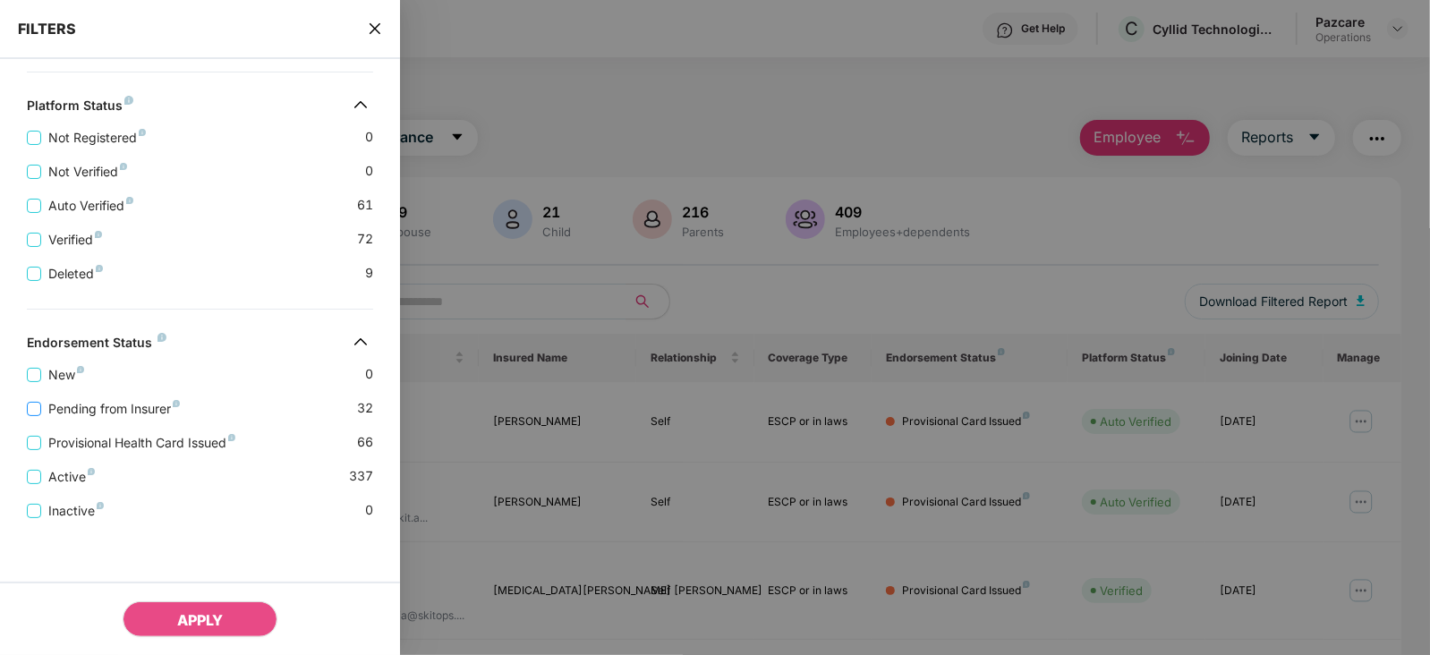
click at [142, 407] on span "Pending from Insurer" at bounding box center [114, 409] width 146 height 20
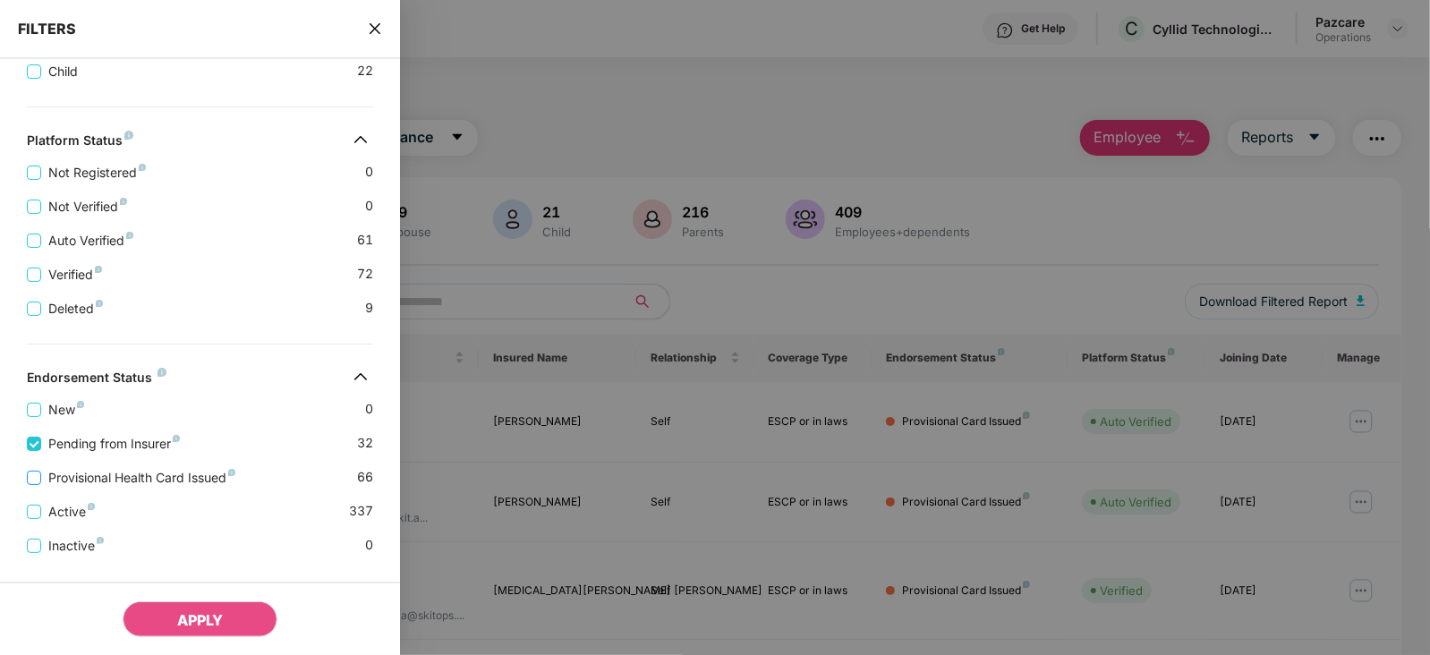
click at [127, 473] on span "Provisional Health Card Issued" at bounding box center [141, 478] width 201 height 20
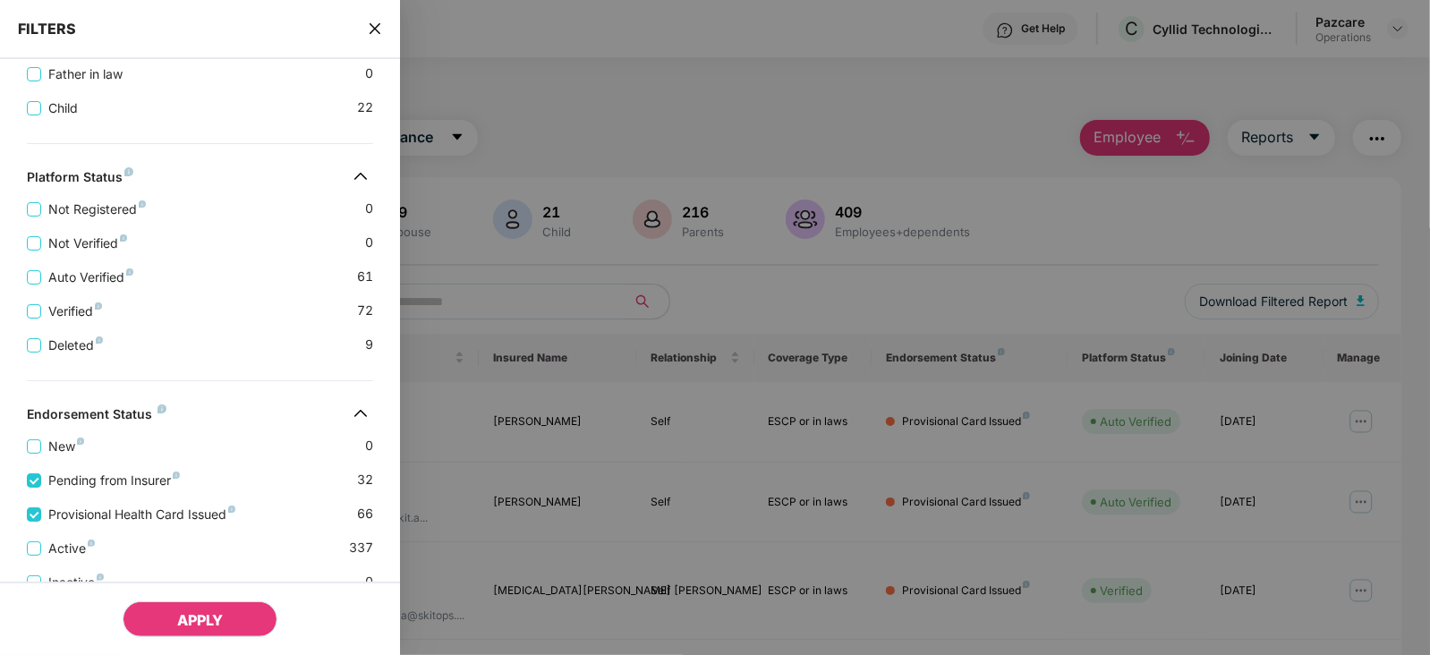
click at [167, 620] on button "APPLY" at bounding box center [200, 620] width 155 height 36
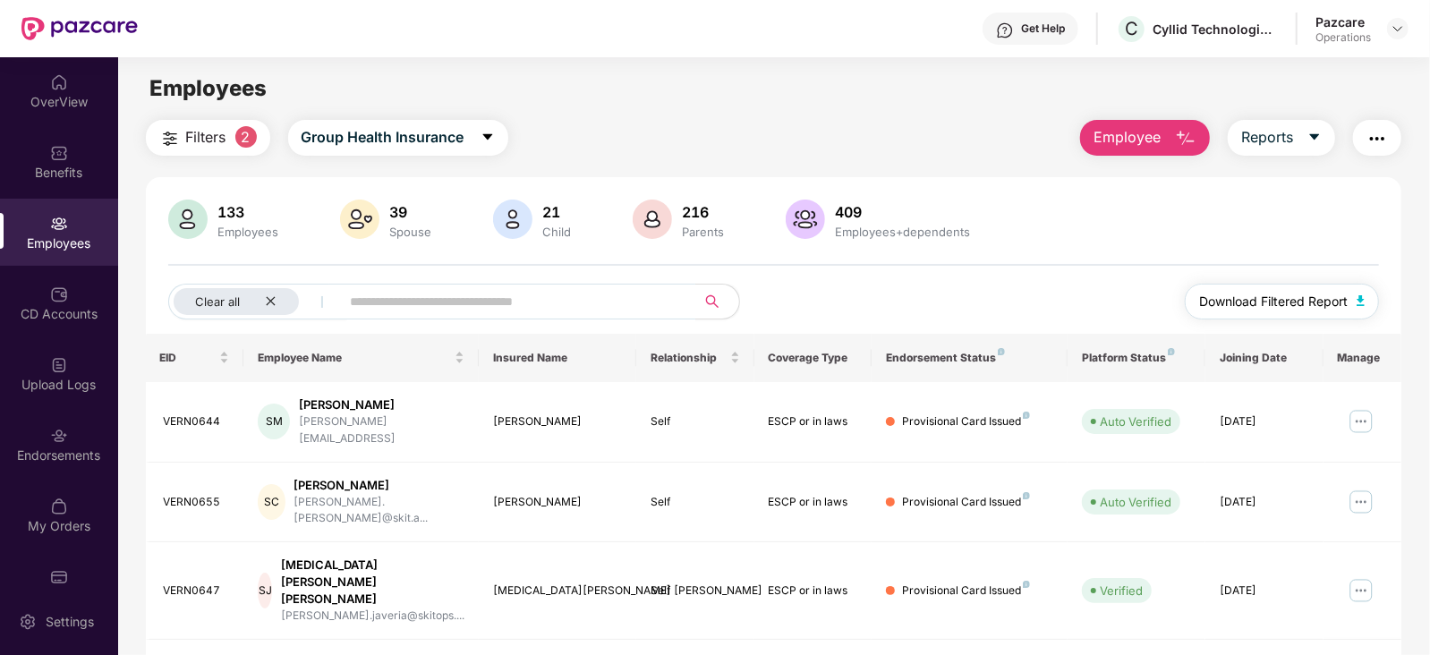
click at [1363, 303] on img "button" at bounding box center [1361, 300] width 9 height 11
click at [54, 302] on img at bounding box center [59, 295] width 18 height 18
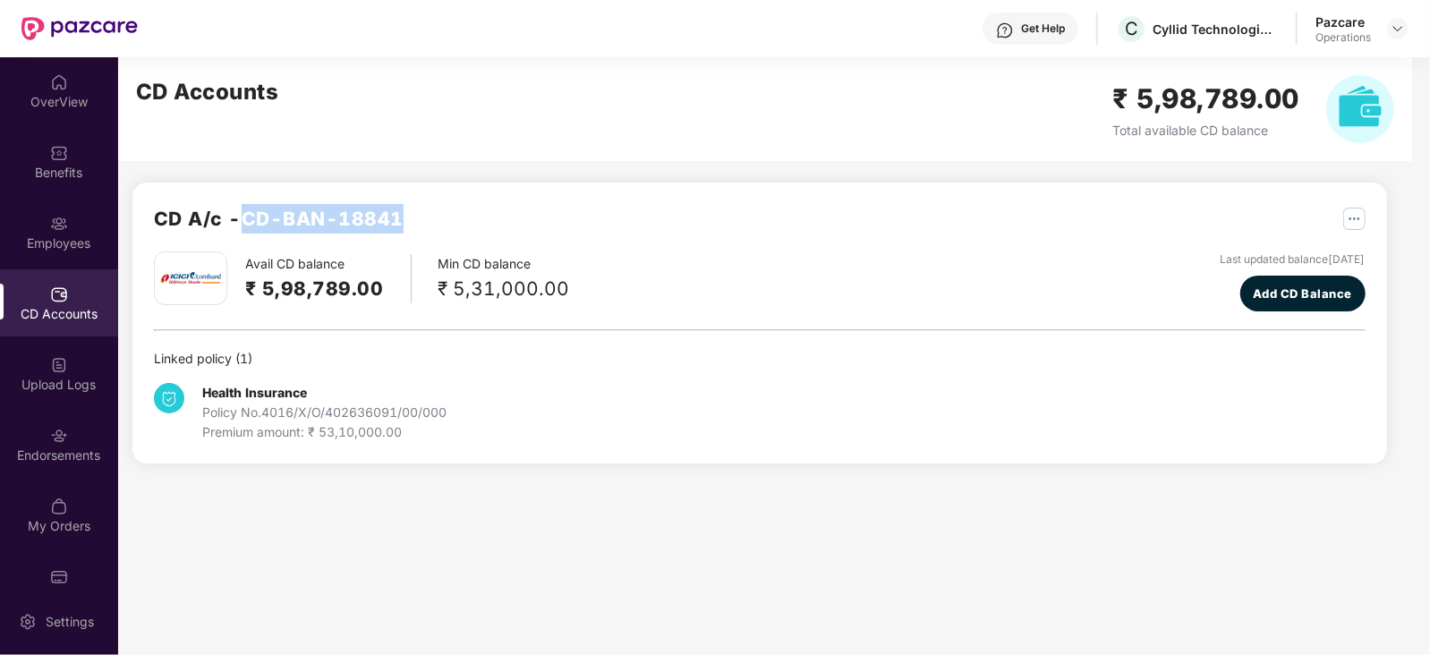
drag, startPoint x: 247, startPoint y: 217, endPoint x: 404, endPoint y: 211, distance: 156.7
click at [404, 211] on h2 "CD A/c - CD-BAN-18841" at bounding box center [279, 219] width 250 height 30
copy h2 "CD-BAN-18841"
click at [1398, 29] on img at bounding box center [1398, 28] width 14 height 14
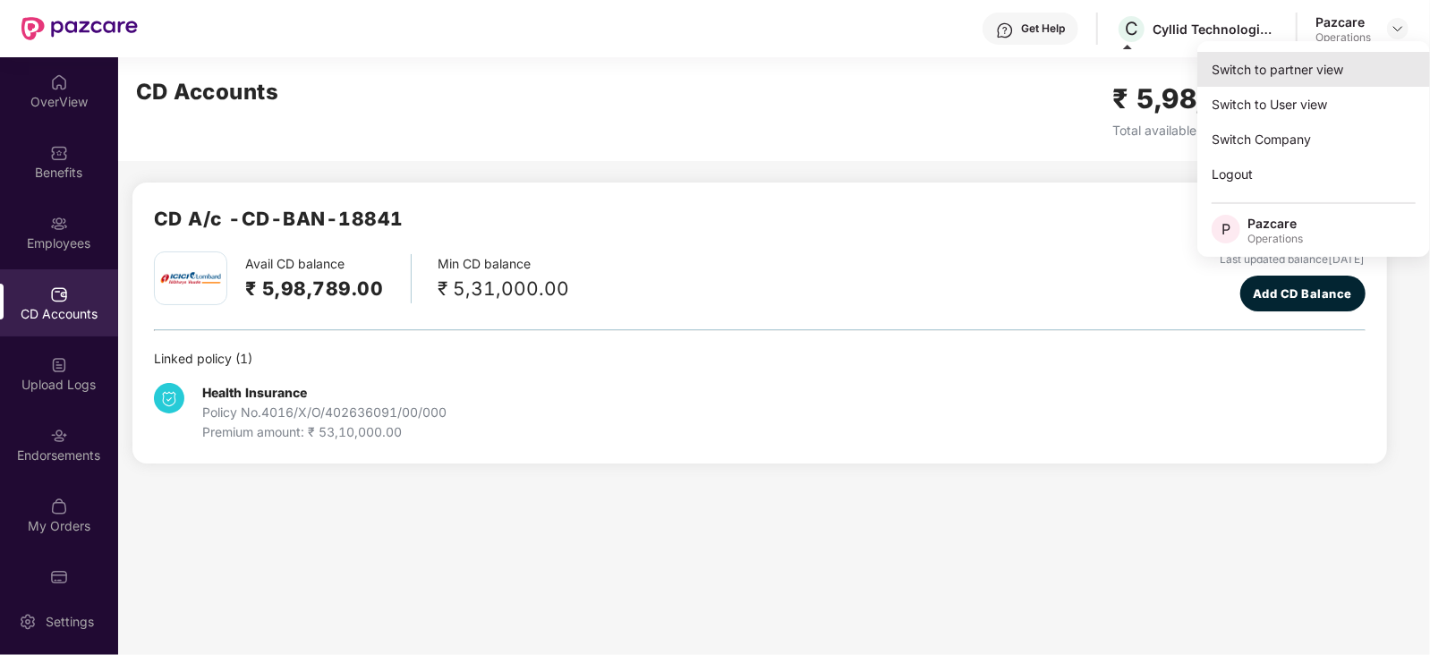
click at [1333, 65] on div "Switch to partner view" at bounding box center [1314, 69] width 233 height 35
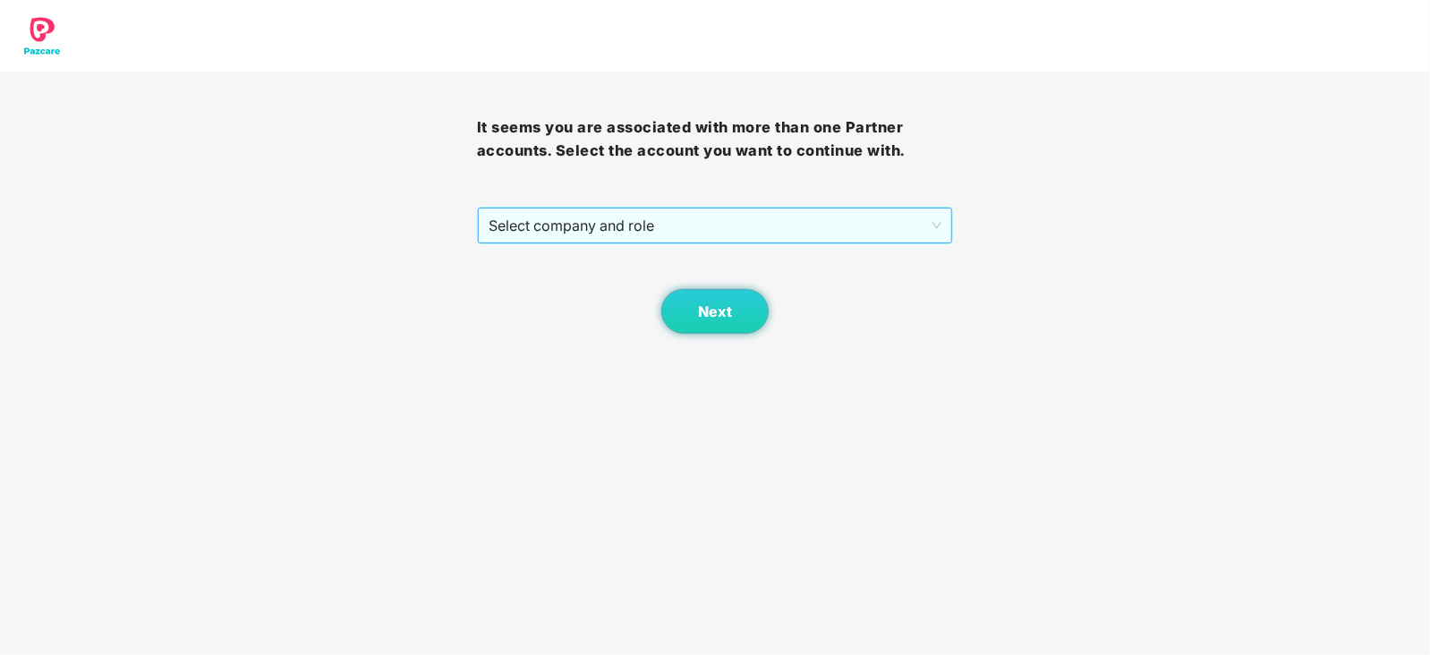
click at [680, 234] on span "Select company and role" at bounding box center [716, 226] width 454 height 34
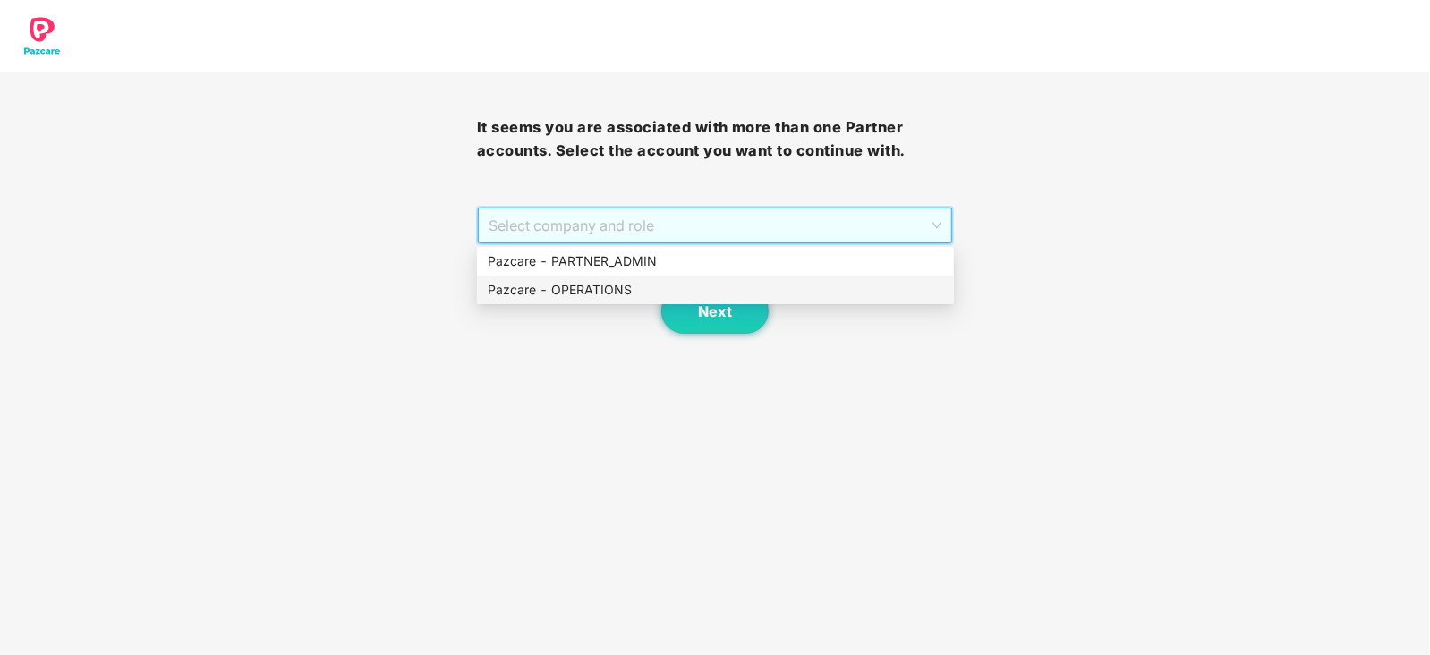
click at [606, 288] on div "Pazcare - OPERATIONS" at bounding box center [716, 290] width 456 height 20
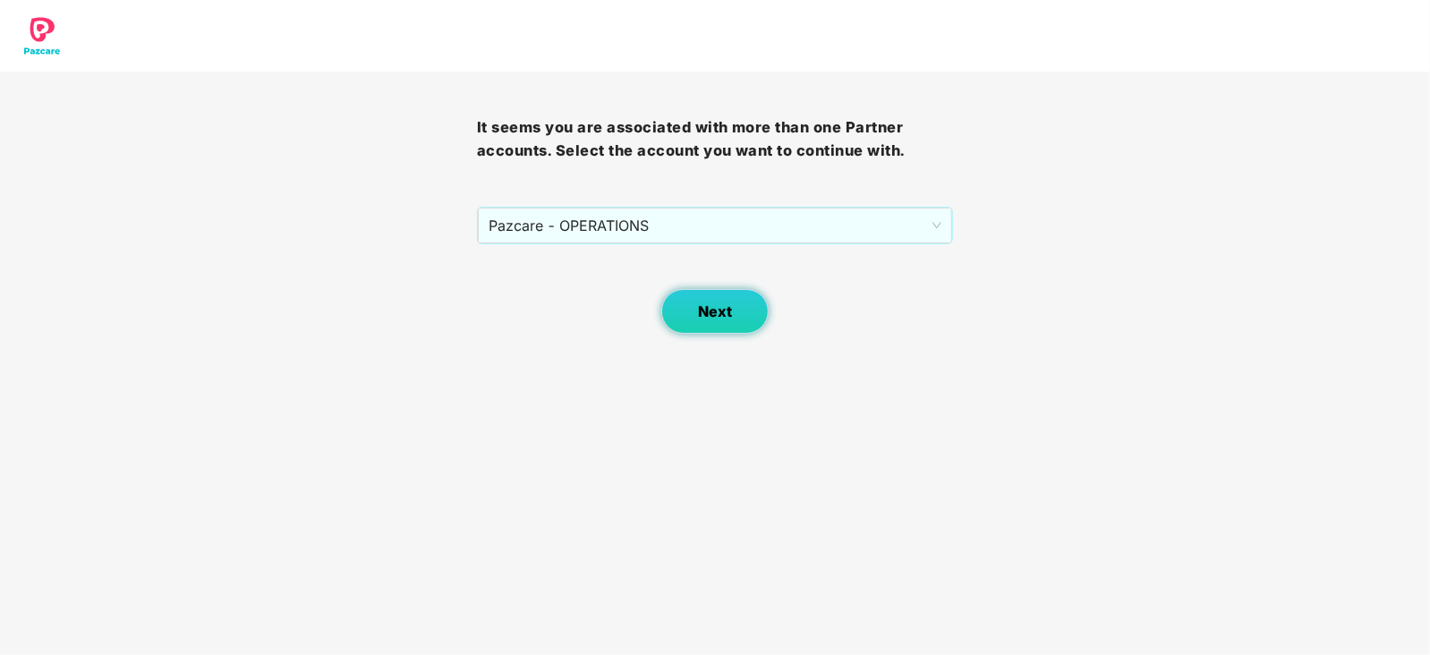
click at [684, 302] on button "Next" at bounding box center [715, 311] width 107 height 45
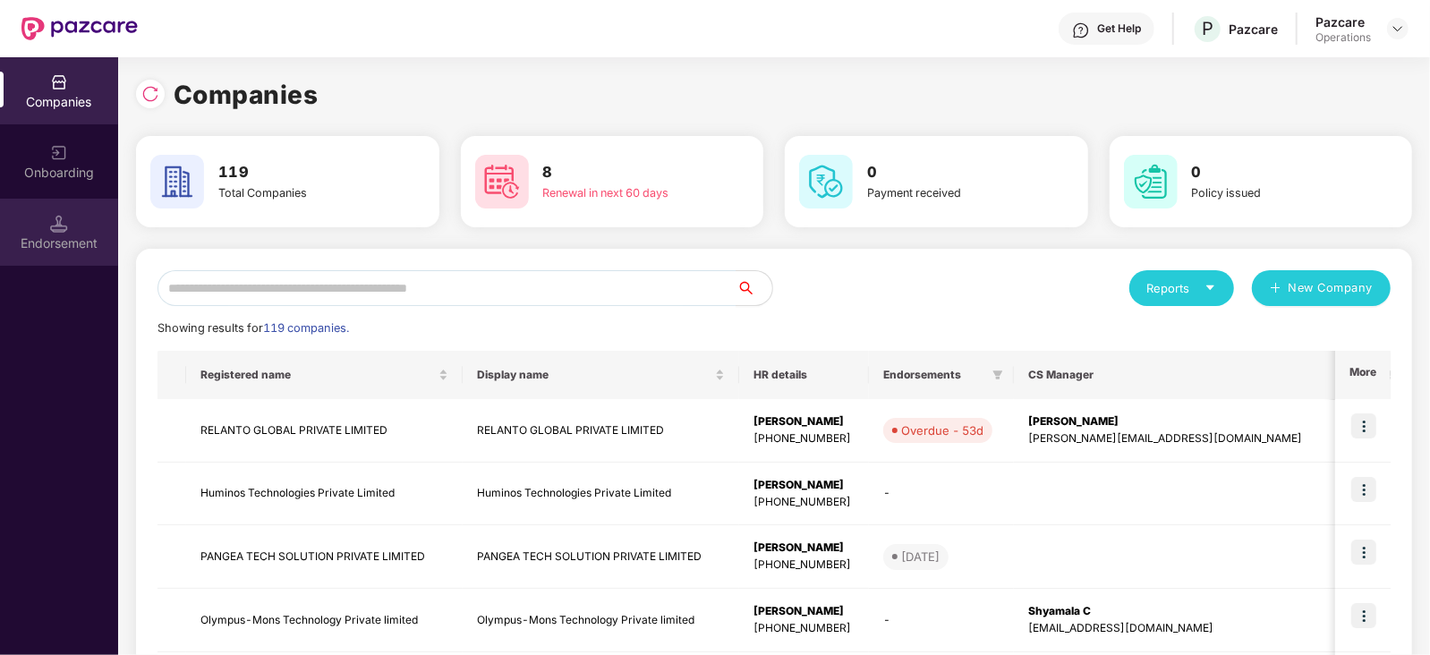
click at [90, 242] on div "Endorsement" at bounding box center [59, 244] width 118 height 18
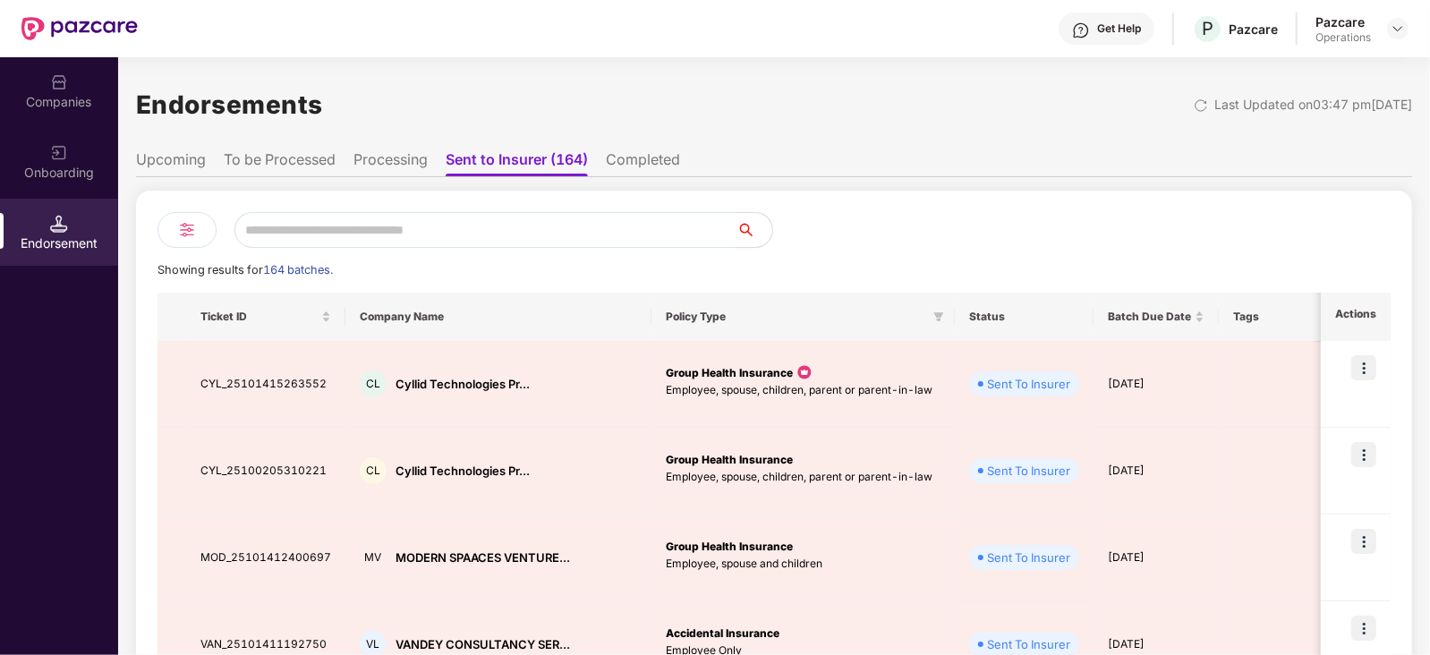
click at [355, 163] on li "Processing" at bounding box center [391, 163] width 74 height 26
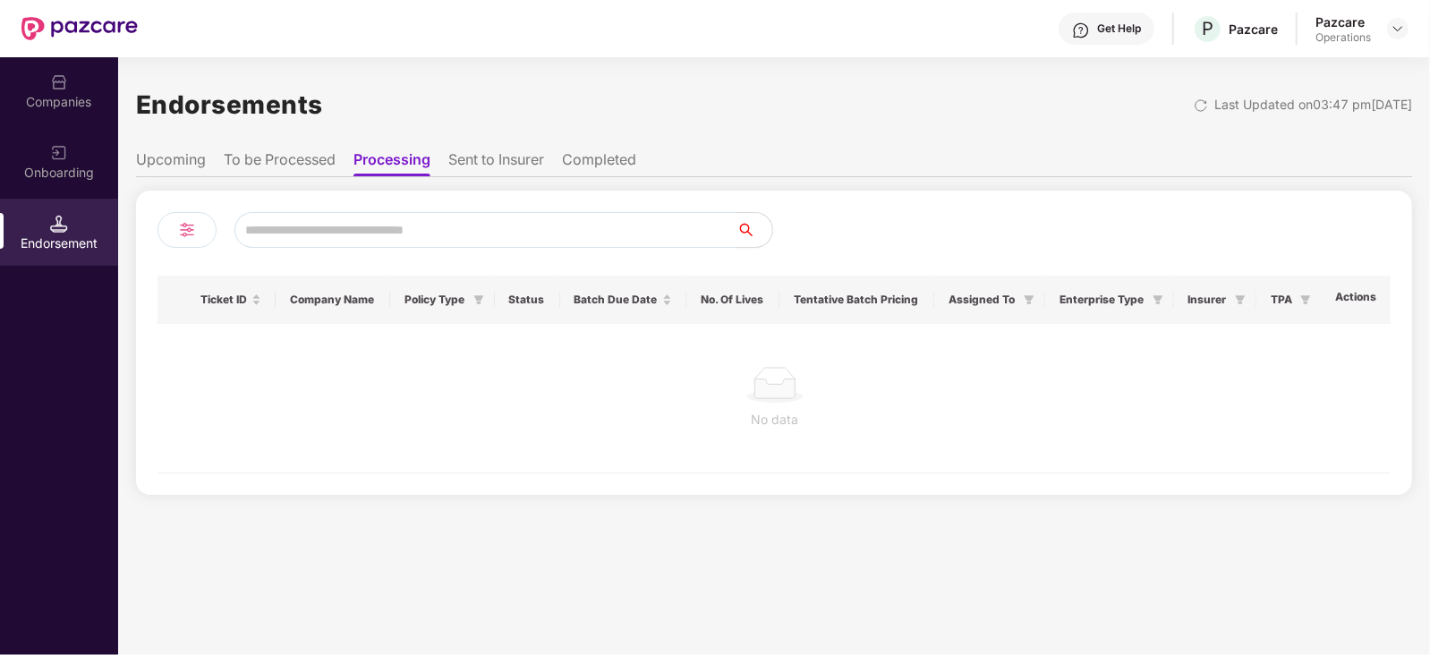
click at [319, 156] on li "To be Processed" at bounding box center [280, 163] width 112 height 26
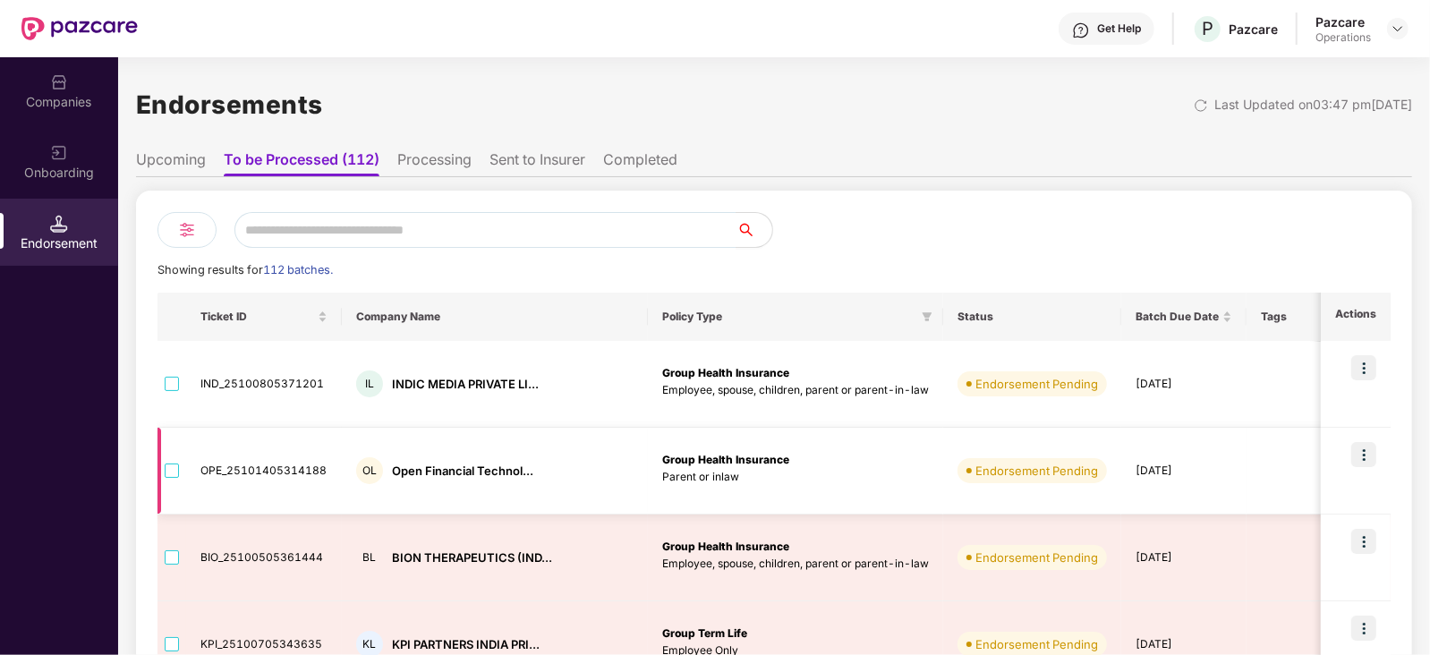
click at [776, 499] on td "Group Health Insurance Parent or inlaw" at bounding box center [795, 471] width 295 height 87
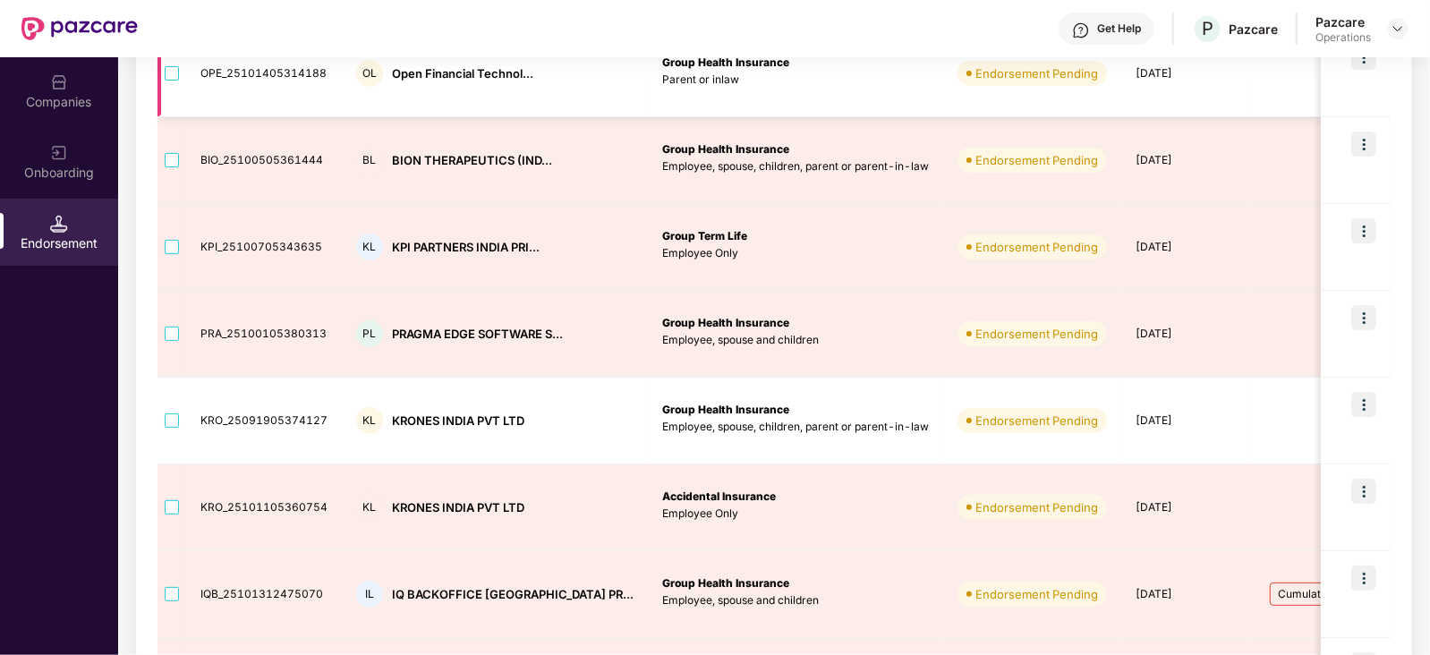
scroll to position [402, 0]
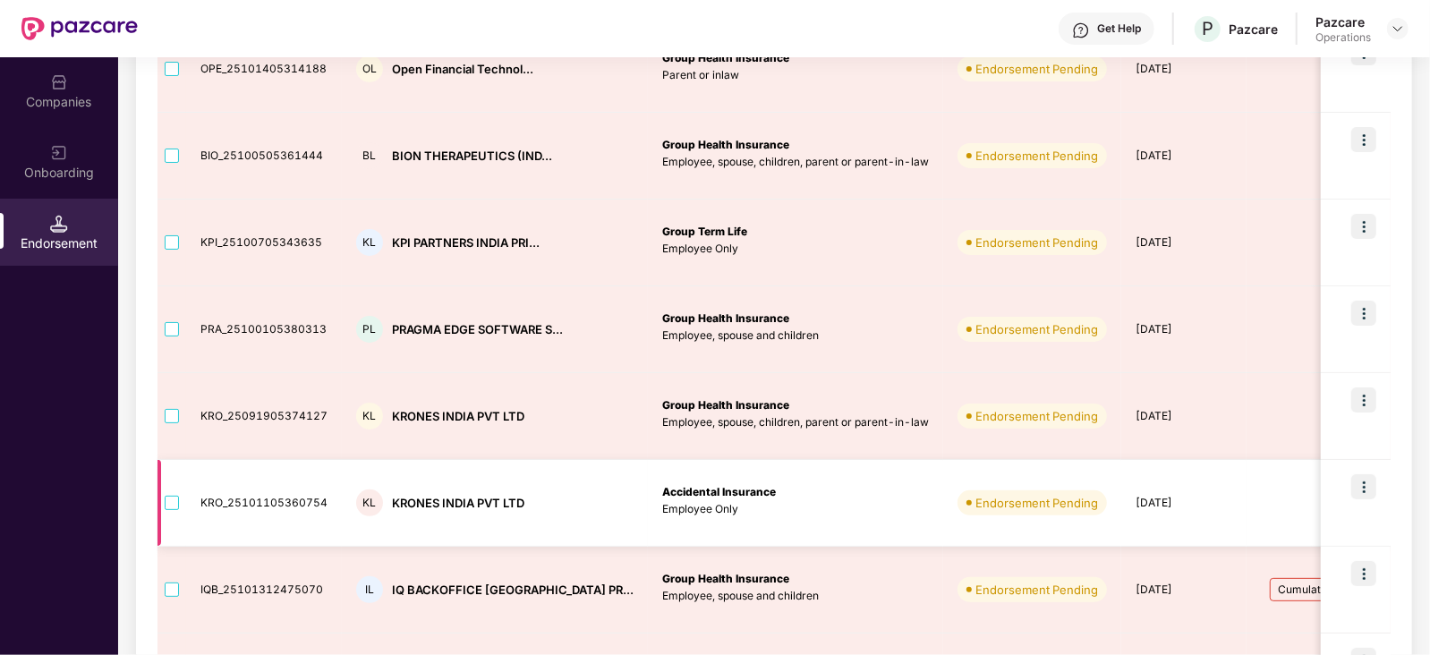
click at [421, 499] on div "KRONES INDIA PVT LTD" at bounding box center [458, 503] width 132 height 17
copy div "KRONES"
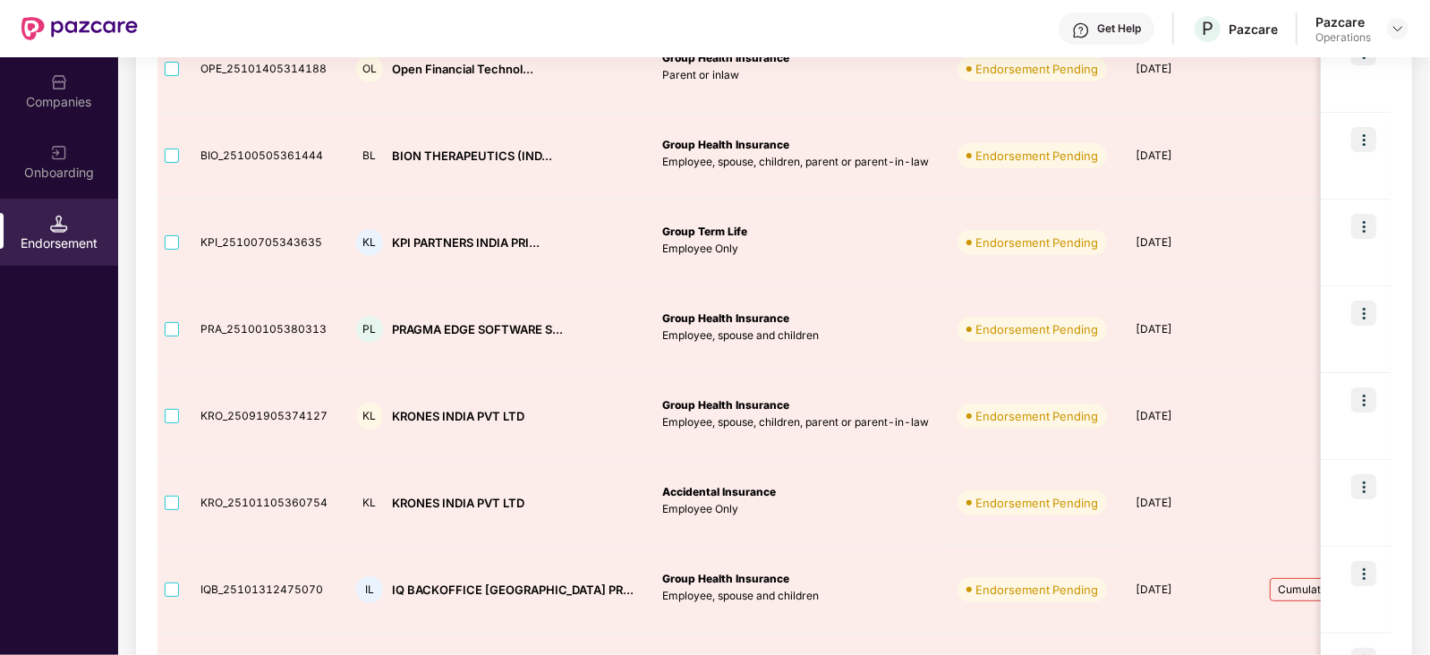
click at [72, 96] on div "Companies" at bounding box center [59, 102] width 118 height 18
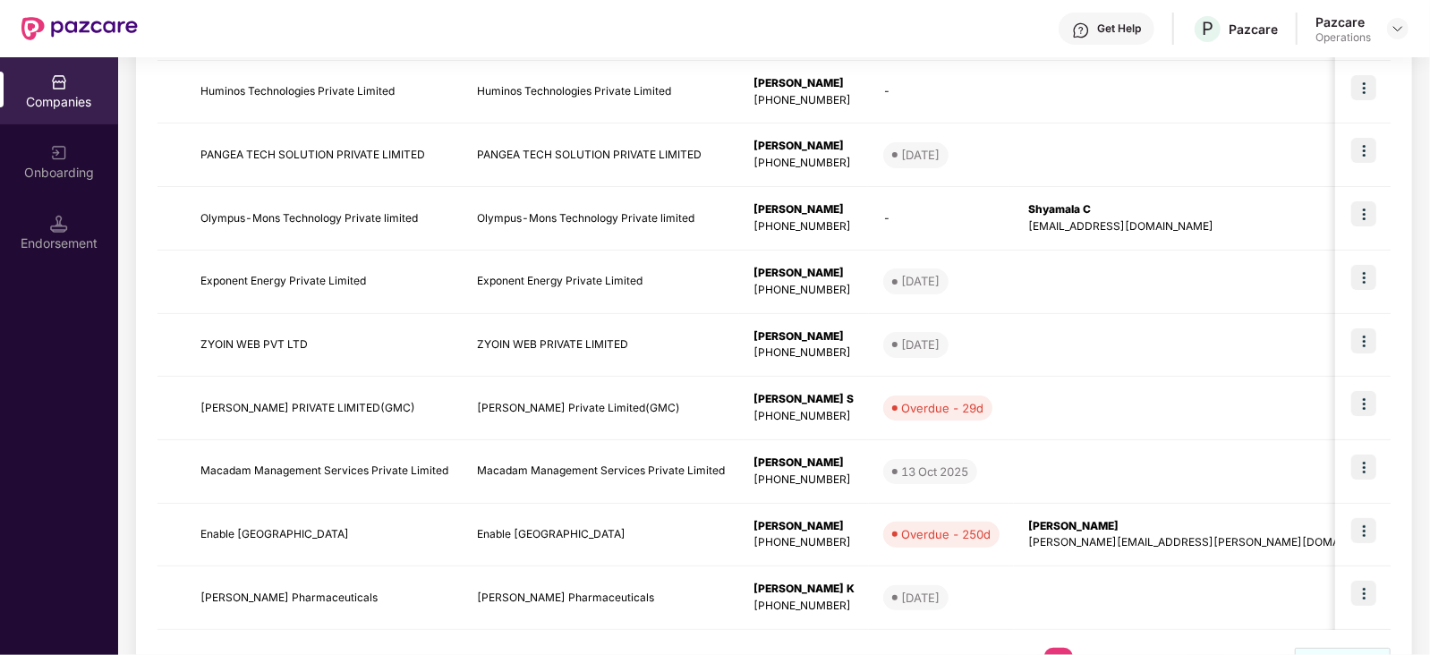
scroll to position [0, 0]
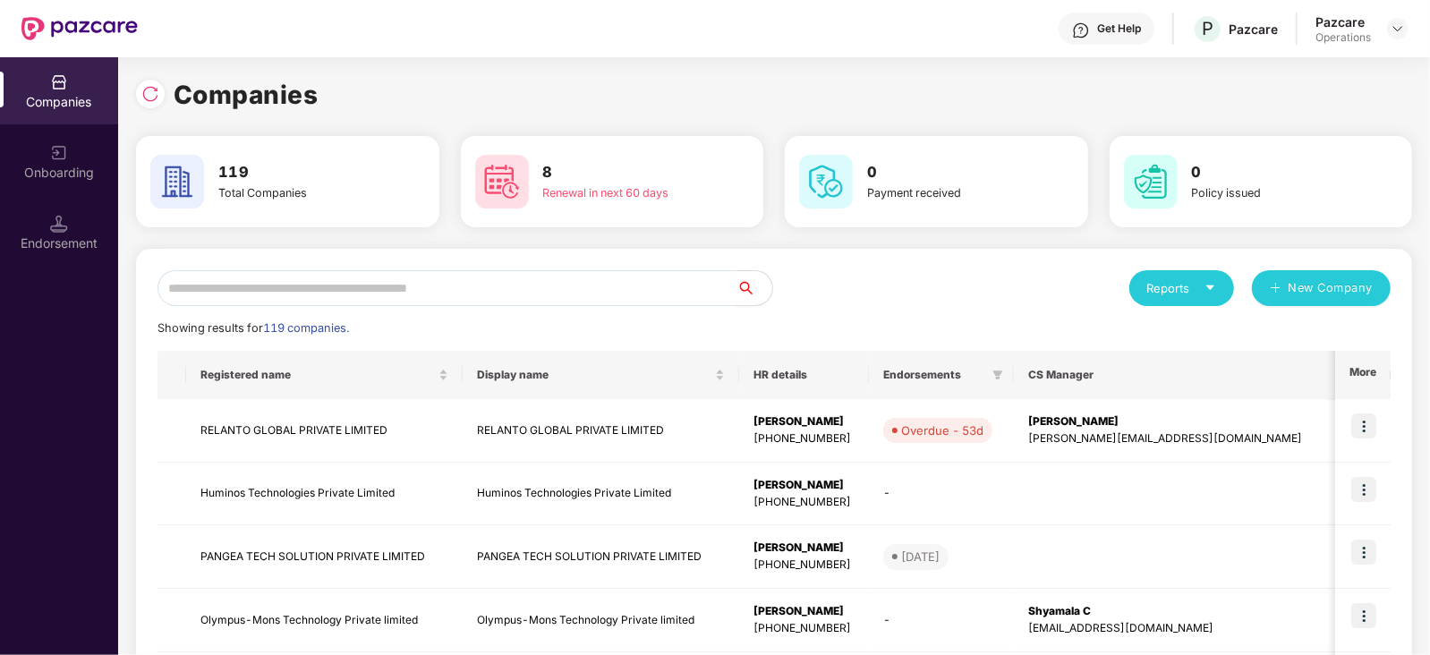
click at [310, 285] on input "text" at bounding box center [447, 288] width 579 height 36
paste input "******"
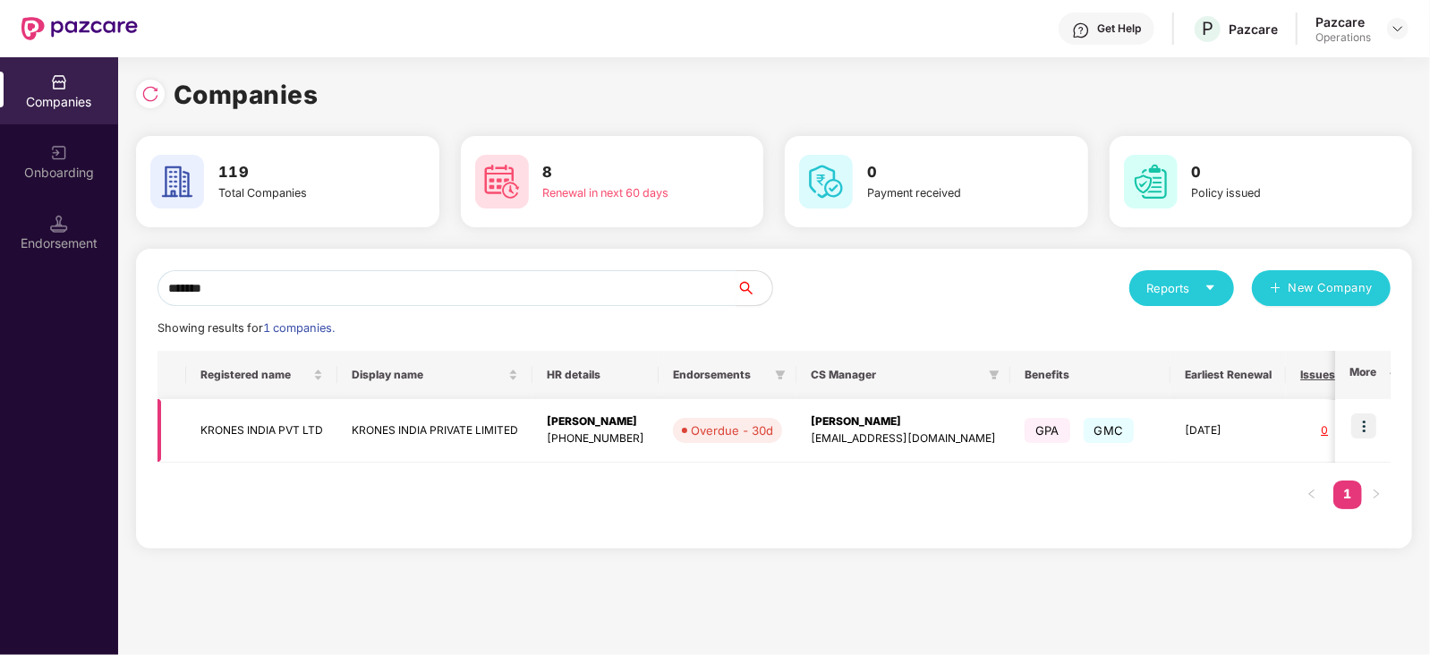
type input "******"
click at [1368, 428] on img at bounding box center [1364, 426] width 25 height 25
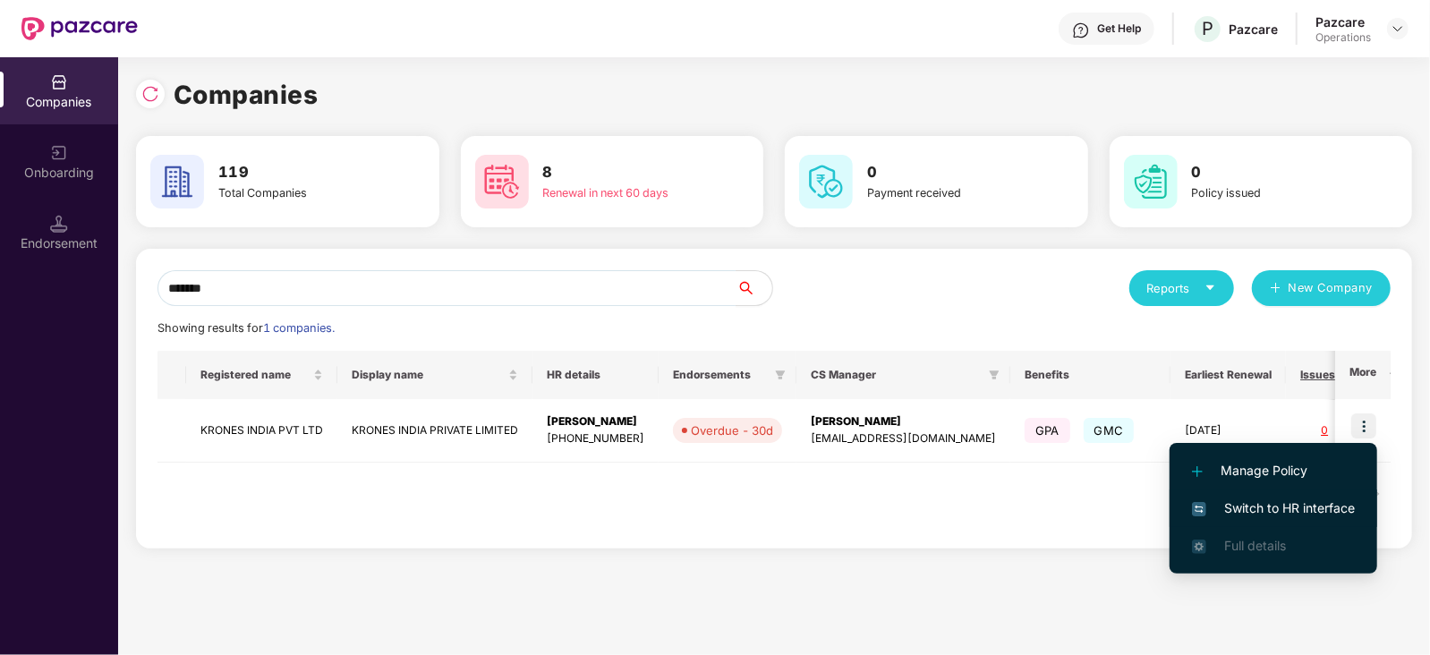
click at [1347, 511] on span "Switch to HR interface" at bounding box center [1273, 509] width 163 height 20
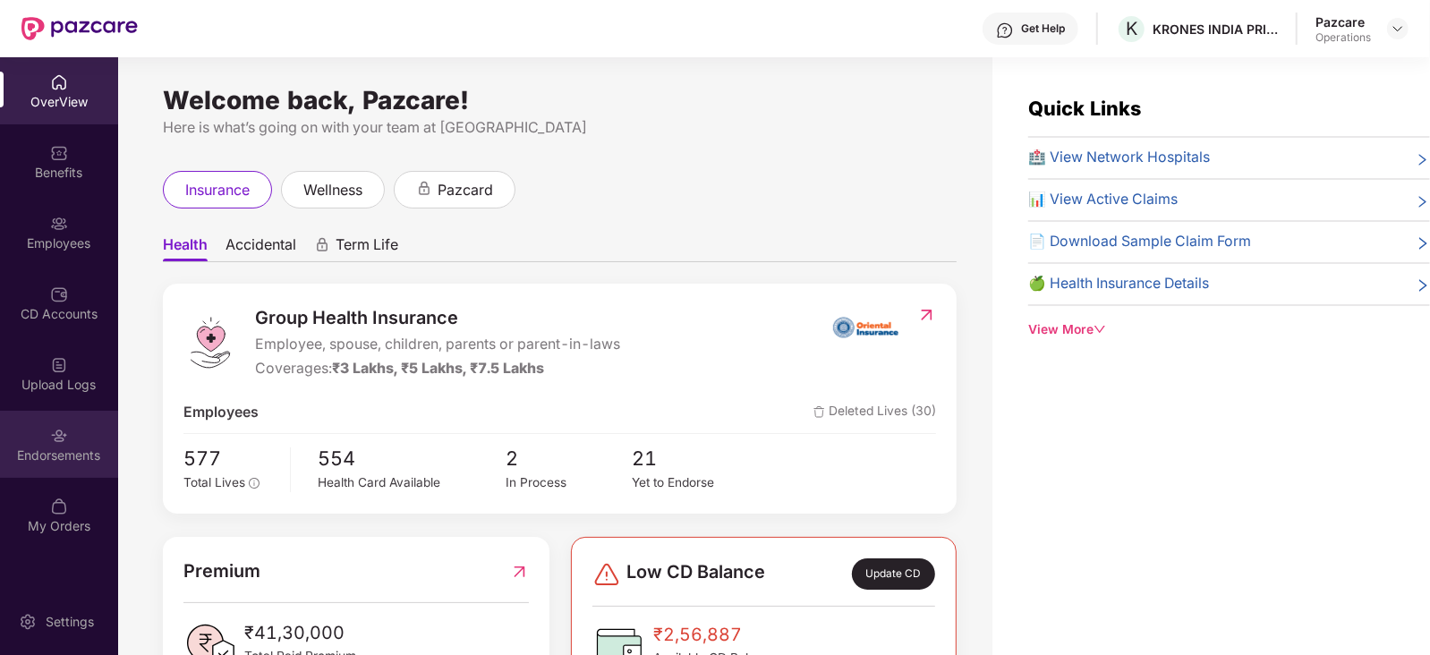
click at [38, 449] on div "Endorsements" at bounding box center [59, 456] width 118 height 18
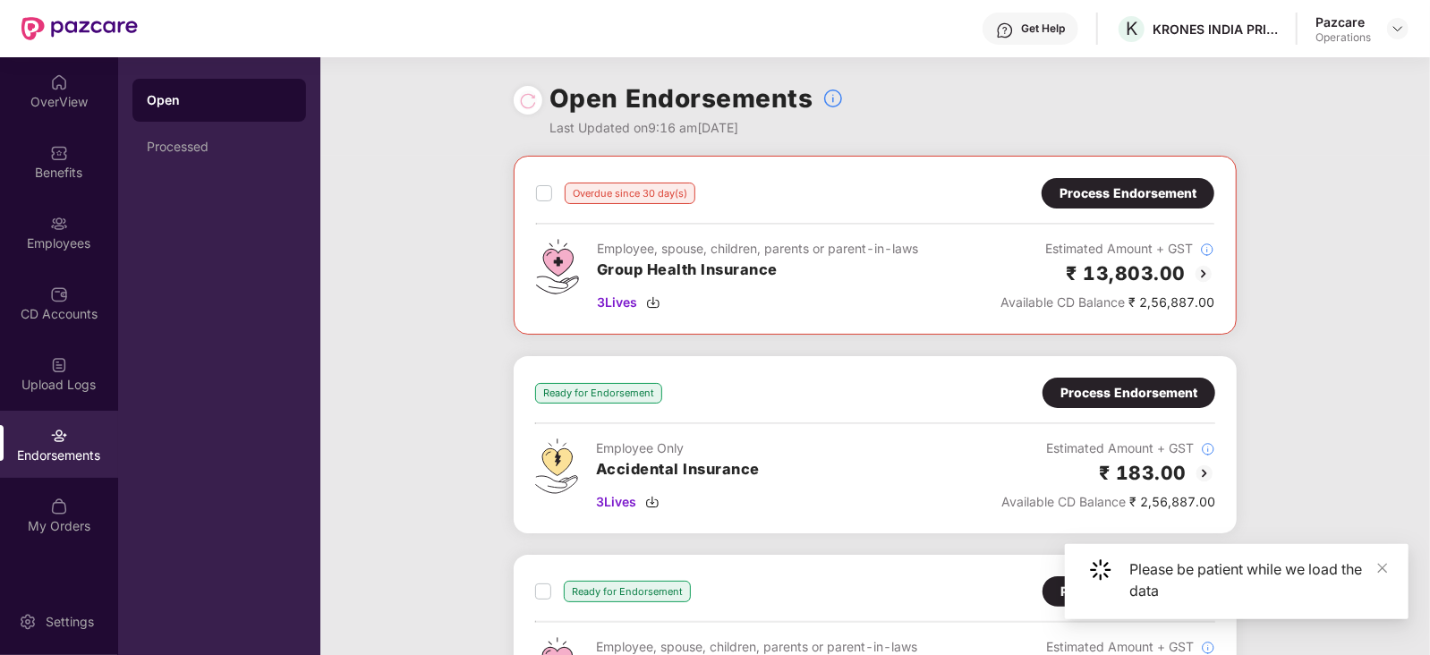
click at [824, 413] on div "Ready for Endorsement Process Endorsement Employee Only Accidental Insurance 3 …" at bounding box center [875, 445] width 680 height 134
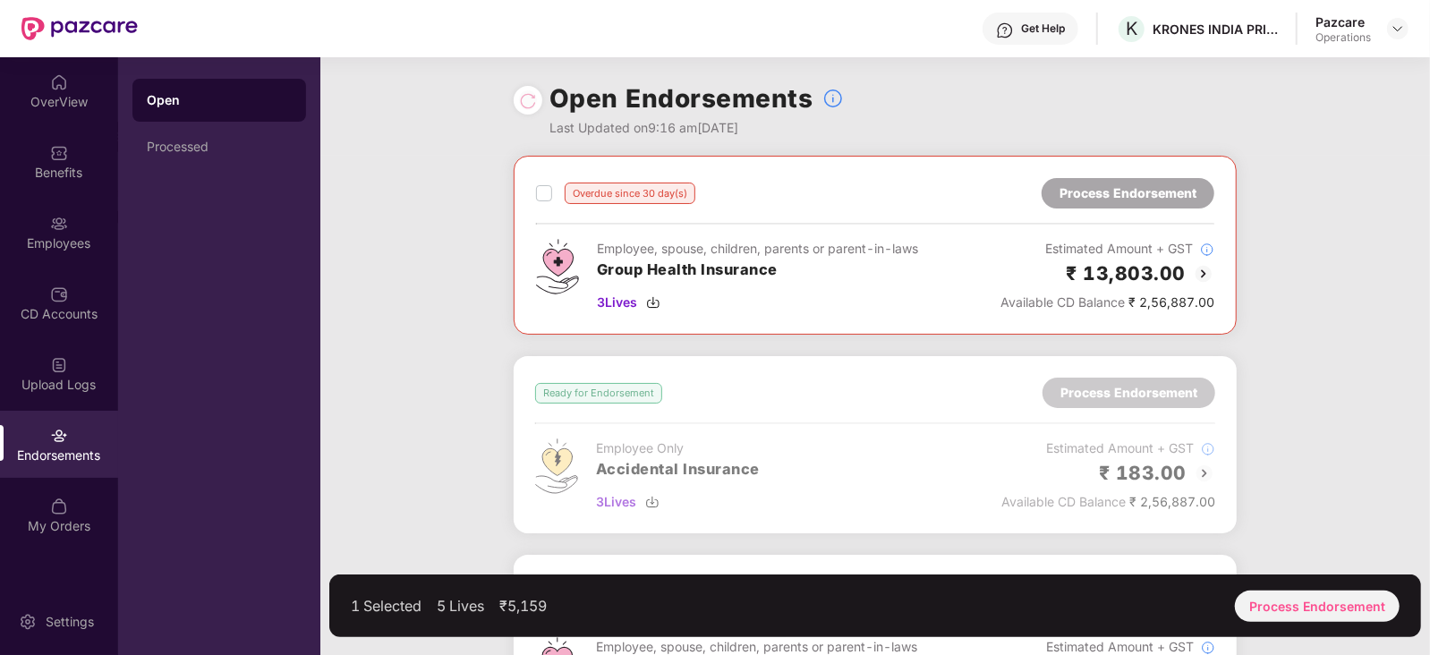
click at [928, 530] on div at bounding box center [875, 444] width 723 height 177
click at [1306, 525] on div "Overdue since 30 day(s) Process Endorsement Employee, spouse, children, parents…" at bounding box center [875, 456] width 1110 height 600
click at [1249, 598] on div "Process Endorsement" at bounding box center [1317, 606] width 165 height 31
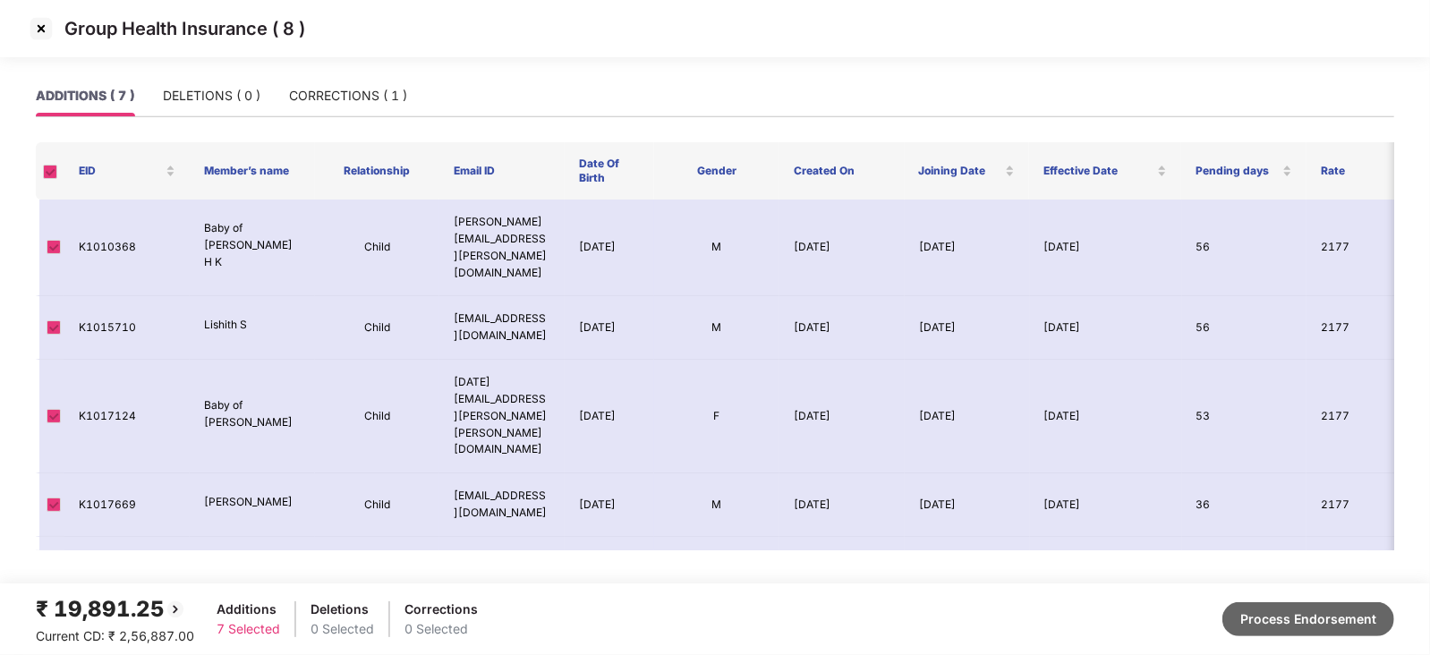
click at [1345, 619] on button "Process Endorsement" at bounding box center [1309, 619] width 172 height 34
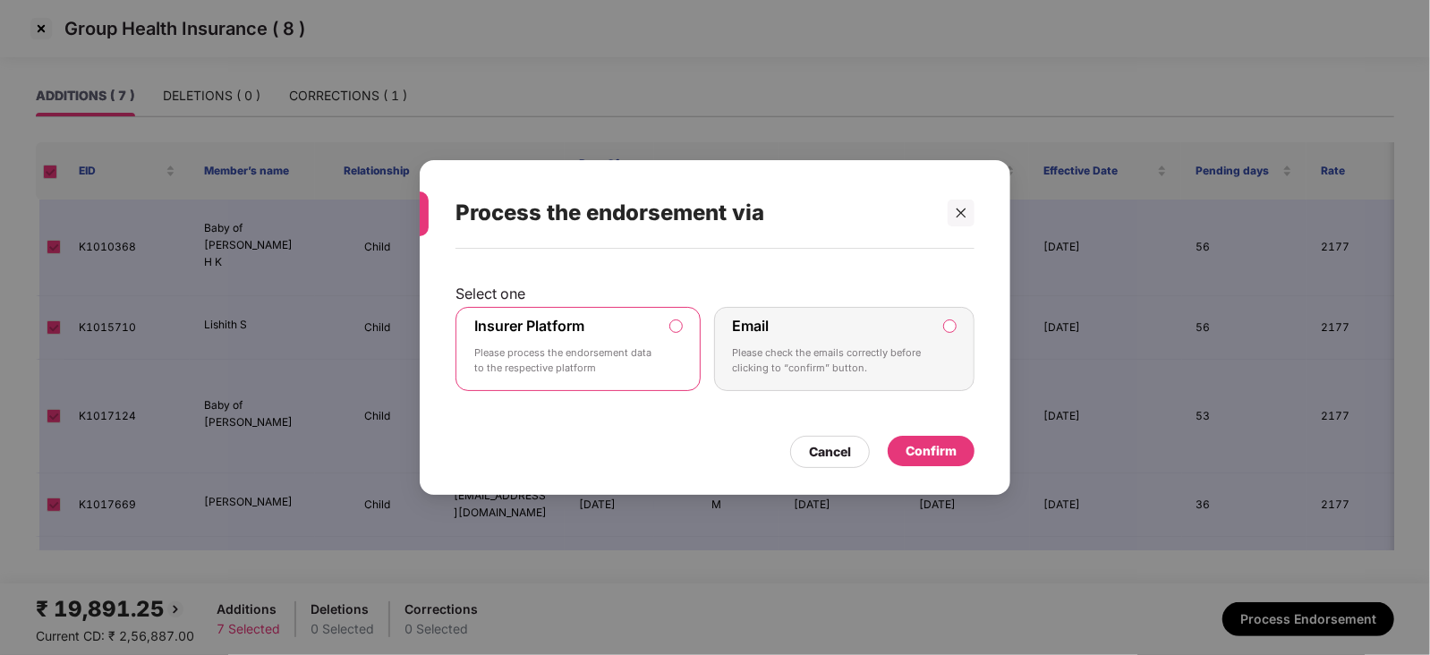
click at [924, 447] on div "Confirm" at bounding box center [931, 451] width 51 height 20
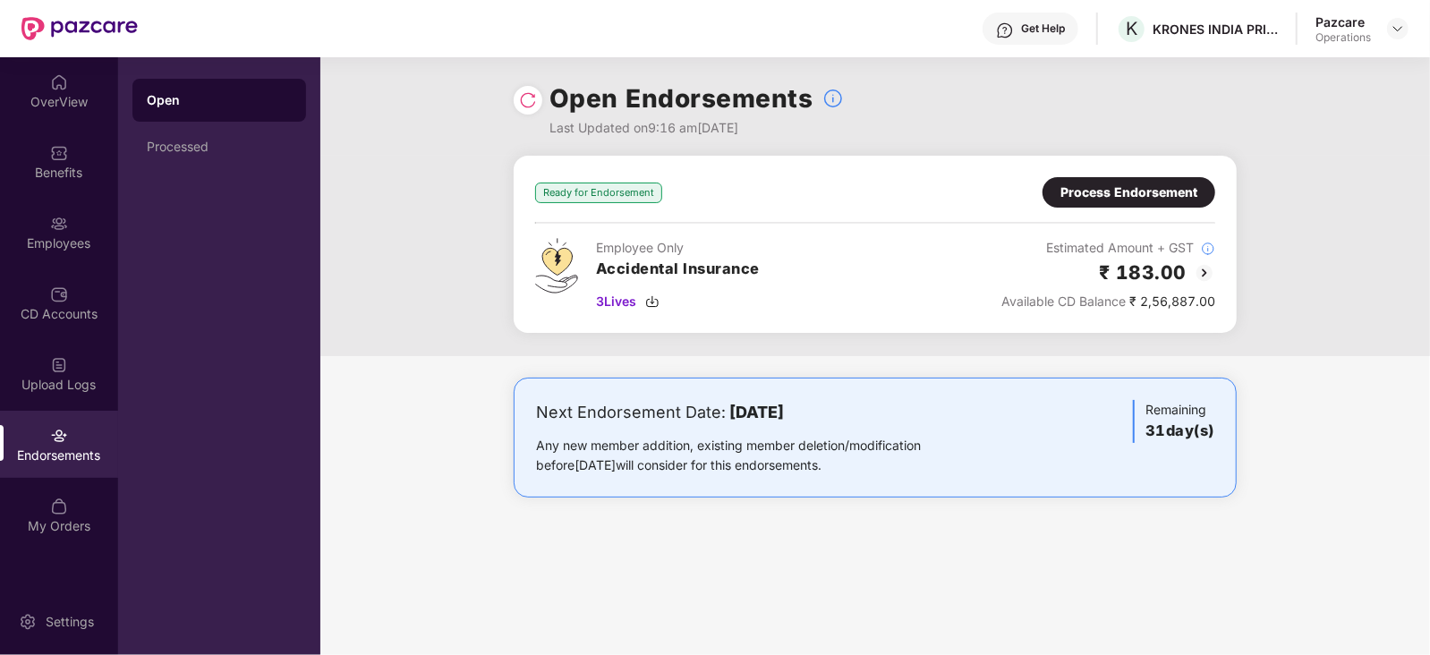
click at [1085, 177] on div "Process Endorsement" at bounding box center [1129, 192] width 173 height 30
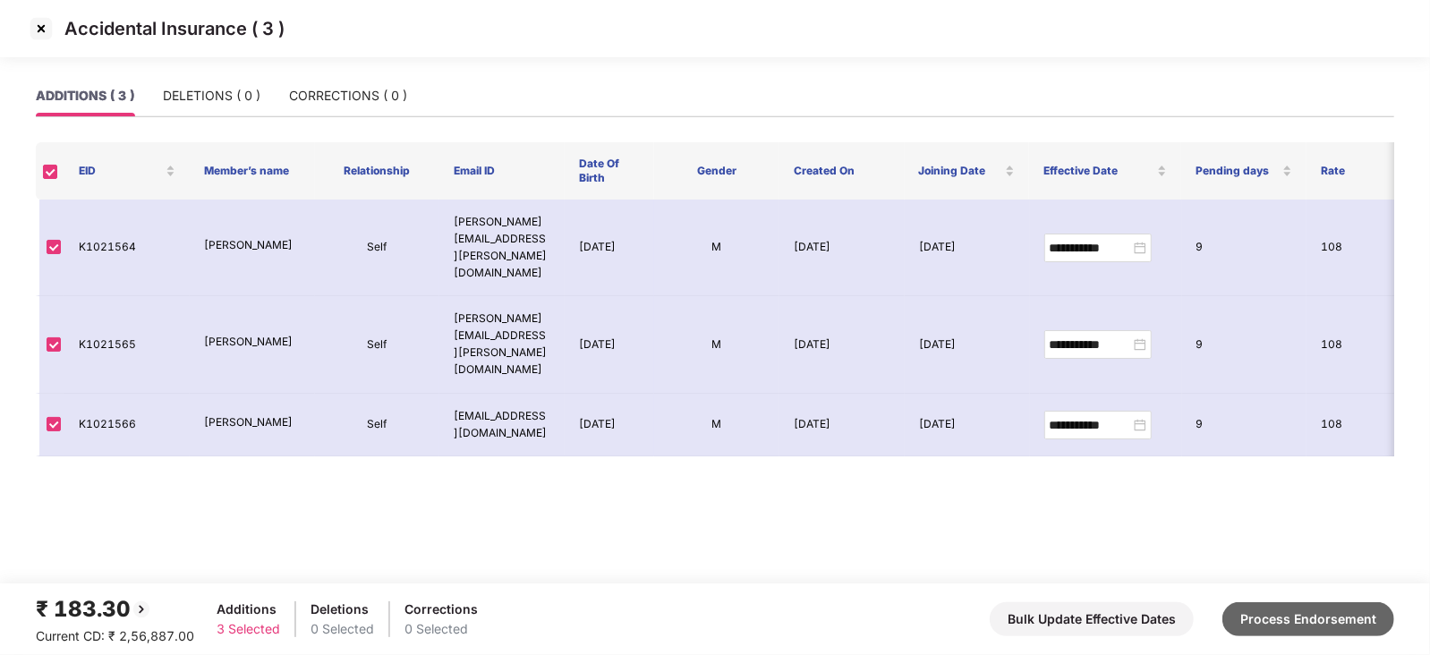
click at [1329, 628] on button "Process Endorsement" at bounding box center [1309, 619] width 172 height 34
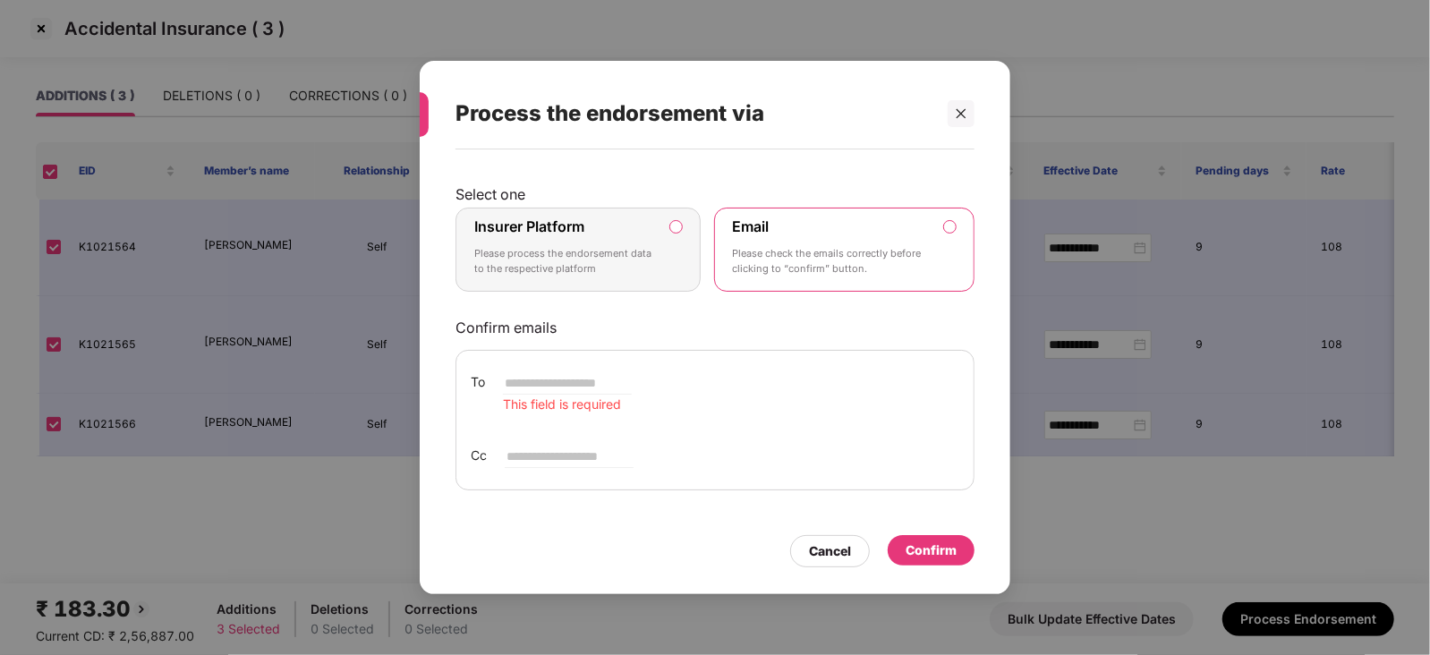
click at [686, 235] on label "Insurer Platform Please process the endorsement data to the respective platform" at bounding box center [578, 250] width 245 height 84
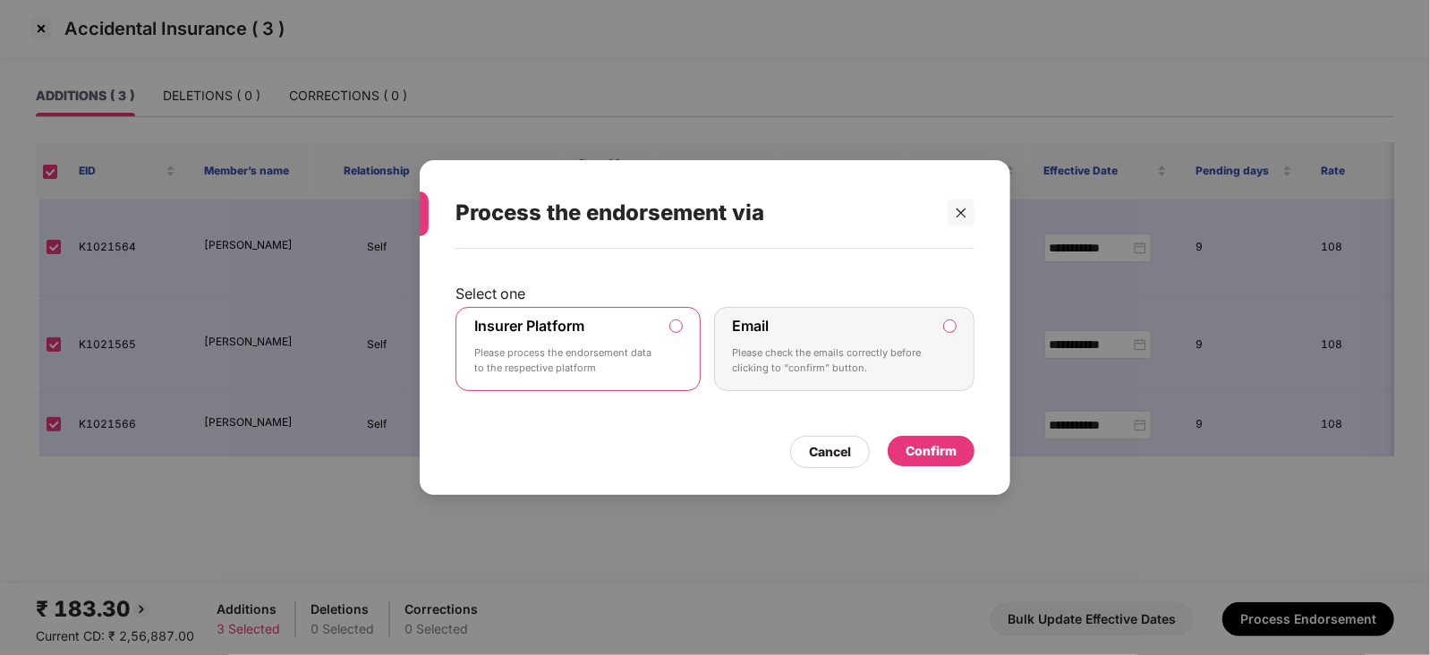
click at [910, 448] on div "Confirm" at bounding box center [931, 451] width 51 height 20
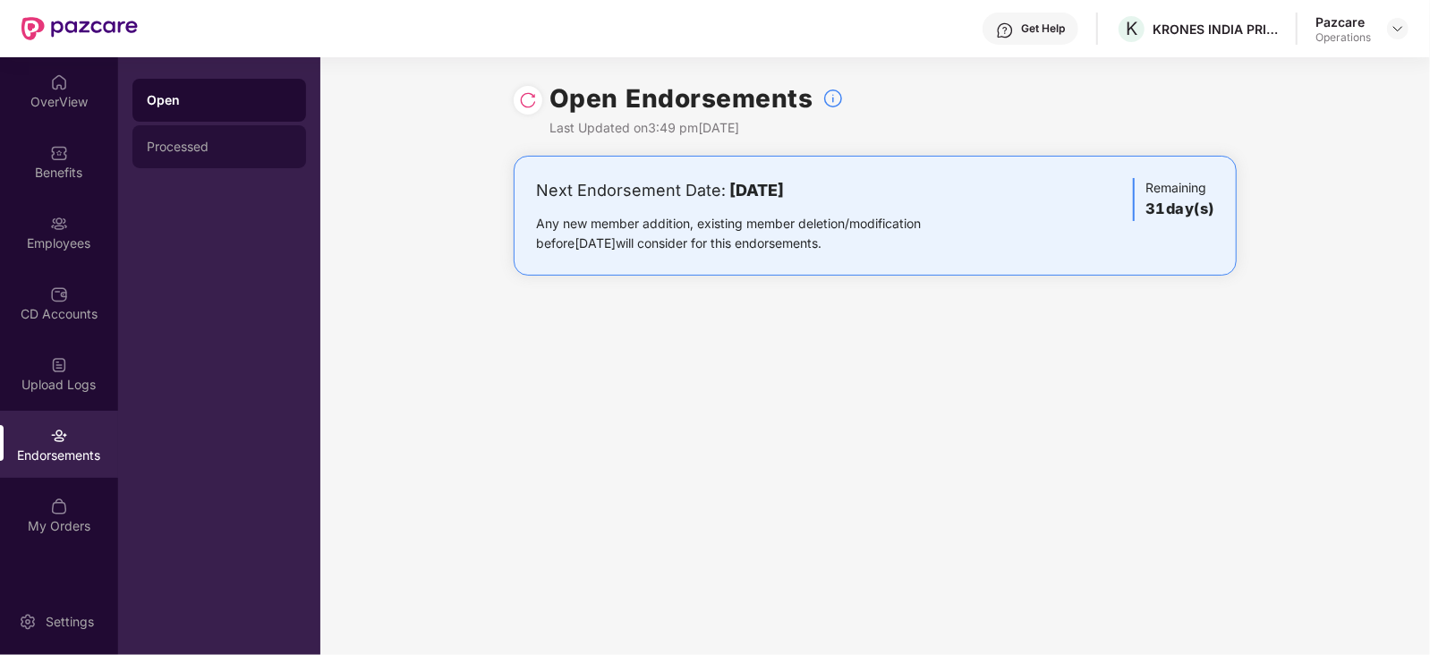
click at [203, 153] on div "Processed" at bounding box center [219, 147] width 145 height 14
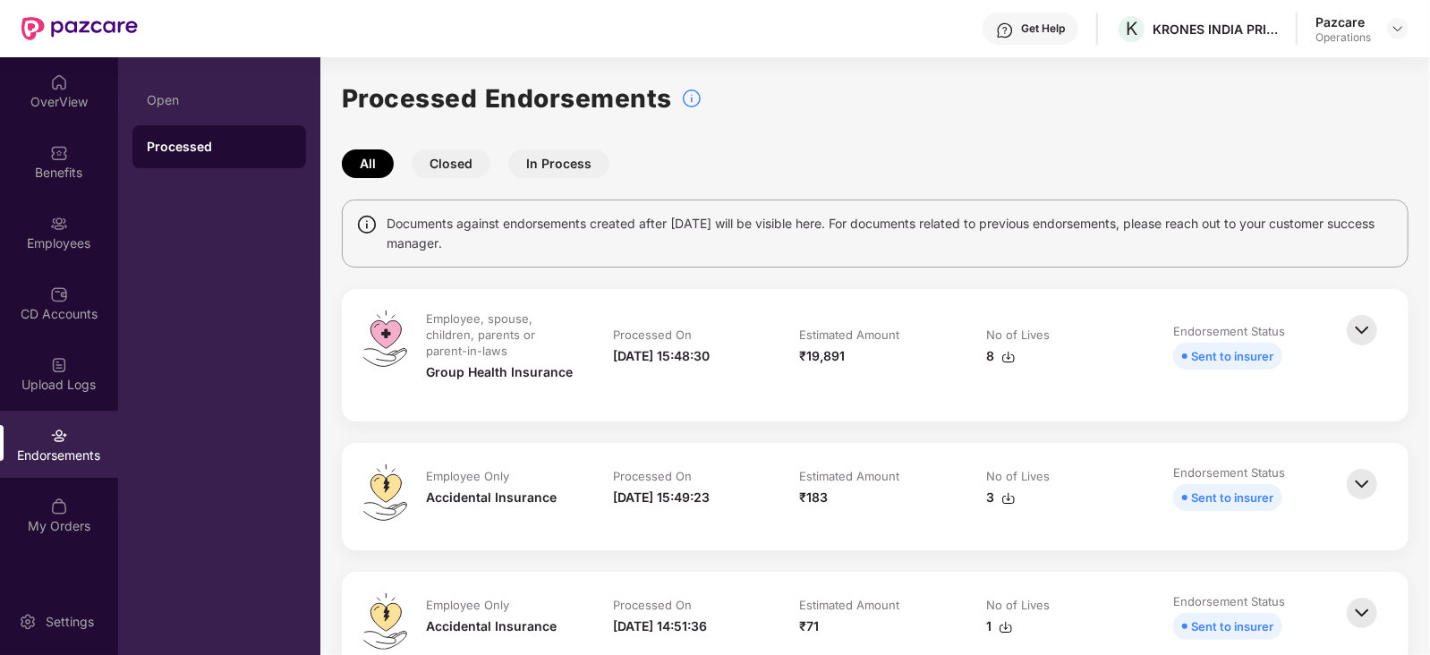
click at [1010, 363] on img at bounding box center [1009, 357] width 14 height 14
click at [1008, 501] on img at bounding box center [1009, 498] width 14 height 14
click at [922, 391] on td "Estimated Amount ₹19,891" at bounding box center [875, 356] width 187 height 90
click at [1007, 361] on img at bounding box center [1009, 357] width 14 height 14
click at [36, 256] on div "Employees" at bounding box center [59, 232] width 118 height 67
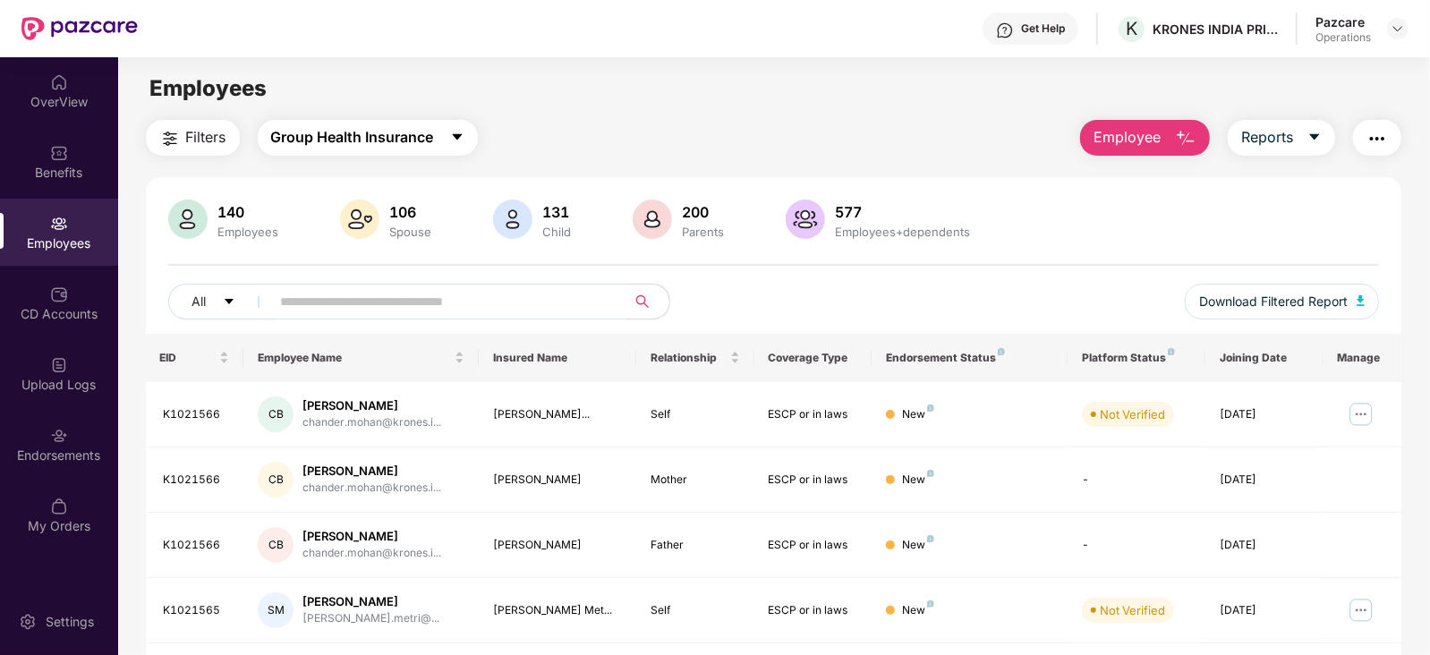
click at [350, 139] on span "Group Health Insurance" at bounding box center [352, 137] width 163 height 22
click at [182, 135] on button "Filters" at bounding box center [193, 138] width 94 height 36
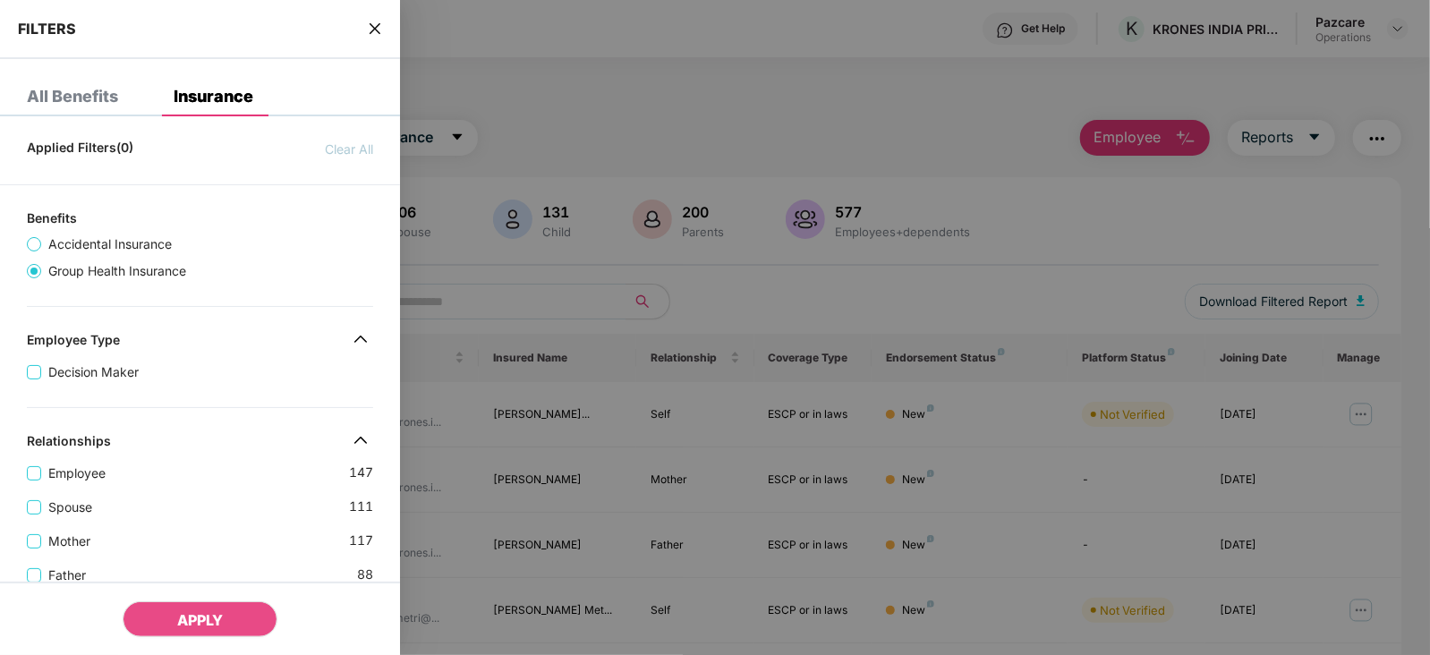
click at [152, 359] on div "Decision Maker" at bounding box center [200, 365] width 346 height 34
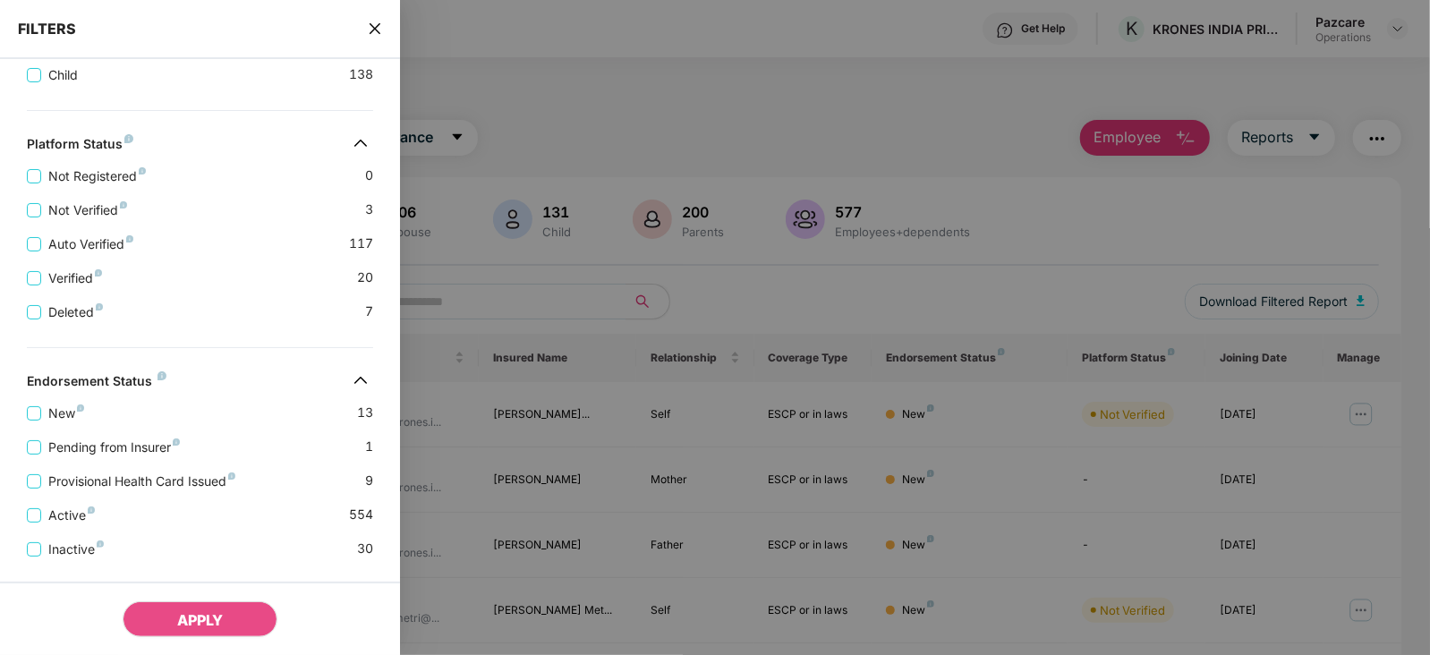
scroll to position [643, 0]
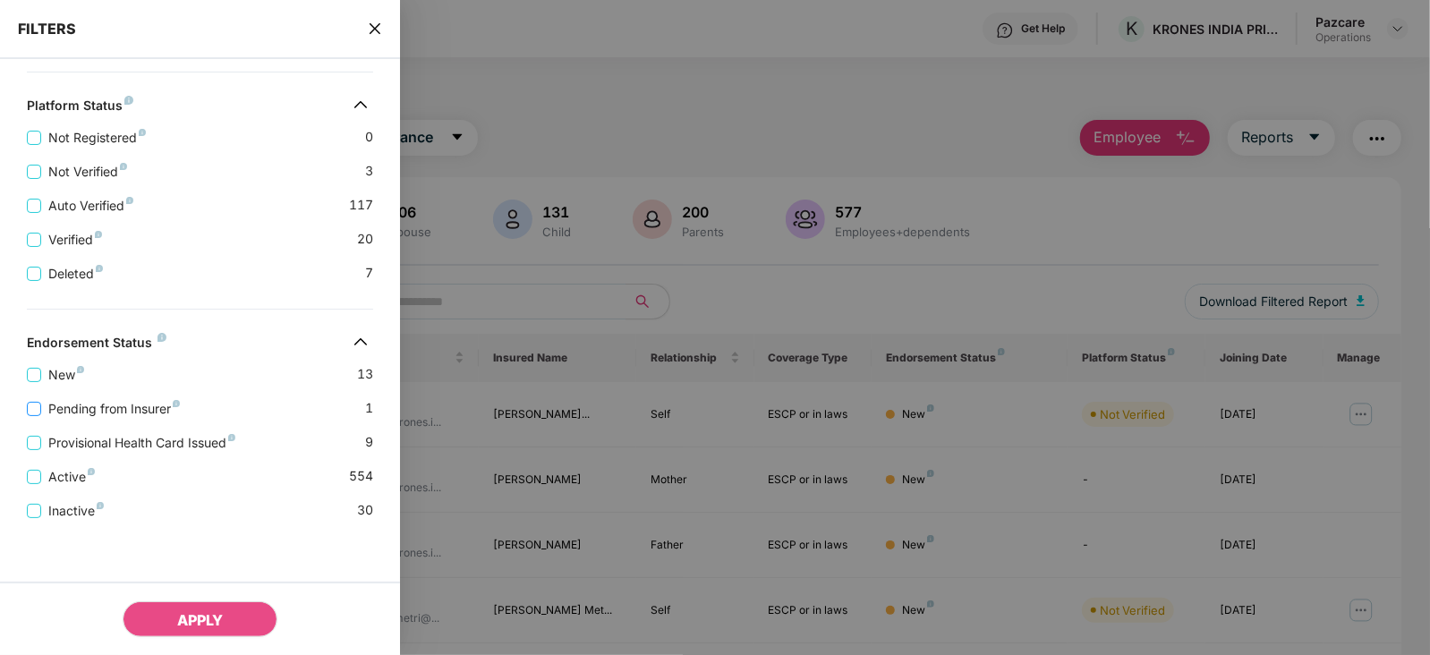
click at [123, 402] on span "Pending from Insurer" at bounding box center [114, 409] width 146 height 20
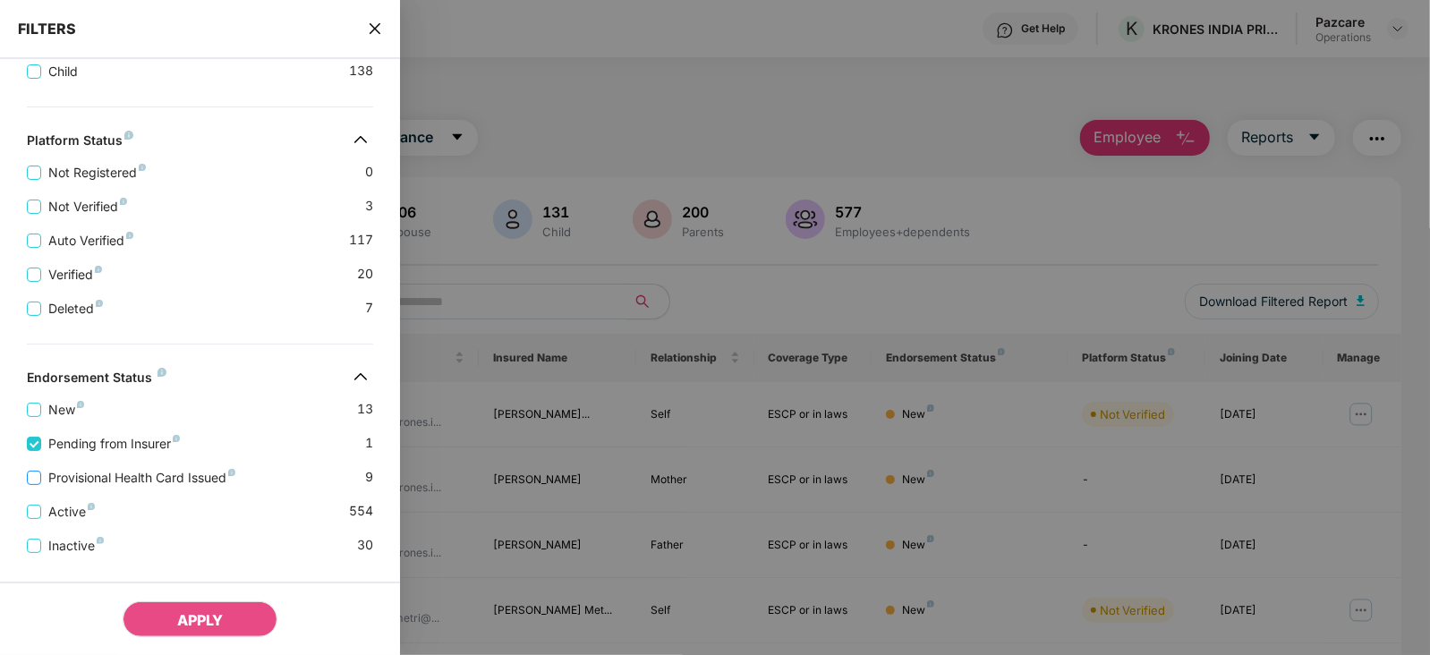
click at [117, 480] on span "Provisional Health Card Issued" at bounding box center [141, 478] width 201 height 20
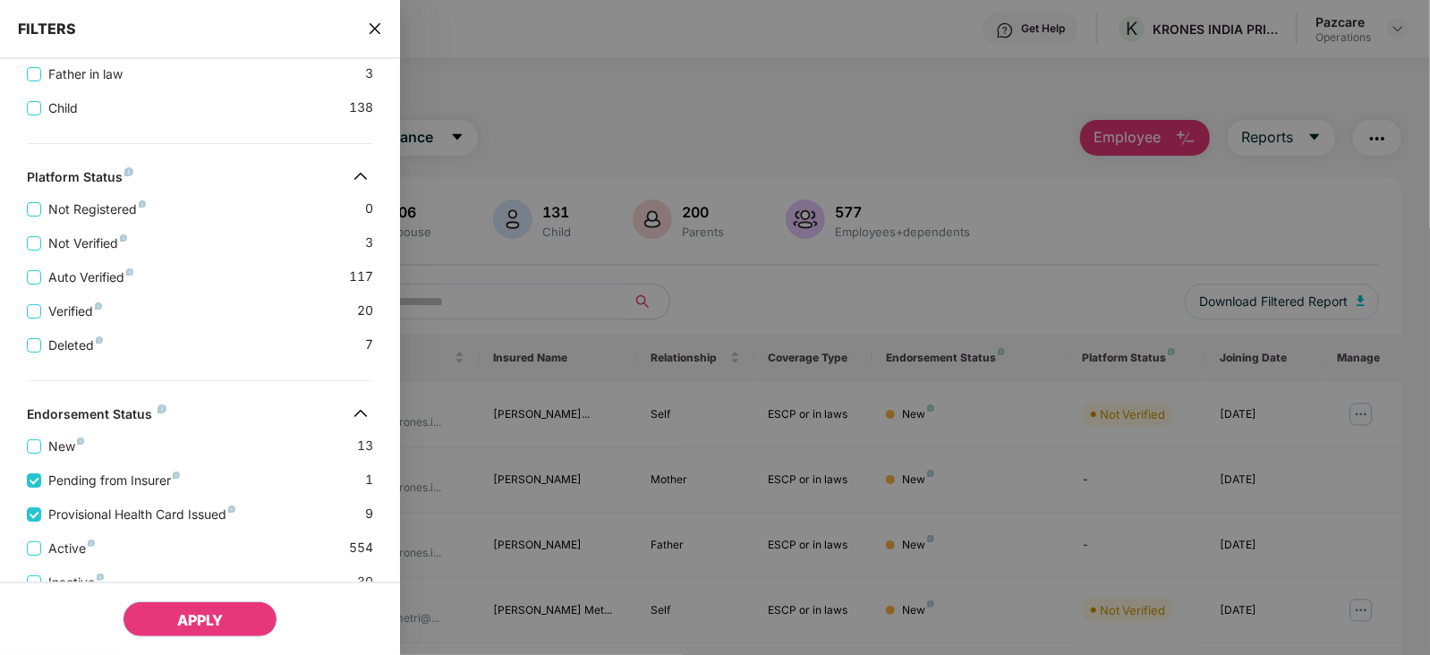
click at [179, 624] on span "APPLY" at bounding box center [200, 620] width 46 height 18
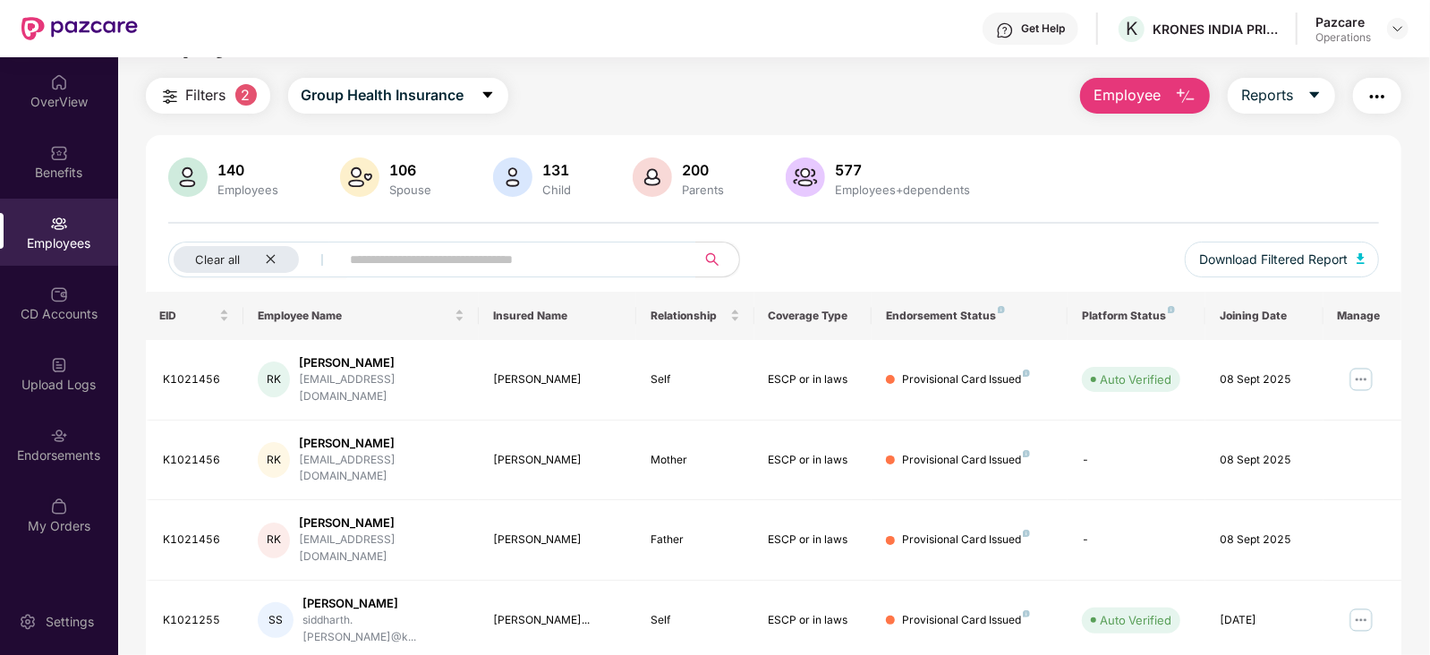
scroll to position [40, 0]
click at [1357, 260] on img "button" at bounding box center [1361, 260] width 9 height 11
click at [63, 449] on div "Endorsements" at bounding box center [59, 456] width 118 height 18
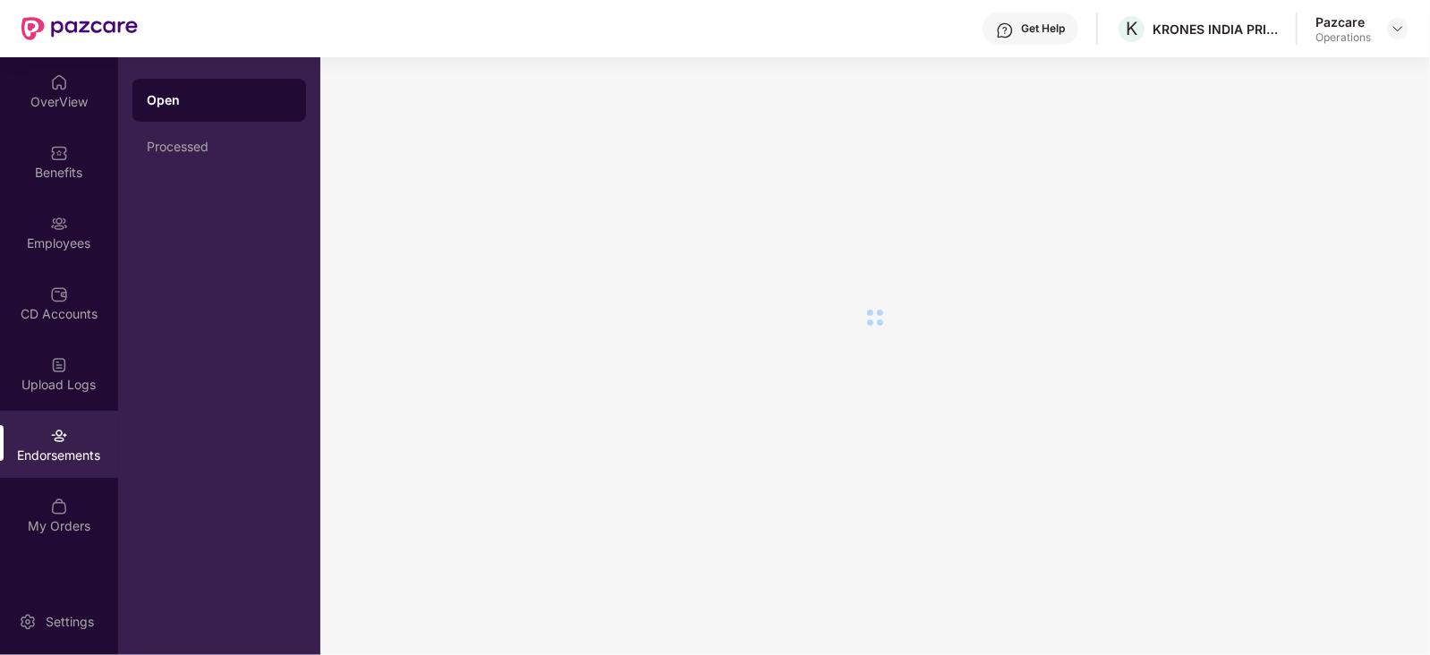
scroll to position [0, 0]
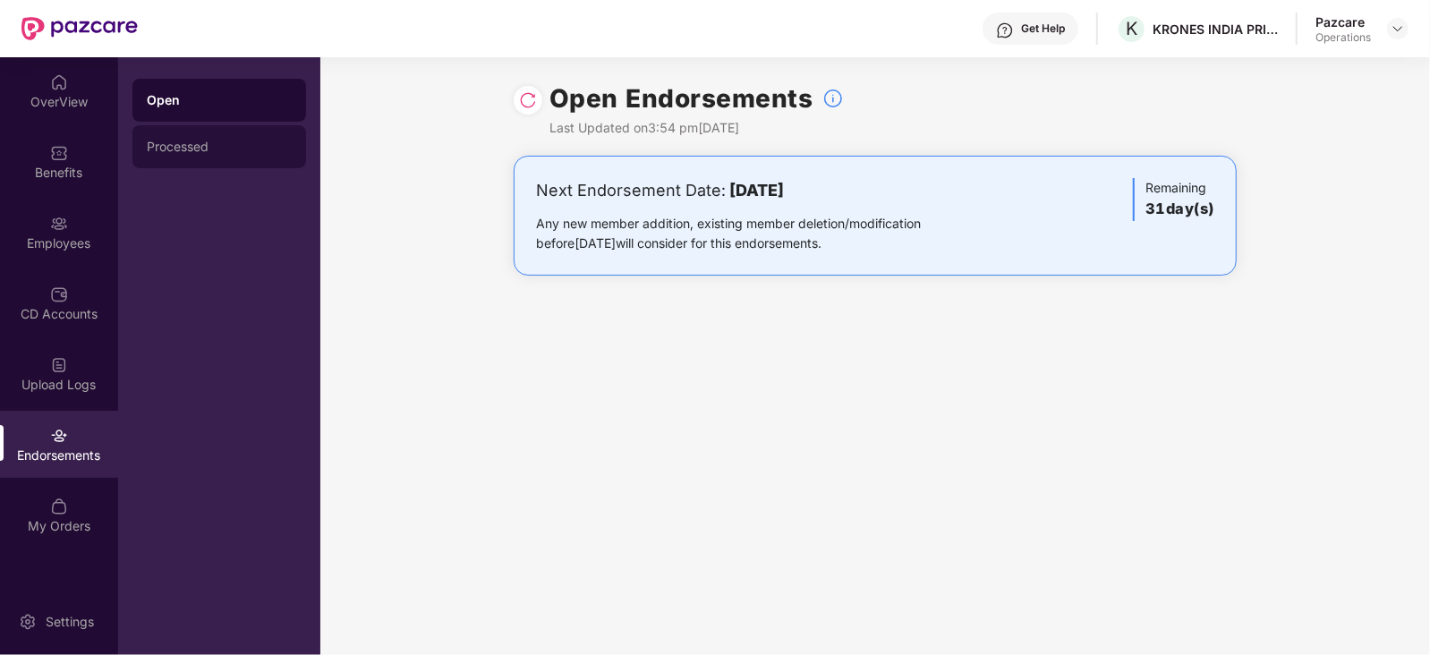
click at [165, 146] on div "Processed" at bounding box center [219, 147] width 145 height 14
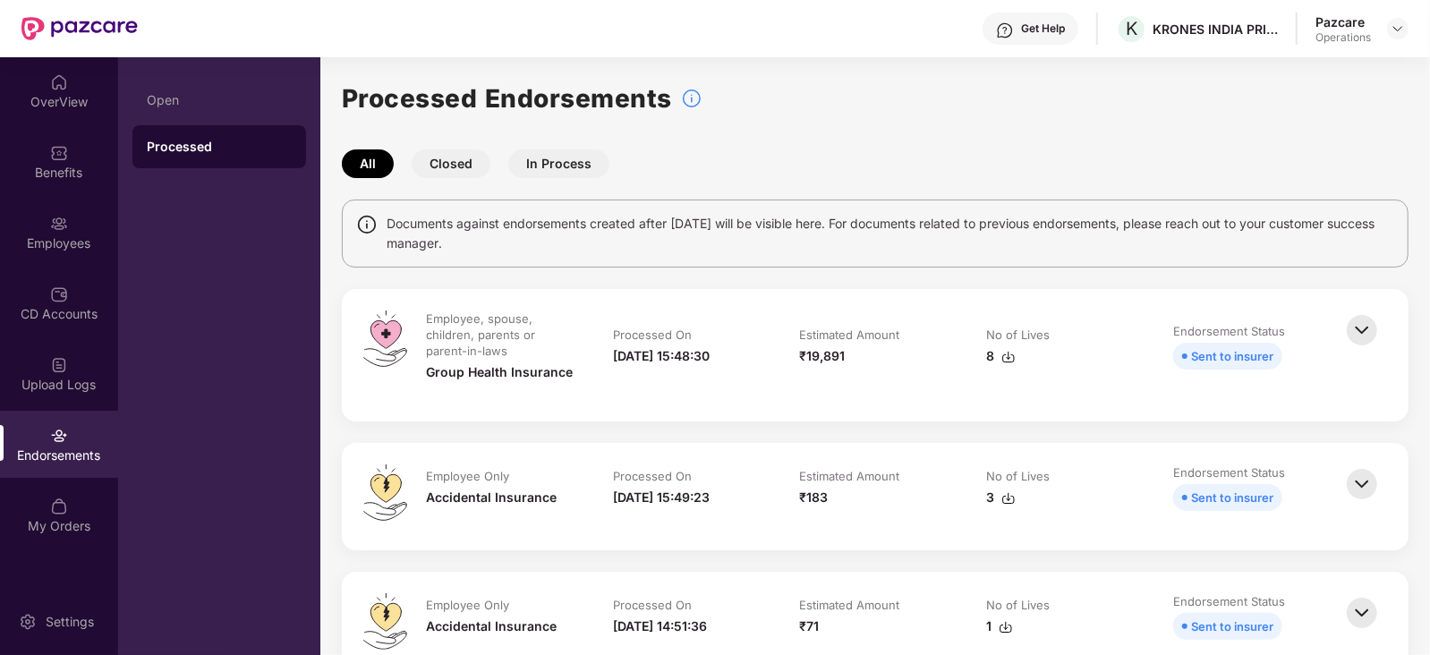
click at [1010, 360] on img at bounding box center [1009, 357] width 14 height 14
click at [80, 241] on div "Employees" at bounding box center [59, 244] width 118 height 18
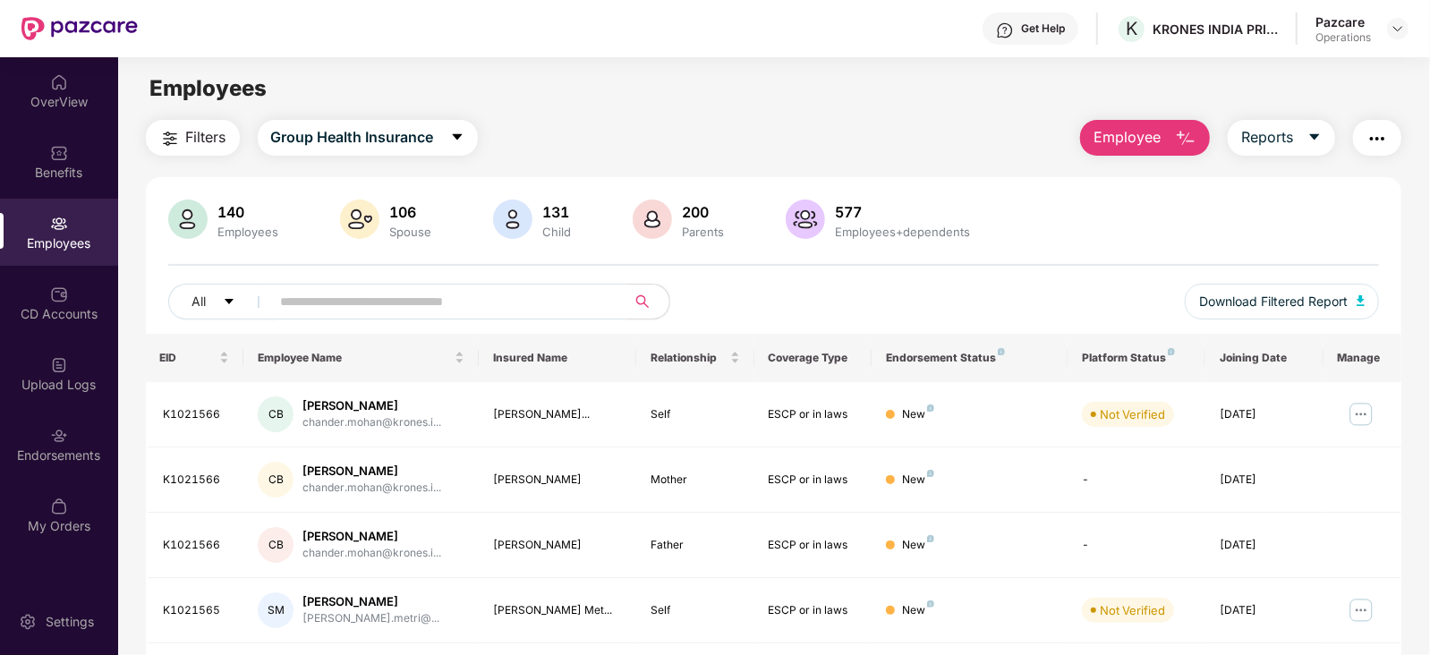
click at [362, 290] on input "text" at bounding box center [441, 301] width 321 height 27
paste input "********"
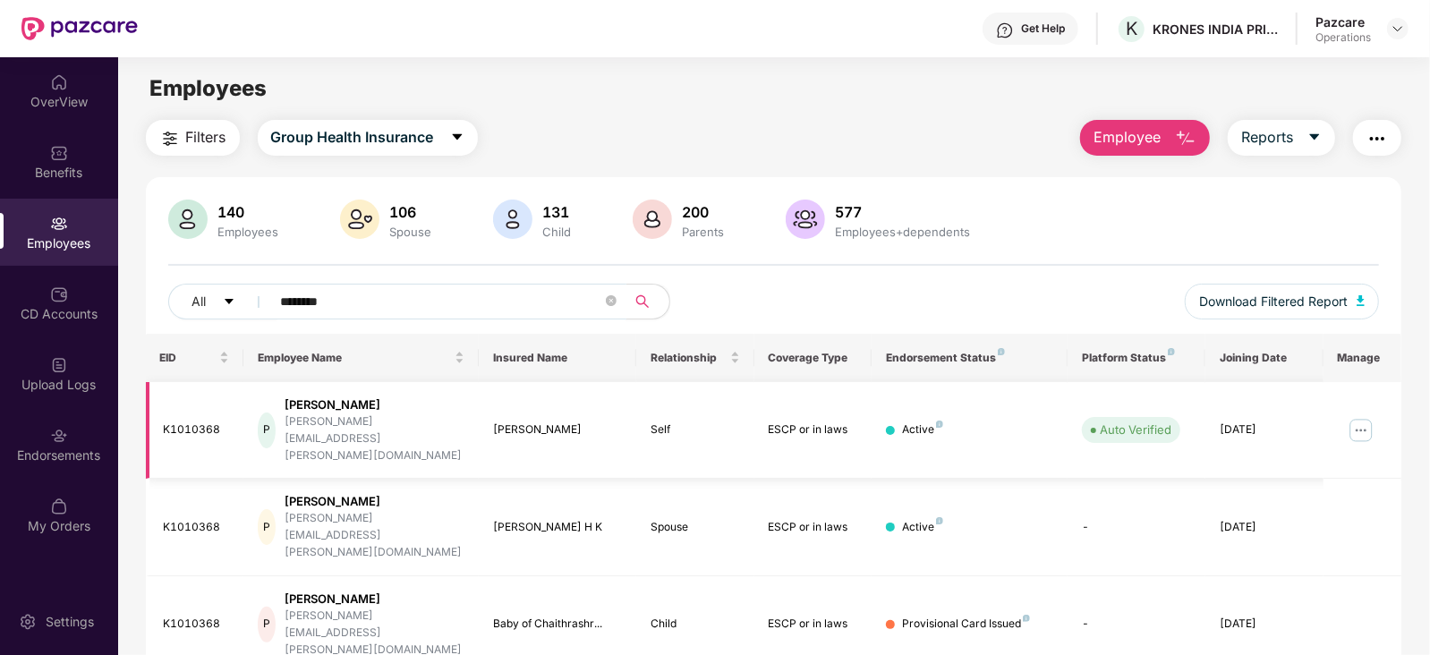
type input "********"
drag, startPoint x: 170, startPoint y: 415, endPoint x: 226, endPoint y: 412, distance: 55.6
click at [226, 422] on div "K1010368" at bounding box center [197, 430] width 66 height 17
copy div "1010368"
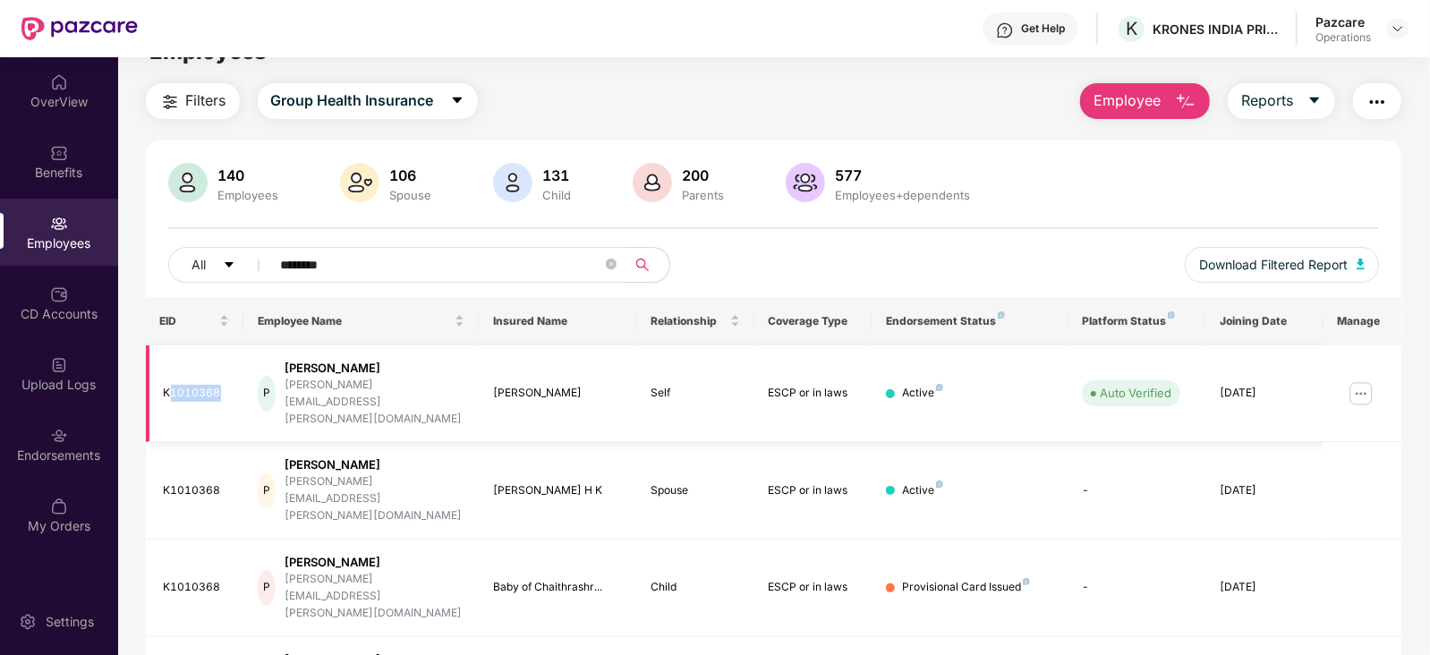
scroll to position [57, 0]
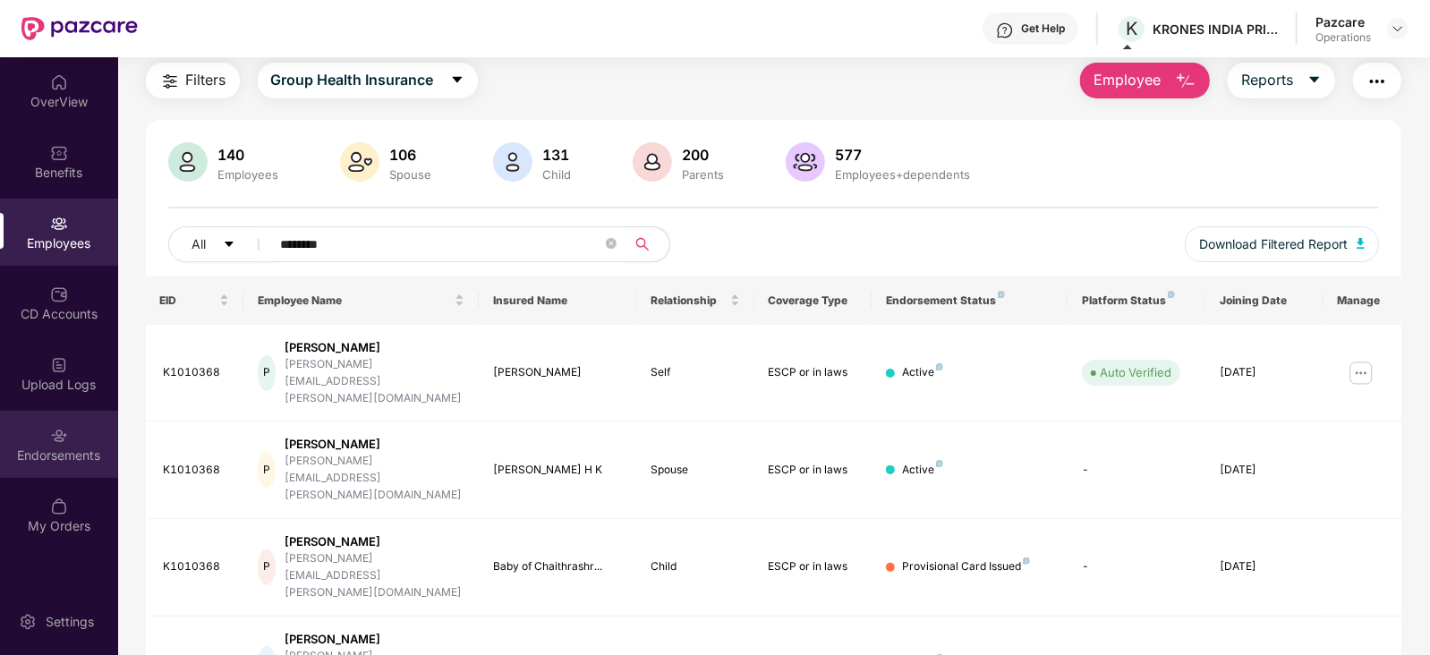
click at [83, 453] on div "Endorsements" at bounding box center [59, 456] width 118 height 18
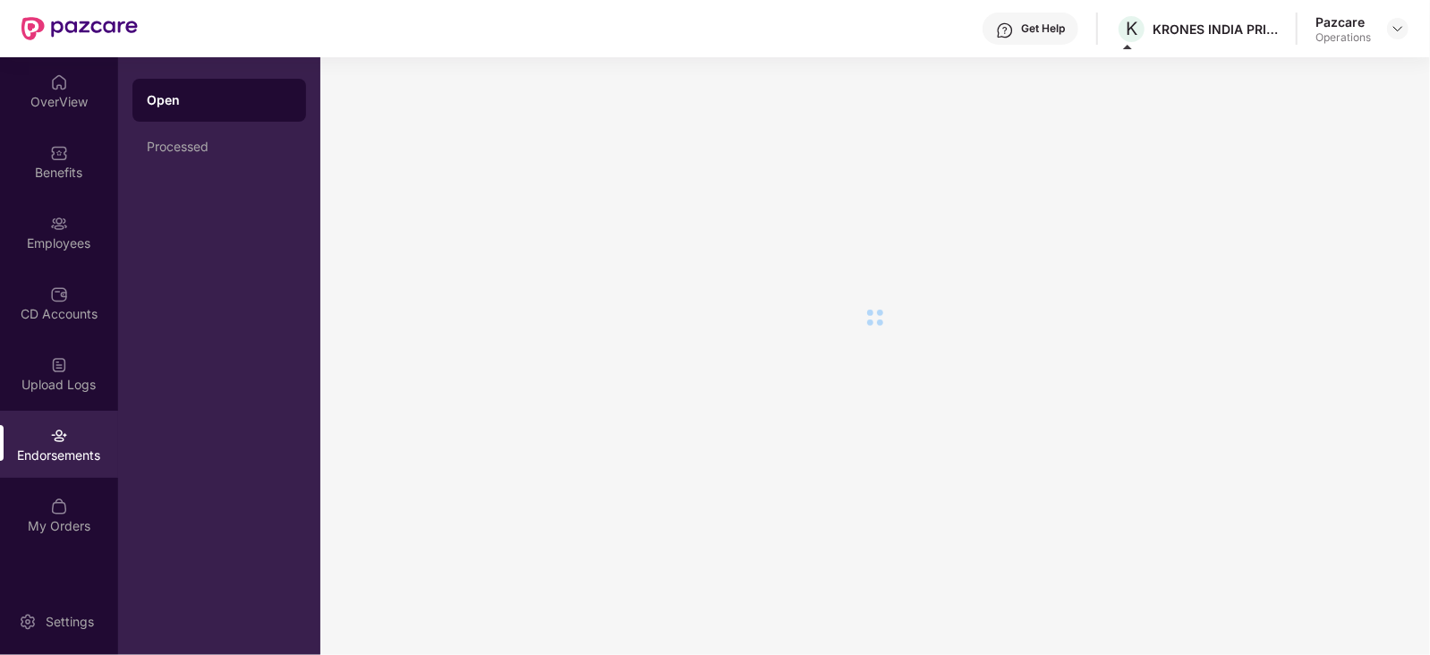
scroll to position [0, 0]
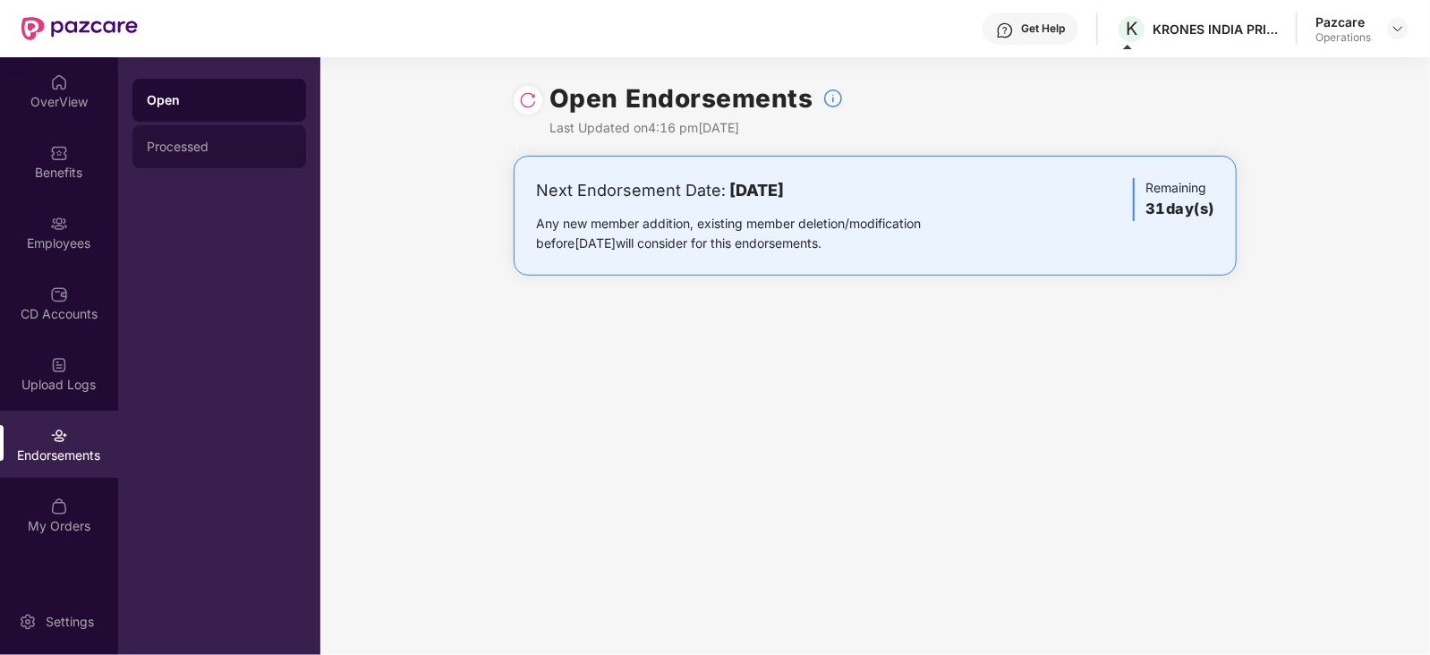
click at [145, 141] on div "Processed" at bounding box center [219, 146] width 174 height 43
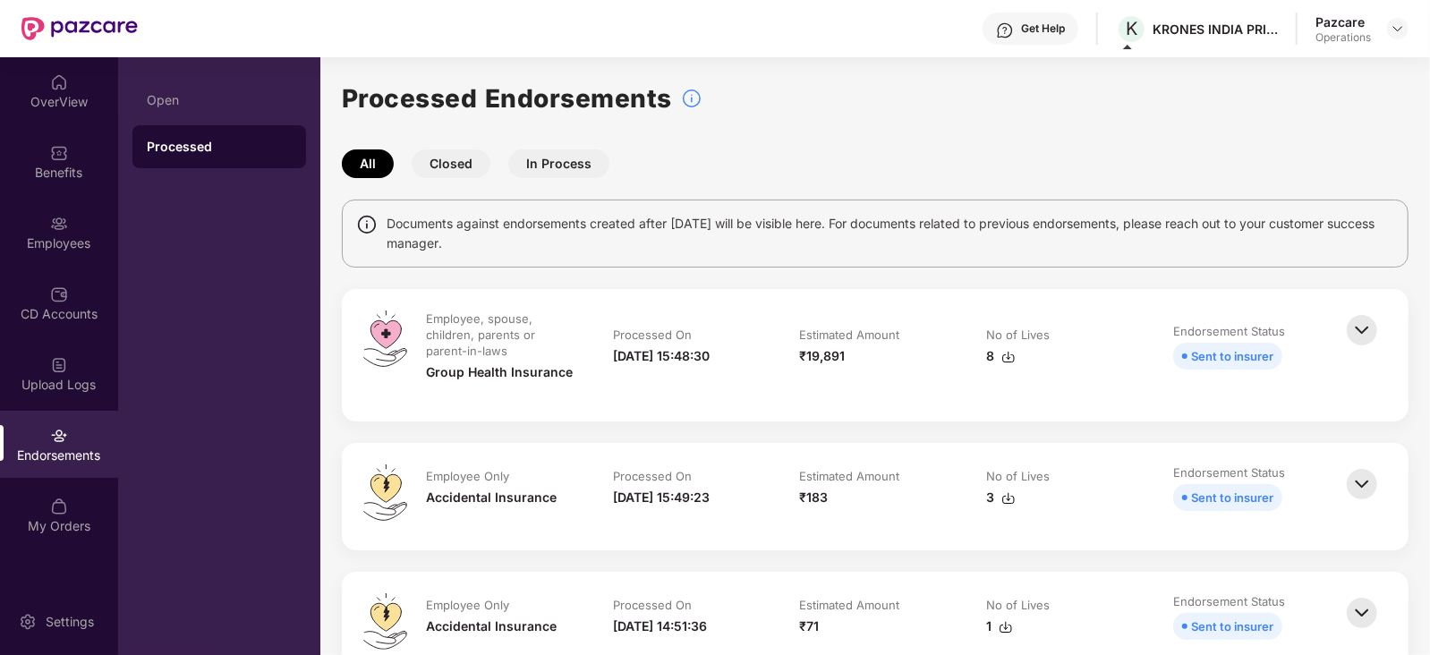
click at [1010, 355] on img at bounding box center [1009, 357] width 14 height 14
click at [1402, 36] on div at bounding box center [1398, 28] width 21 height 21
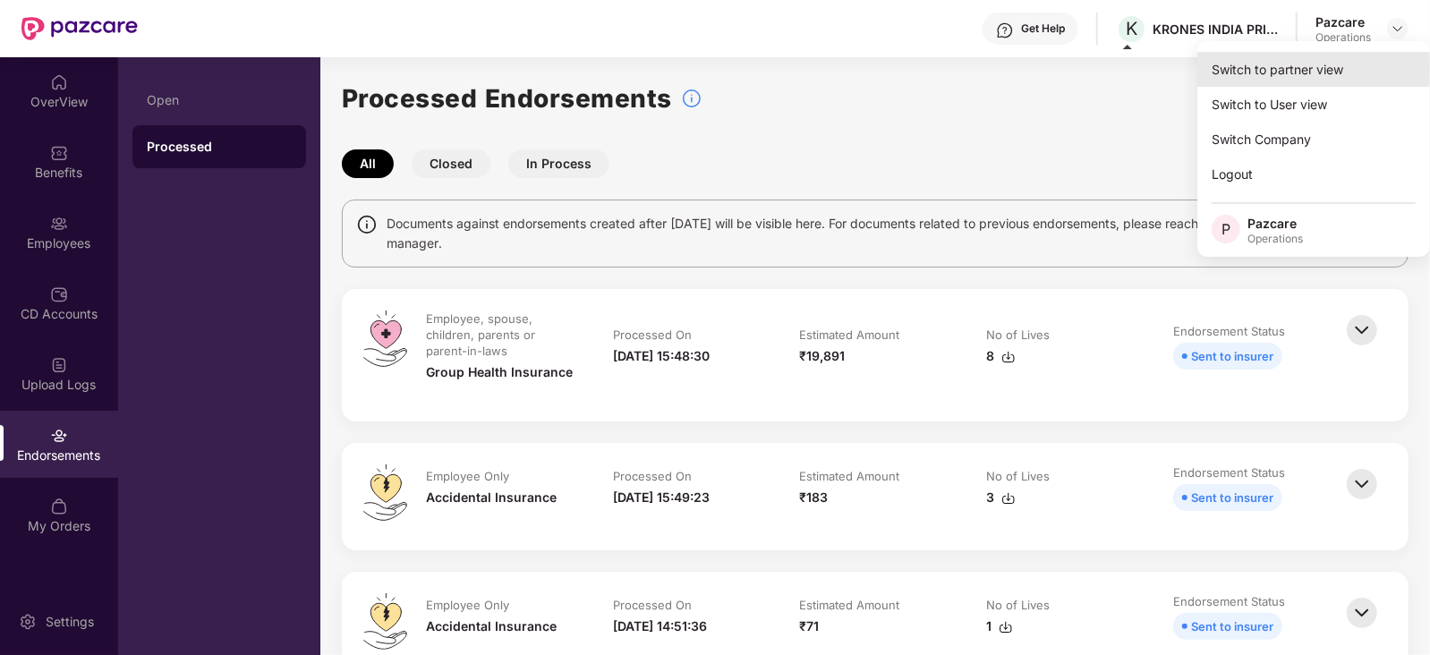
click at [1331, 64] on div "Switch to partner view" at bounding box center [1314, 69] width 233 height 35
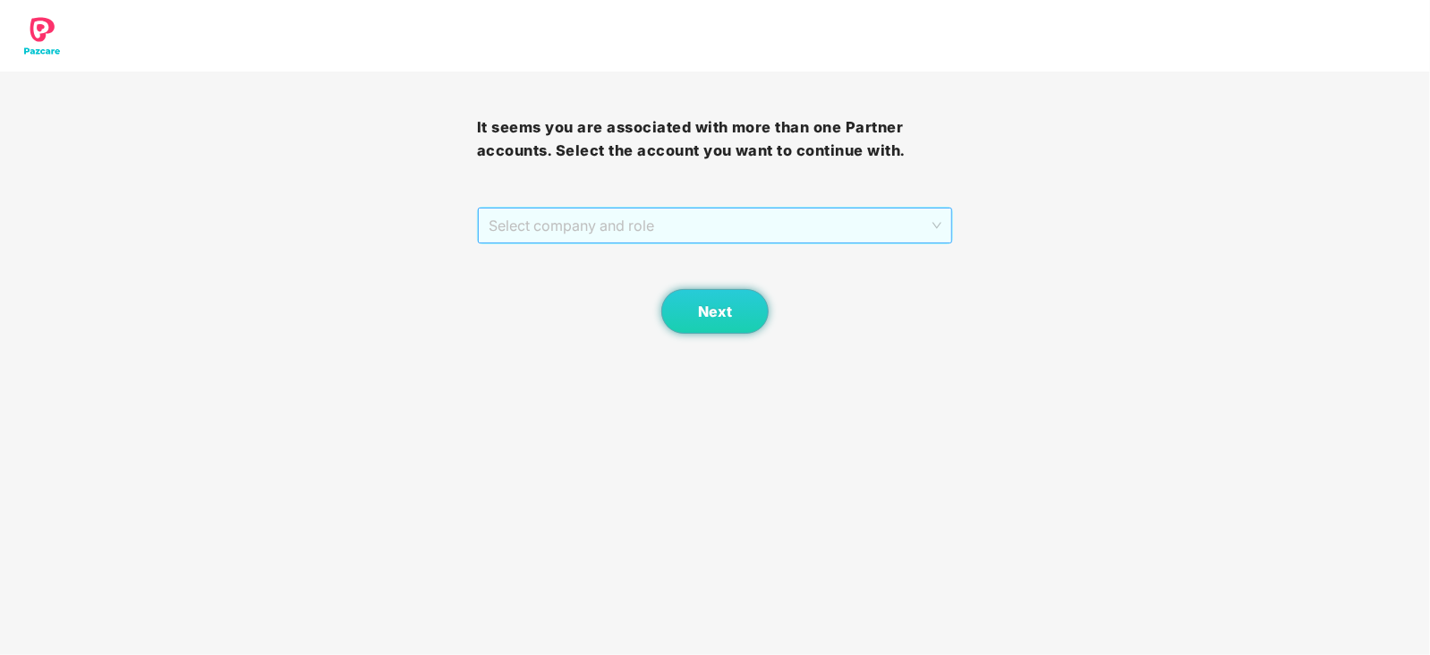
click at [653, 235] on span "Select company and role" at bounding box center [716, 226] width 454 height 34
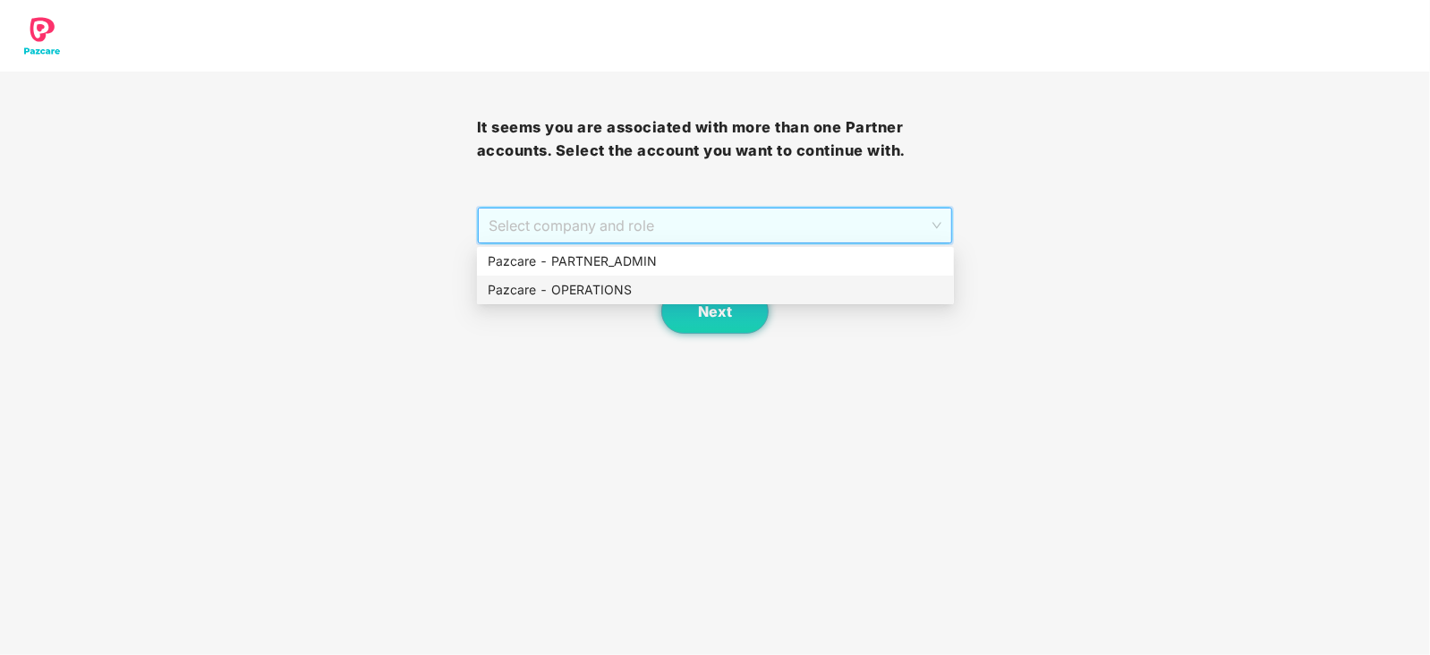
click at [600, 297] on div "Pazcare - OPERATIONS" at bounding box center [716, 290] width 456 height 20
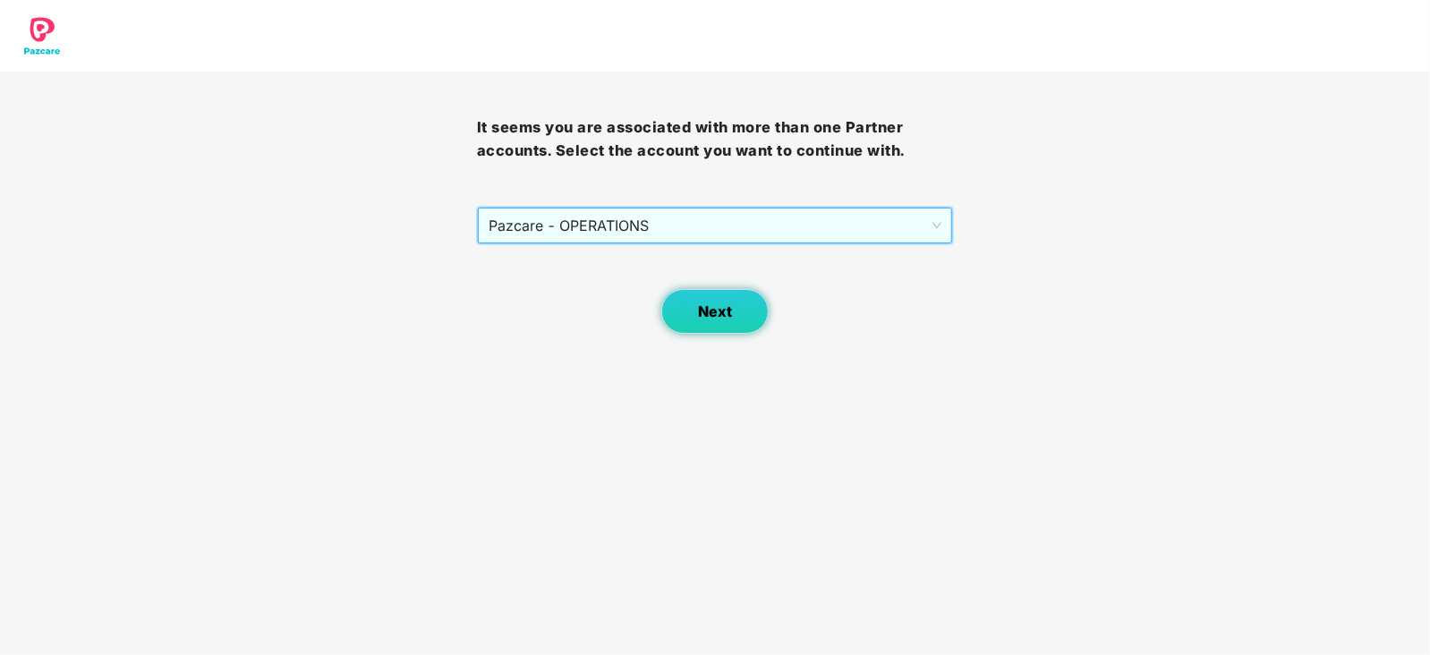
click at [684, 312] on button "Next" at bounding box center [715, 311] width 107 height 45
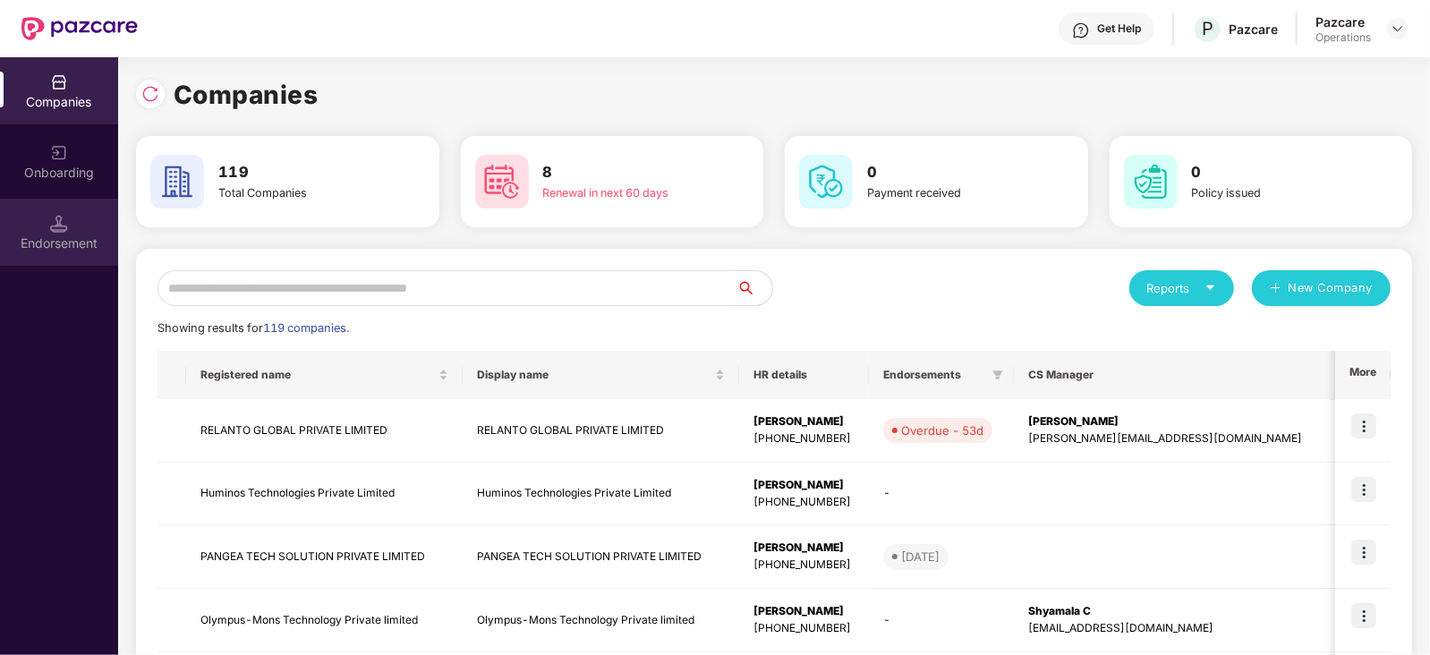
click at [66, 241] on div "Endorsement" at bounding box center [59, 244] width 118 height 18
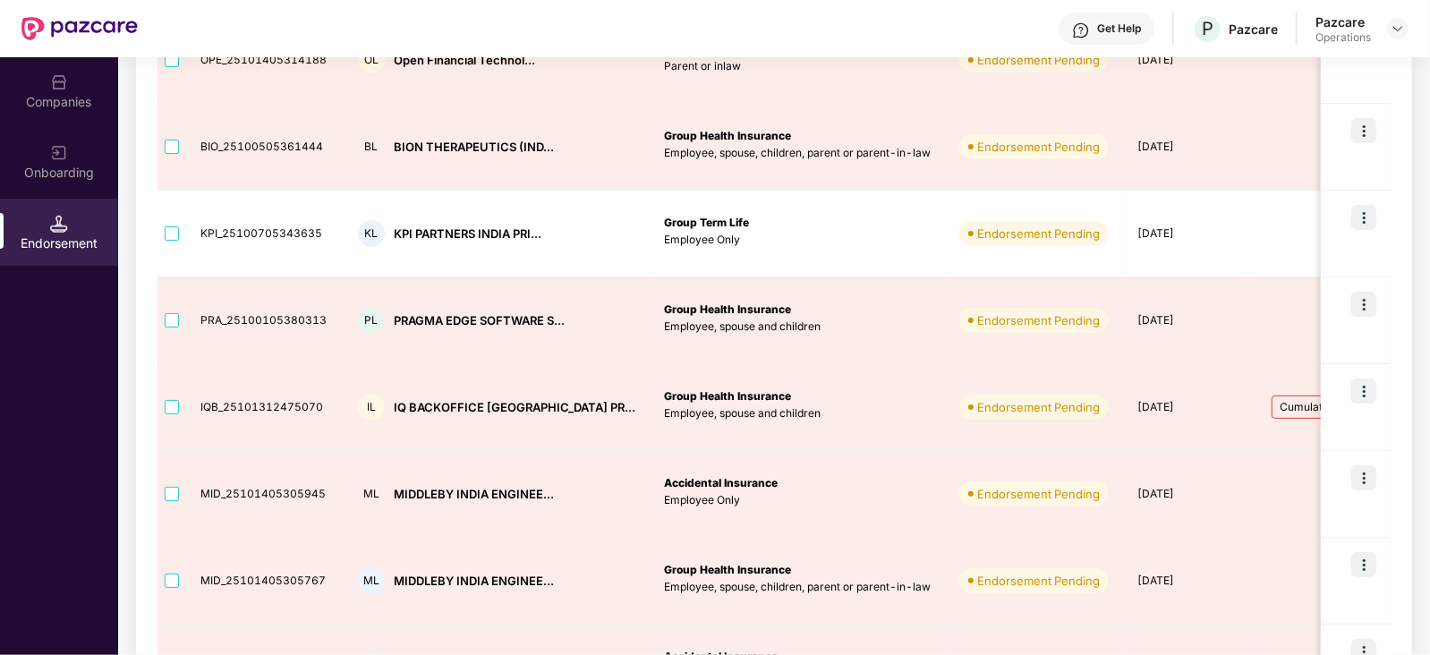
scroll to position [357, 0]
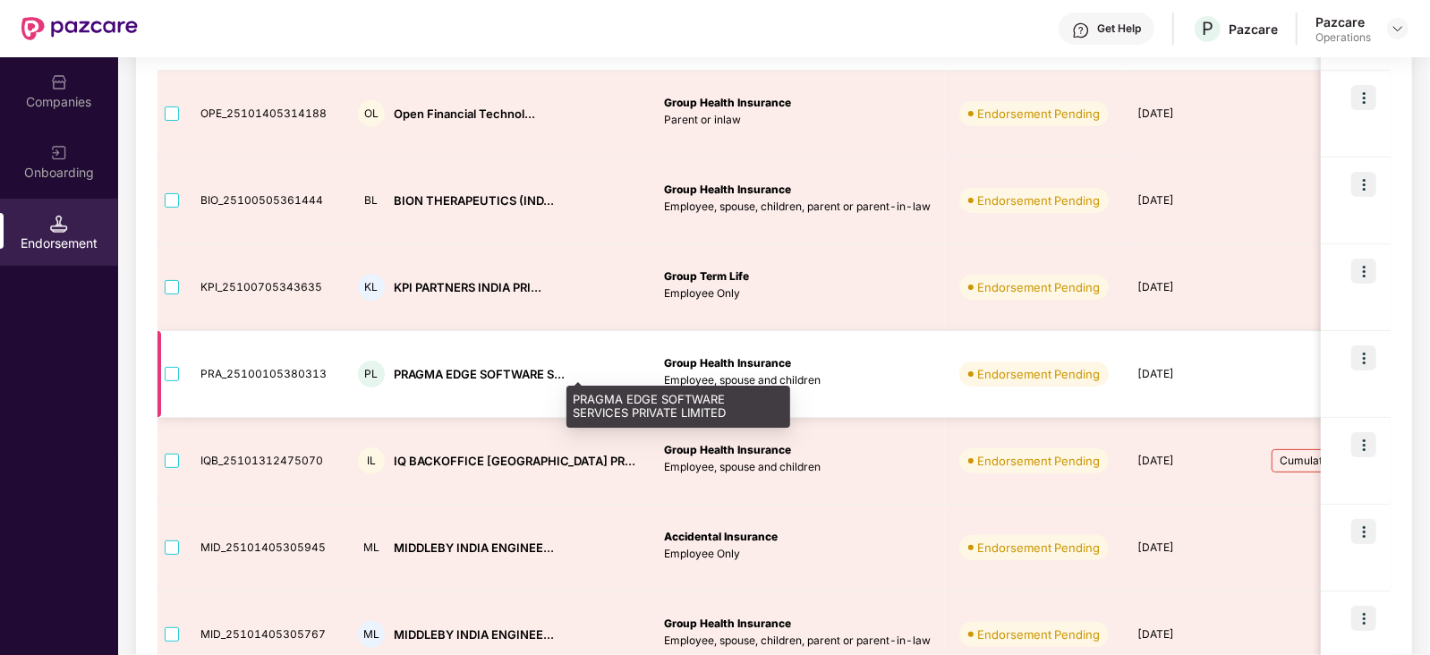
click at [403, 373] on div "PRAGMA EDGE SOFTWARE S..." at bounding box center [479, 374] width 171 height 17
copy div "PRAGMA"
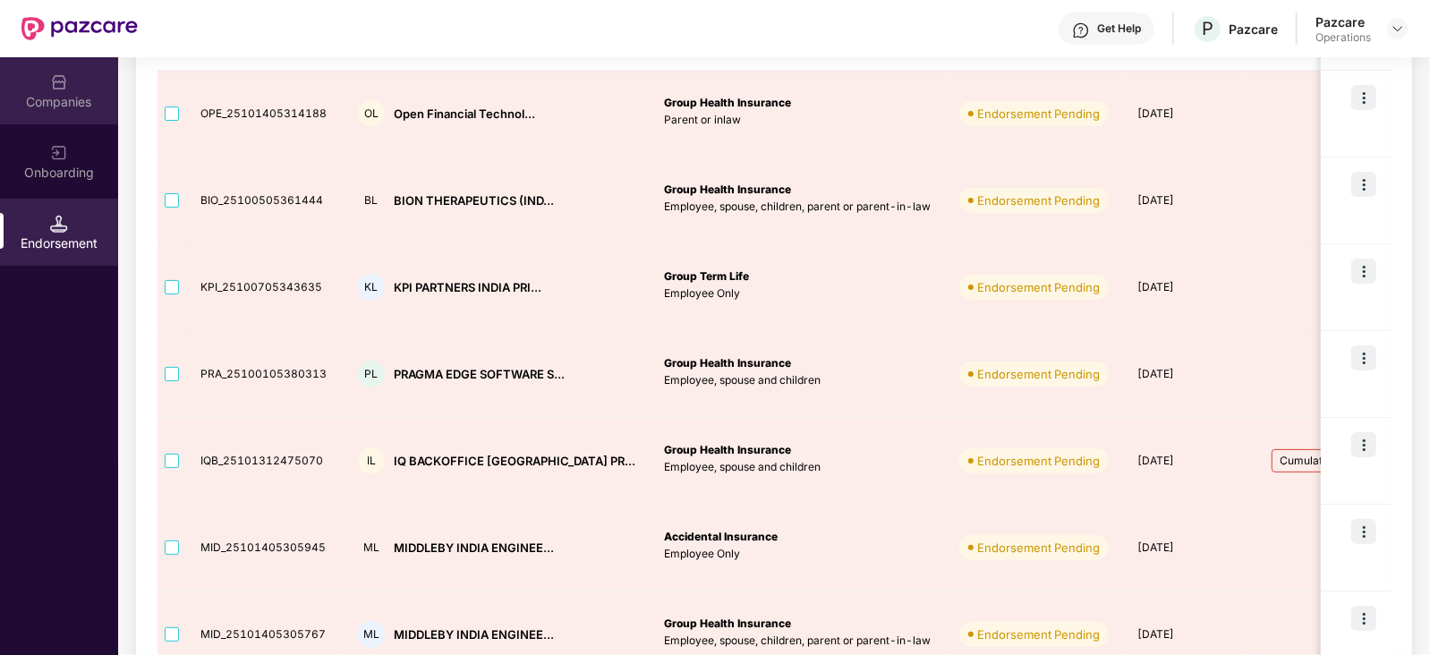
click at [81, 100] on div "Companies" at bounding box center [59, 102] width 118 height 18
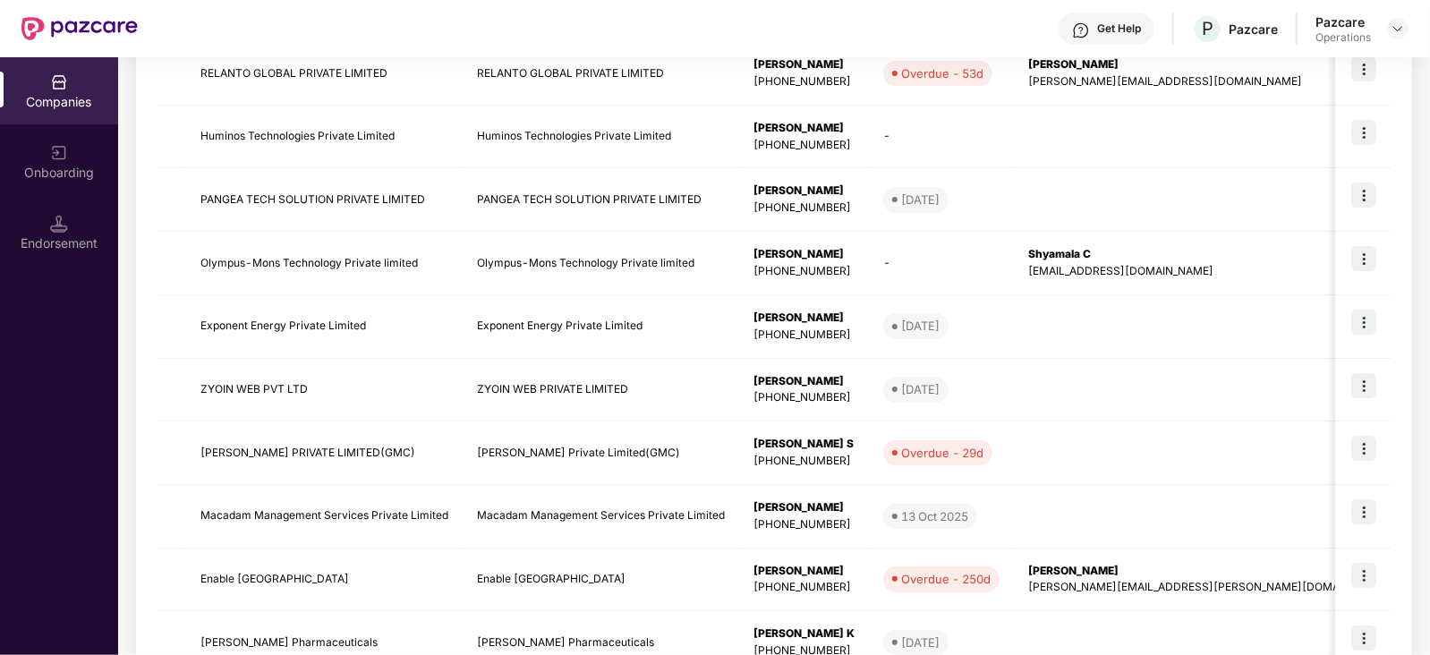
scroll to position [0, 0]
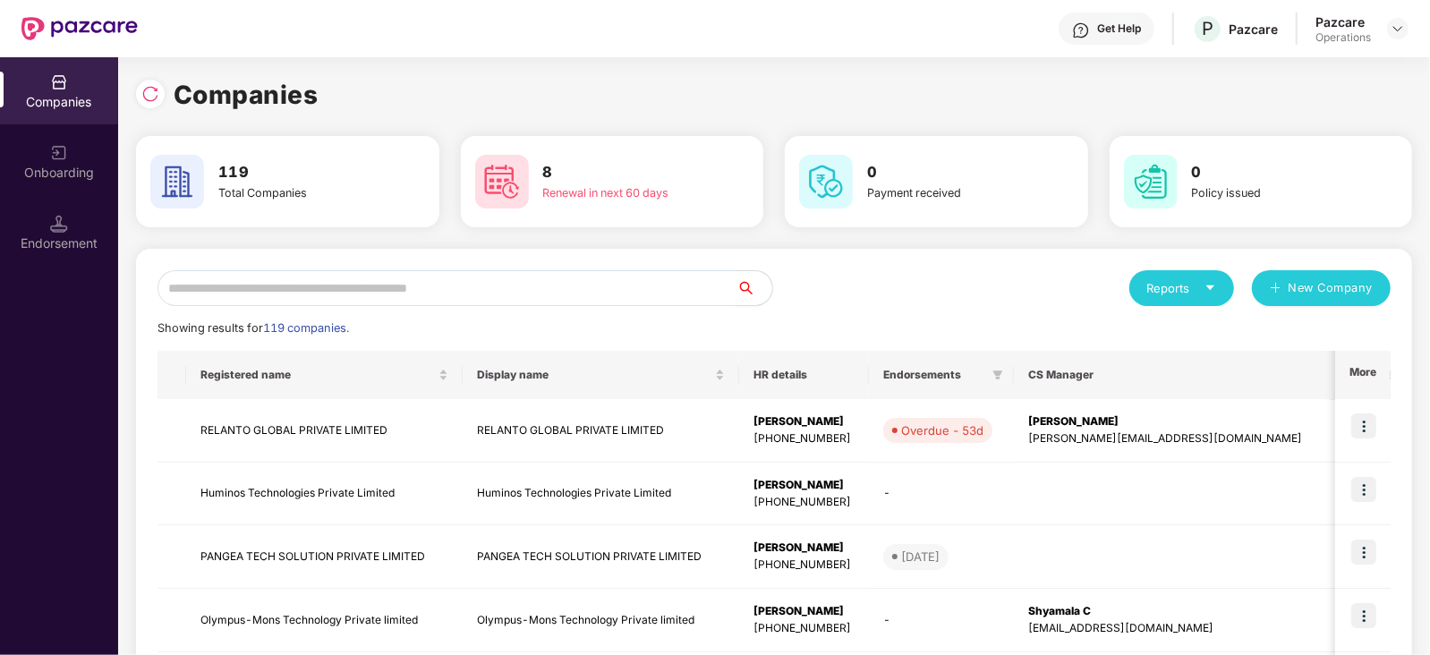
click at [357, 288] on input "text" at bounding box center [447, 288] width 579 height 36
paste input "******"
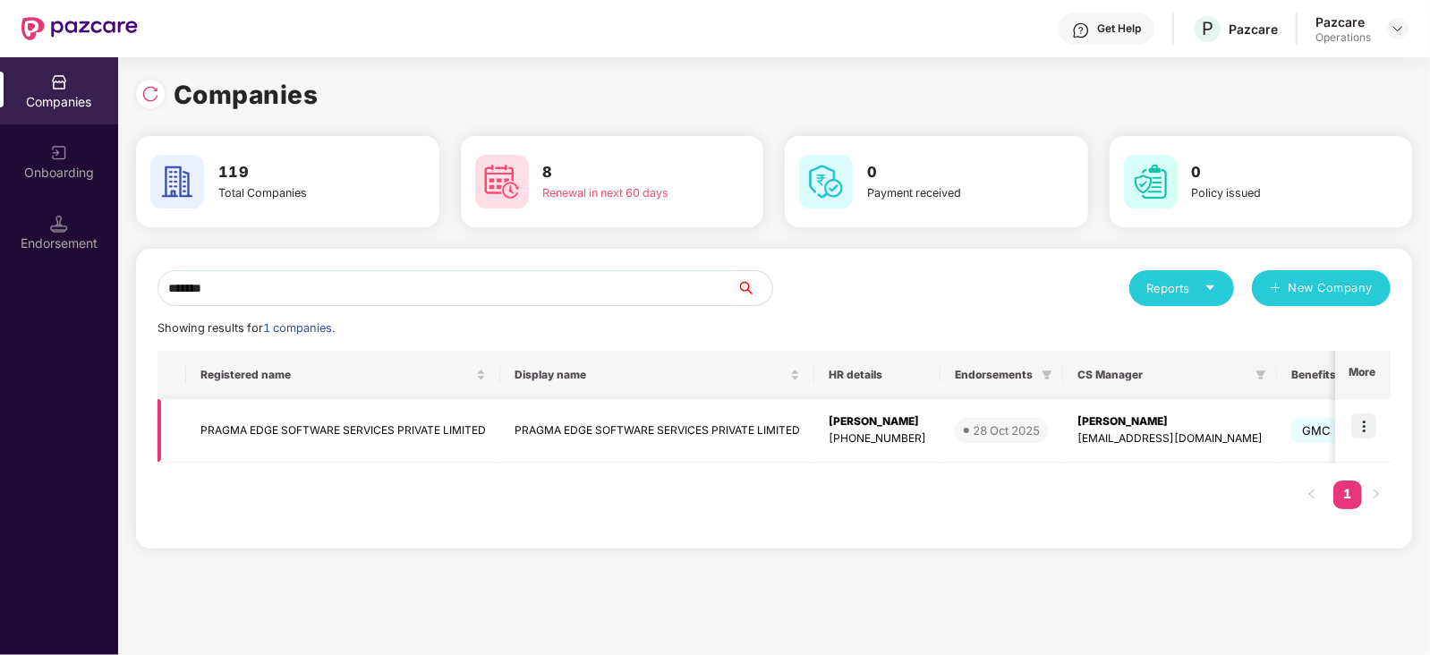
type input "******"
click at [1365, 425] on img at bounding box center [1364, 426] width 25 height 25
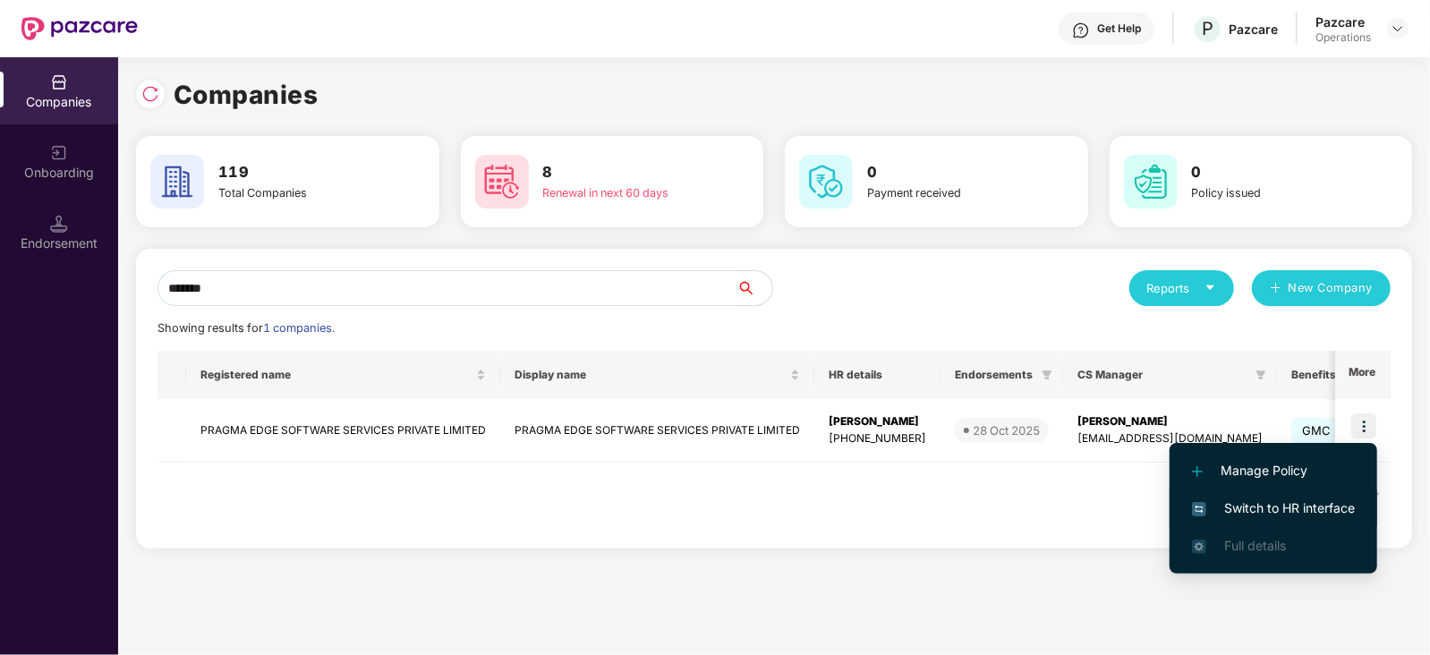
click at [1311, 508] on span "Switch to HR interface" at bounding box center [1273, 509] width 163 height 20
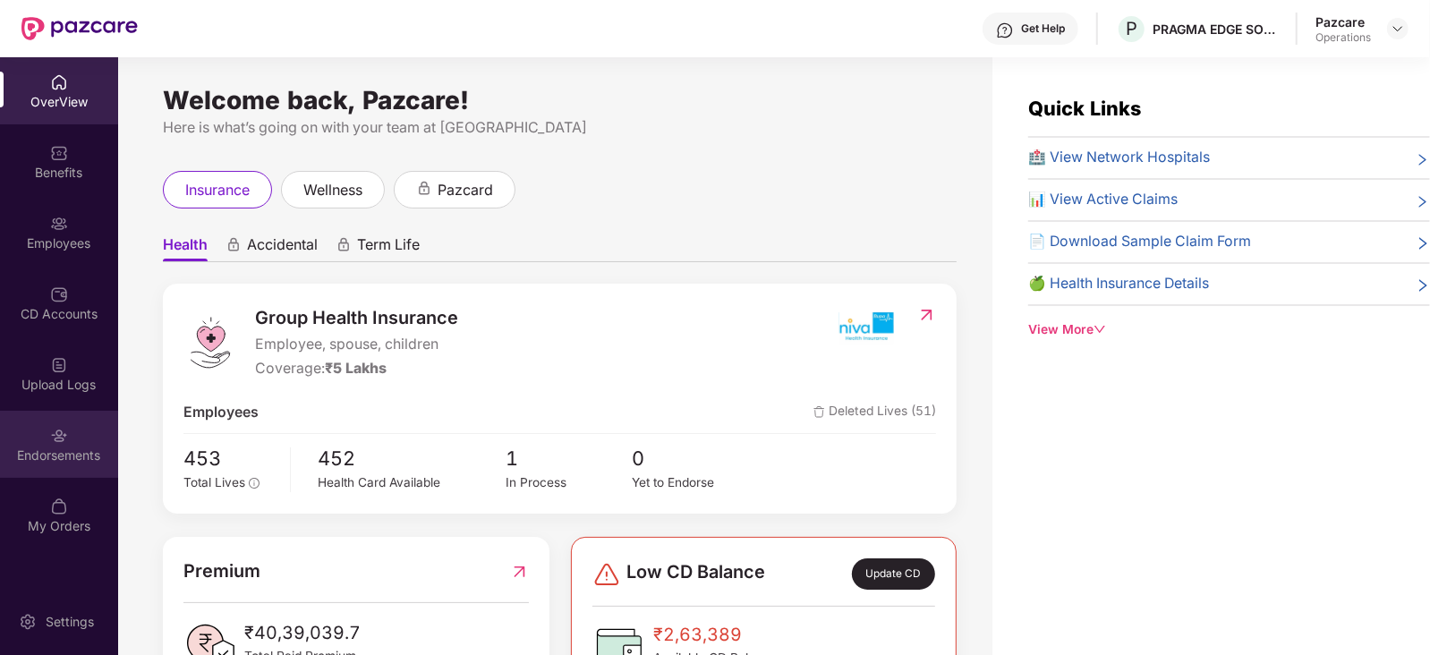
click at [106, 448] on div "Endorsements" at bounding box center [59, 456] width 118 height 18
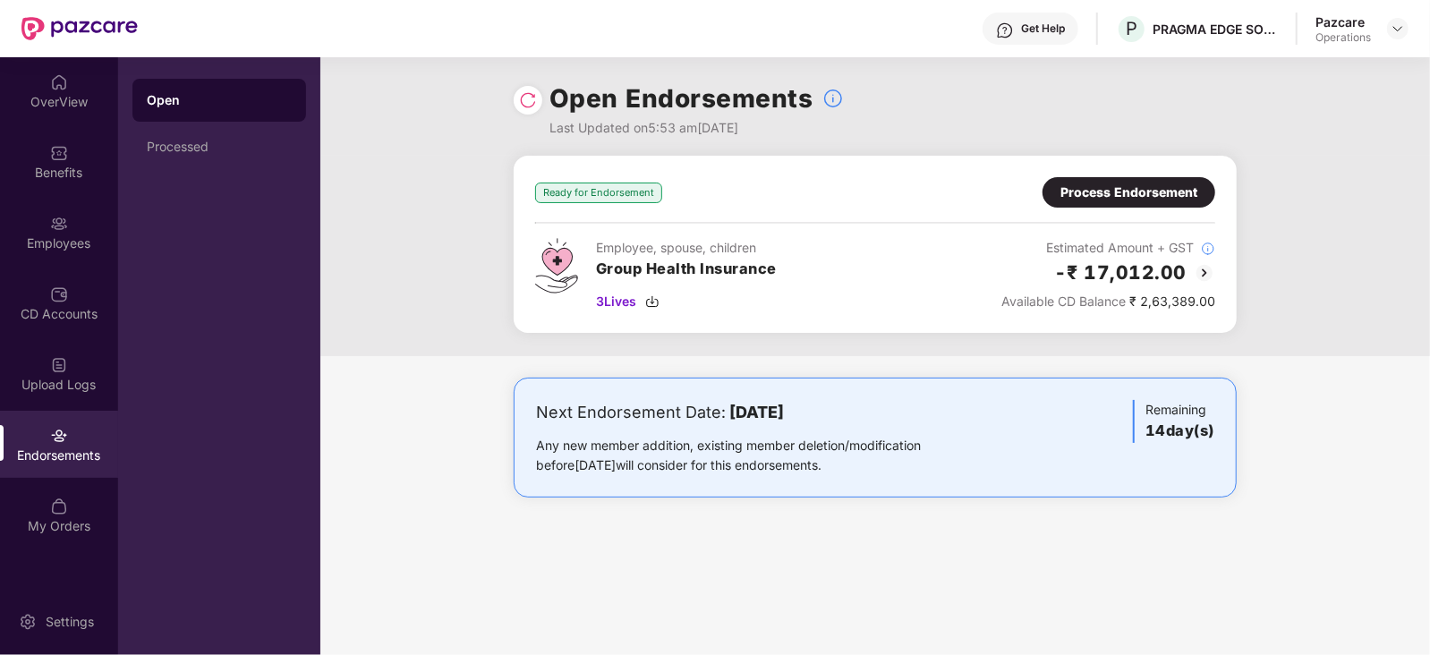
click at [1109, 204] on div "Process Endorsement" at bounding box center [1129, 192] width 173 height 30
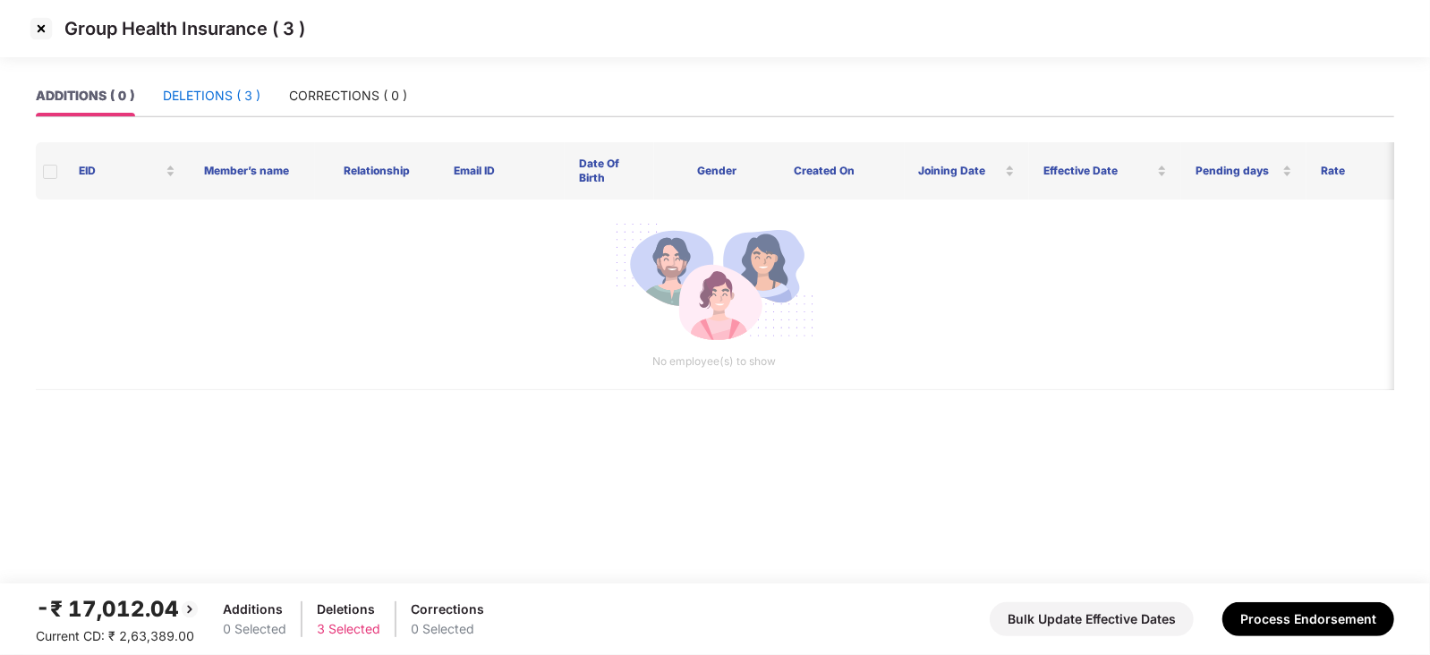
click at [236, 96] on div "DELETIONS ( 3 )" at bounding box center [212, 96] width 98 height 20
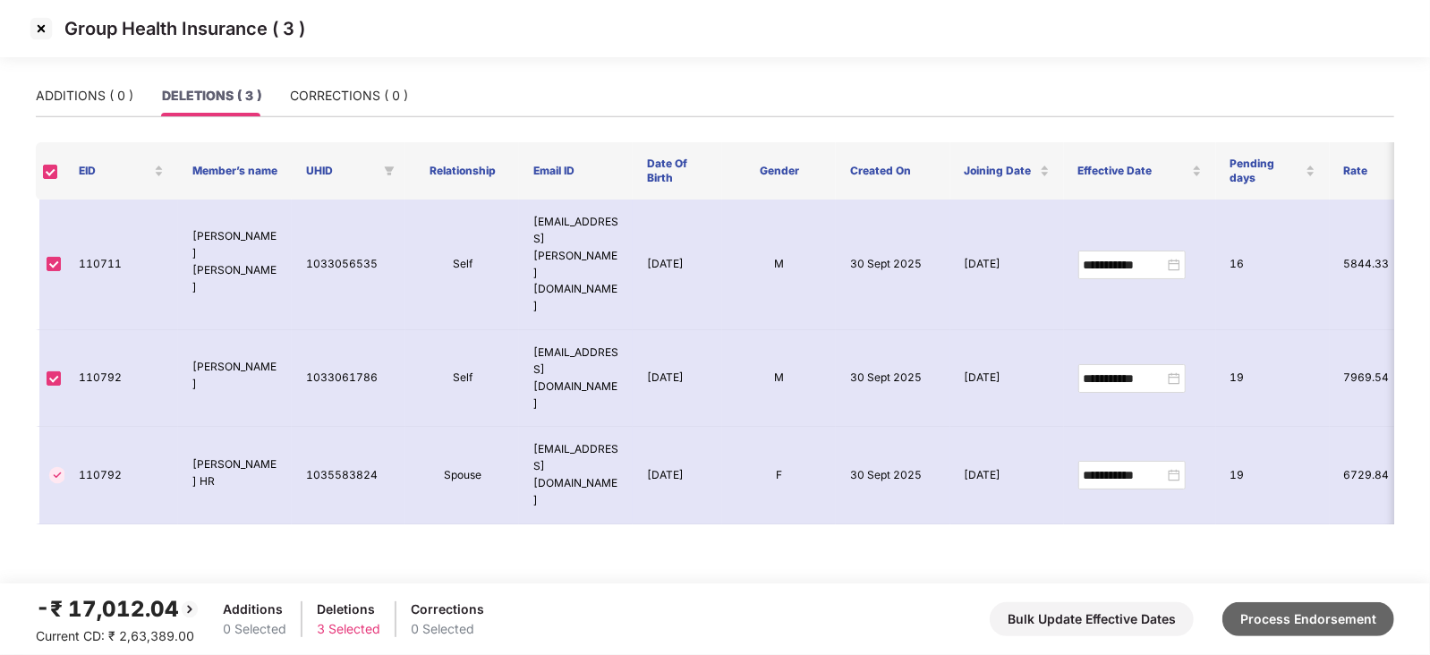
click at [1311, 609] on button "Process Endorsement" at bounding box center [1309, 619] width 172 height 34
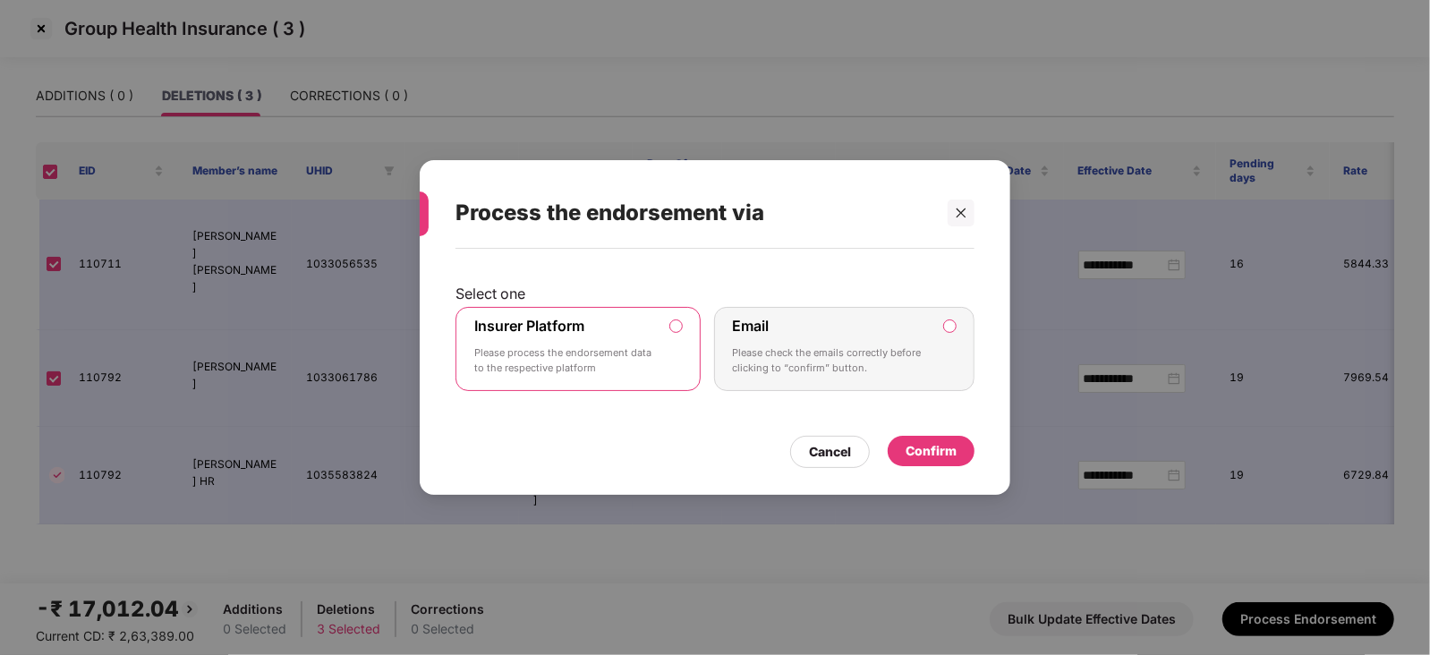
click at [938, 463] on div "Confirm" at bounding box center [931, 451] width 87 height 30
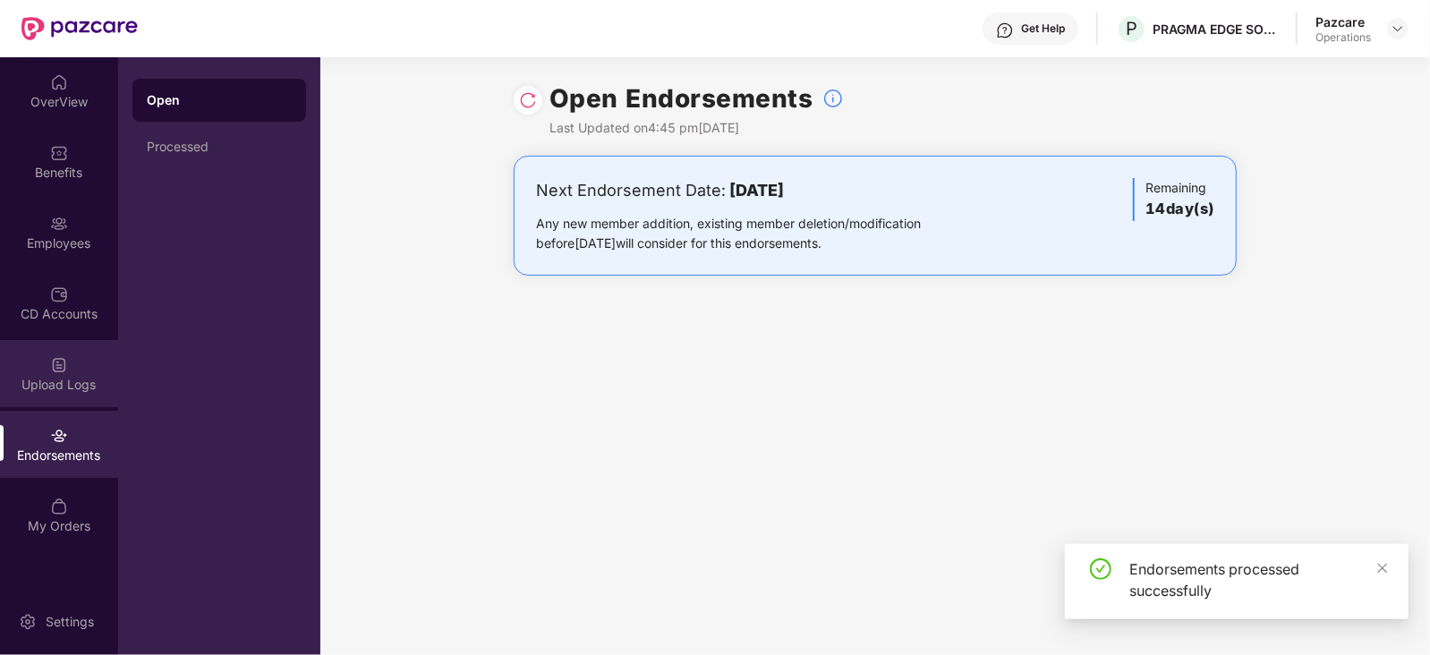
click at [69, 396] on div "Upload Logs" at bounding box center [59, 373] width 118 height 67
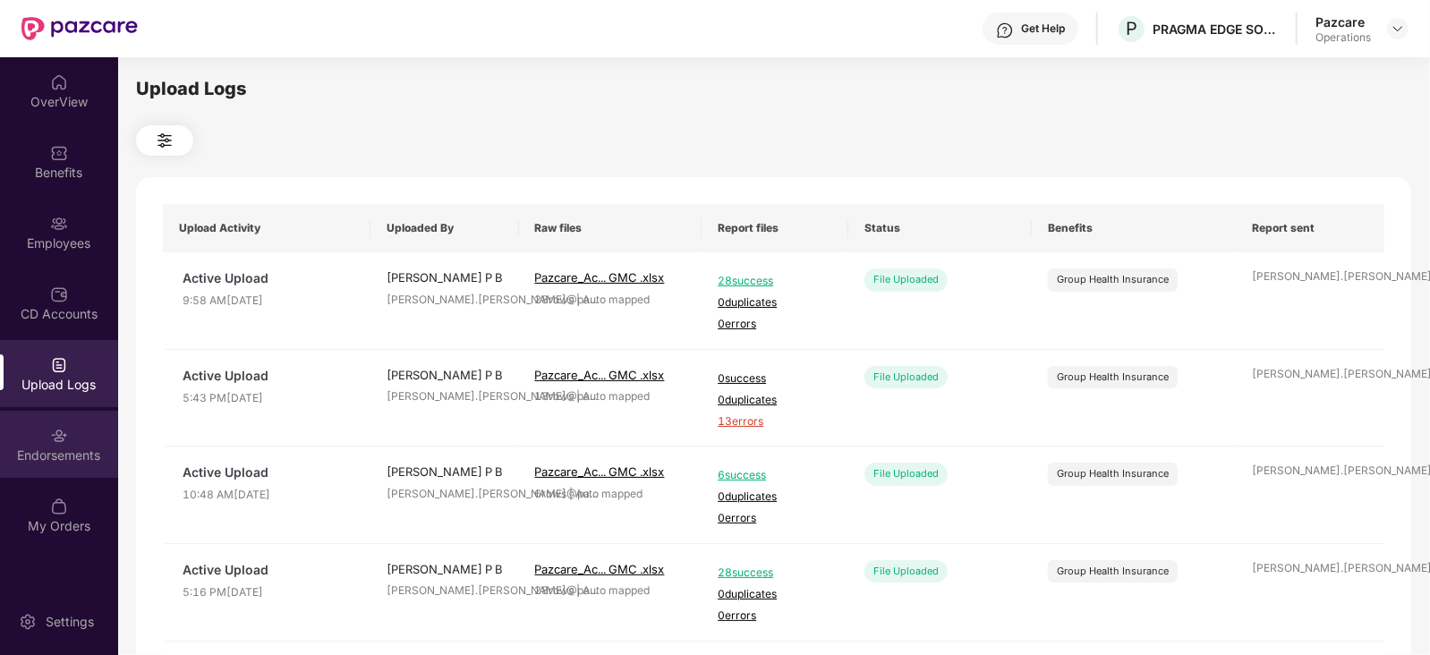
click at [22, 454] on div "Endorsements" at bounding box center [59, 456] width 118 height 18
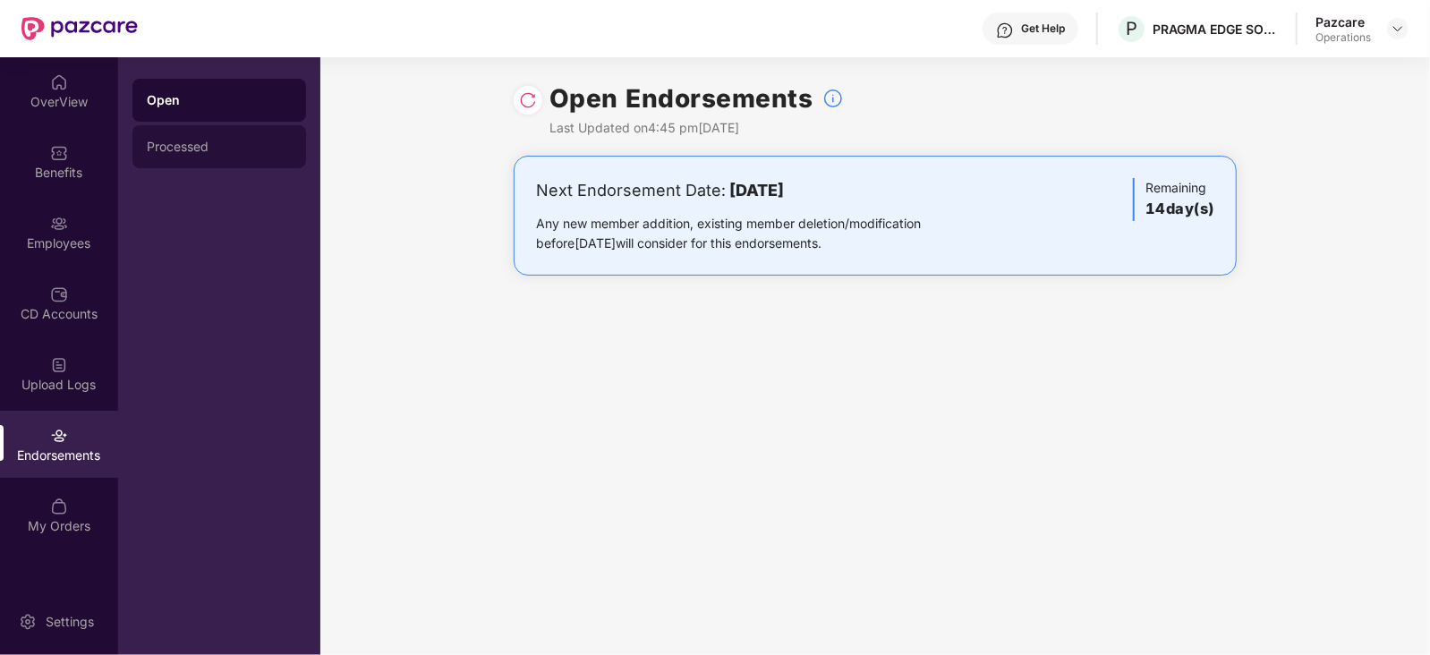
click at [166, 153] on div "Processed" at bounding box center [219, 147] width 145 height 14
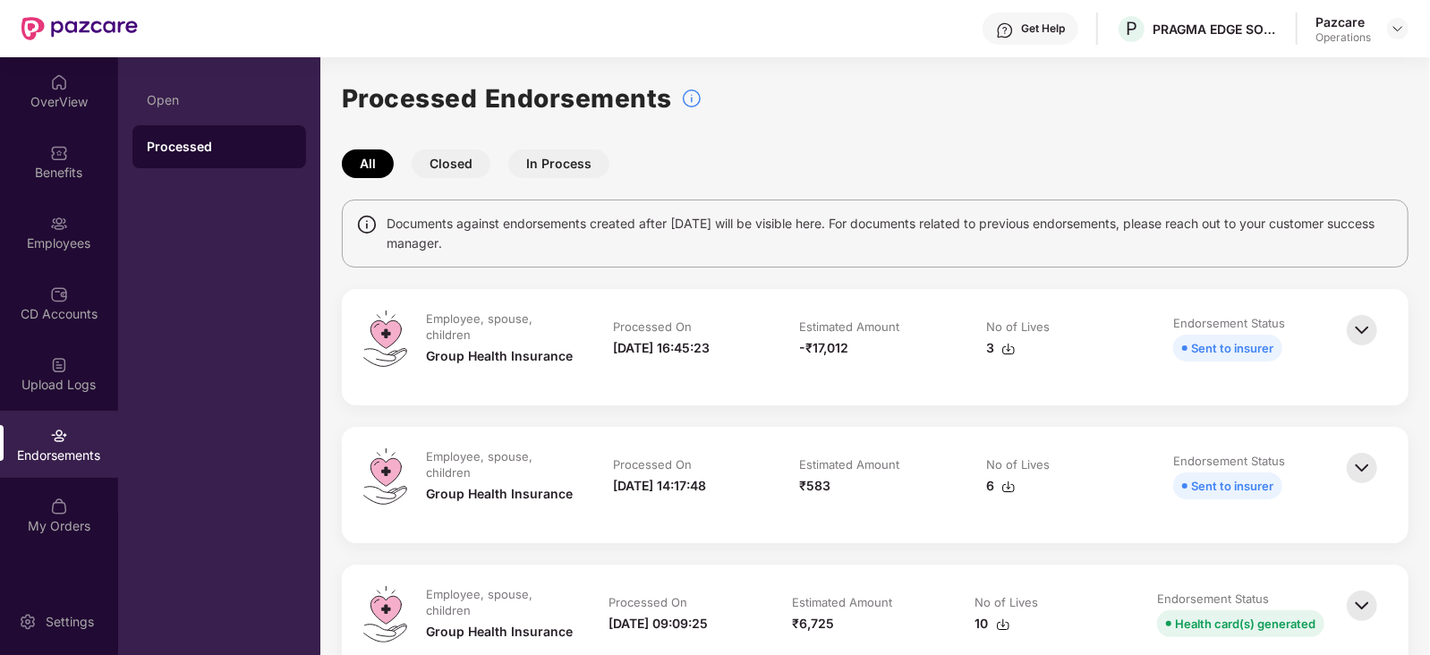
click at [1007, 348] on img at bounding box center [1009, 349] width 14 height 14
click at [1396, 31] on img at bounding box center [1398, 28] width 14 height 14
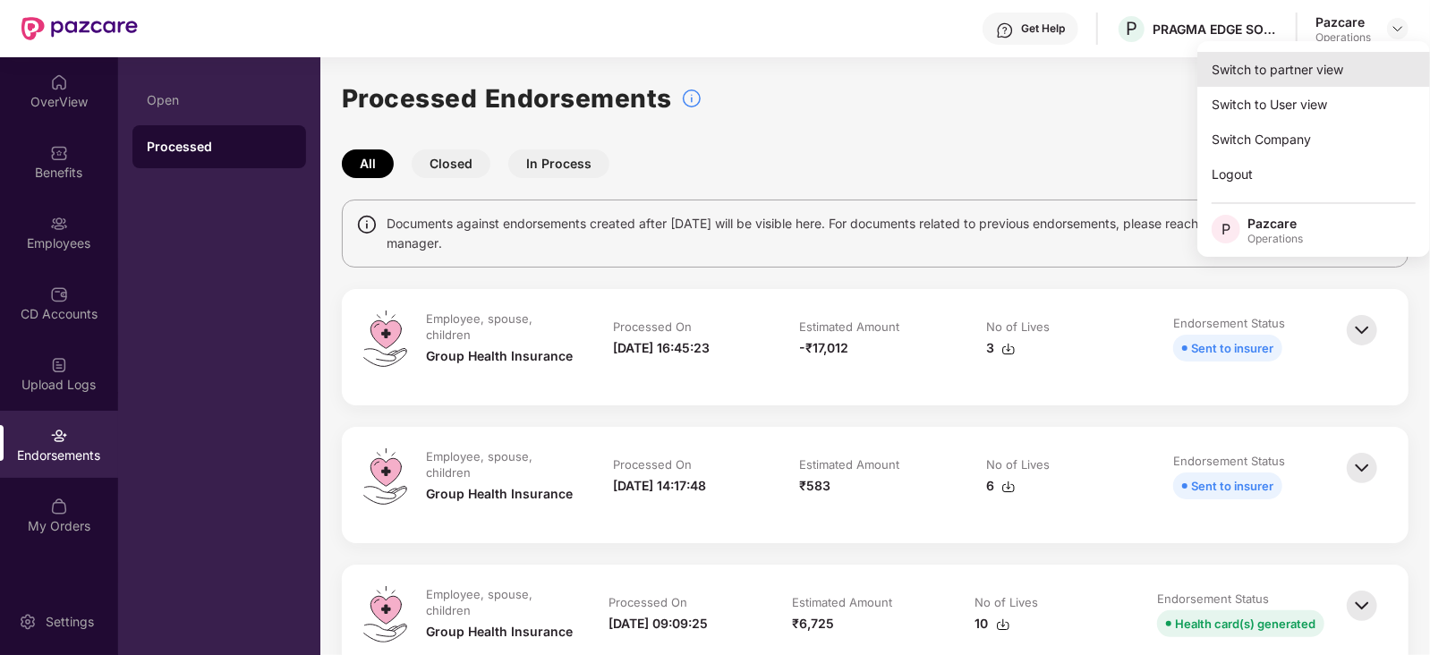
click at [1351, 66] on div "Switch to partner view" at bounding box center [1314, 69] width 233 height 35
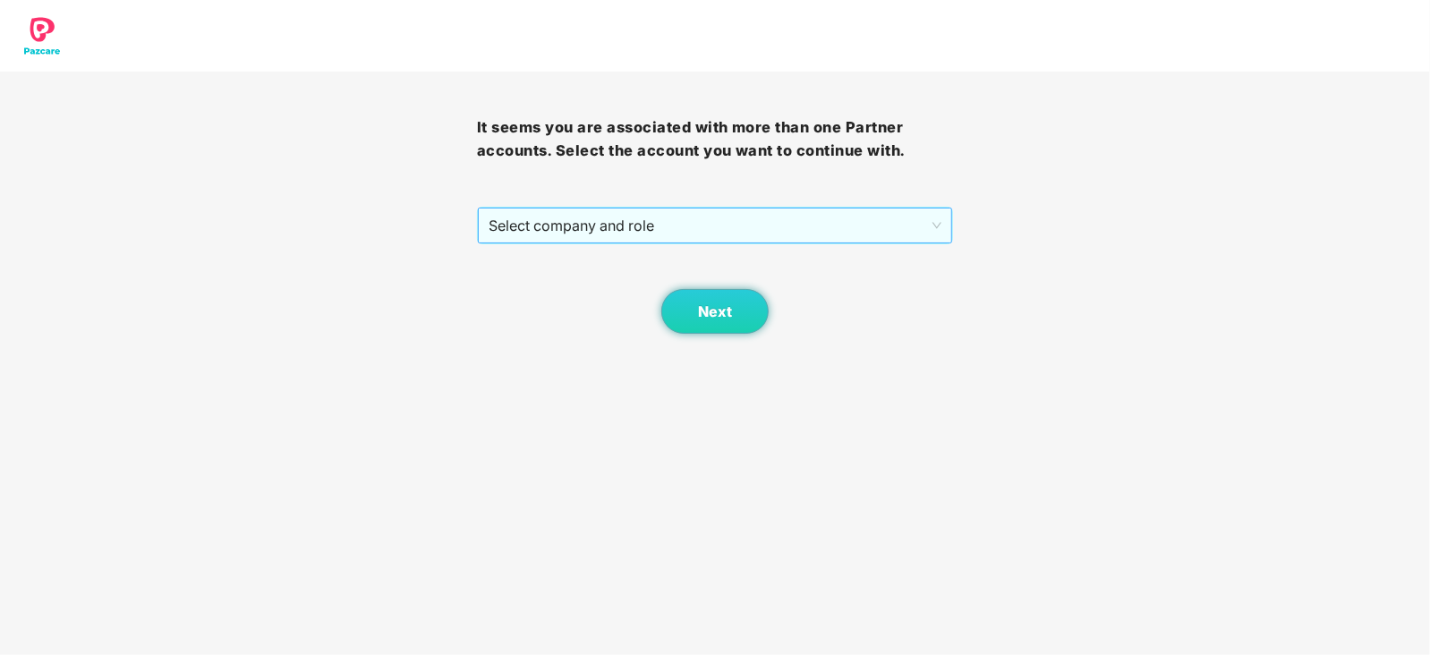
click at [578, 226] on span "Select company and role" at bounding box center [716, 226] width 454 height 34
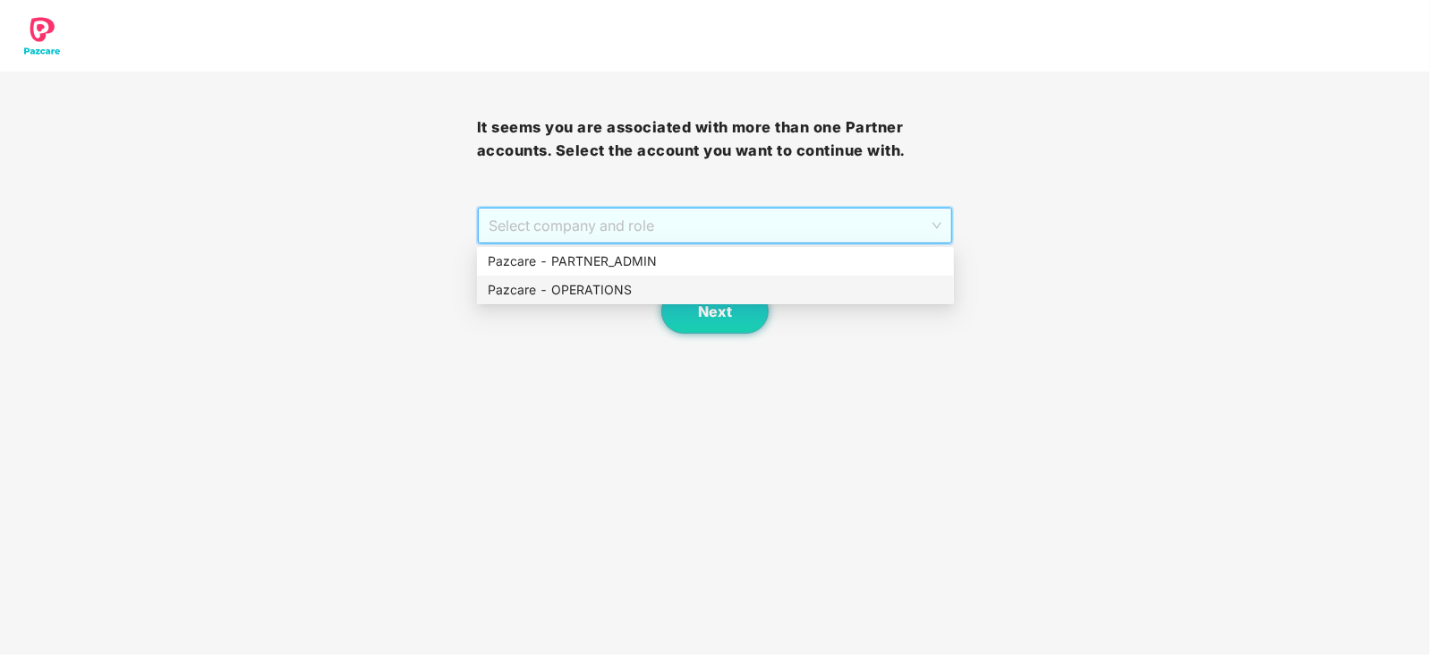
click at [539, 294] on div "Pazcare - OPERATIONS" at bounding box center [716, 290] width 456 height 20
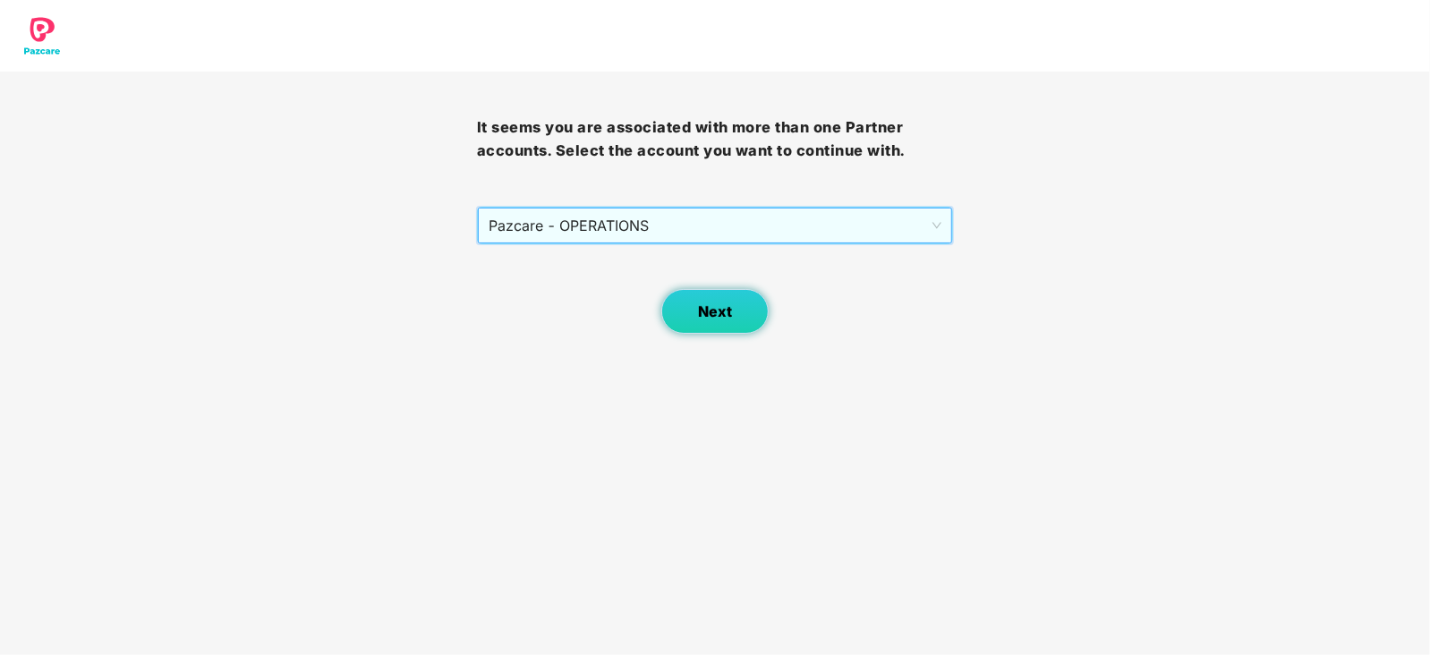
click at [741, 304] on button "Next" at bounding box center [715, 311] width 107 height 45
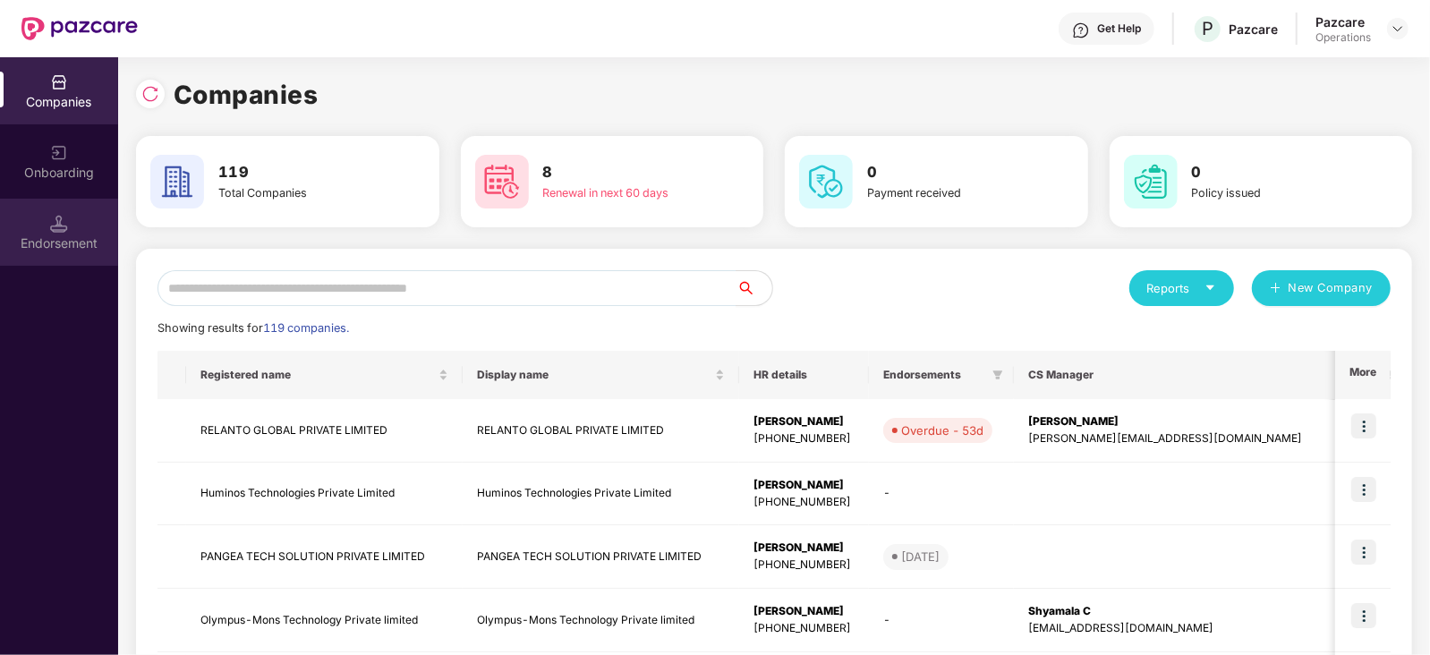
click at [81, 238] on div "Endorsement" at bounding box center [59, 244] width 118 height 18
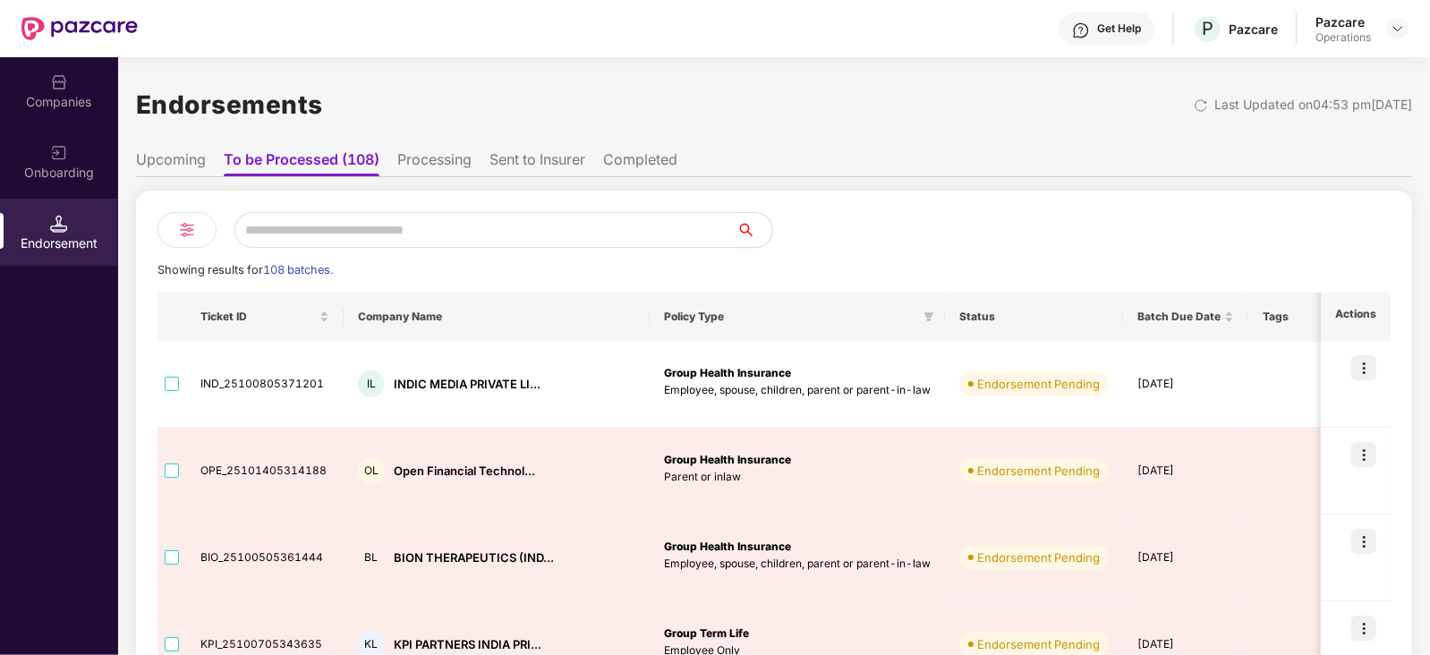
click at [912, 126] on div "Endorsements Last Updated on 04:53 pm, 14 Oct 2025" at bounding box center [774, 105] width 1277 height 56
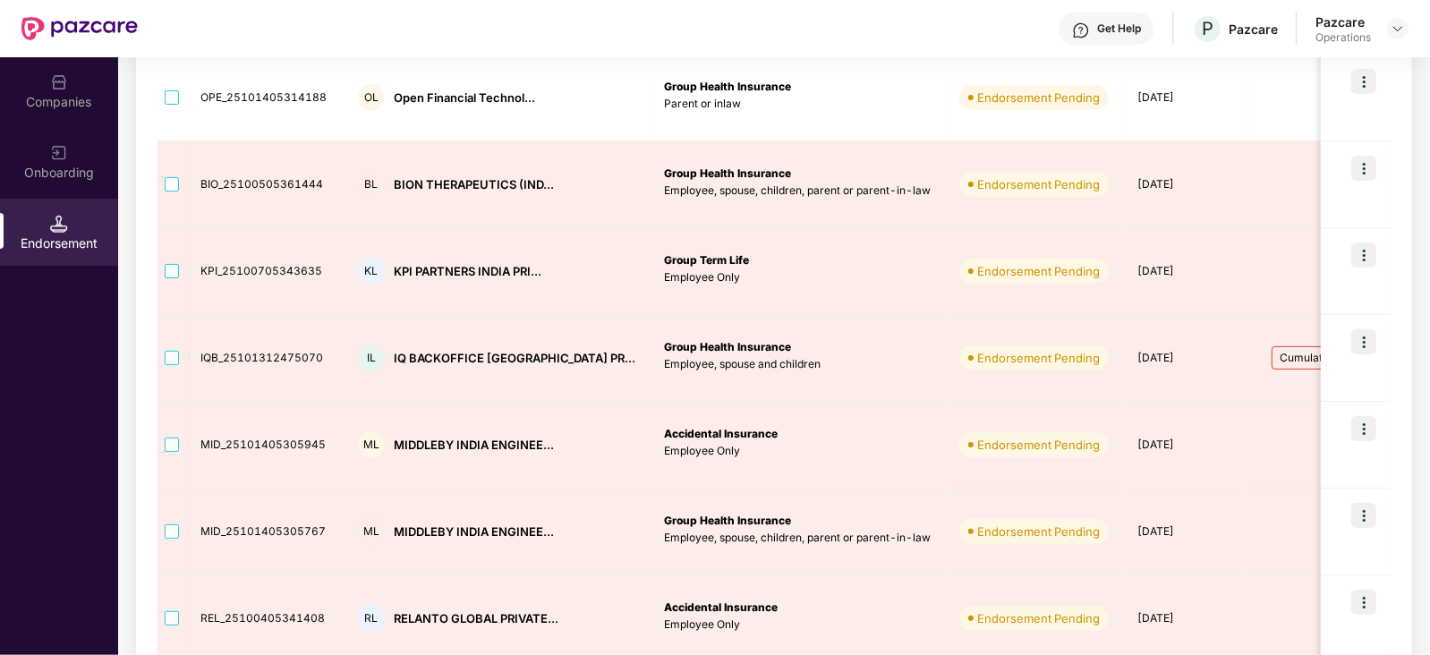
scroll to position [402, 0]
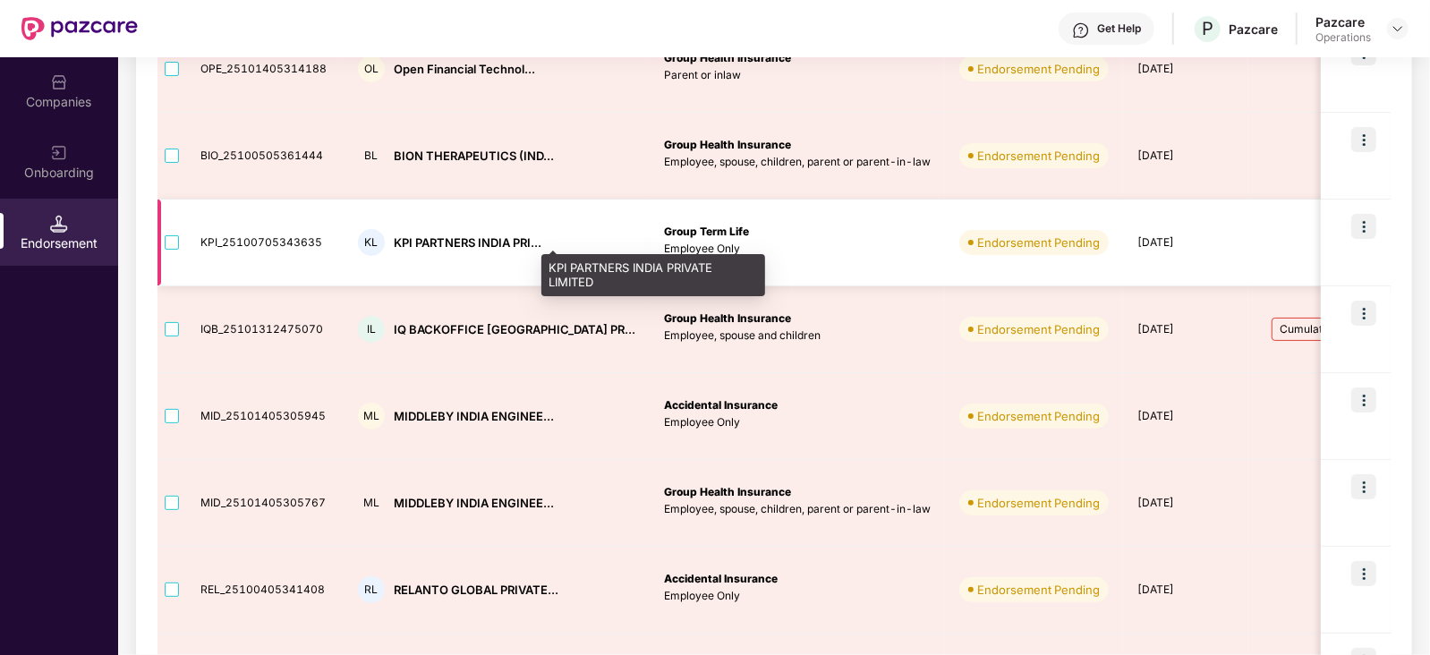
click at [405, 241] on div "KPI PARTNERS INDIA PRI..." at bounding box center [468, 243] width 148 height 17
copy div "KPI"
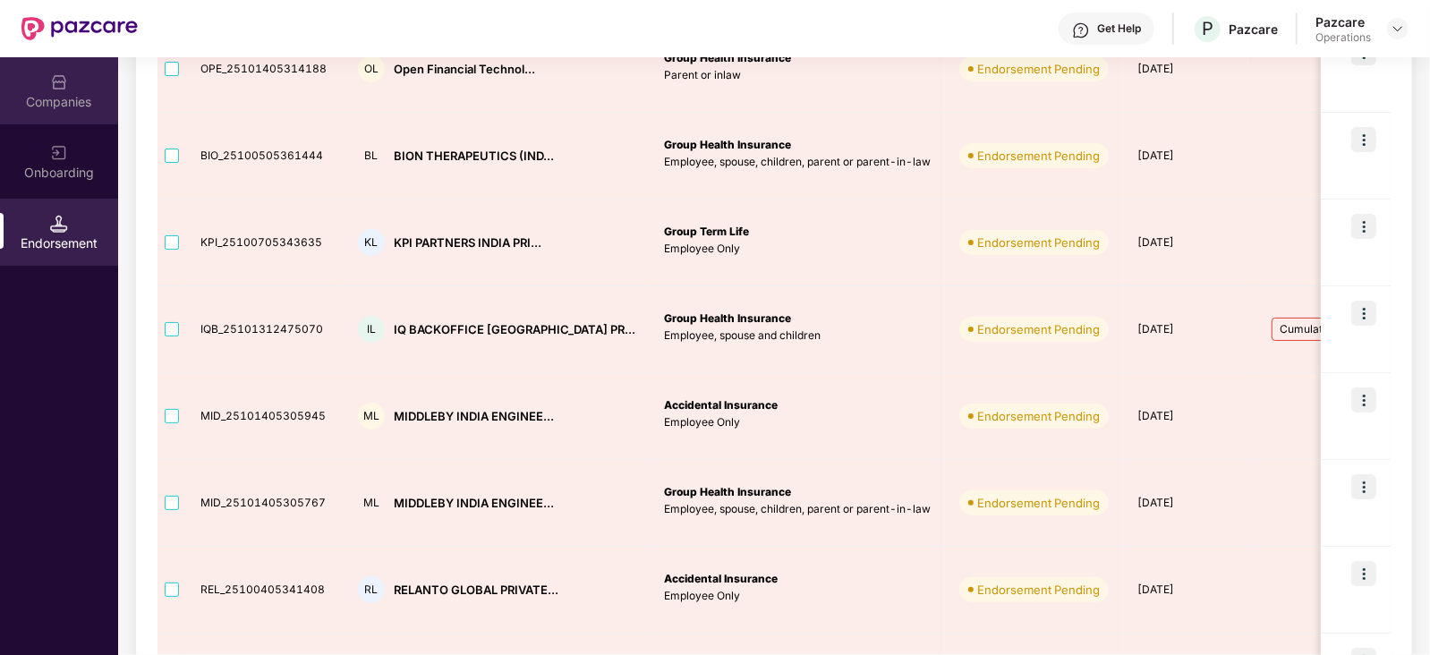
click at [101, 90] on div "Companies" at bounding box center [59, 90] width 118 height 67
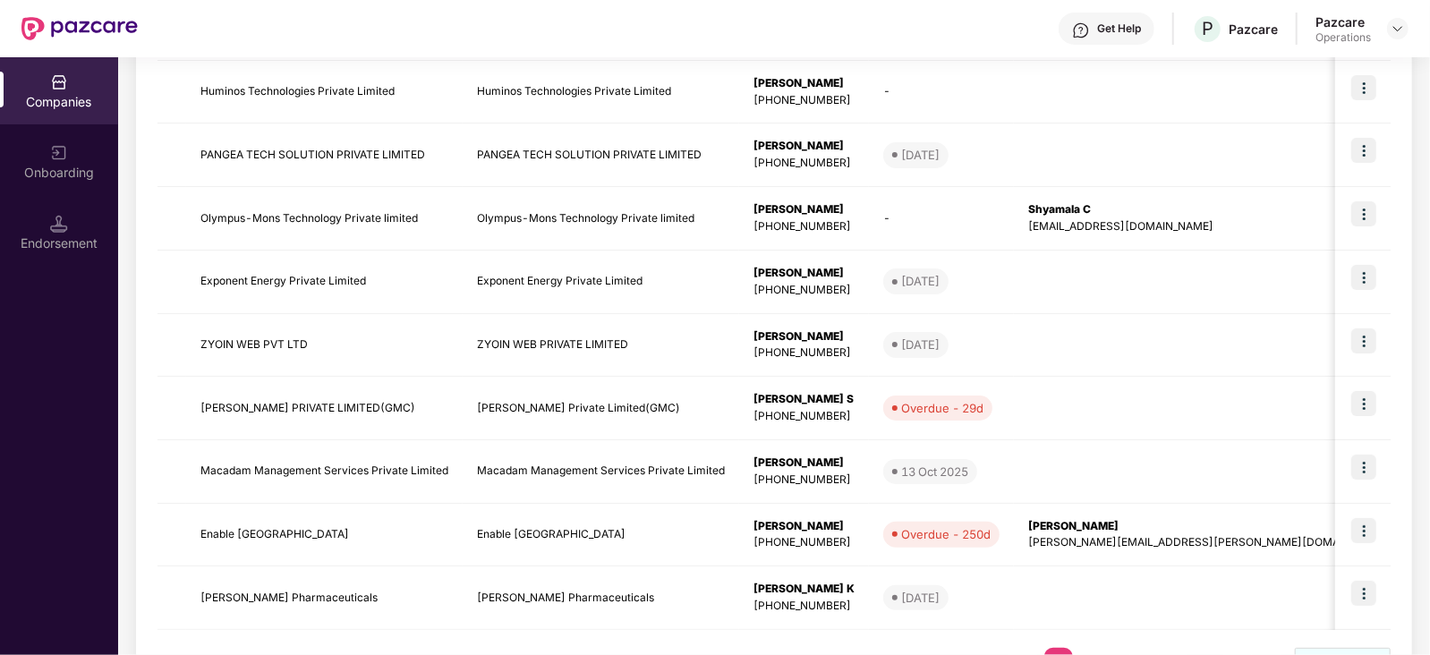
scroll to position [0, 0]
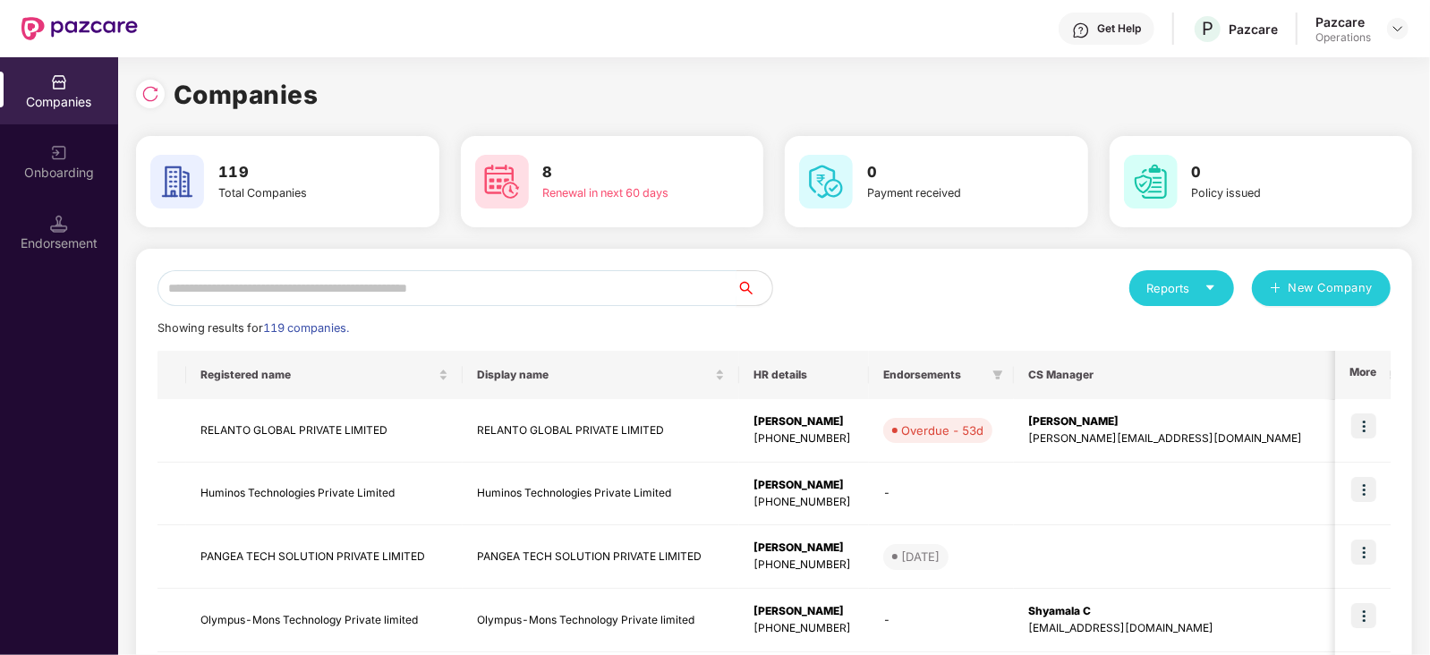
click at [329, 298] on input "text" at bounding box center [447, 288] width 579 height 36
paste input "***"
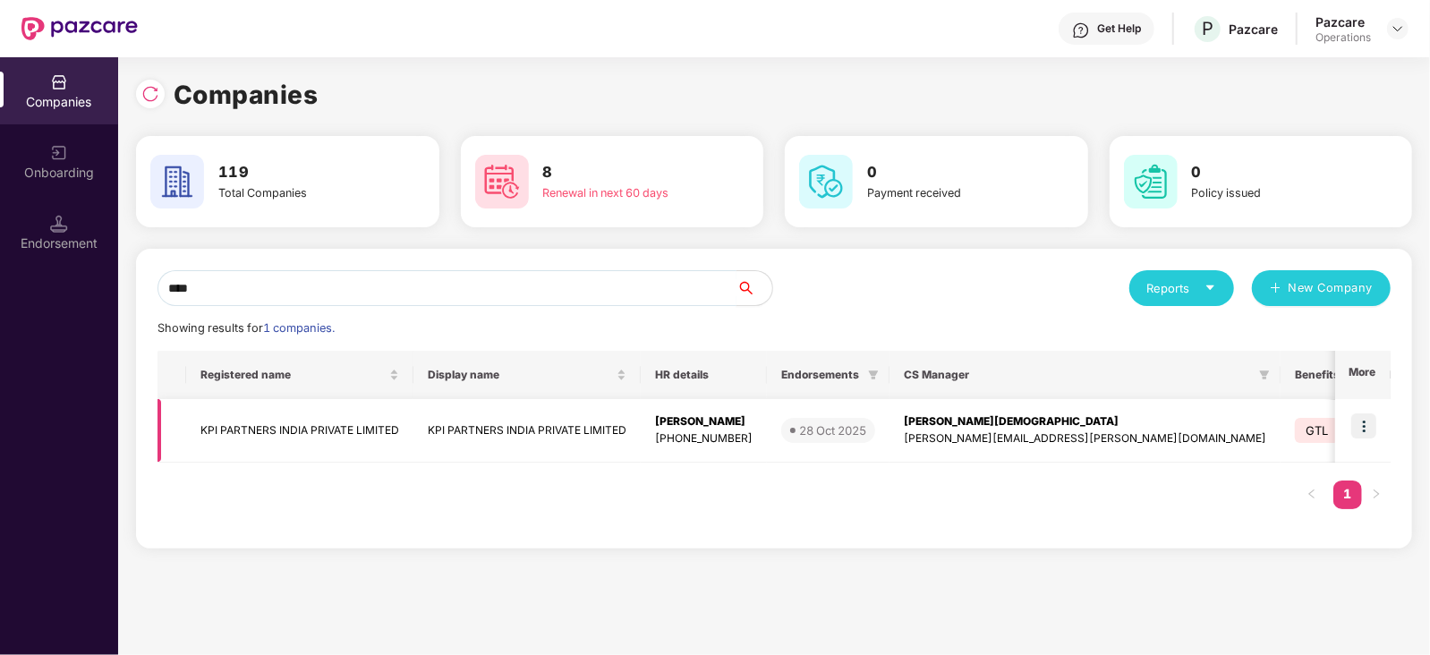
type input "***"
click at [1363, 431] on img at bounding box center [1364, 426] width 25 height 25
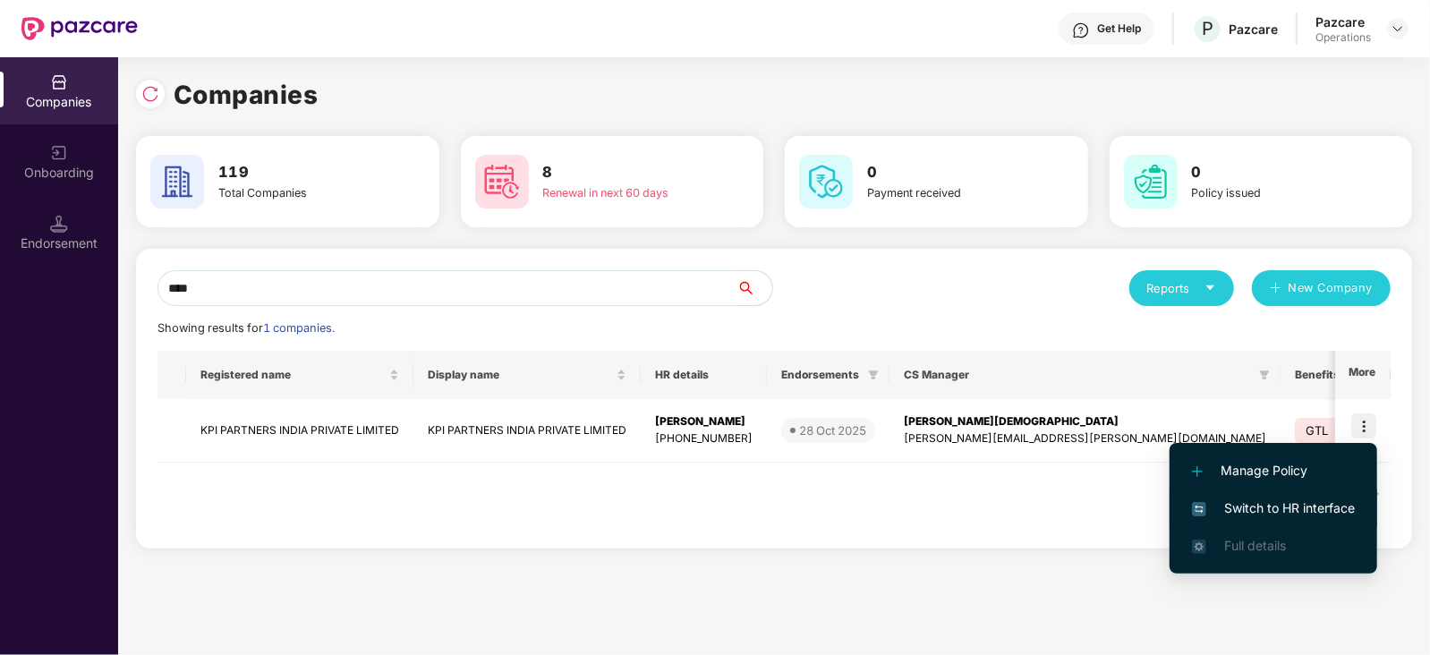
click at [1299, 504] on span "Switch to HR interface" at bounding box center [1273, 509] width 163 height 20
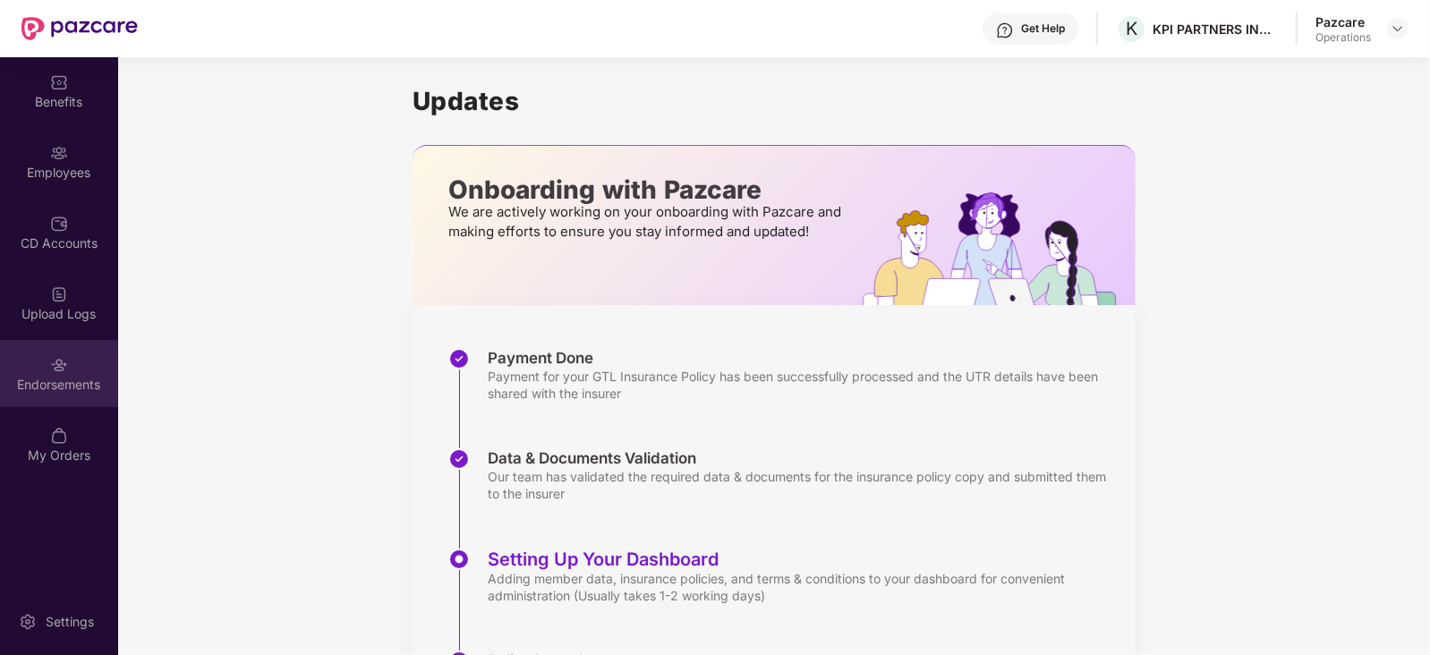
click at [42, 368] on div "Endorsements" at bounding box center [59, 373] width 118 height 67
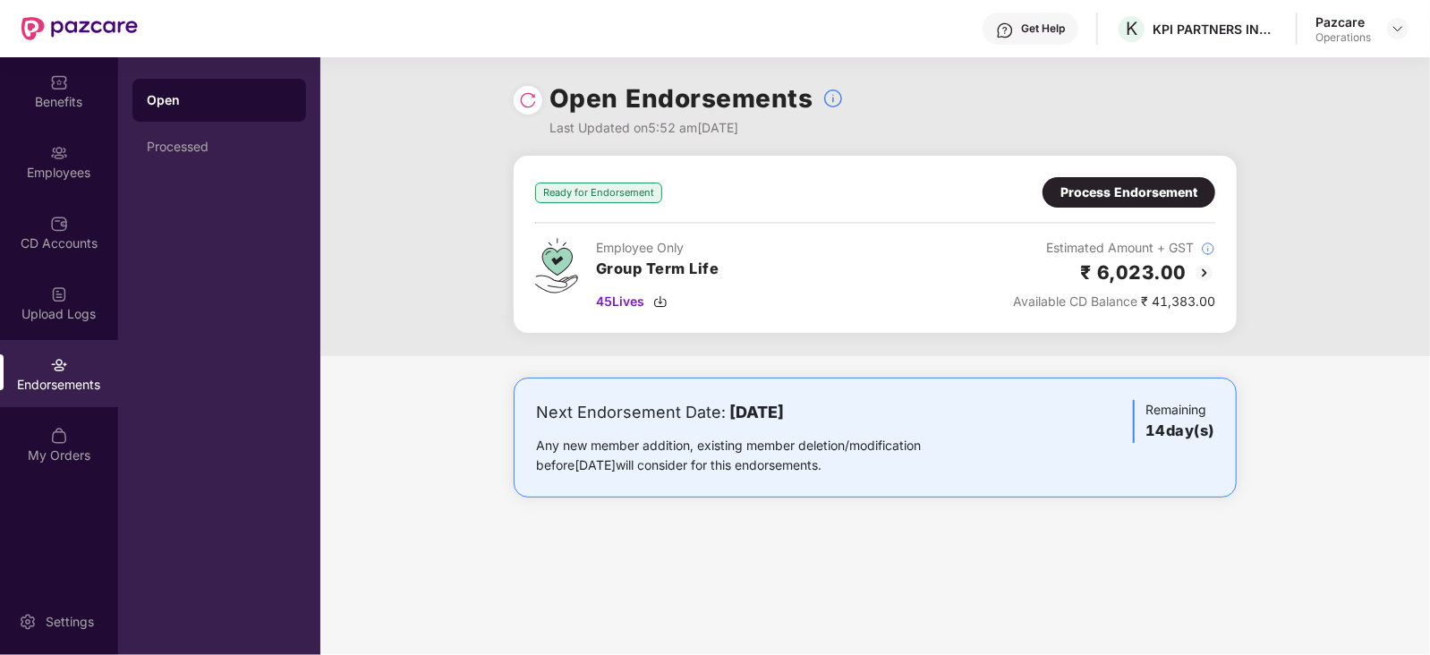
click at [1146, 185] on div "Process Endorsement" at bounding box center [1129, 193] width 137 height 20
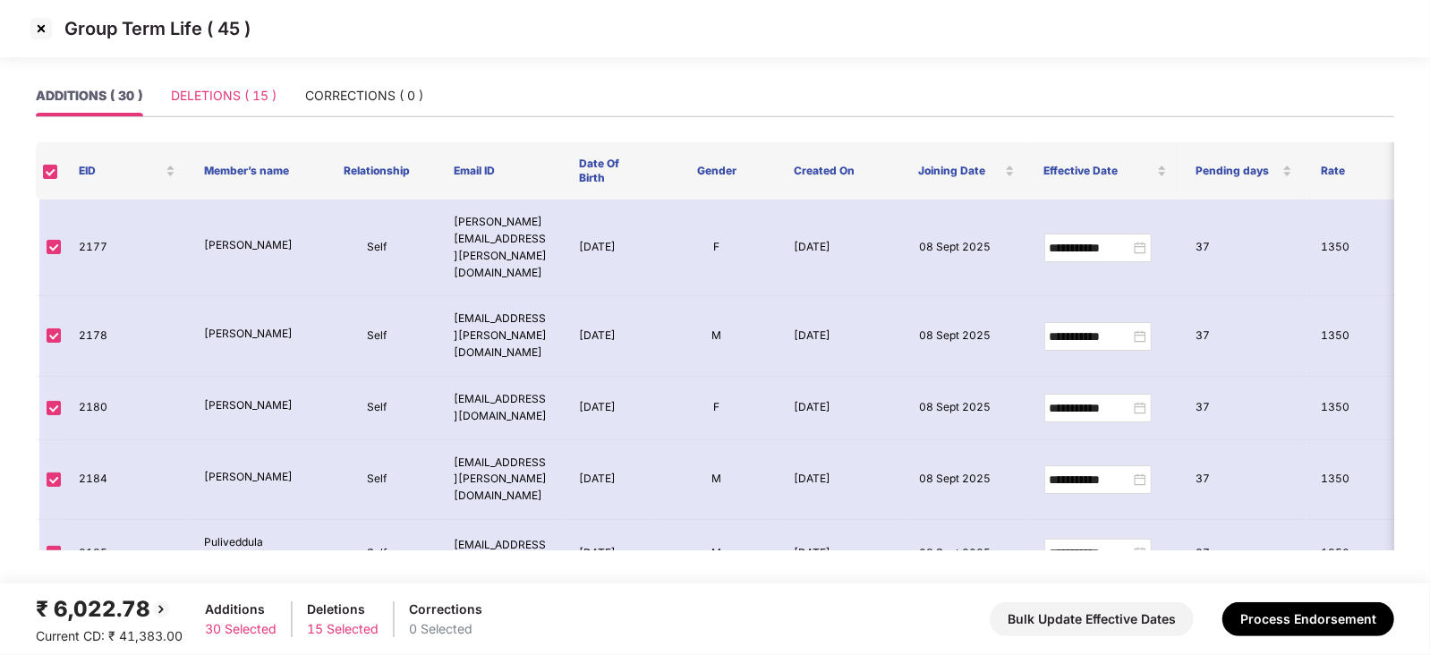
click at [249, 109] on div "DELETIONS ( 15 )" at bounding box center [224, 95] width 106 height 41
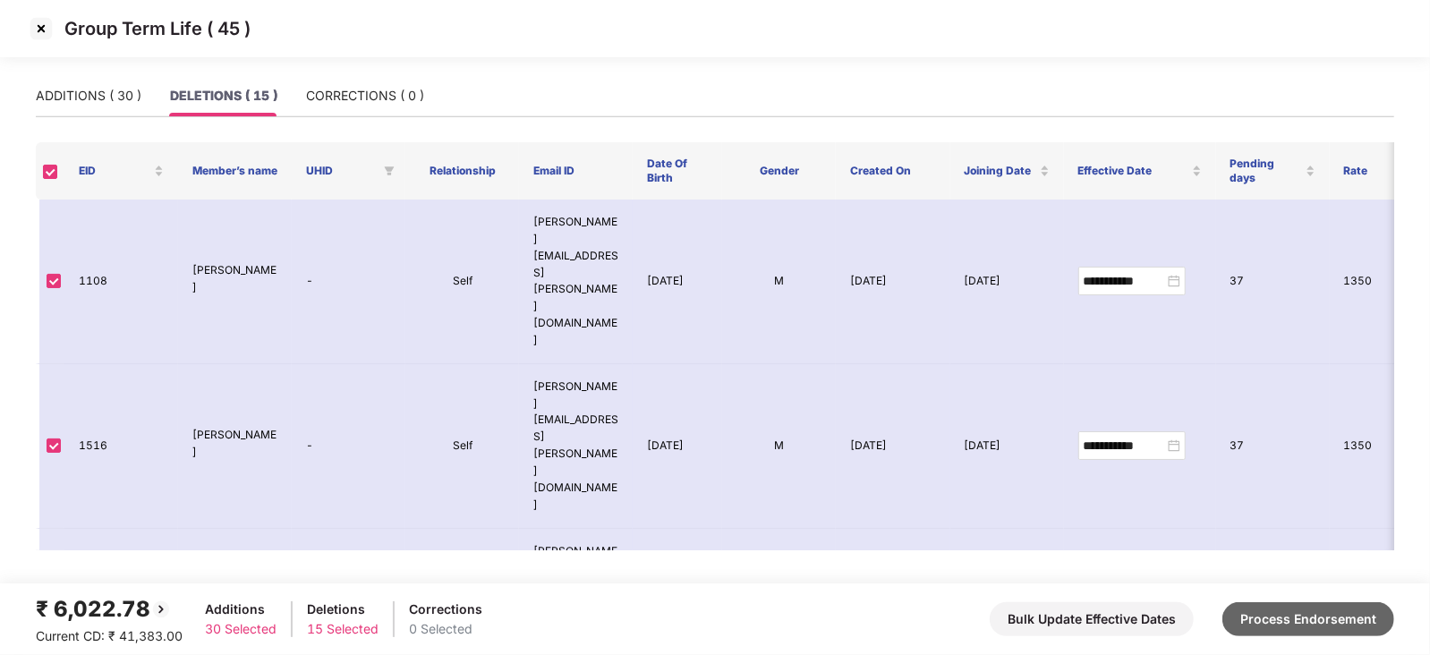
click at [1268, 611] on button "Process Endorsement" at bounding box center [1309, 619] width 172 height 34
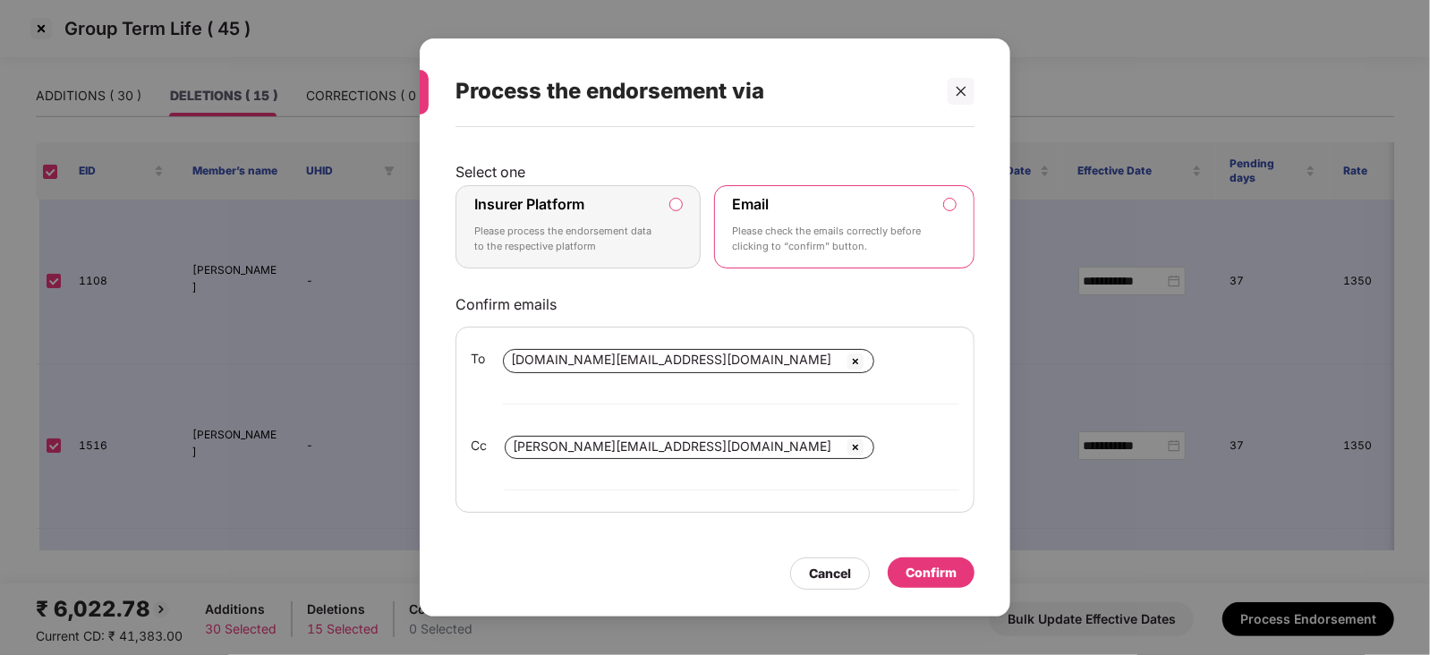
click at [679, 232] on label "Insurer Platform Please process the endorsement data to the respective platform" at bounding box center [578, 227] width 245 height 84
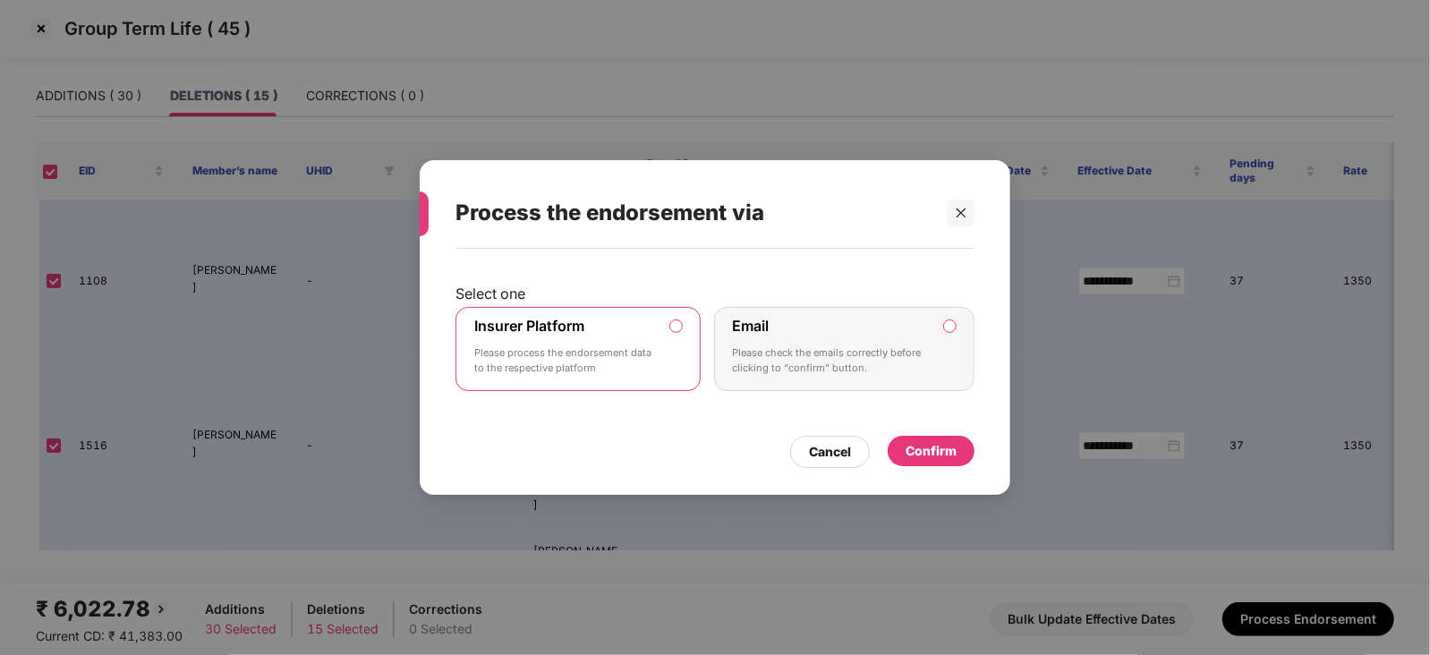
click at [952, 445] on div "Confirm" at bounding box center [931, 451] width 51 height 20
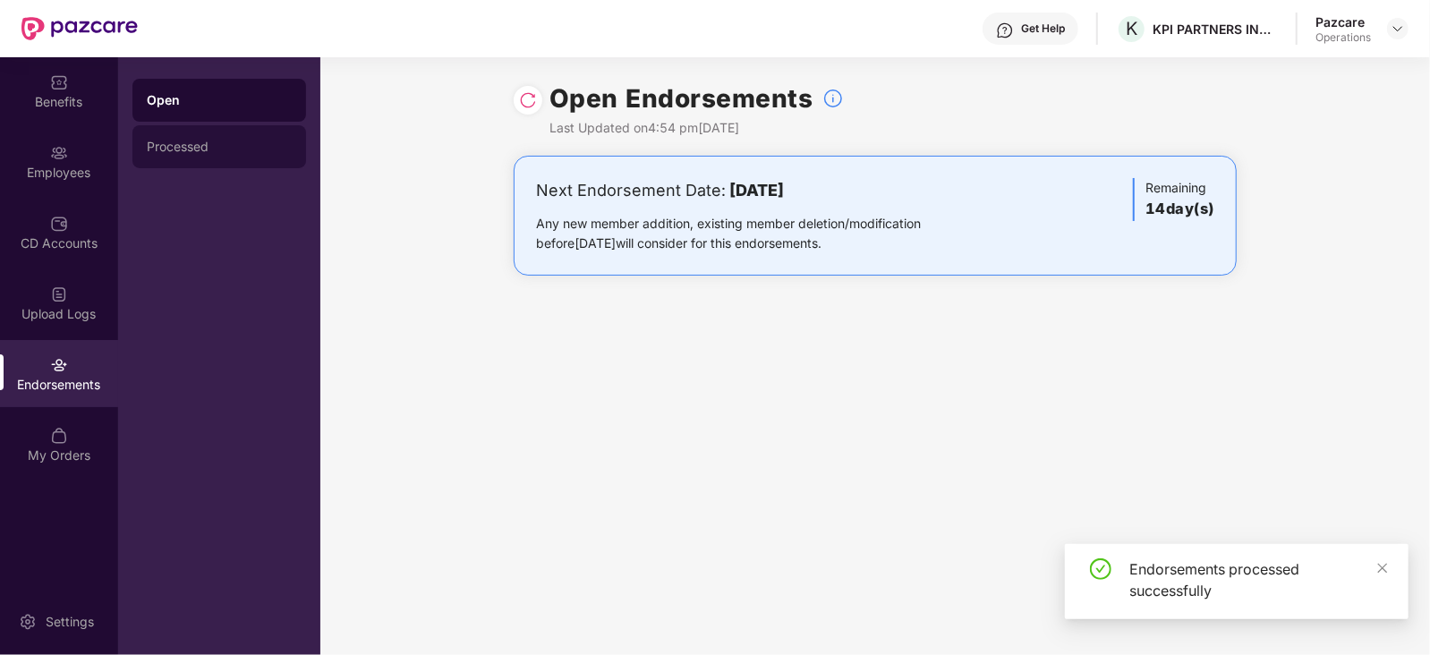
click at [218, 149] on div "Processed" at bounding box center [219, 147] width 145 height 14
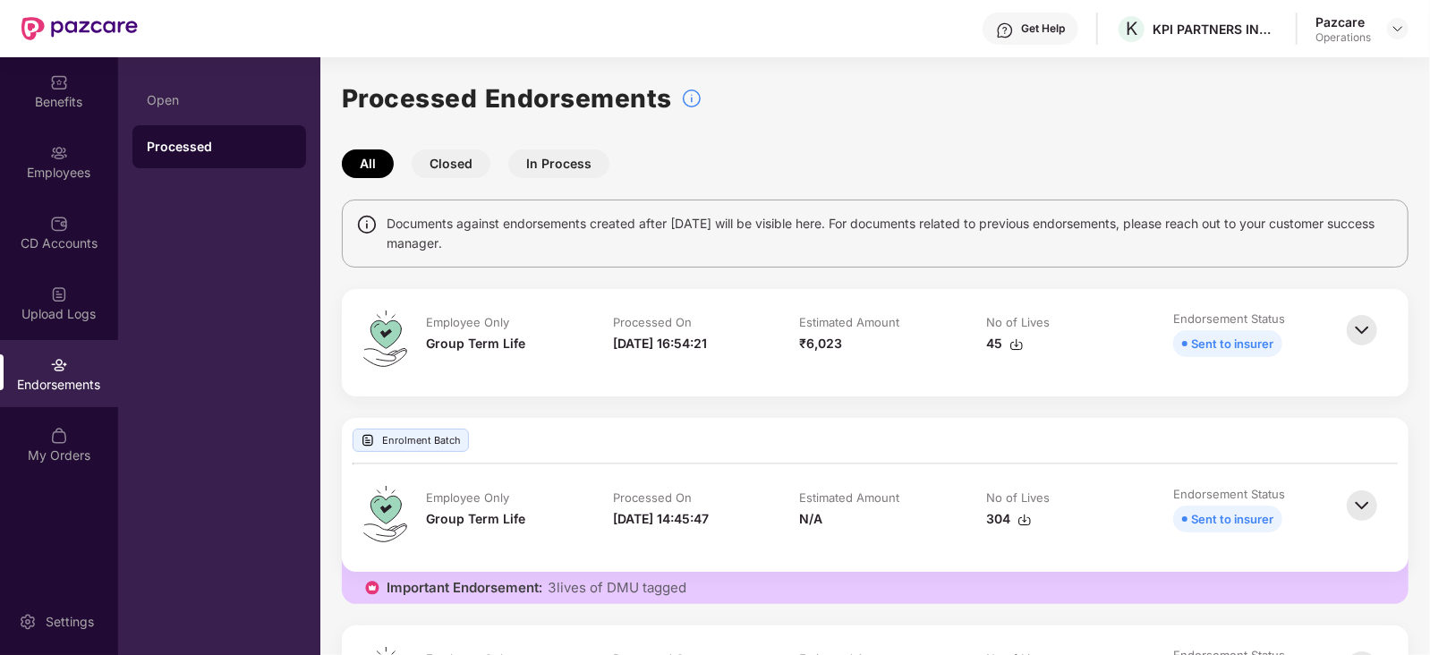
click at [917, 373] on td "Estimated Amount ₹6,023" at bounding box center [875, 343] width 187 height 64
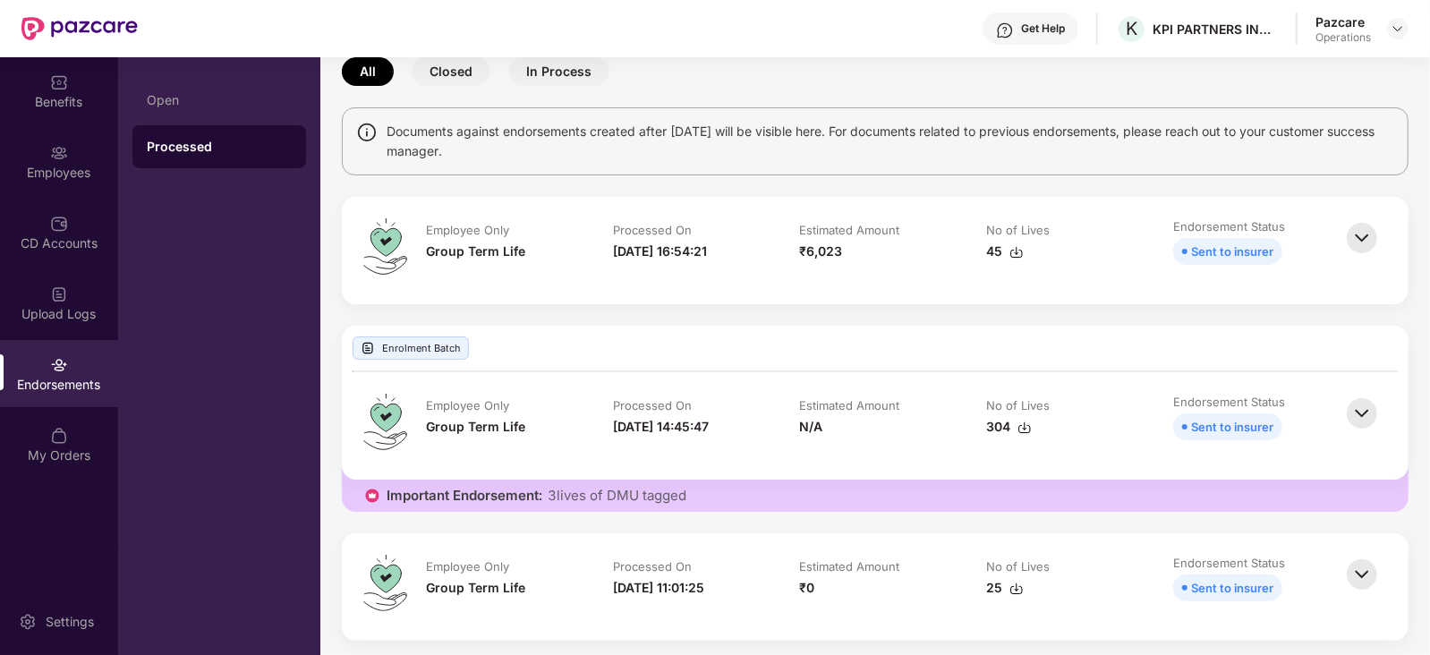
scroll to position [89, 0]
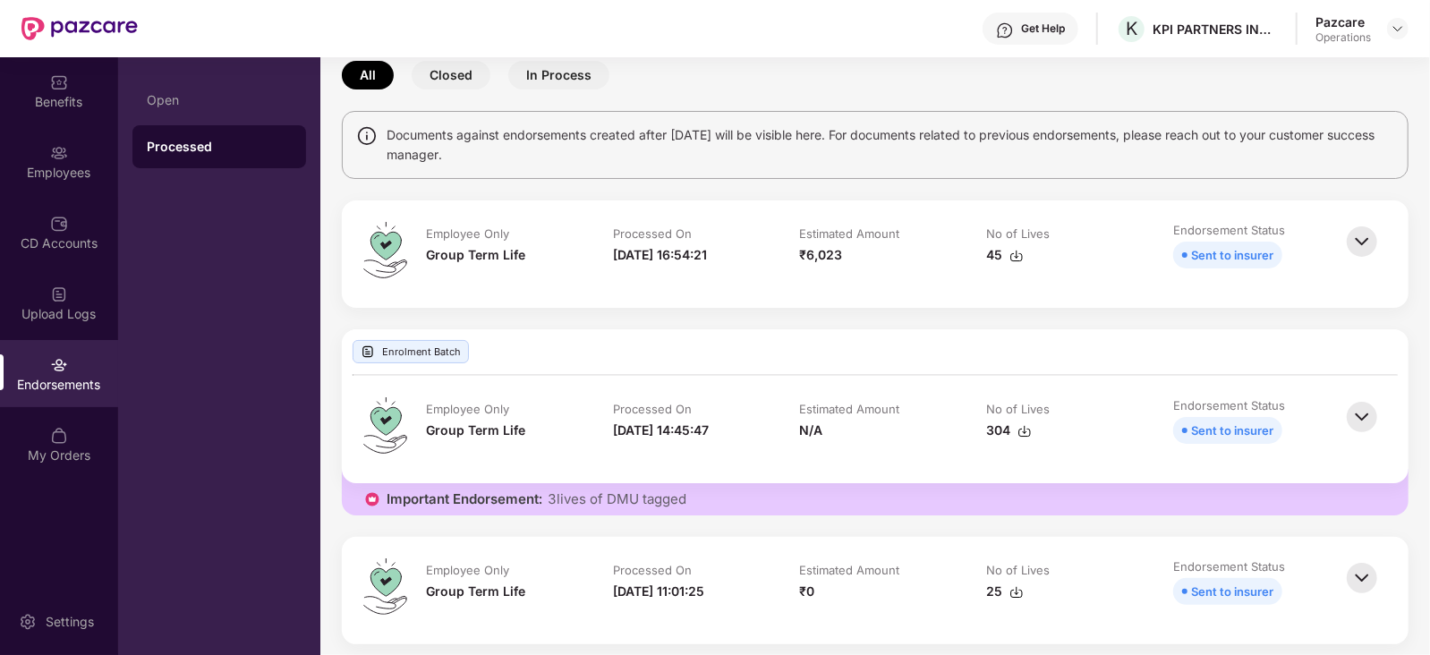
click at [1012, 252] on img at bounding box center [1017, 256] width 14 height 14
click at [1392, 30] on img at bounding box center [1398, 28] width 14 height 14
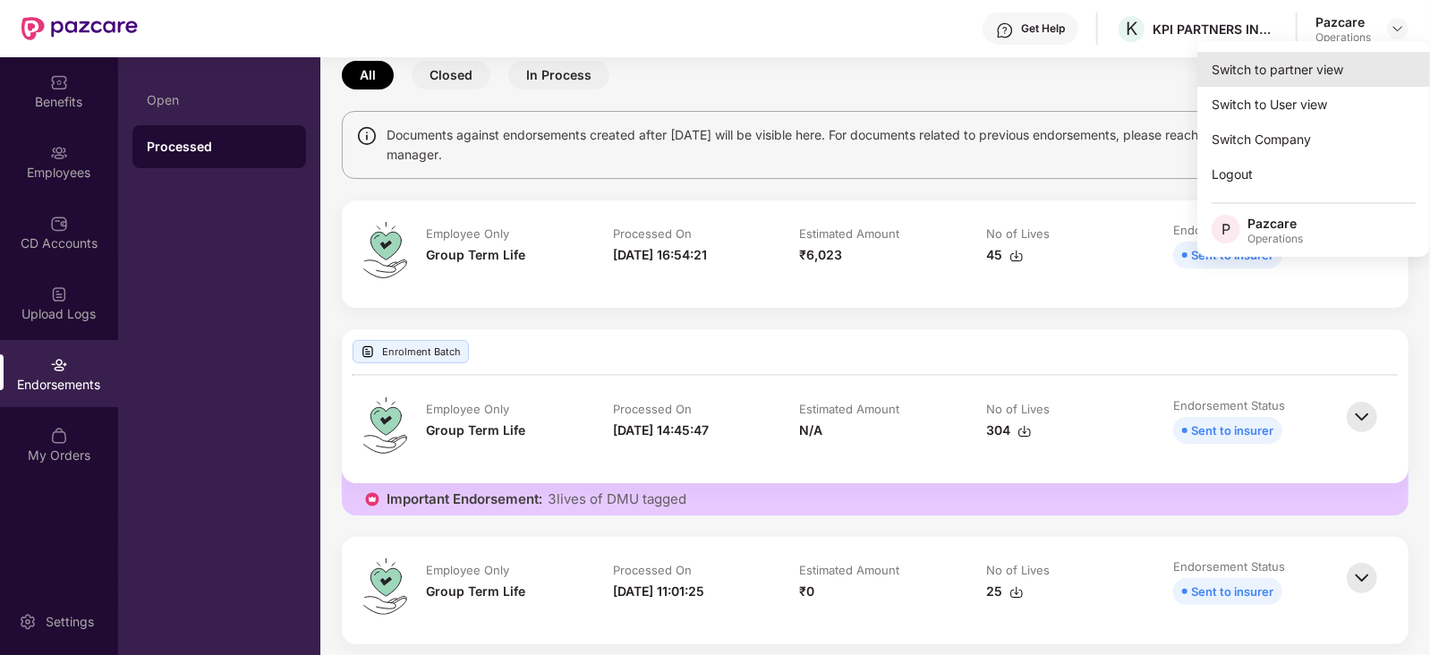
click at [1311, 81] on div "Switch to partner view" at bounding box center [1314, 69] width 233 height 35
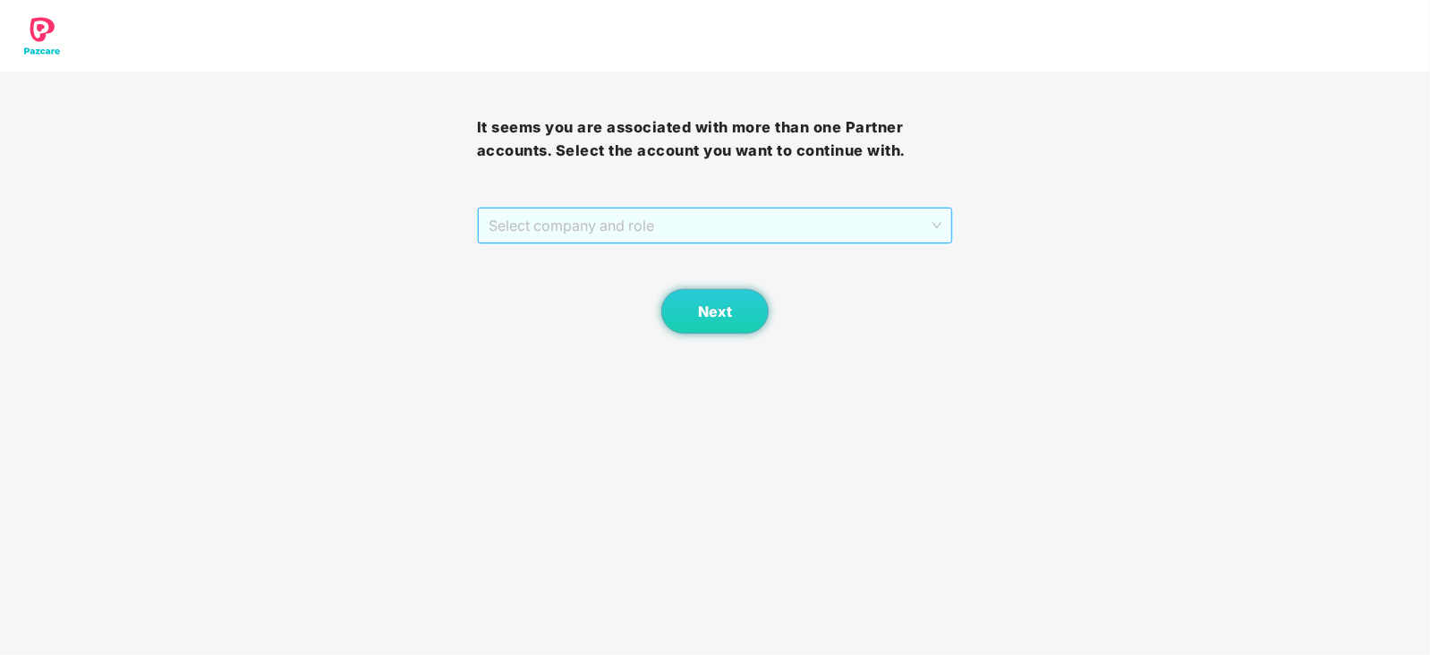
click at [679, 229] on span "Select company and role" at bounding box center [716, 226] width 454 height 34
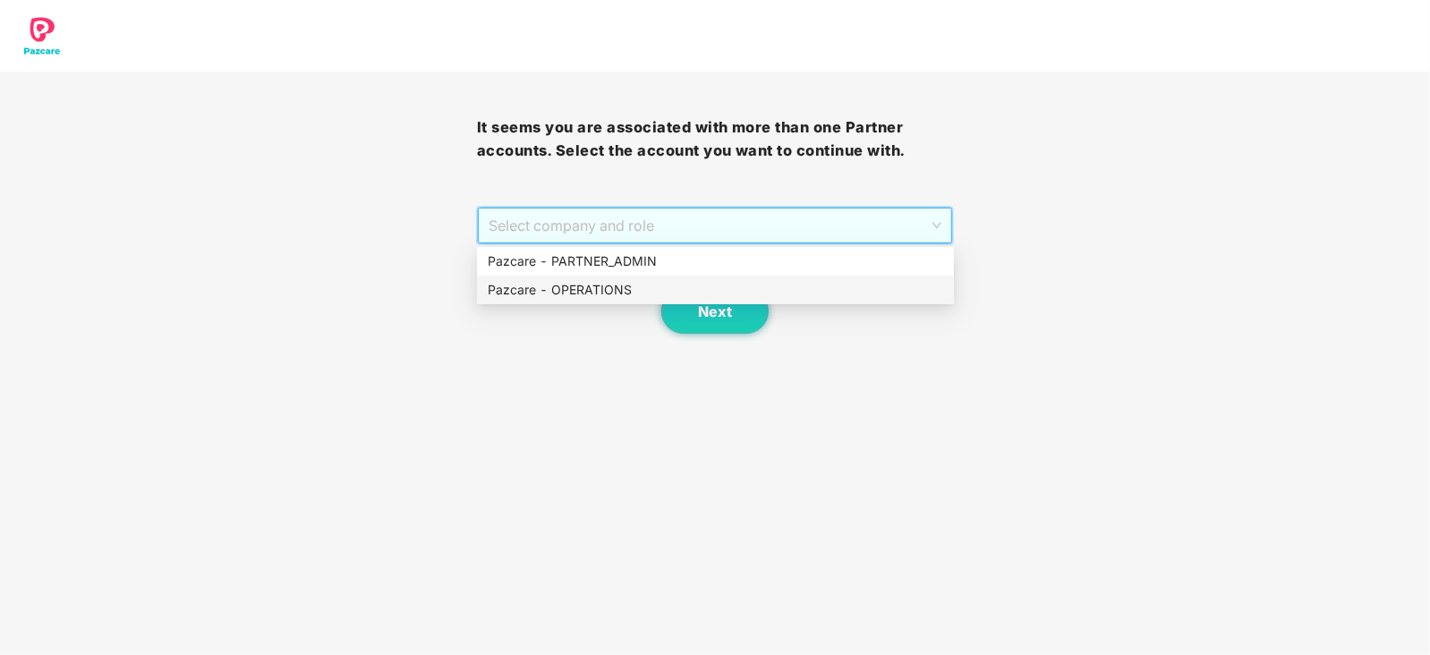
click at [606, 294] on div "Pazcare - OPERATIONS" at bounding box center [716, 290] width 456 height 20
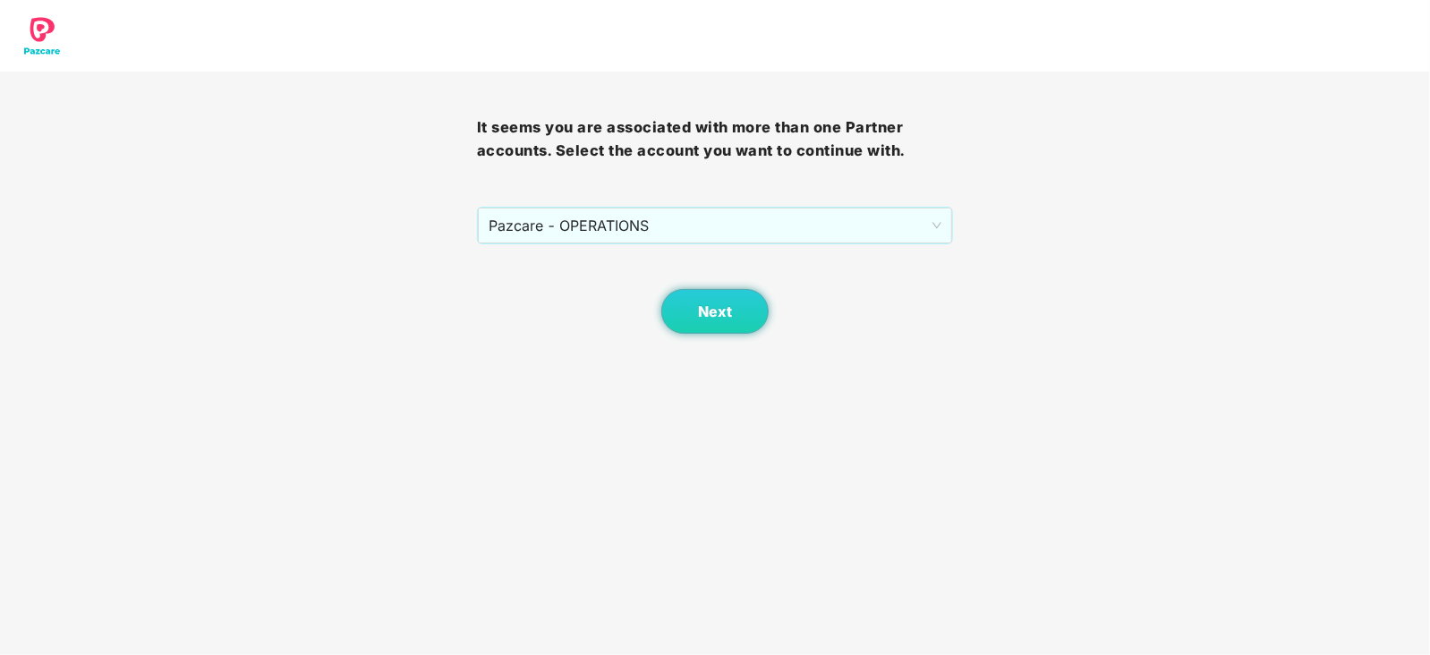
click at [659, 319] on div "Next" at bounding box center [715, 289] width 477 height 90
click at [712, 315] on span "Next" at bounding box center [715, 311] width 34 height 17
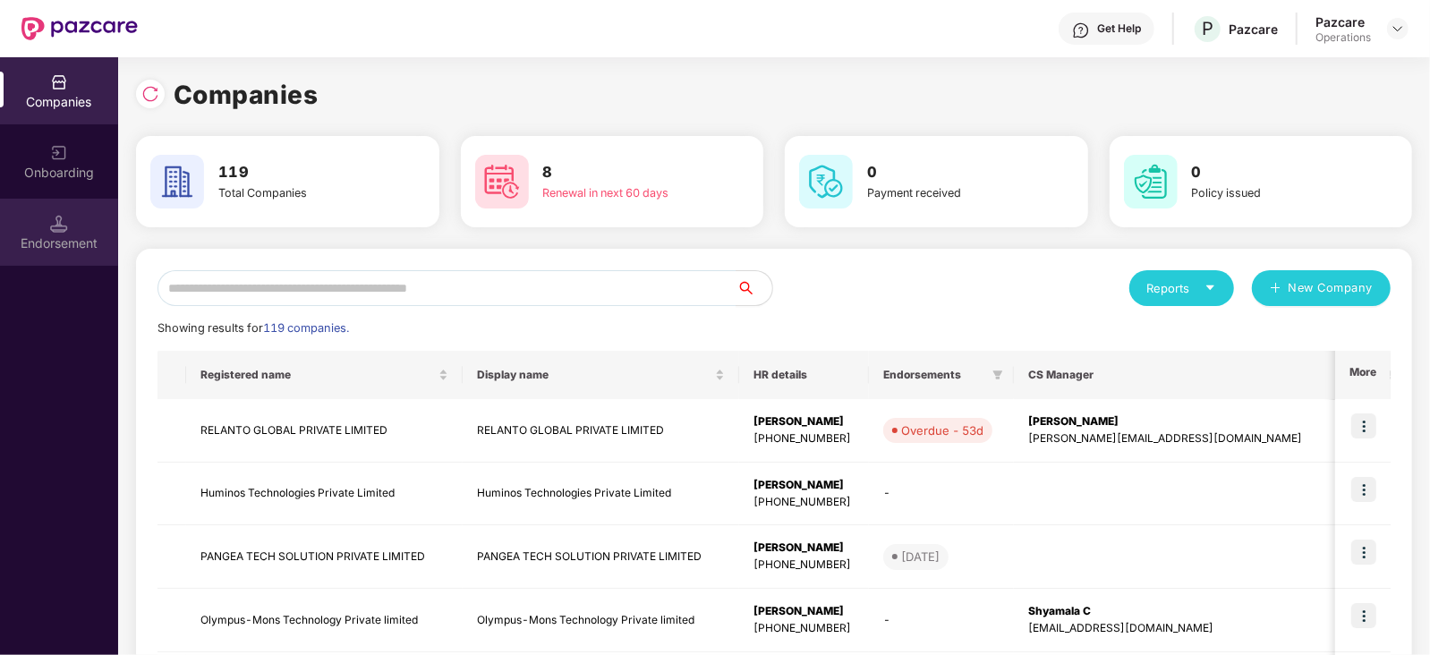
click at [79, 251] on div "Endorsement" at bounding box center [59, 244] width 118 height 18
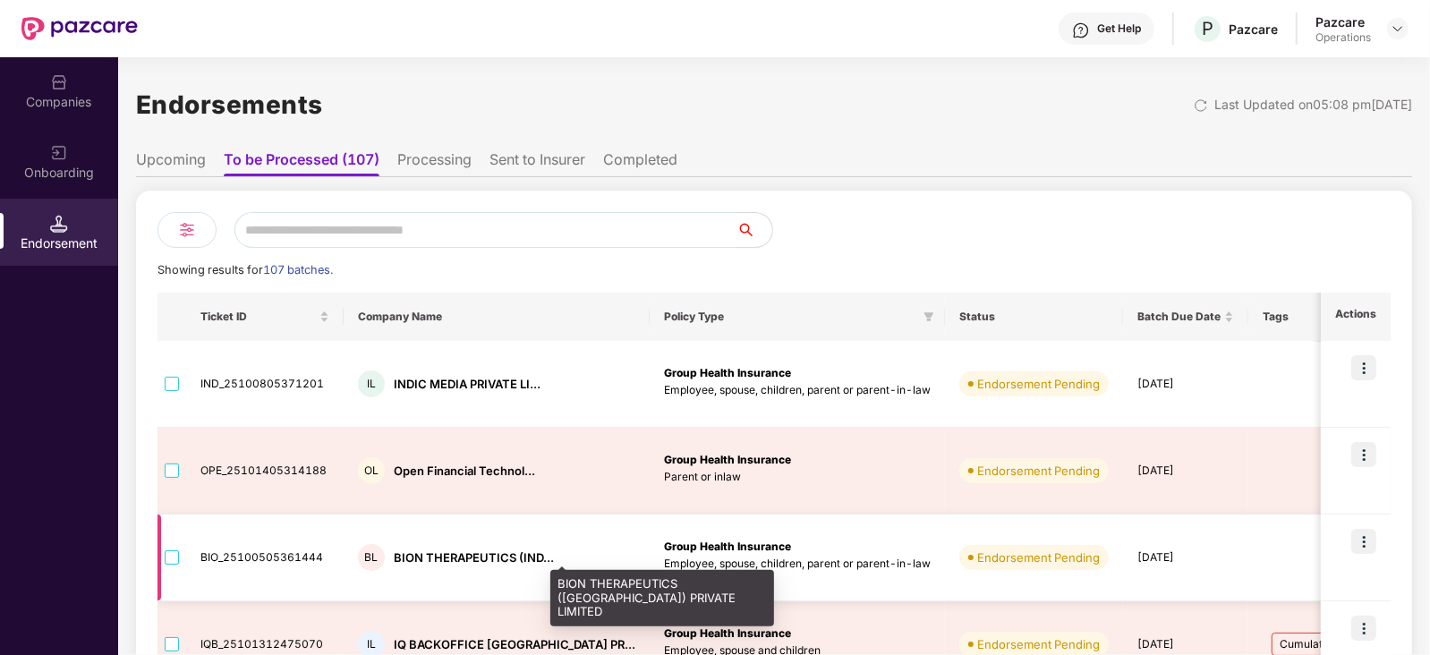
click at [403, 563] on div "BION THERAPEUTICS (IND..." at bounding box center [474, 558] width 160 height 17
copy div "BION"
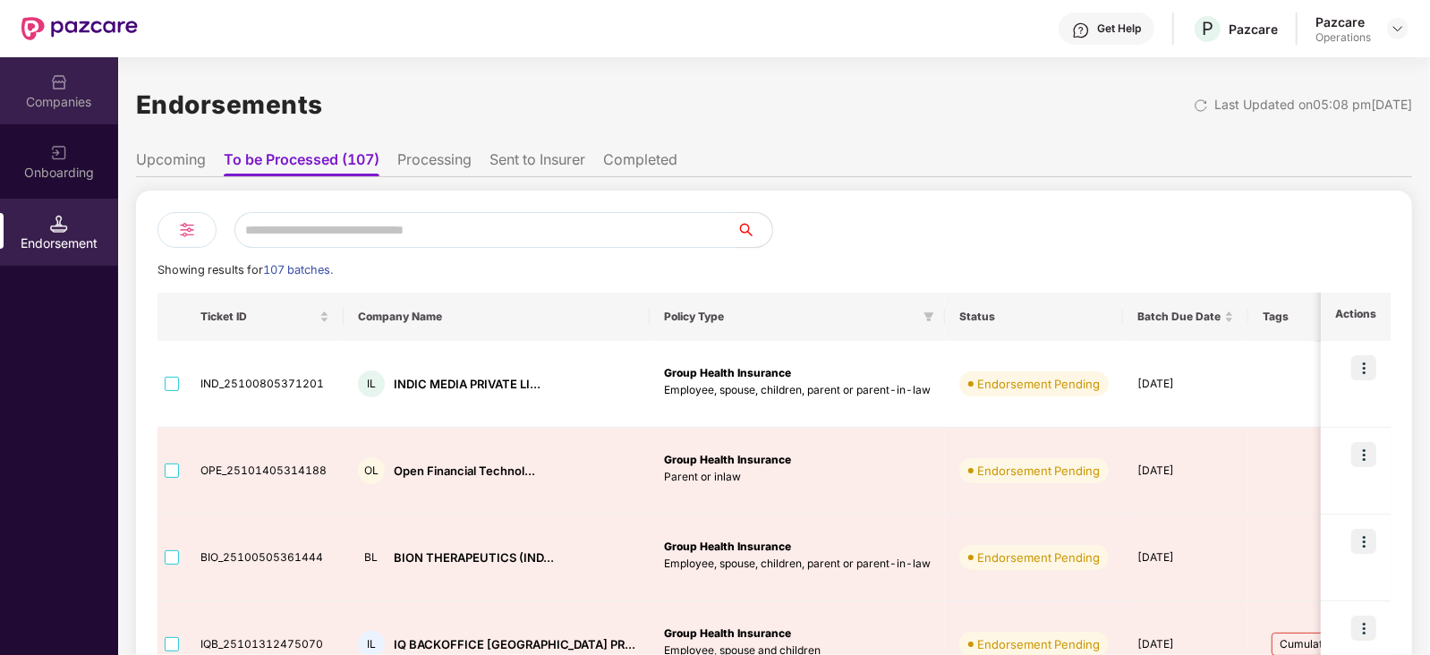
click at [56, 96] on div "Companies" at bounding box center [59, 102] width 118 height 18
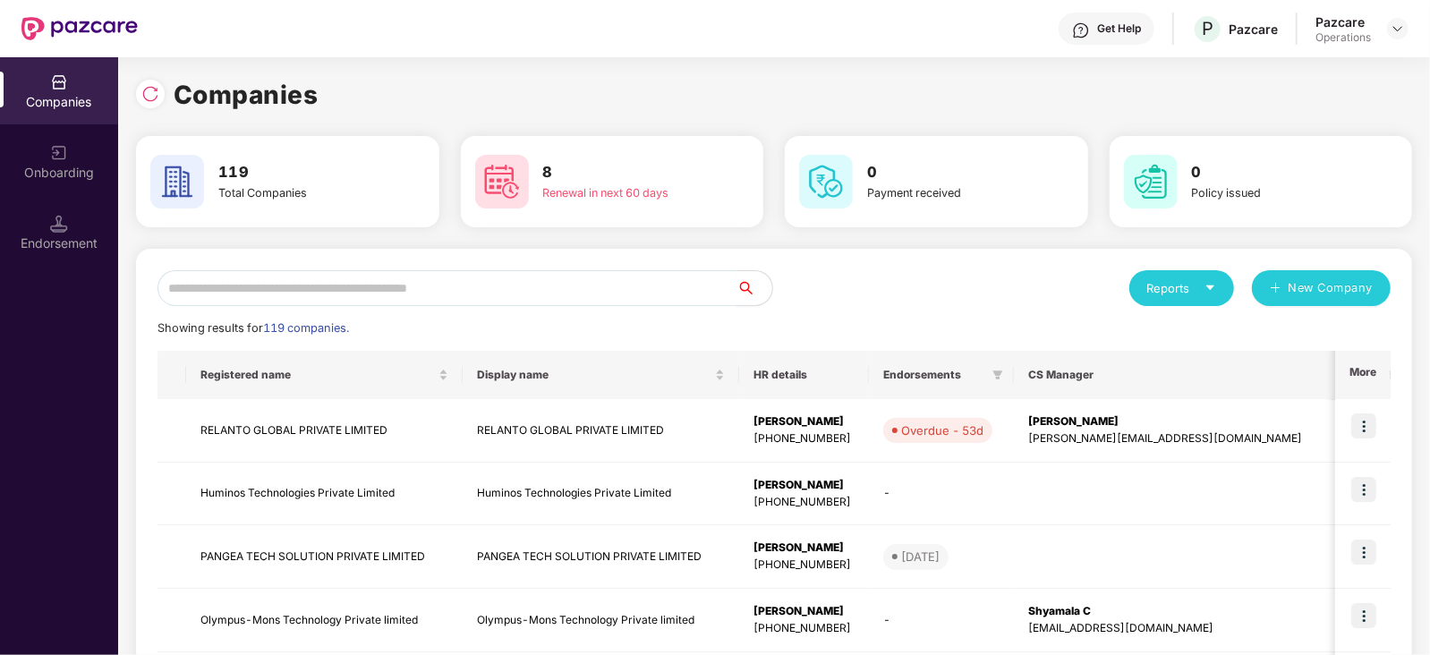
click at [252, 299] on input "text" at bounding box center [447, 288] width 579 height 36
paste input "****"
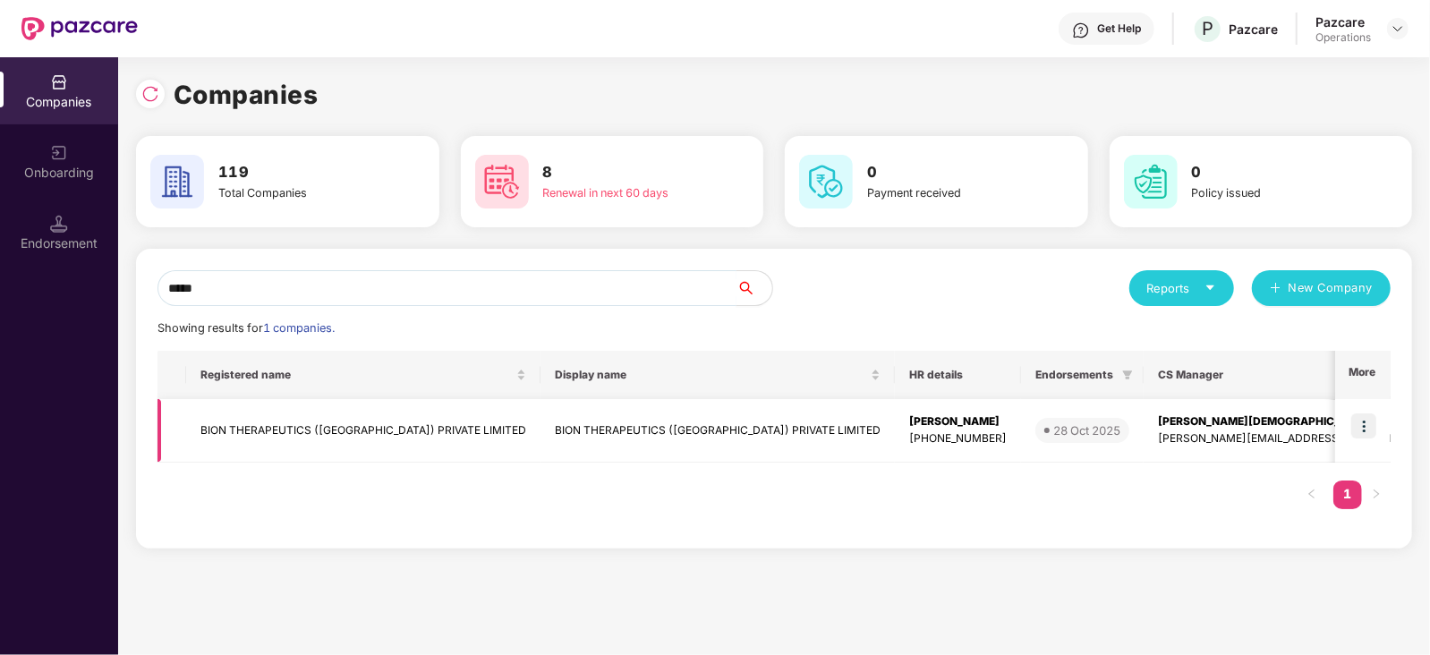
type input "****"
click at [1361, 423] on img at bounding box center [1364, 426] width 25 height 25
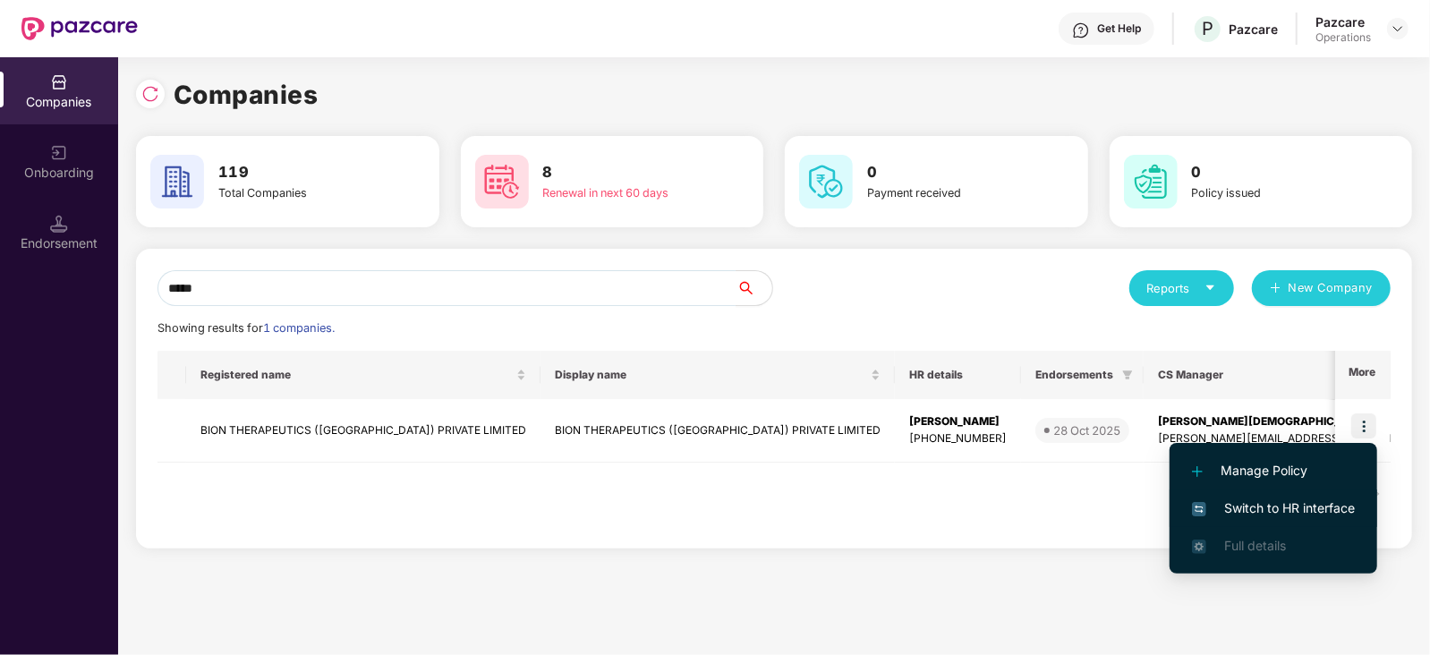
click at [1288, 516] on span "Switch to HR interface" at bounding box center [1273, 509] width 163 height 20
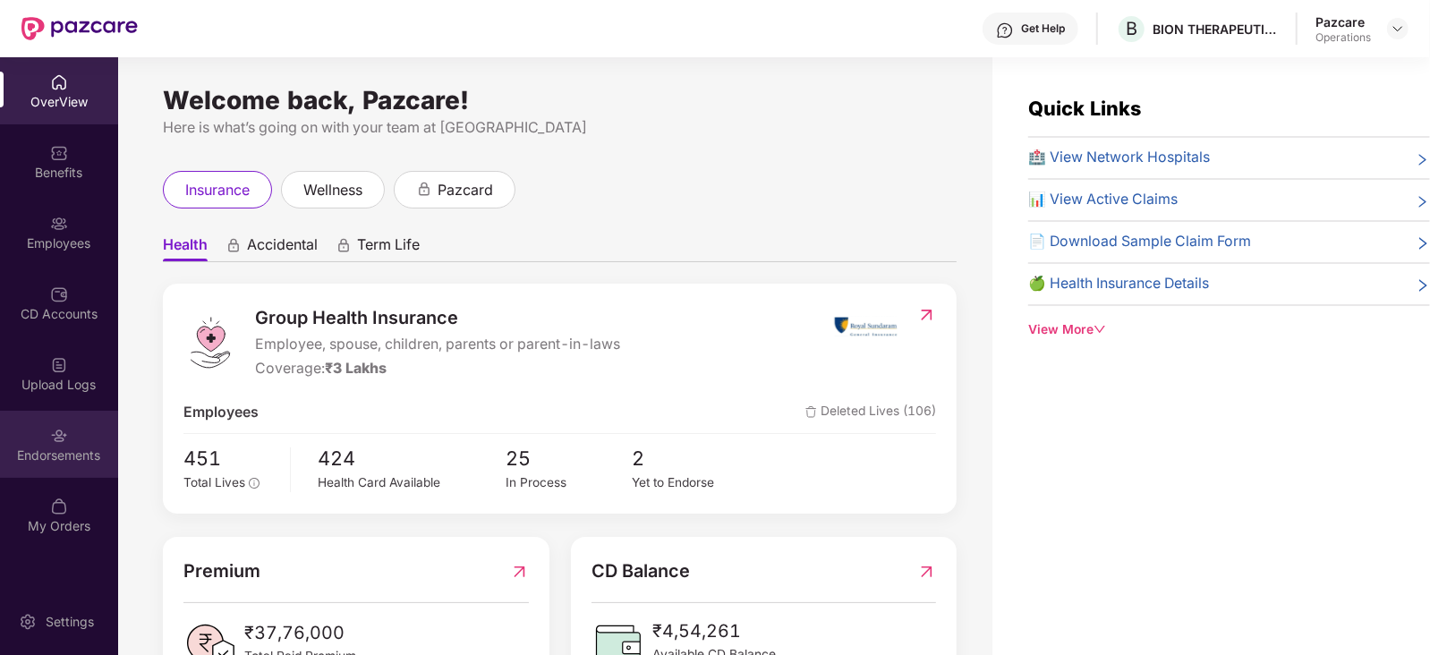
click at [59, 435] on img at bounding box center [59, 436] width 18 height 18
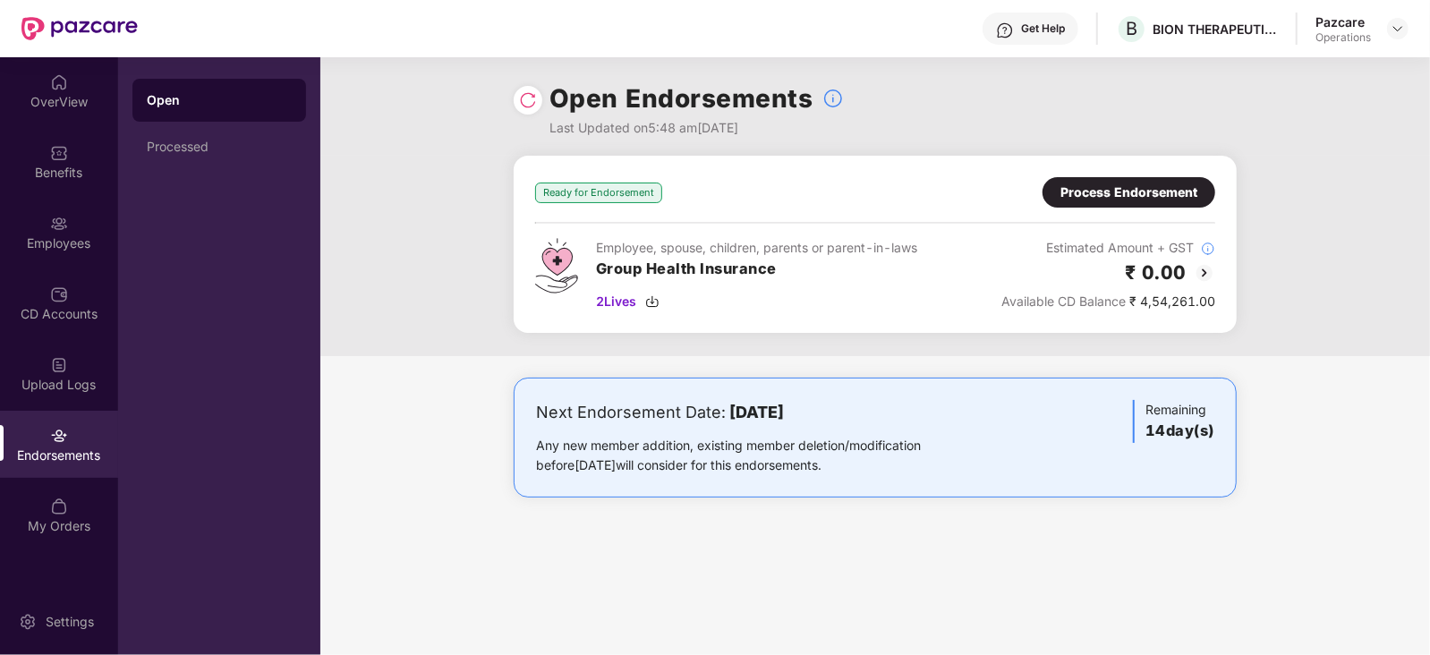
click at [1064, 202] on div "Process Endorsement" at bounding box center [1129, 192] width 173 height 30
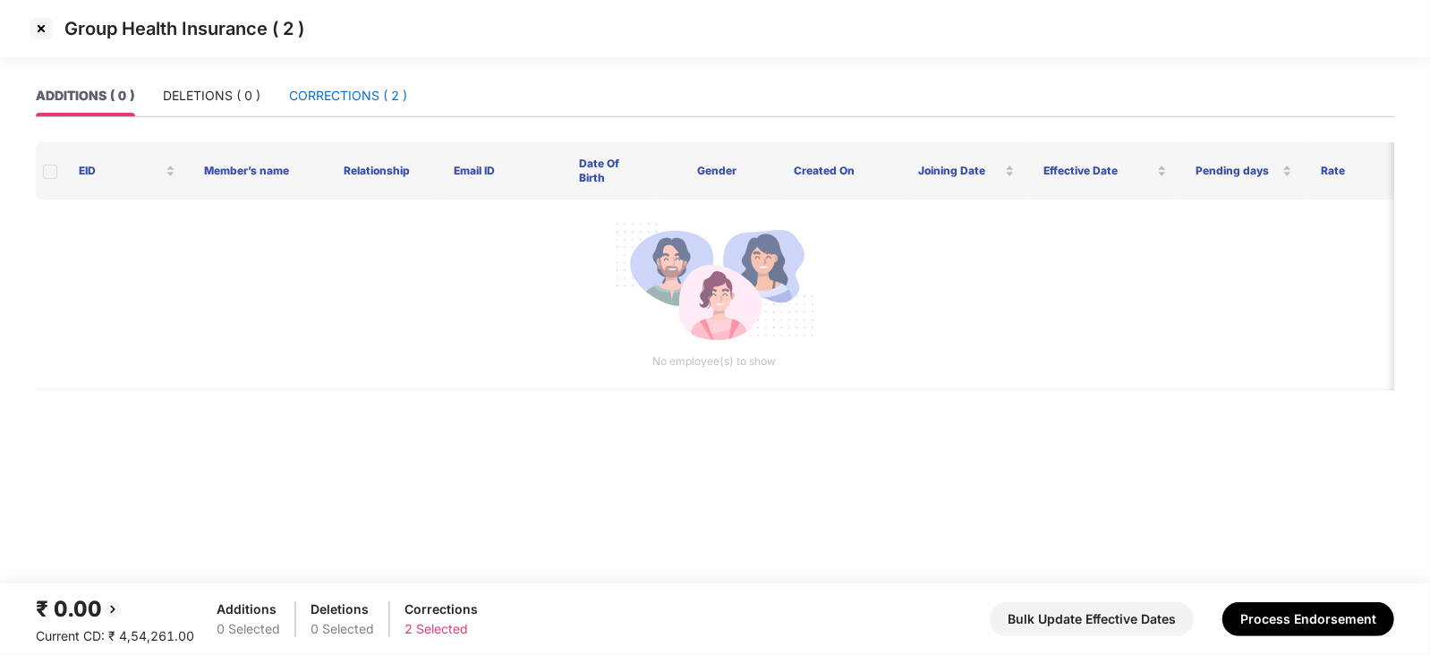
click at [376, 104] on div "CORRECTIONS ( 2 )" at bounding box center [348, 96] width 118 height 20
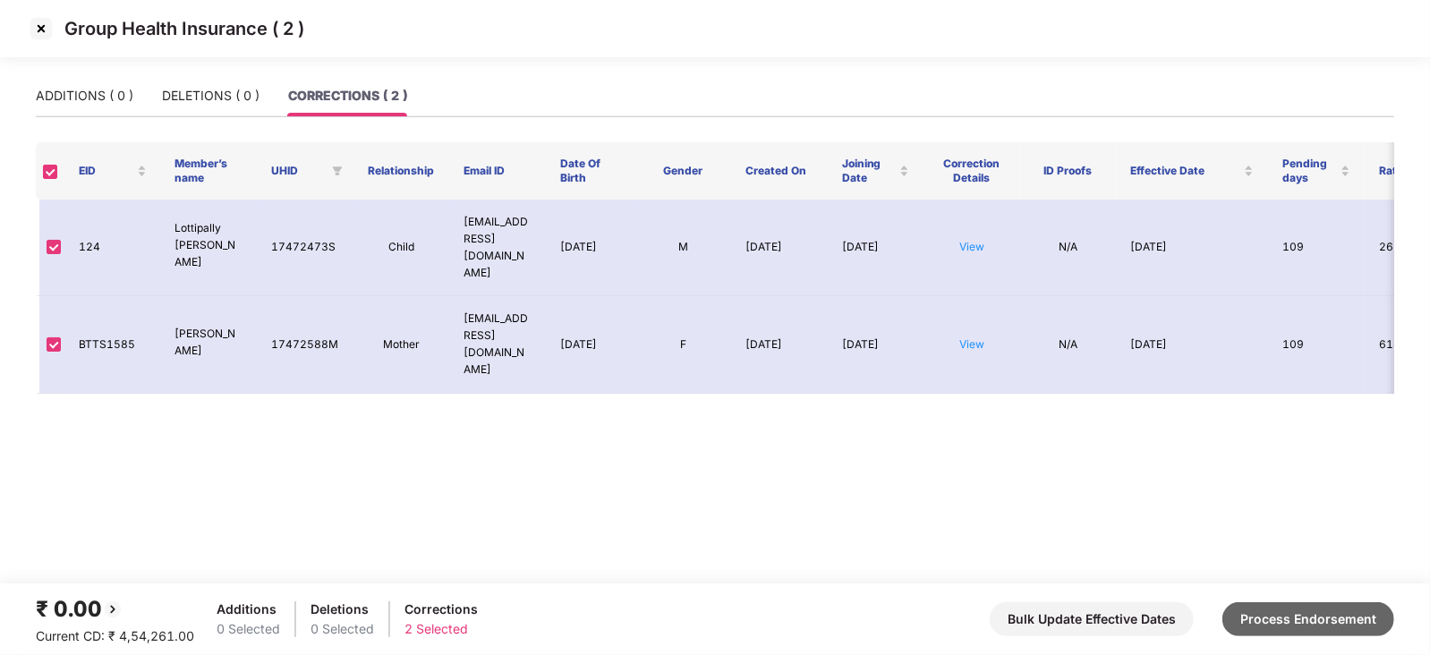
click at [1285, 633] on button "Process Endorsement" at bounding box center [1309, 619] width 172 height 34
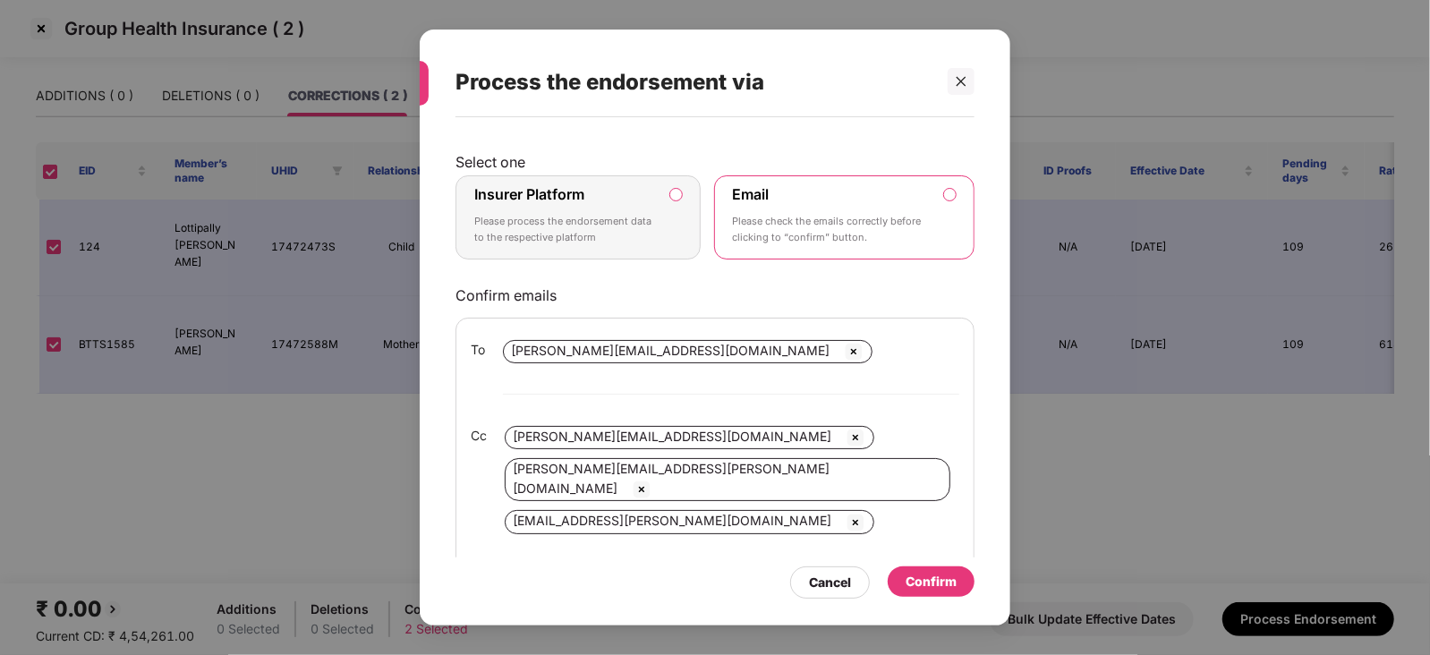
click at [687, 198] on label "Insurer Platform Please process the endorsement data to the respective platform" at bounding box center [578, 217] width 245 height 84
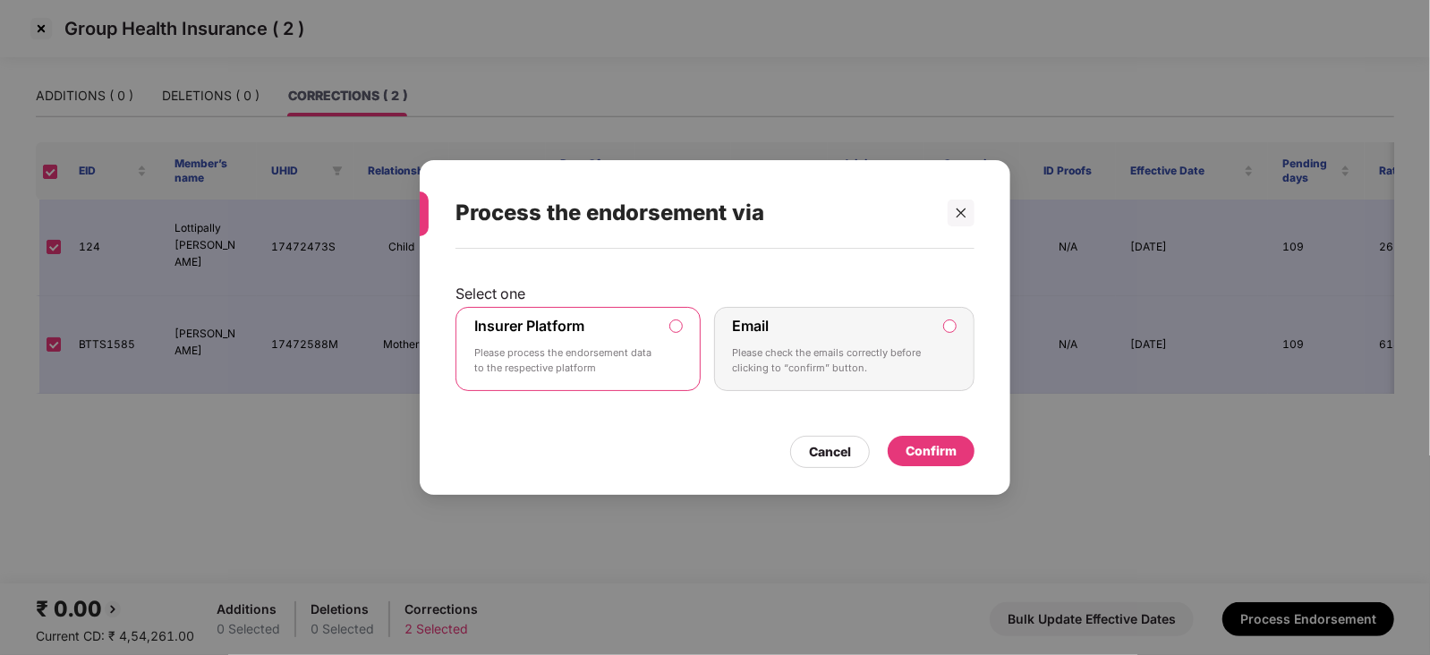
click at [954, 462] on div "Confirm" at bounding box center [931, 451] width 87 height 30
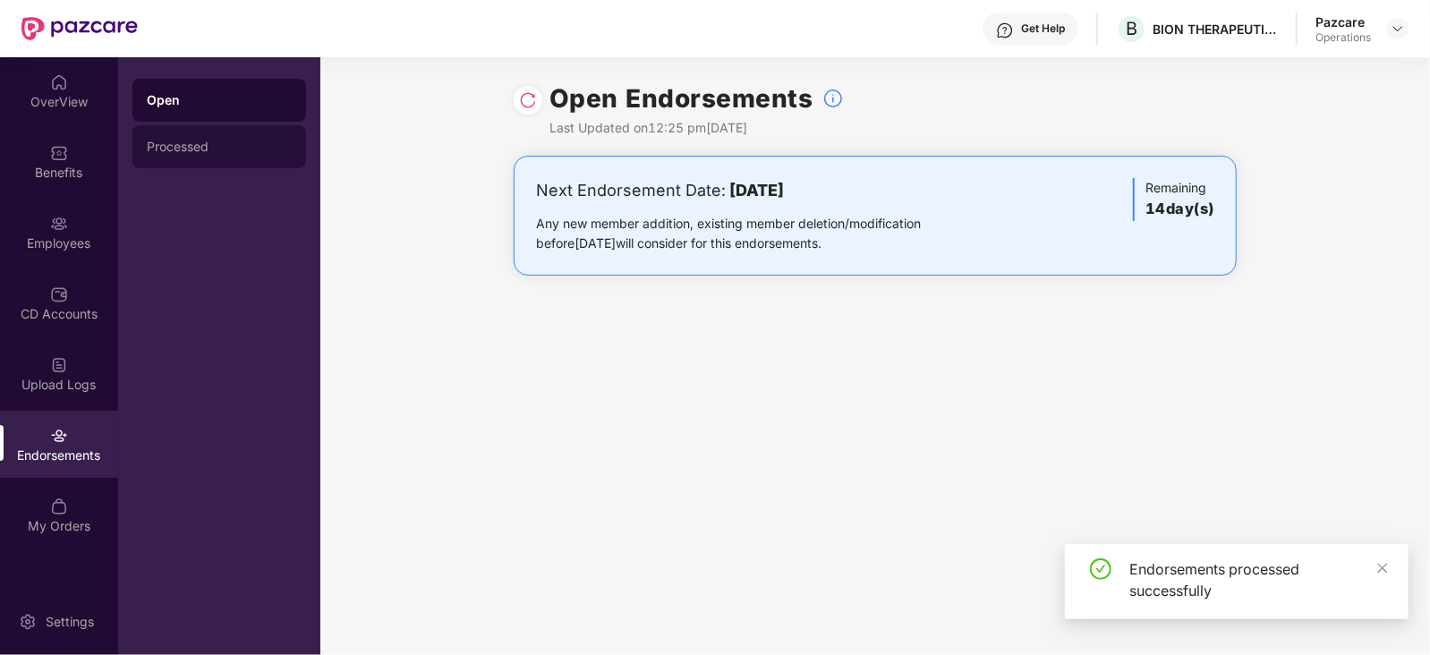
click at [165, 132] on div "Processed" at bounding box center [219, 146] width 174 height 43
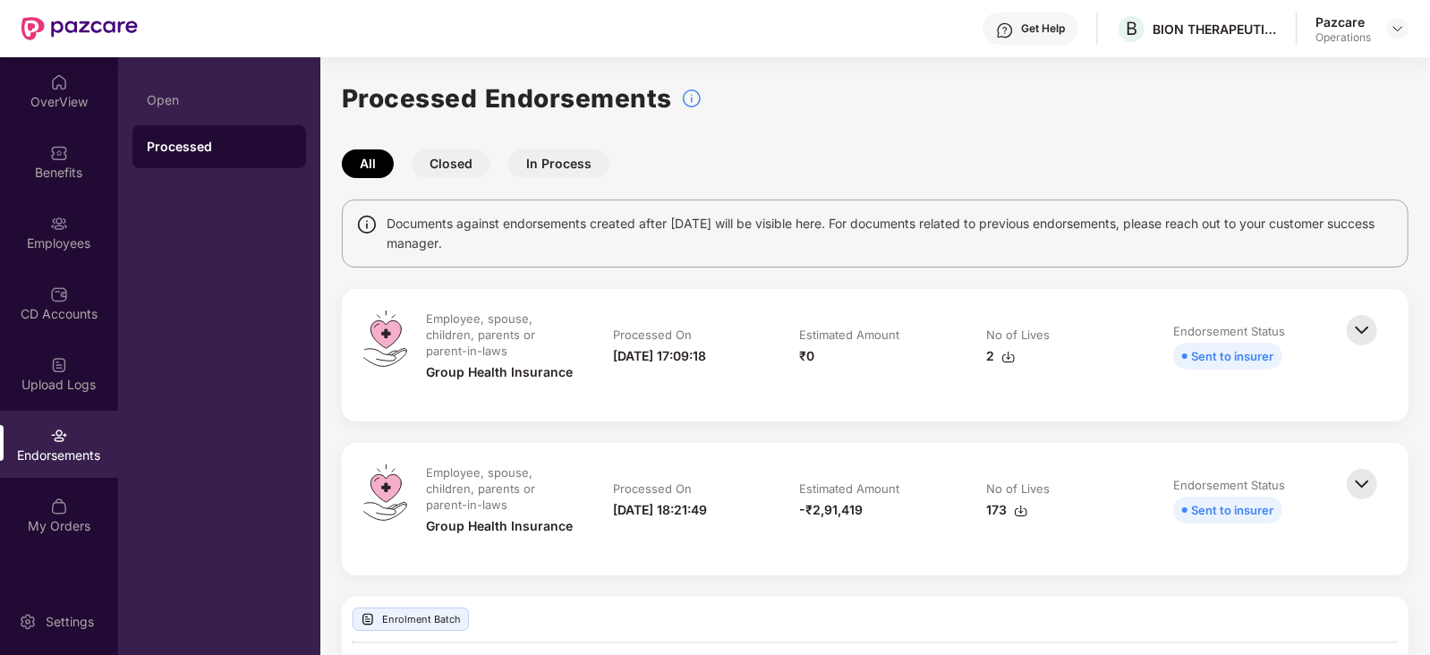
click at [1010, 357] on img at bounding box center [1009, 357] width 14 height 14
click at [1396, 29] on img at bounding box center [1398, 28] width 14 height 14
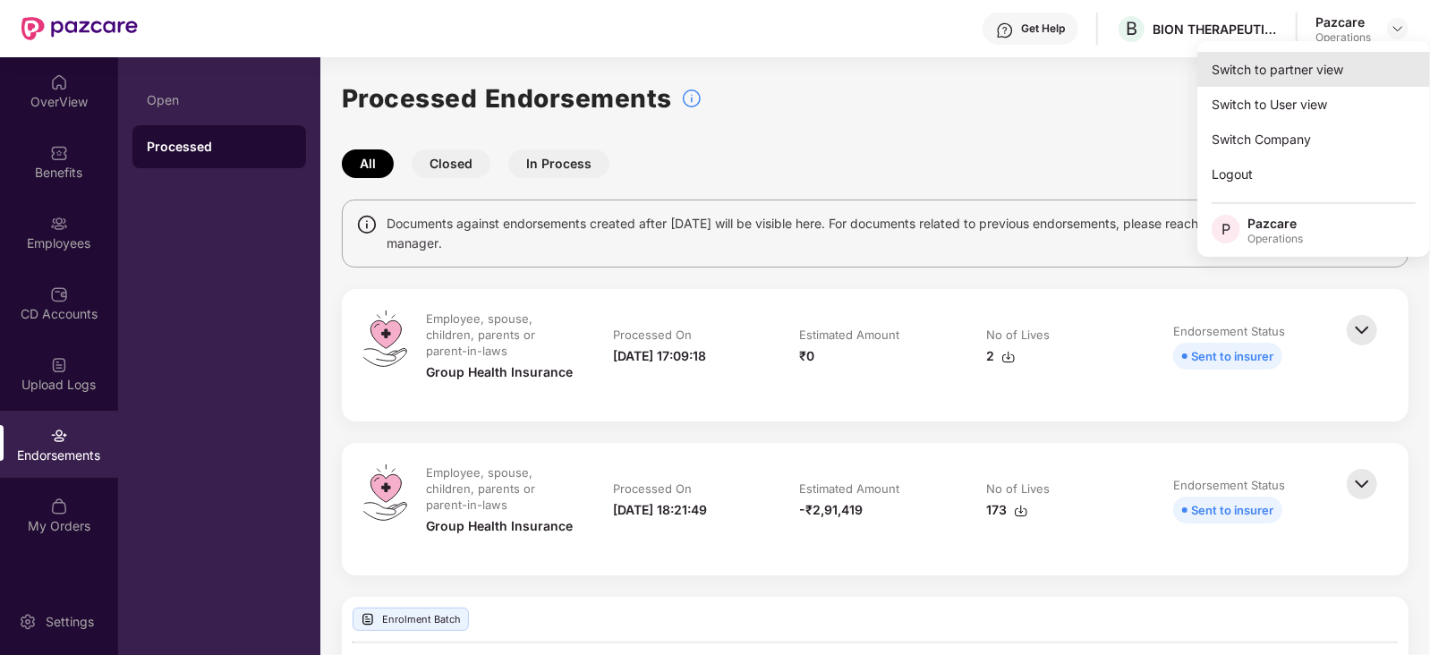
click at [1323, 73] on div "Switch to partner view" at bounding box center [1314, 69] width 233 height 35
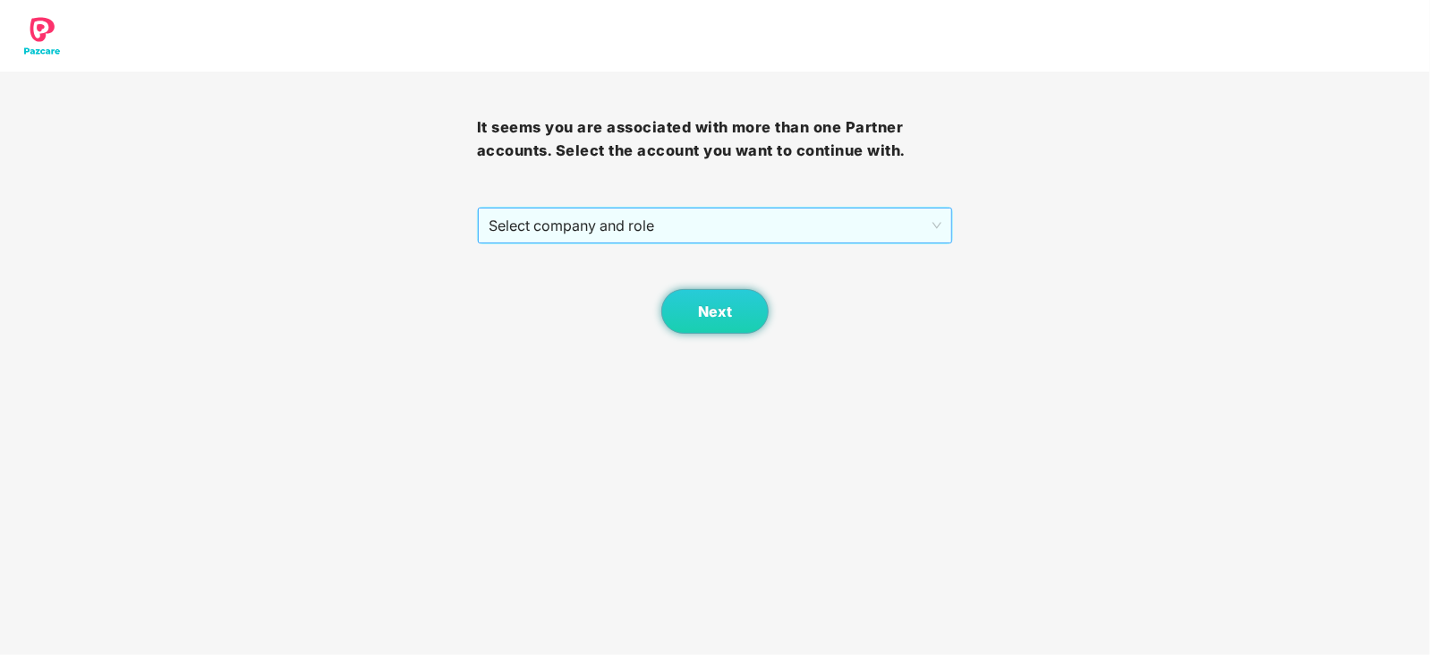
click at [583, 235] on span "Select company and role" at bounding box center [716, 226] width 454 height 34
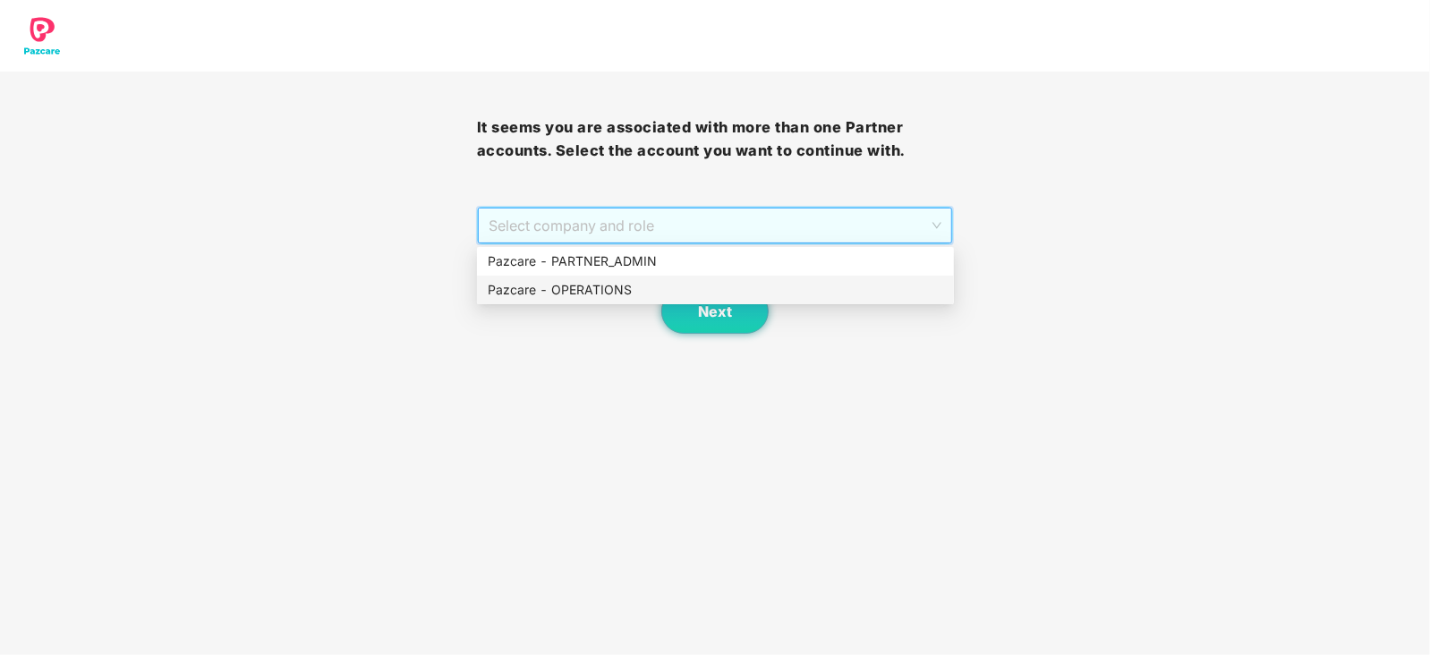
click at [569, 283] on div "Pazcare - OPERATIONS" at bounding box center [716, 290] width 456 height 20
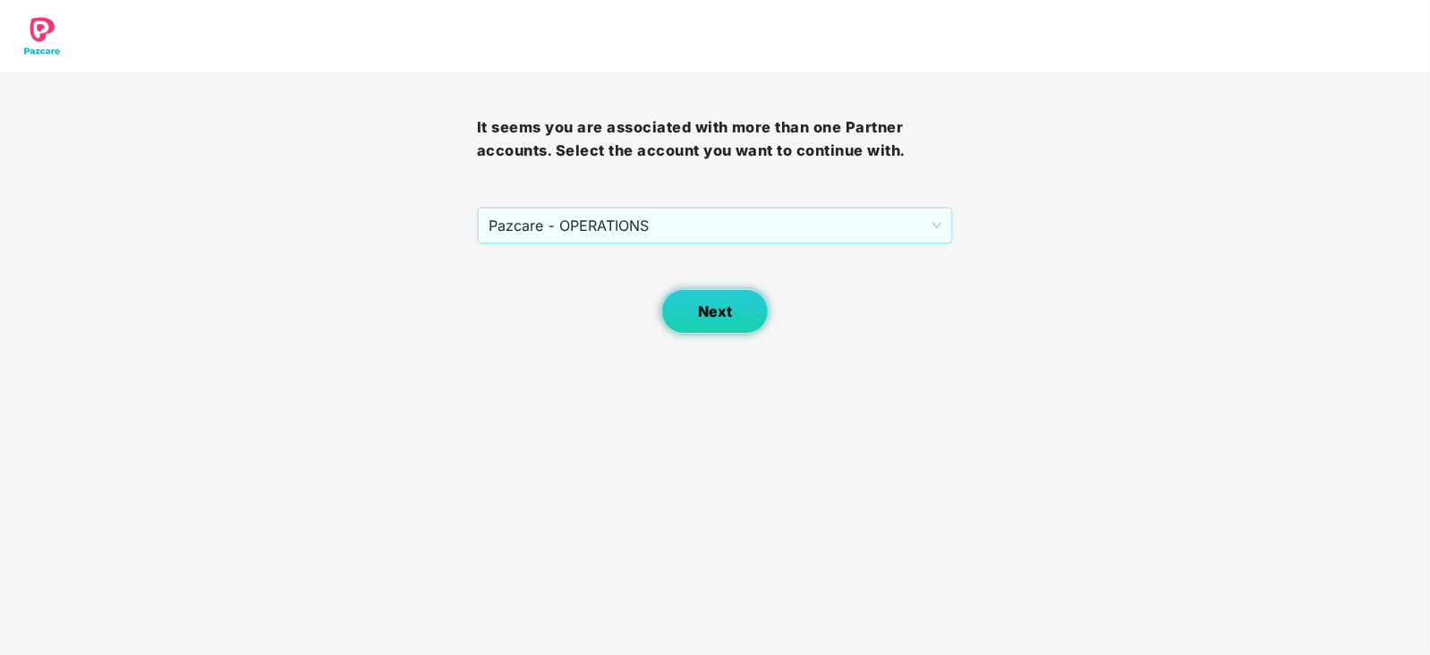
click at [682, 314] on button "Next" at bounding box center [715, 311] width 107 height 45
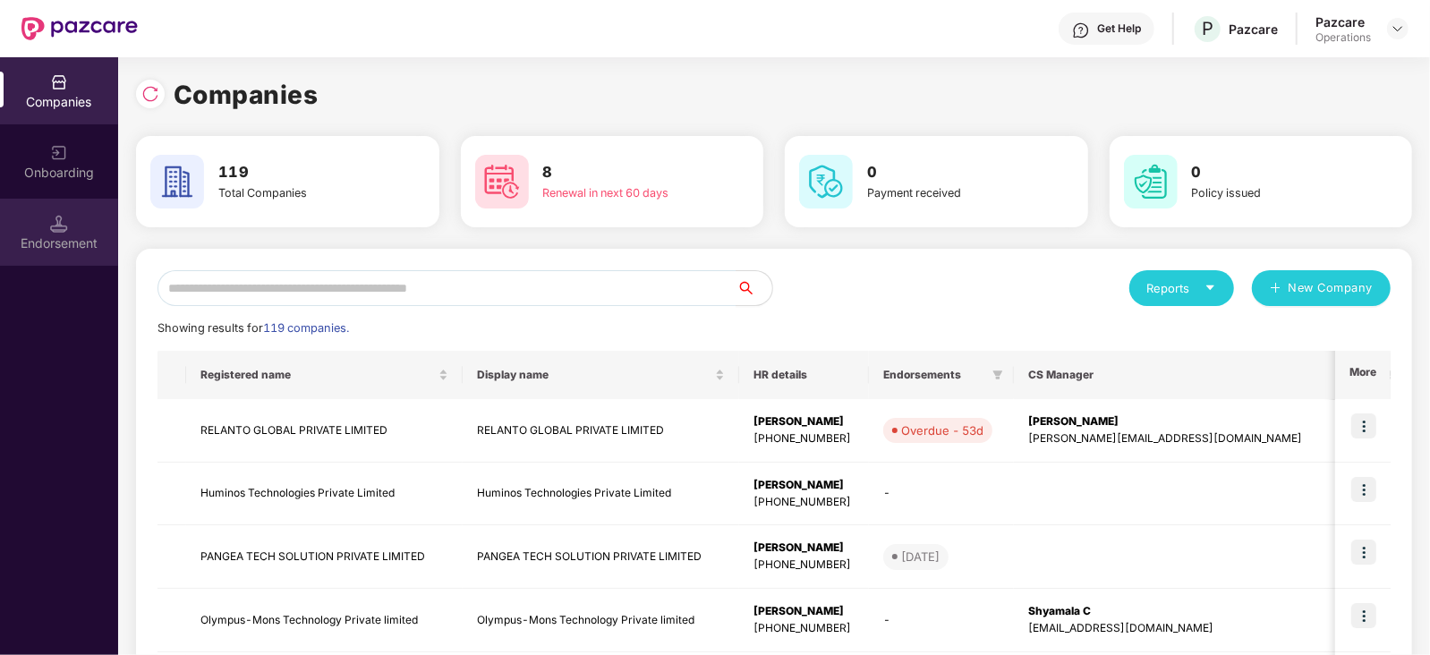
click at [88, 255] on div "Endorsement" at bounding box center [59, 232] width 118 height 67
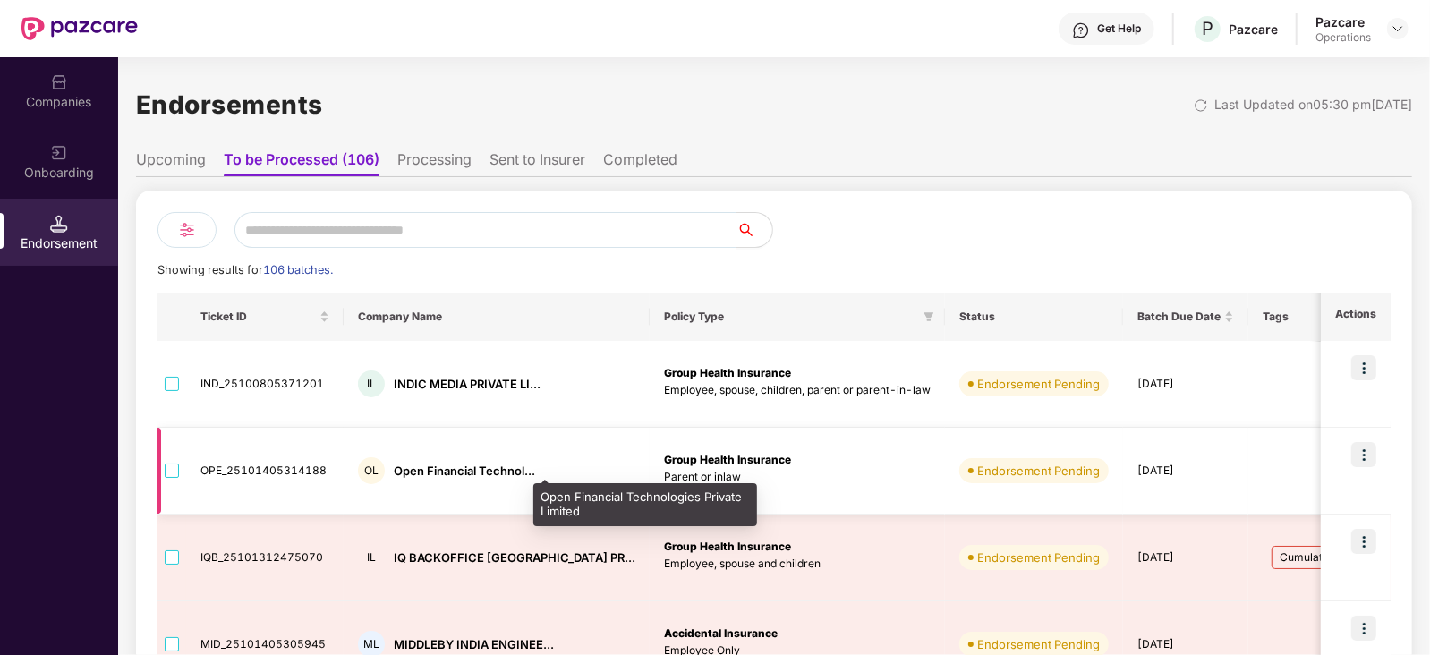
click at [418, 470] on div "Open Financial Technol..." at bounding box center [464, 471] width 141 height 17
click at [398, 472] on div "Open Financial Technol..." at bounding box center [464, 471] width 141 height 17
copy div "Open"
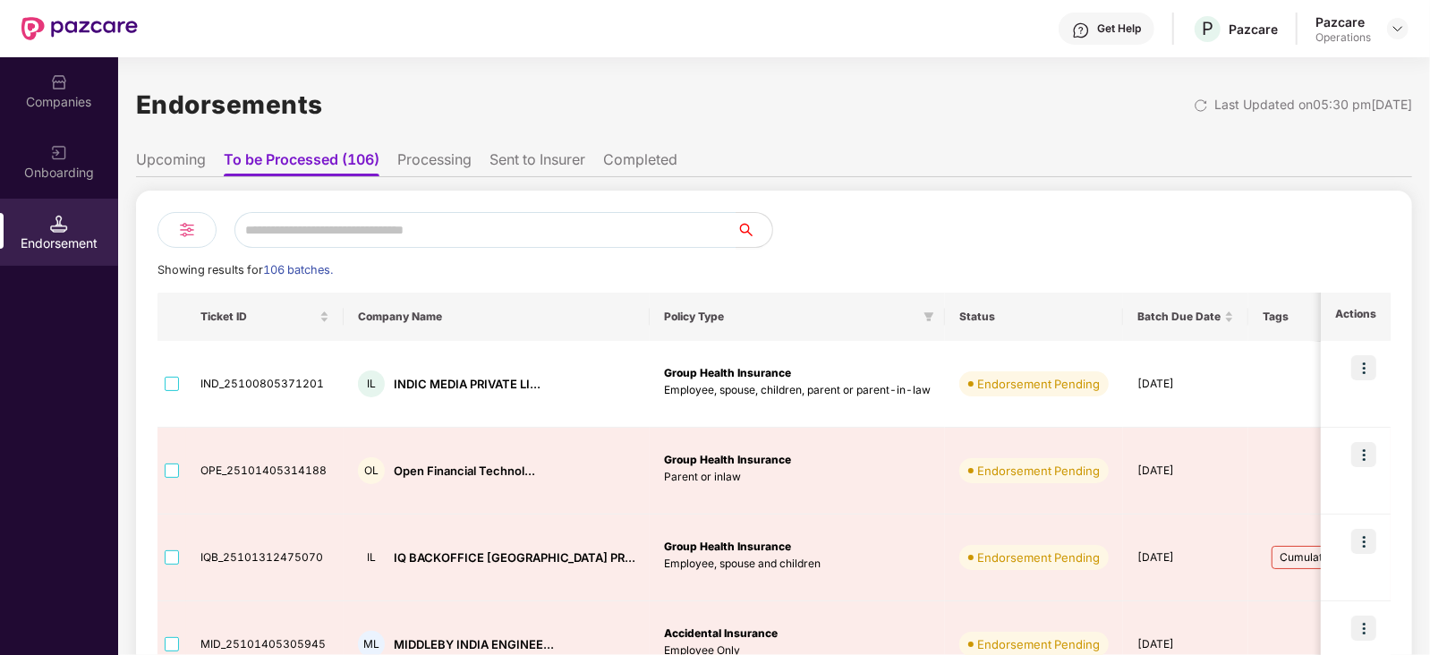
click at [49, 107] on div "Companies" at bounding box center [59, 102] width 118 height 18
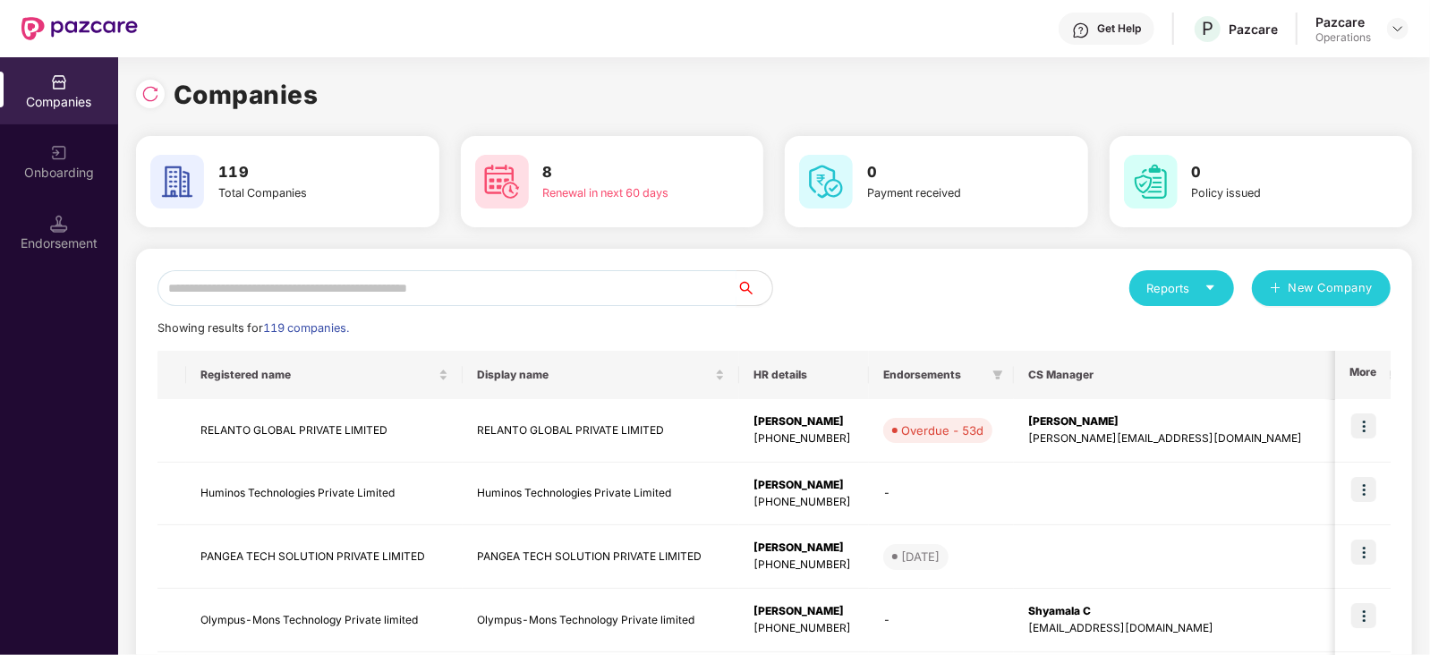
click at [301, 298] on input "text" at bounding box center [447, 288] width 579 height 36
paste input "****"
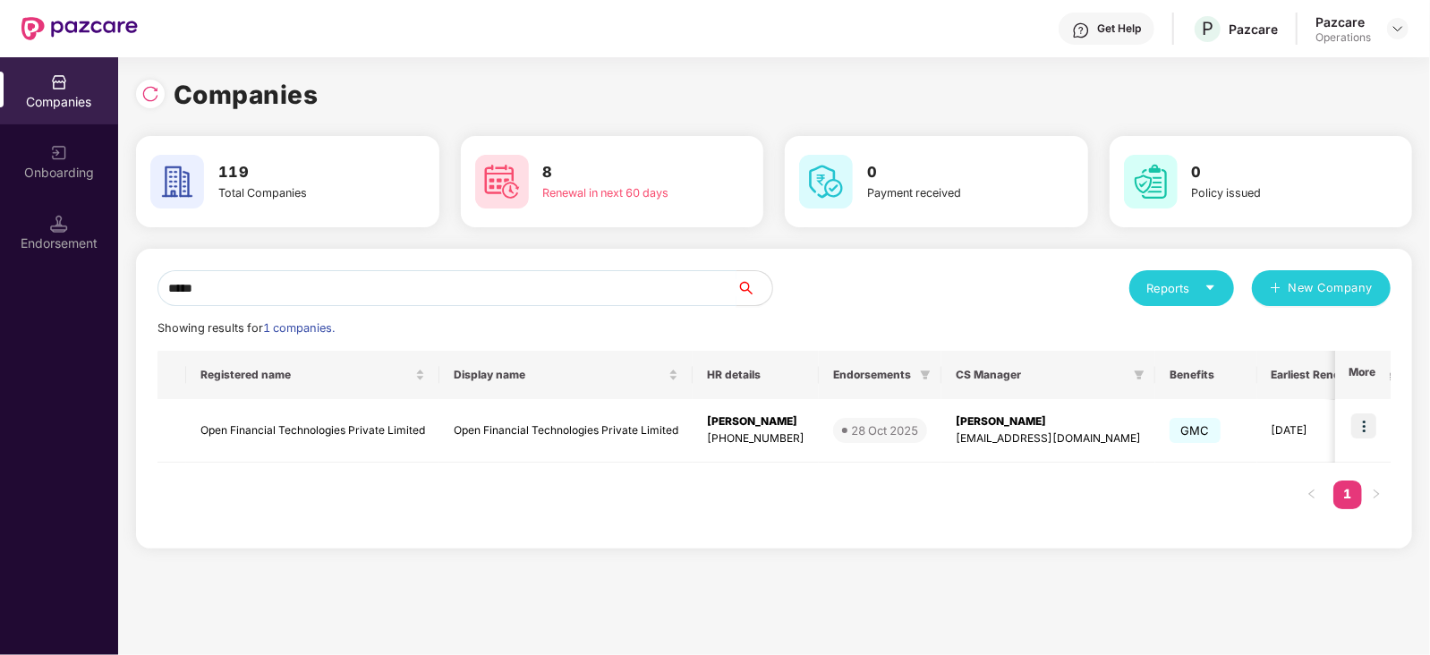
type input "****"
click at [1362, 428] on img at bounding box center [1364, 426] width 25 height 25
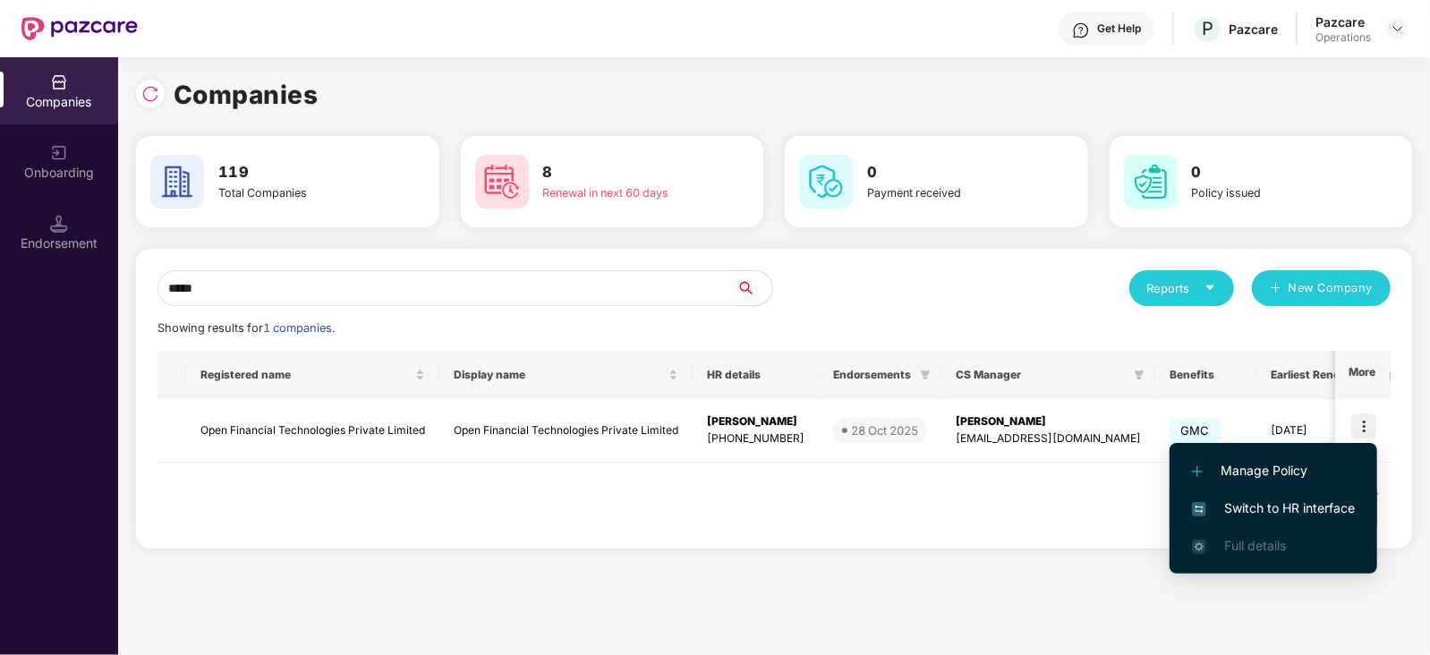
click at [1302, 502] on span "Switch to HR interface" at bounding box center [1273, 509] width 163 height 20
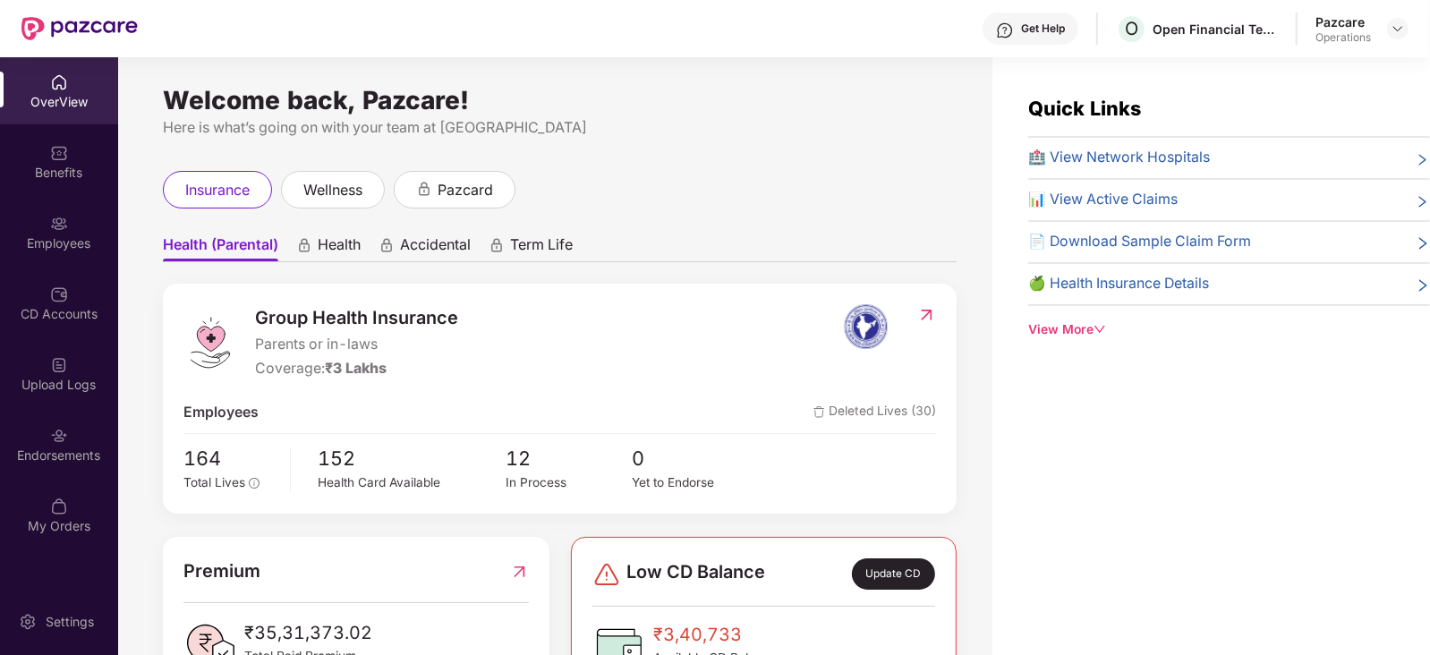
click at [1384, 28] on div "Pazcare Operations" at bounding box center [1362, 28] width 93 height 31
click at [53, 472] on div "Endorsements" at bounding box center [59, 444] width 118 height 67
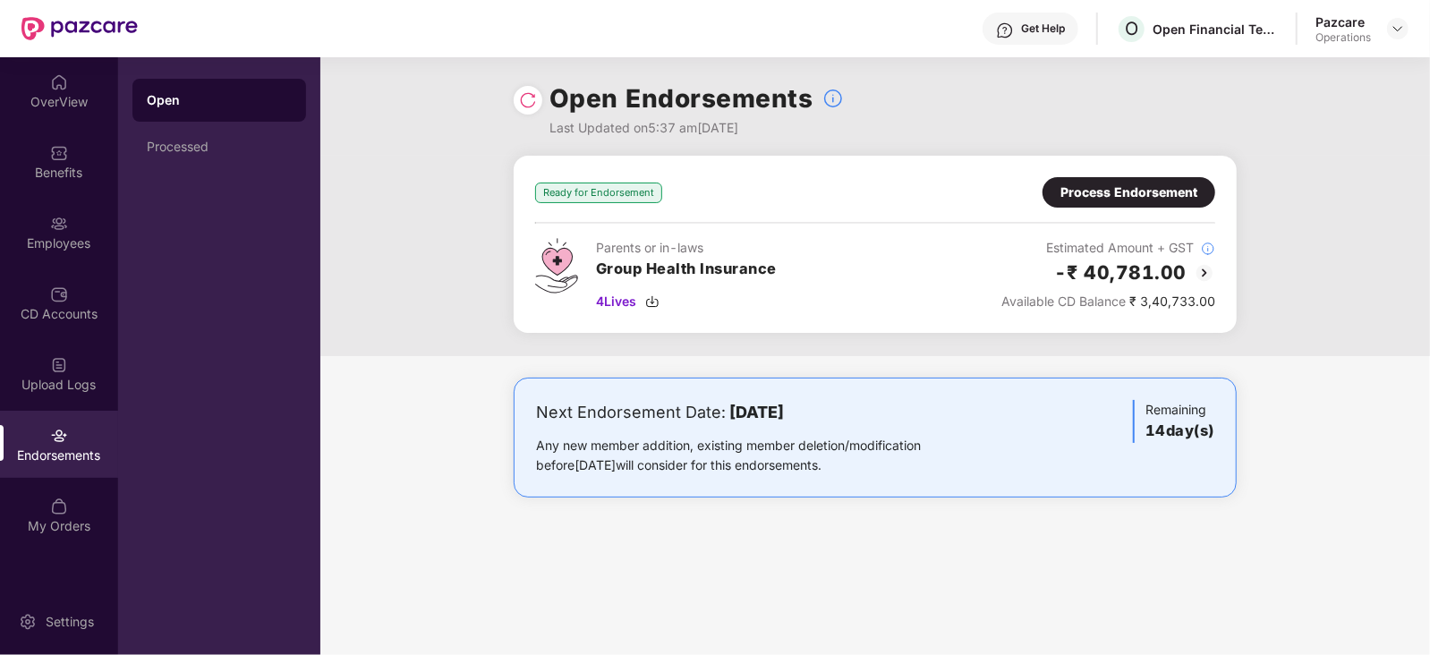
click at [1091, 202] on div "Process Endorsement" at bounding box center [1129, 192] width 173 height 30
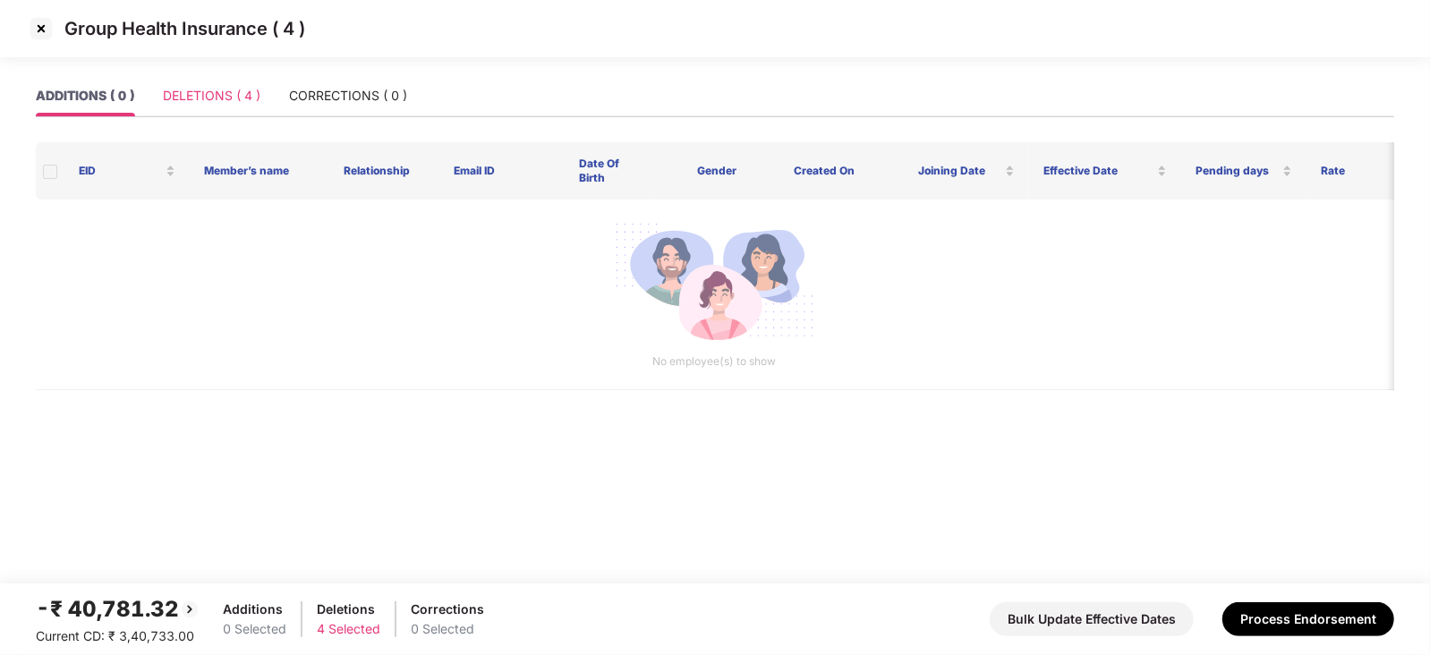
click at [237, 78] on div "DELETIONS ( 4 )" at bounding box center [212, 95] width 98 height 41
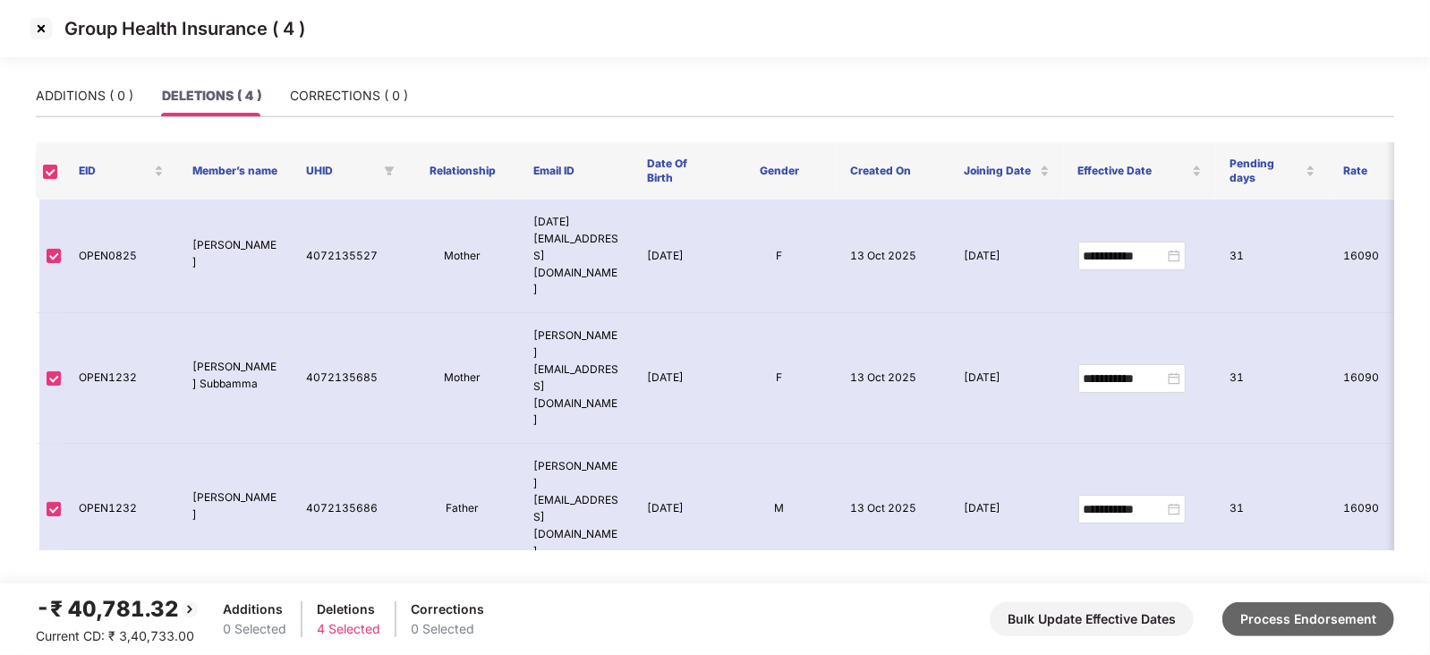
click at [1281, 619] on button "Process Endorsement" at bounding box center [1309, 619] width 172 height 34
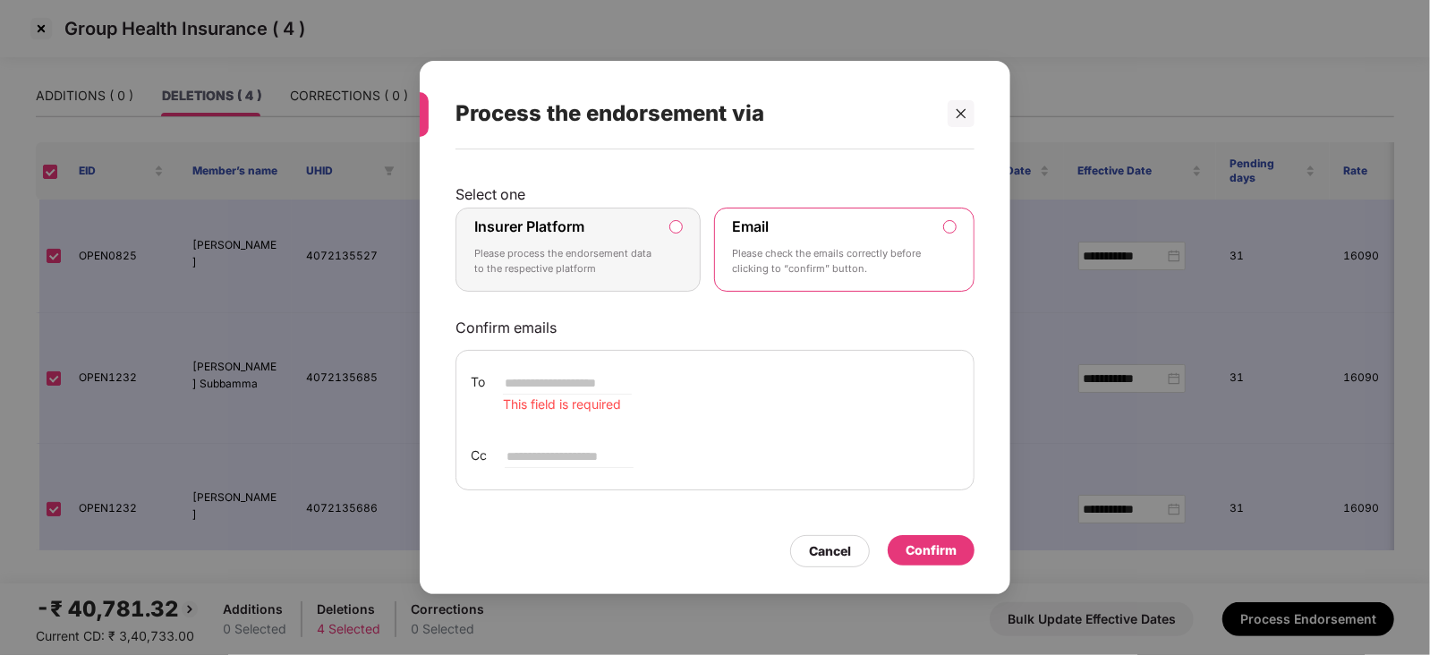
click at [679, 235] on label "Insurer Platform Please process the endorsement data to the respective platform" at bounding box center [578, 250] width 245 height 84
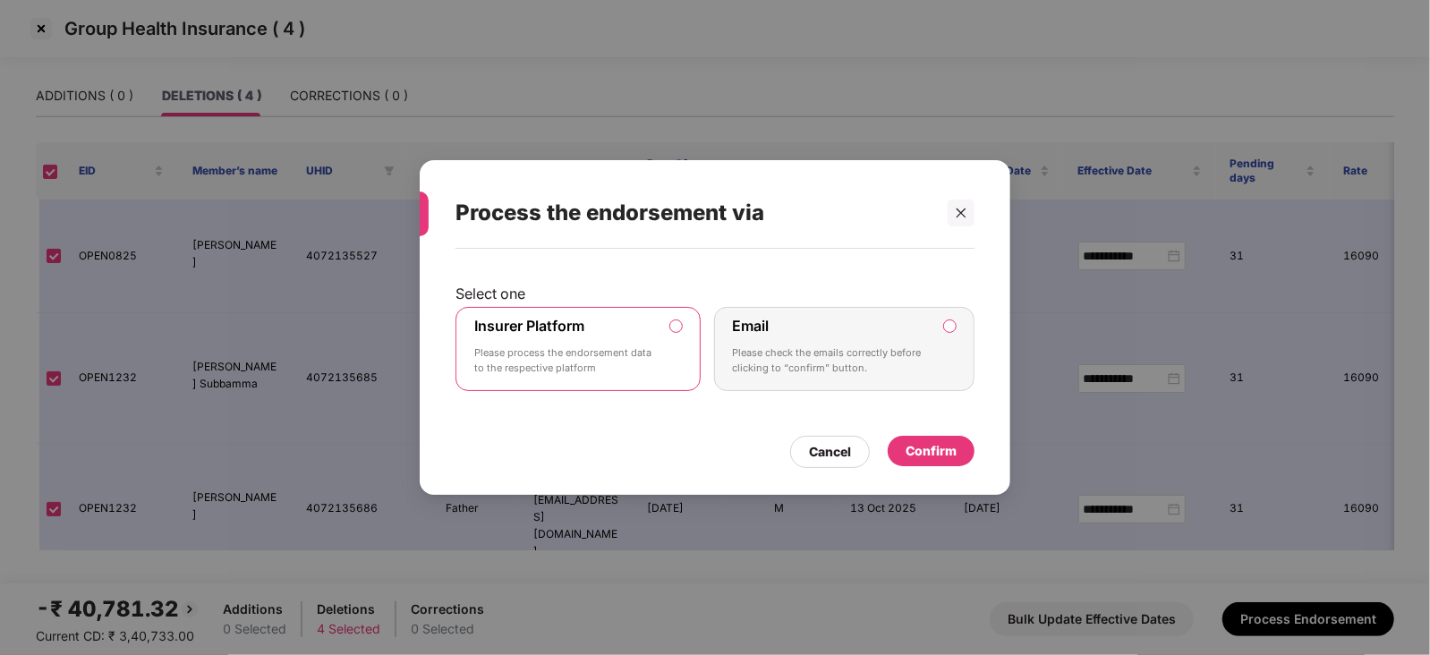
click at [926, 454] on div "Confirm" at bounding box center [931, 451] width 51 height 20
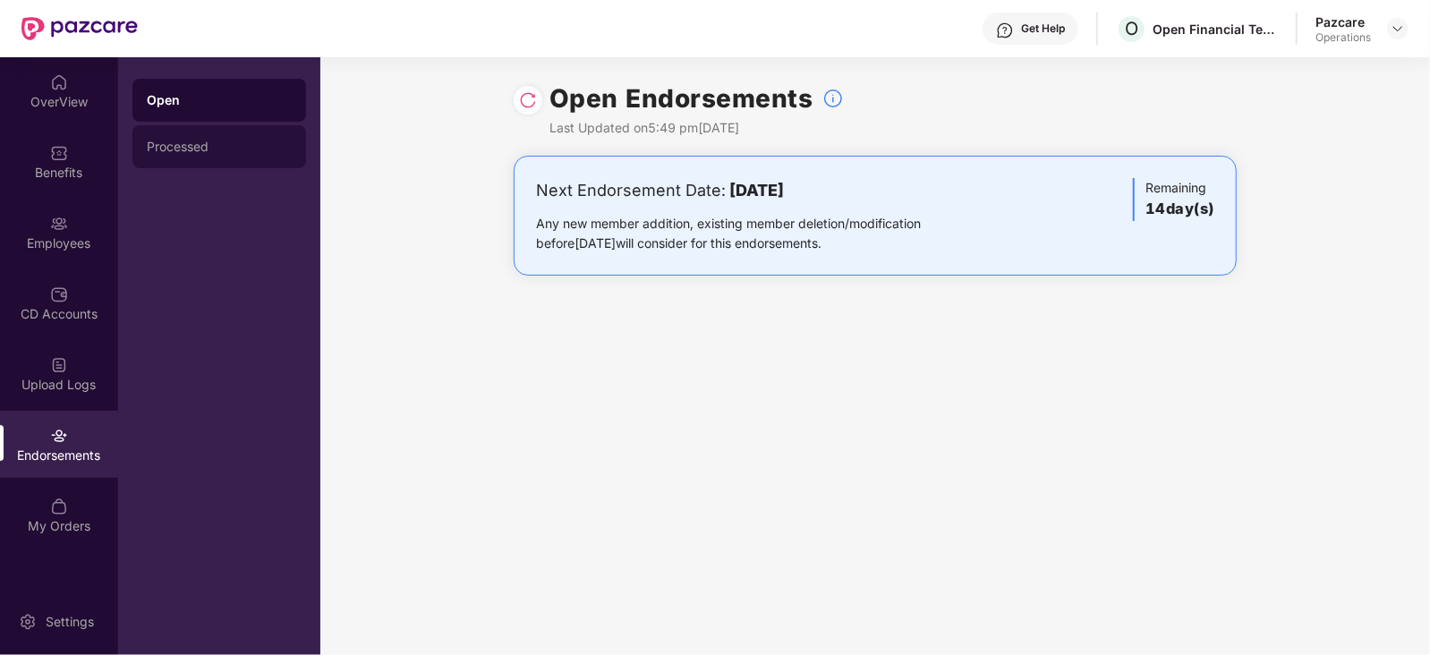
click at [148, 140] on div "Processed" at bounding box center [219, 147] width 145 height 14
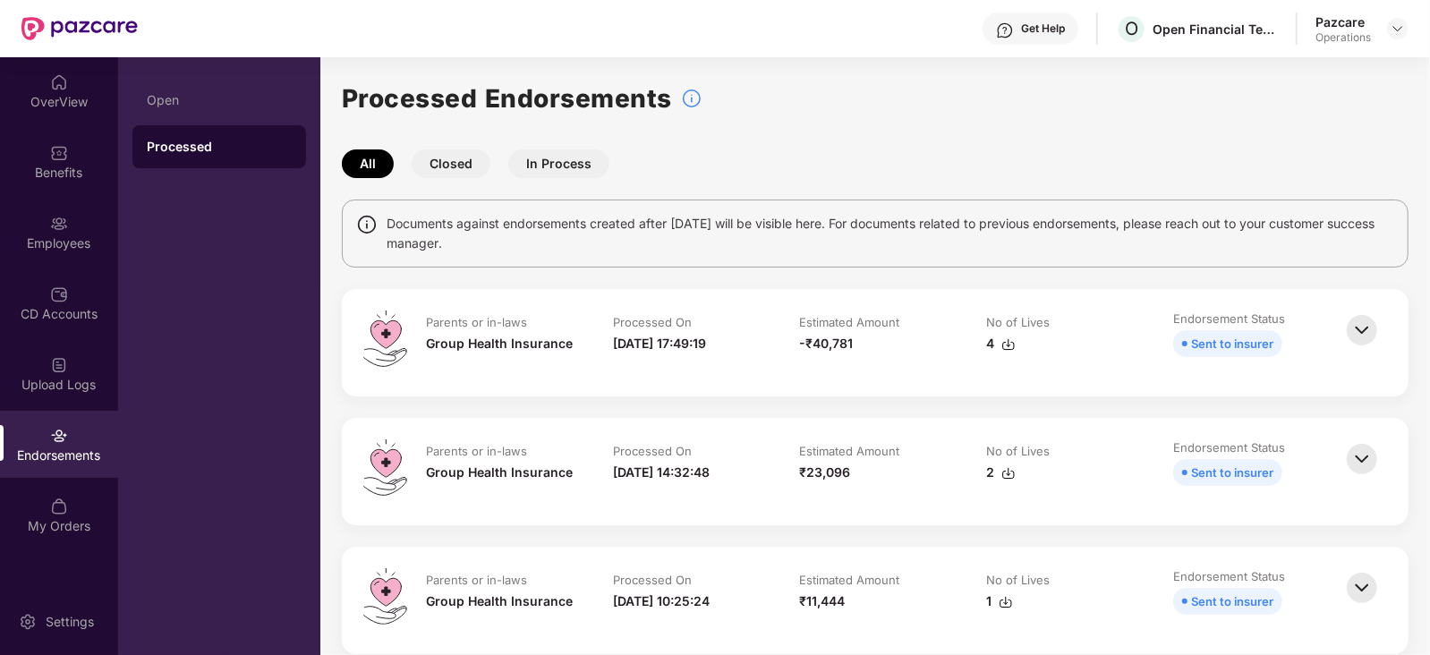
click at [1006, 346] on img at bounding box center [1009, 344] width 14 height 14
click at [1392, 32] on img at bounding box center [1398, 28] width 14 height 14
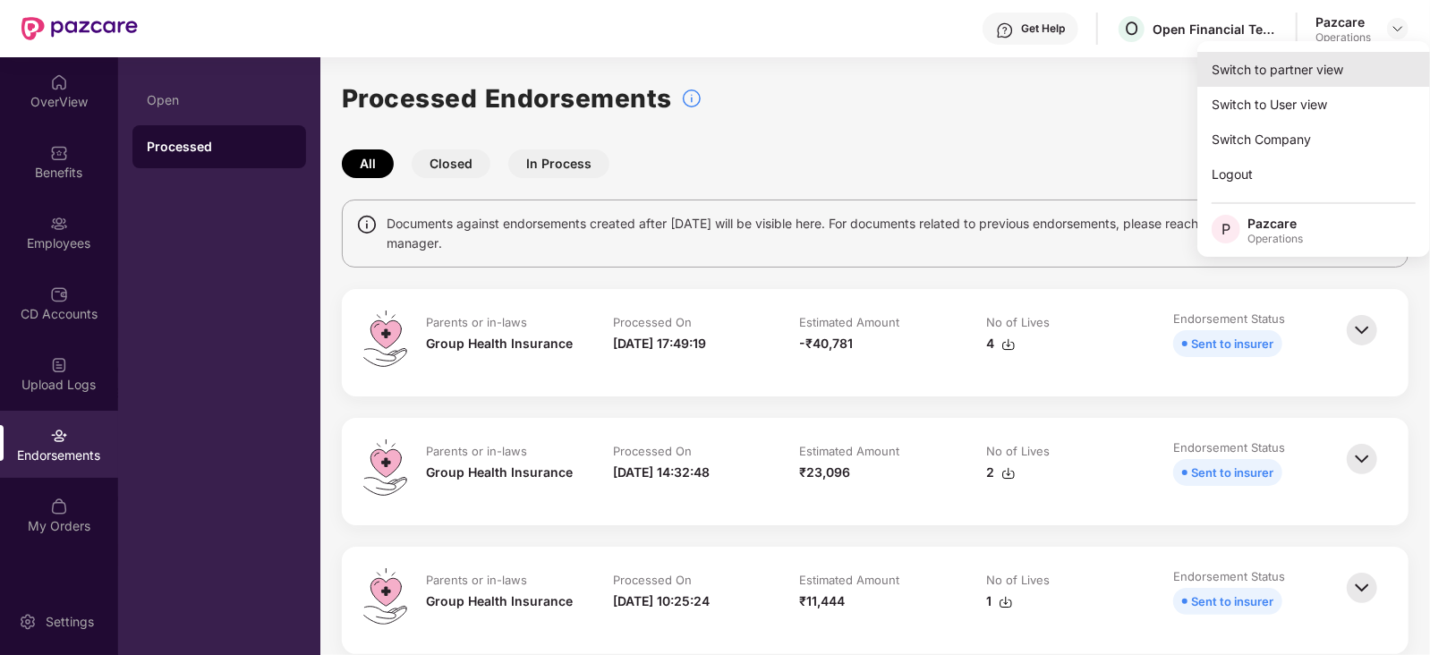
click at [1287, 61] on div "Switch to partner view" at bounding box center [1314, 69] width 233 height 35
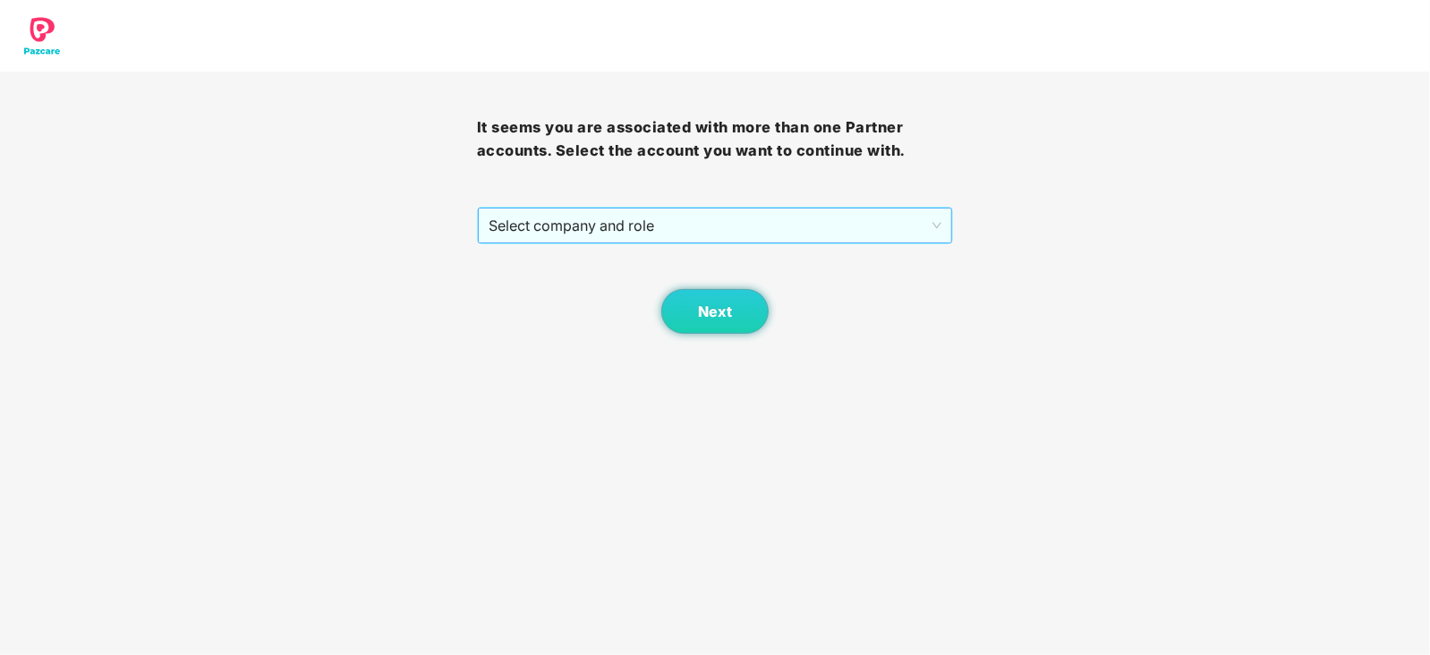
click at [604, 221] on span "Select company and role" at bounding box center [716, 226] width 454 height 34
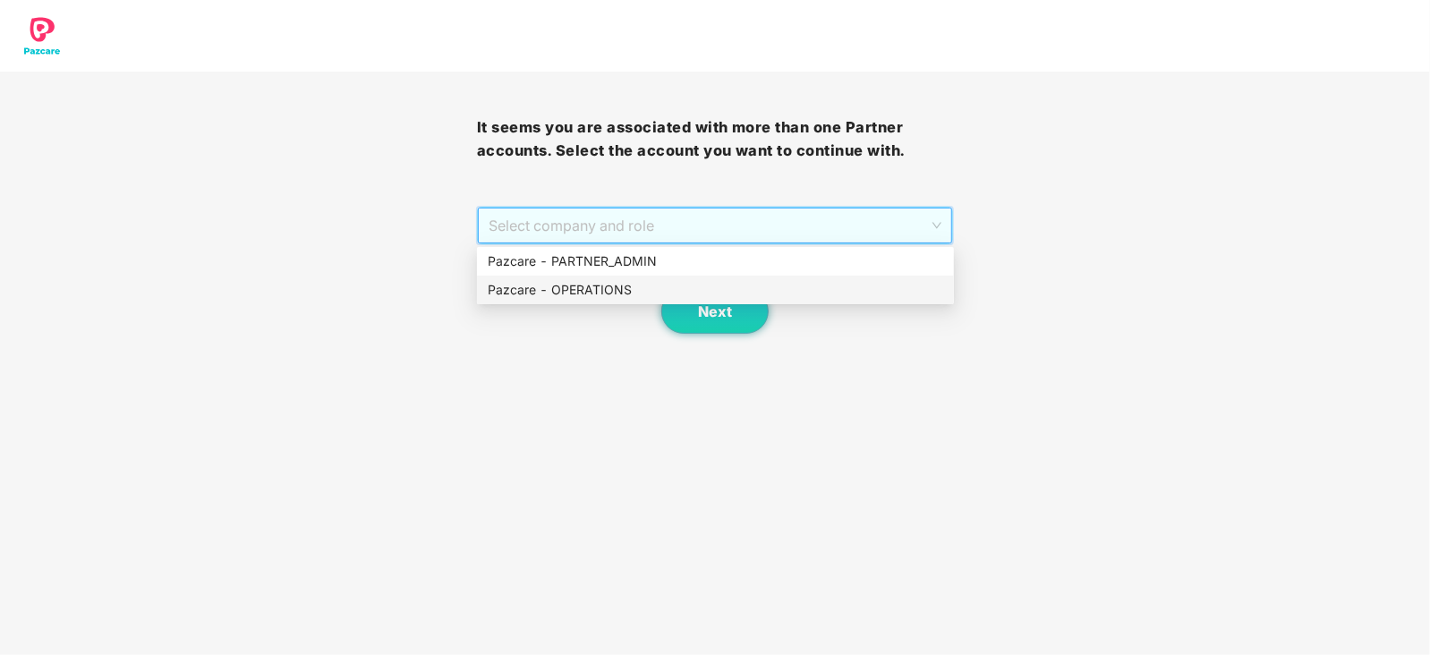
click at [569, 294] on div "Pazcare - OPERATIONS" at bounding box center [716, 290] width 456 height 20
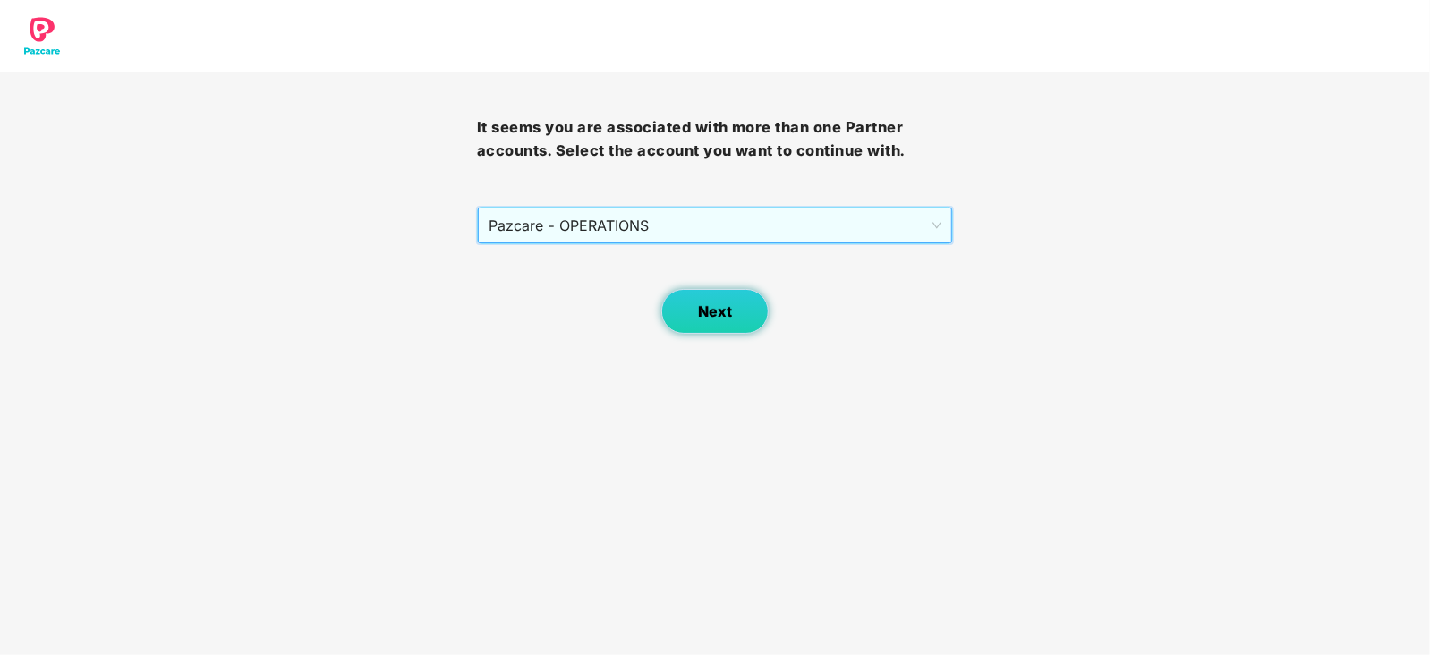
click at [737, 333] on button "Next" at bounding box center [715, 311] width 107 height 45
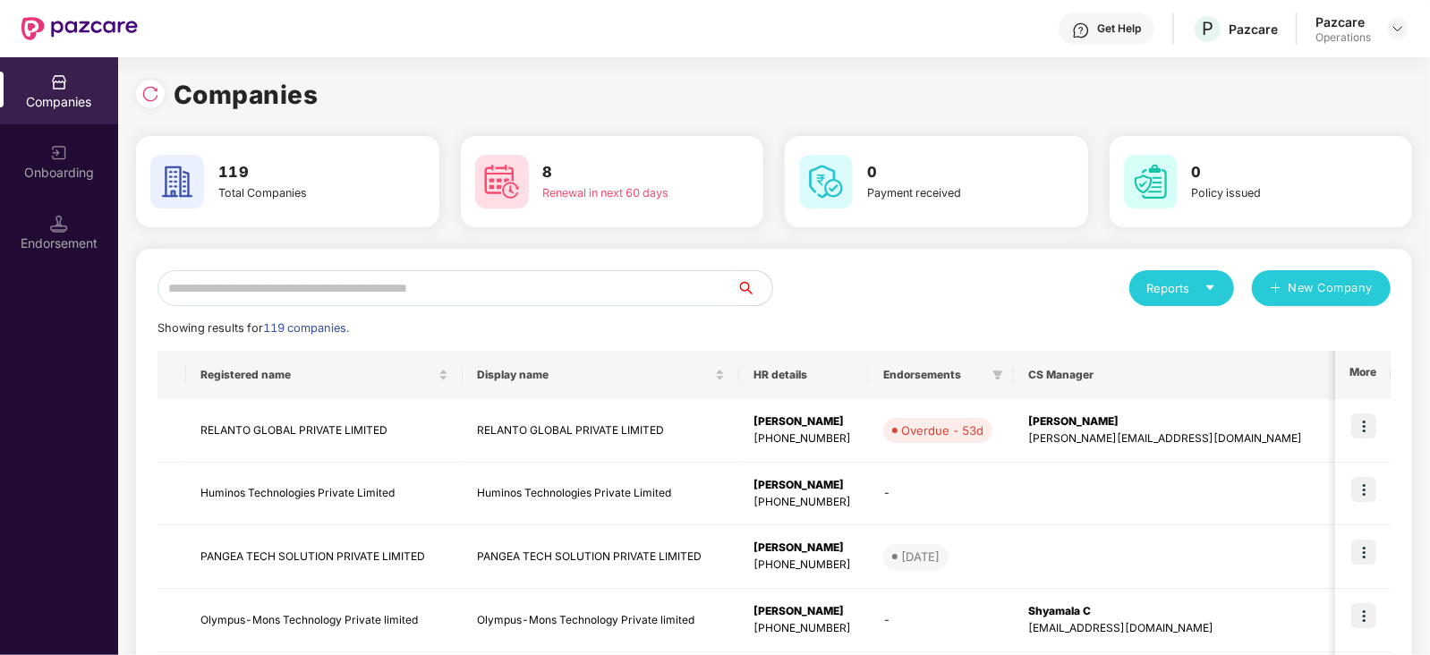
click at [71, 251] on div "Endorsement" at bounding box center [59, 244] width 118 height 18
